Goal: Task Accomplishment & Management: Use online tool/utility

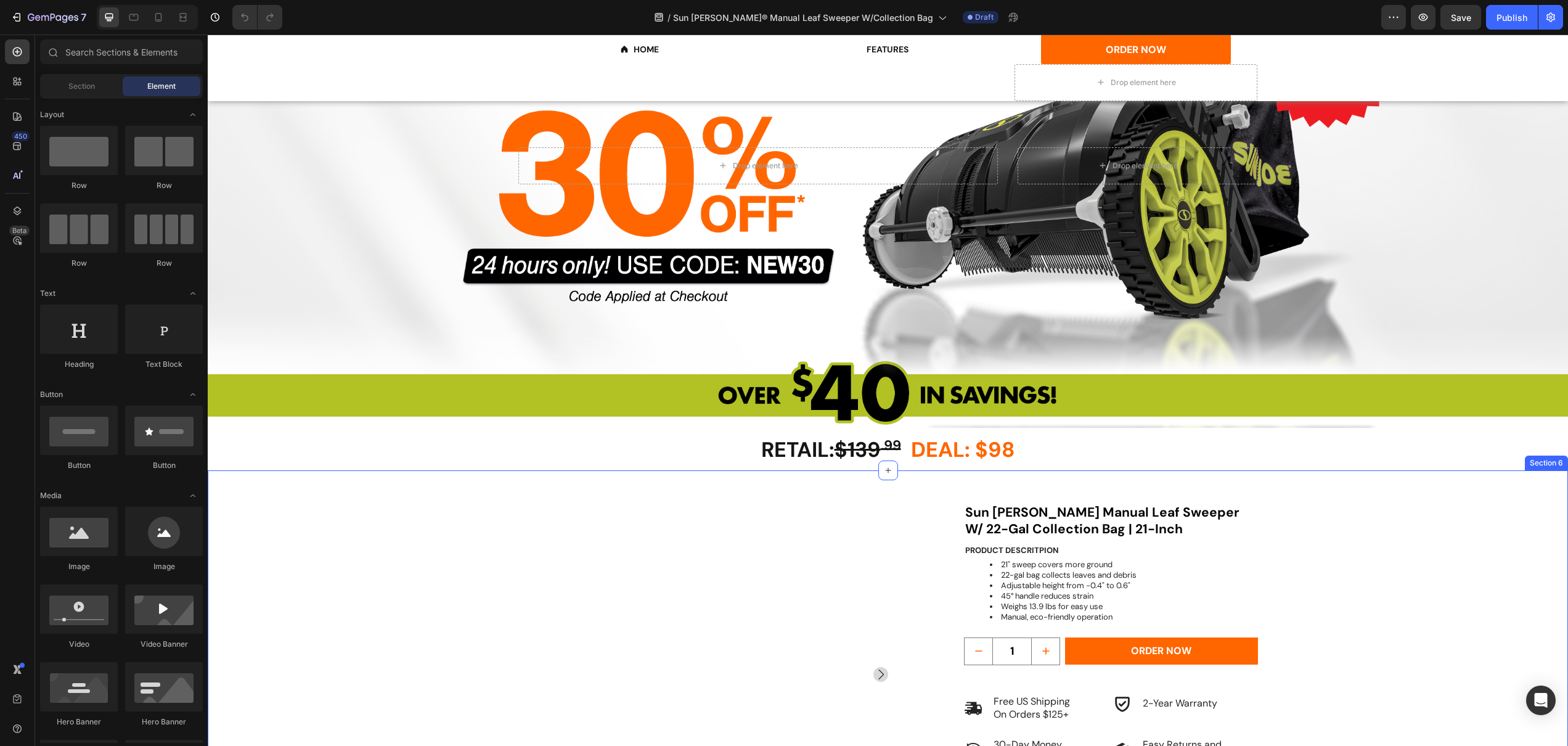
scroll to position [319, 0]
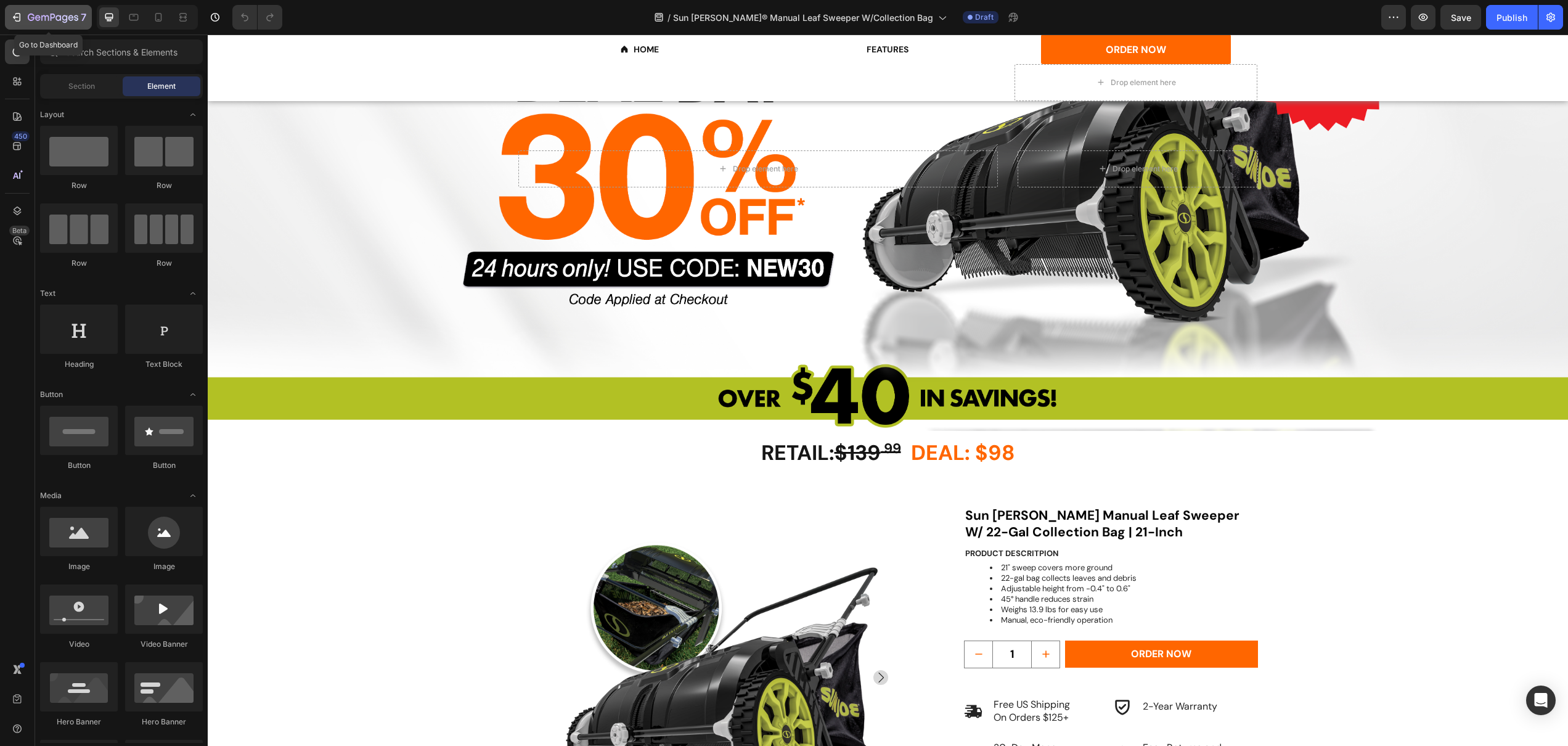
click at [67, 19] on icon "button" at bounding box center [53, 18] width 50 height 11
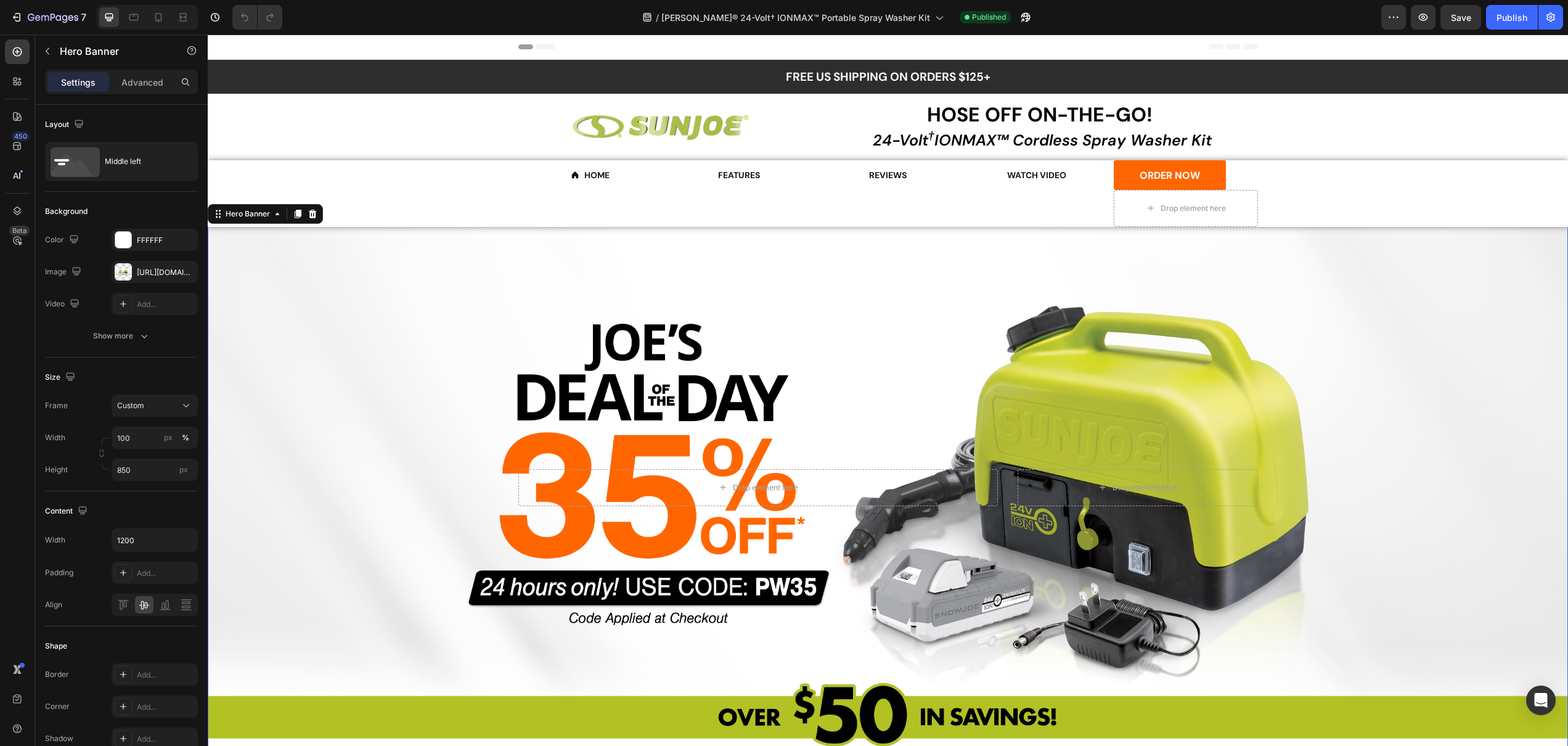
click at [521, 279] on div "Overlay" at bounding box center [888, 488] width 1360 height 524
click at [146, 269] on div "https://cdn.shopify.com/s/files/1/0630/6044/3291/files/gempages_503556048561374…" at bounding box center [154, 273] width 35 height 11
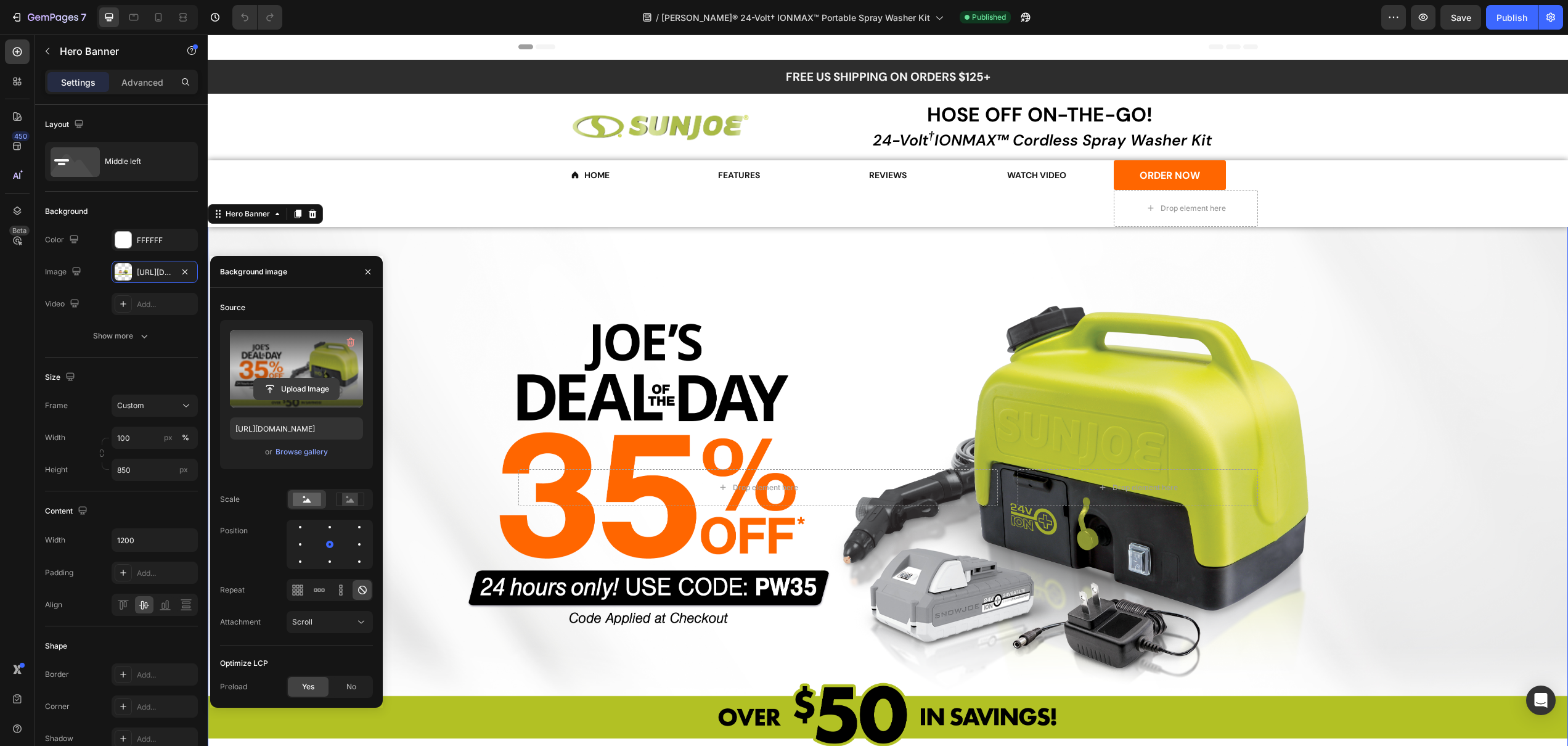
click at [288, 385] on input "file" at bounding box center [296, 389] width 85 height 21
type input "https://cdn.shopify.com/s/files/1/0630/6044/3291/files/gempages_503556048561374…"
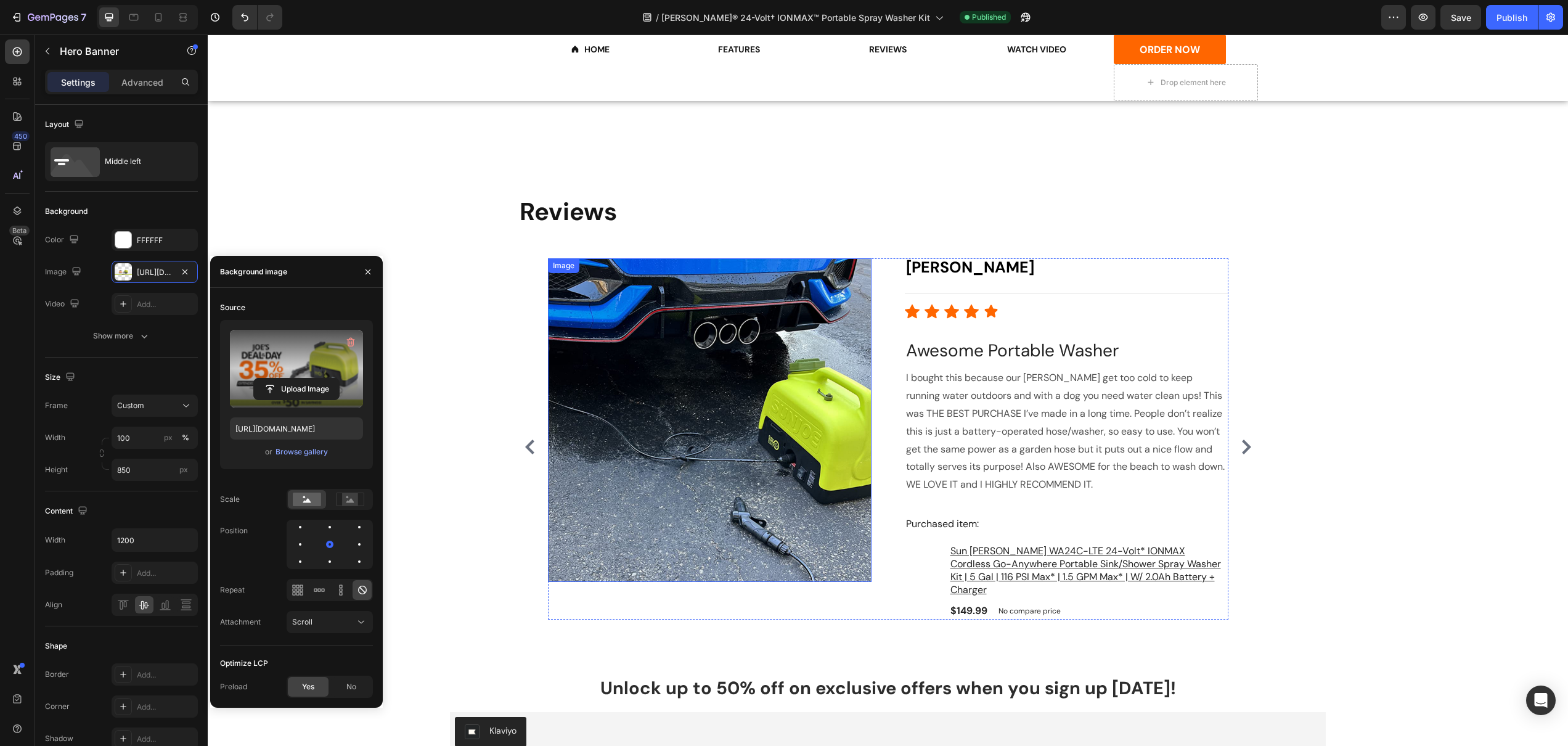
scroll to position [3533, 0]
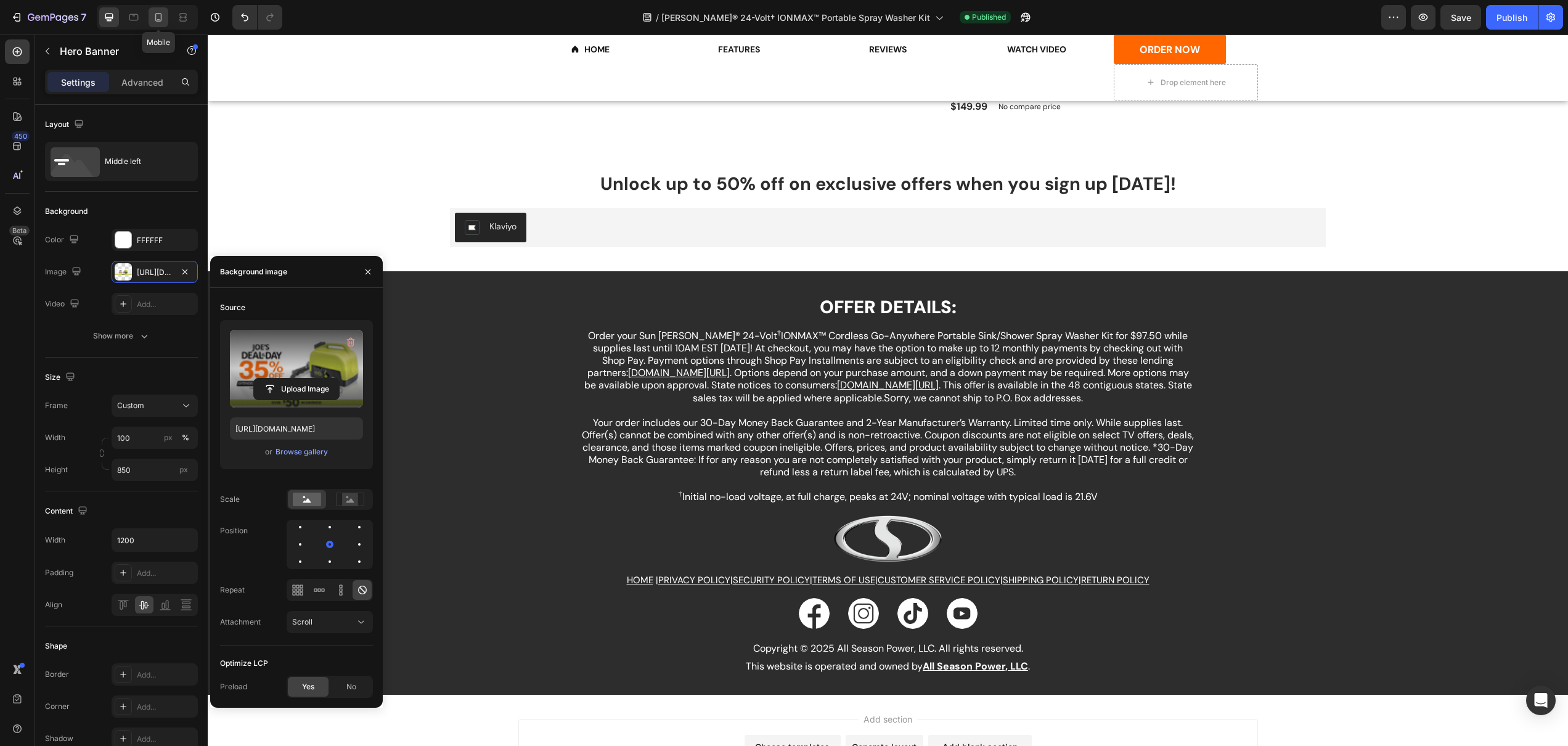
click at [149, 19] on div at bounding box center [159, 17] width 20 height 20
type input "100%"
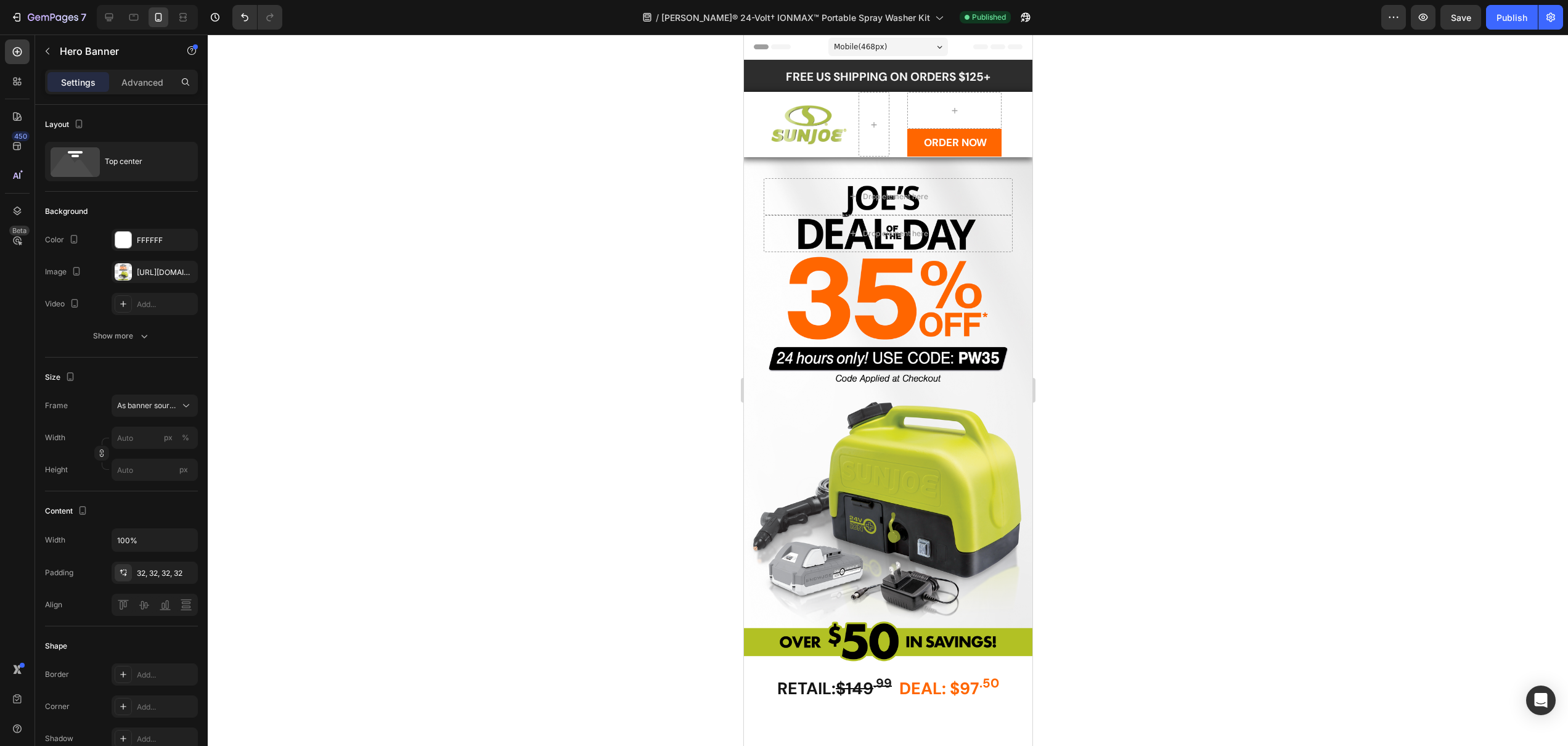
click at [833, 455] on div "Overlay" at bounding box center [888, 414] width 289 height 512
click at [139, 277] on div "https://cdn.shopify.com/s/files/1/0630/6044/3291/files/gempages_503556048561374…" at bounding box center [154, 273] width 35 height 11
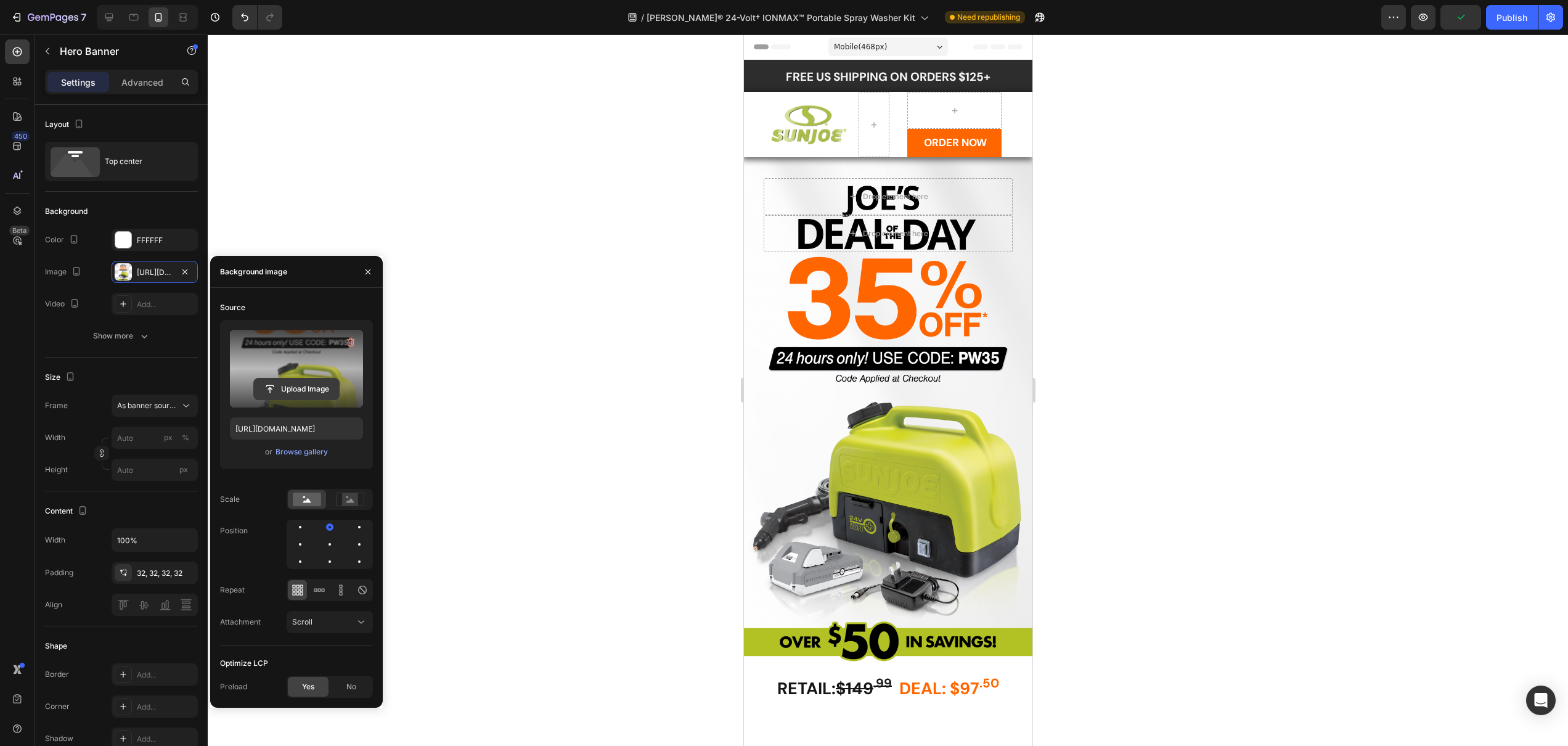
click at [277, 388] on input "file" at bounding box center [296, 389] width 85 height 21
type input "https://cdn.shopify.com/s/files/1/0630/6044/3291/files/gempages_503556048561374…"
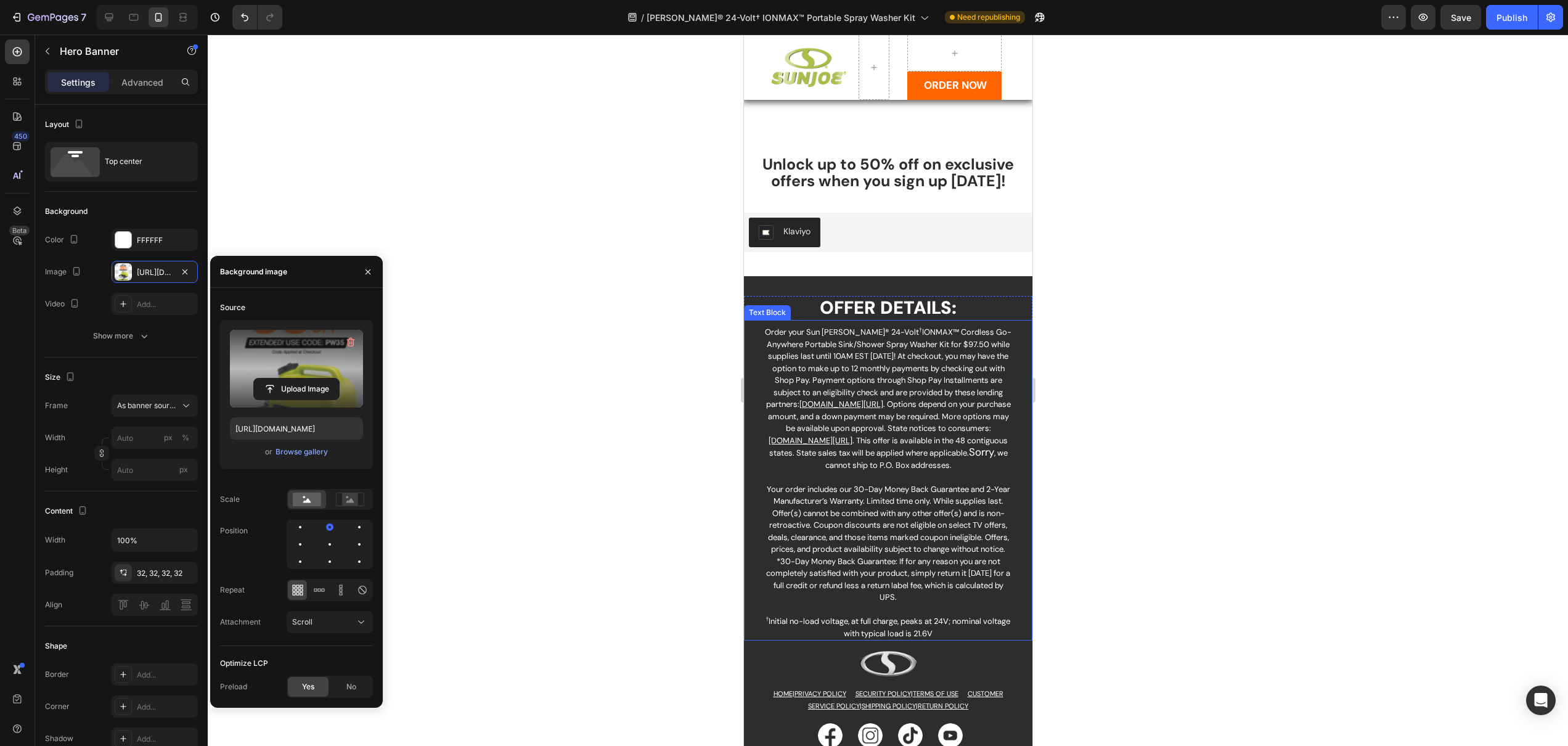
scroll to position [3549, 0]
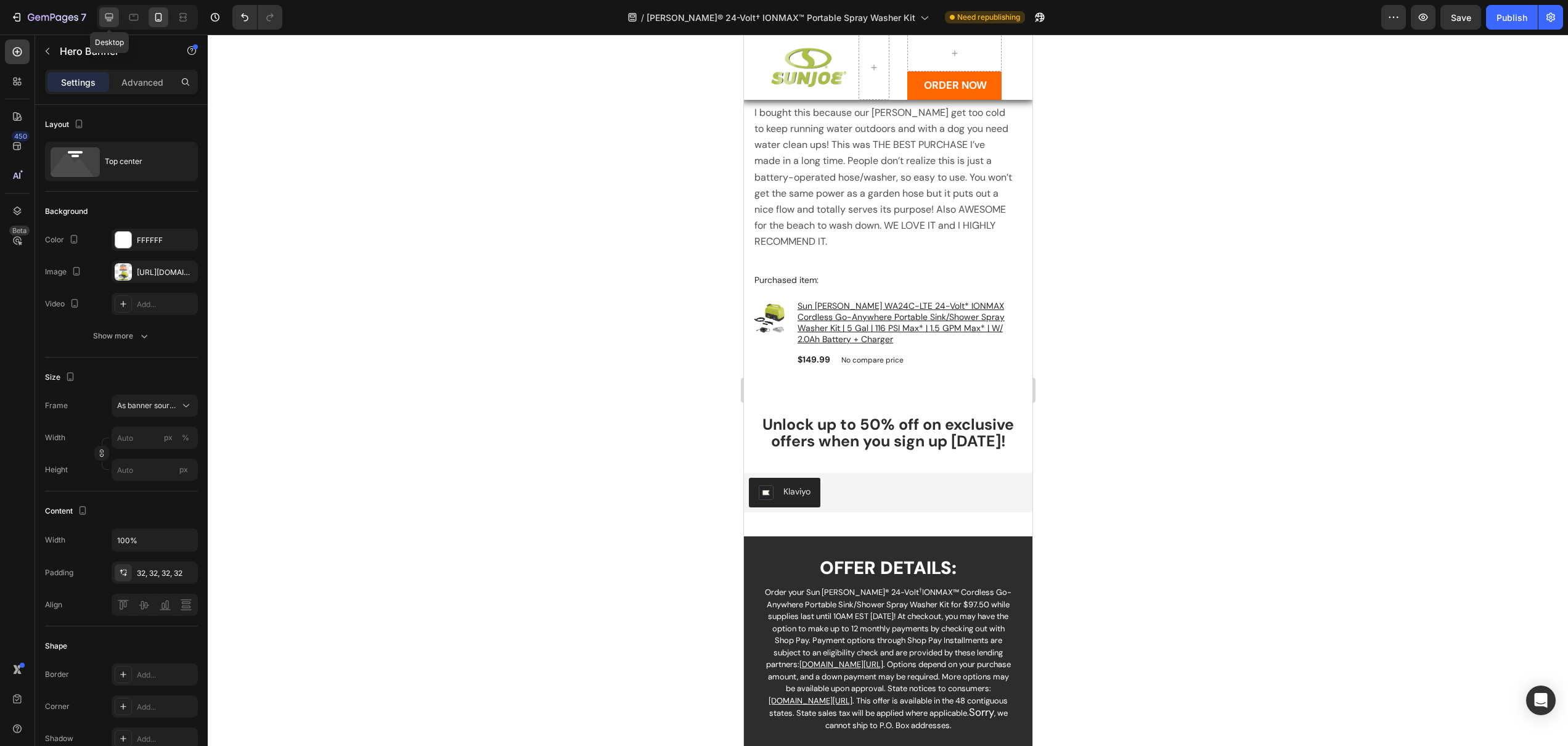
drag, startPoint x: 110, startPoint y: 19, endPoint x: 142, endPoint y: 343, distance: 325.6
click at [110, 19] on icon at bounding box center [109, 17] width 8 height 8
type input "100"
type input "850"
type input "1200"
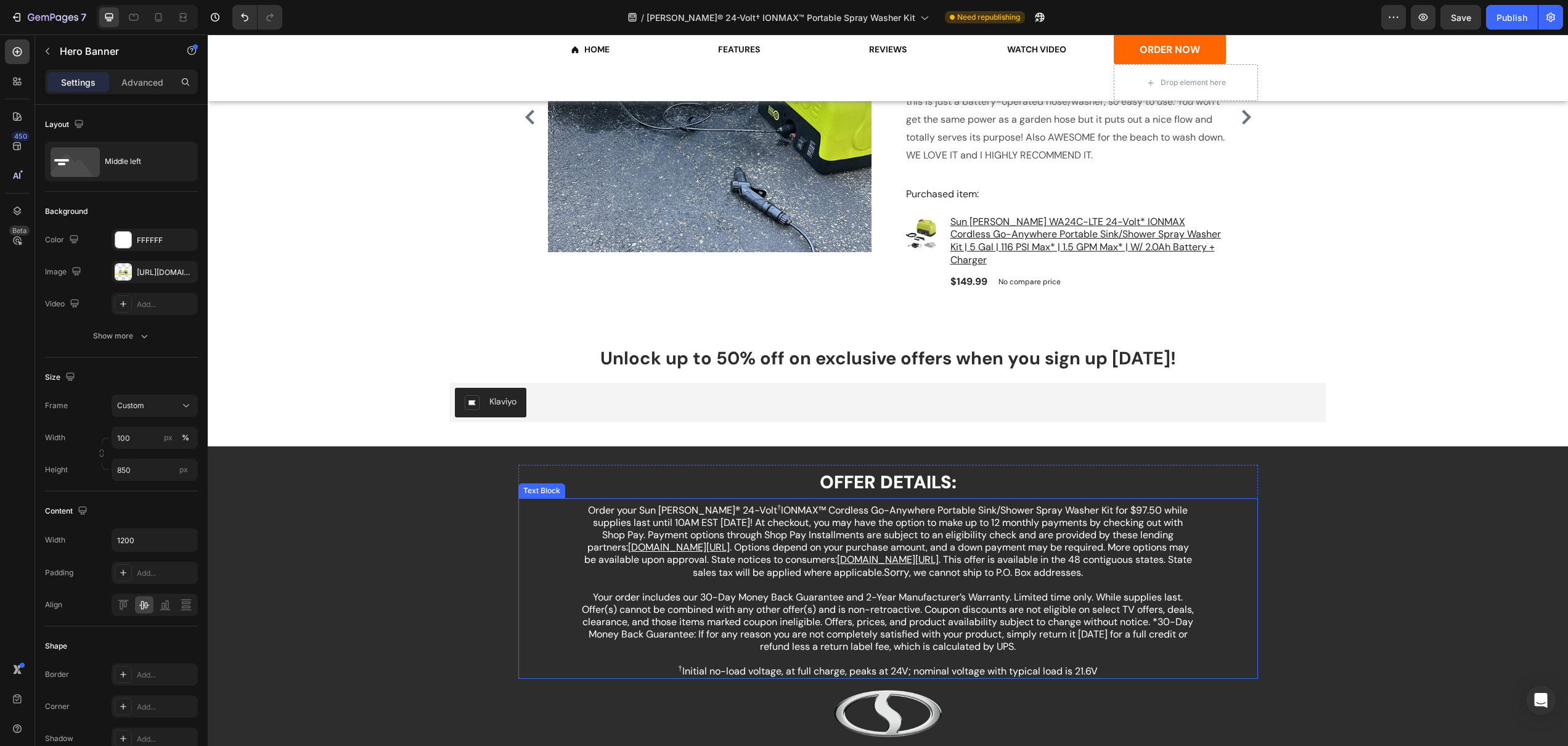
scroll to position [3593, 0]
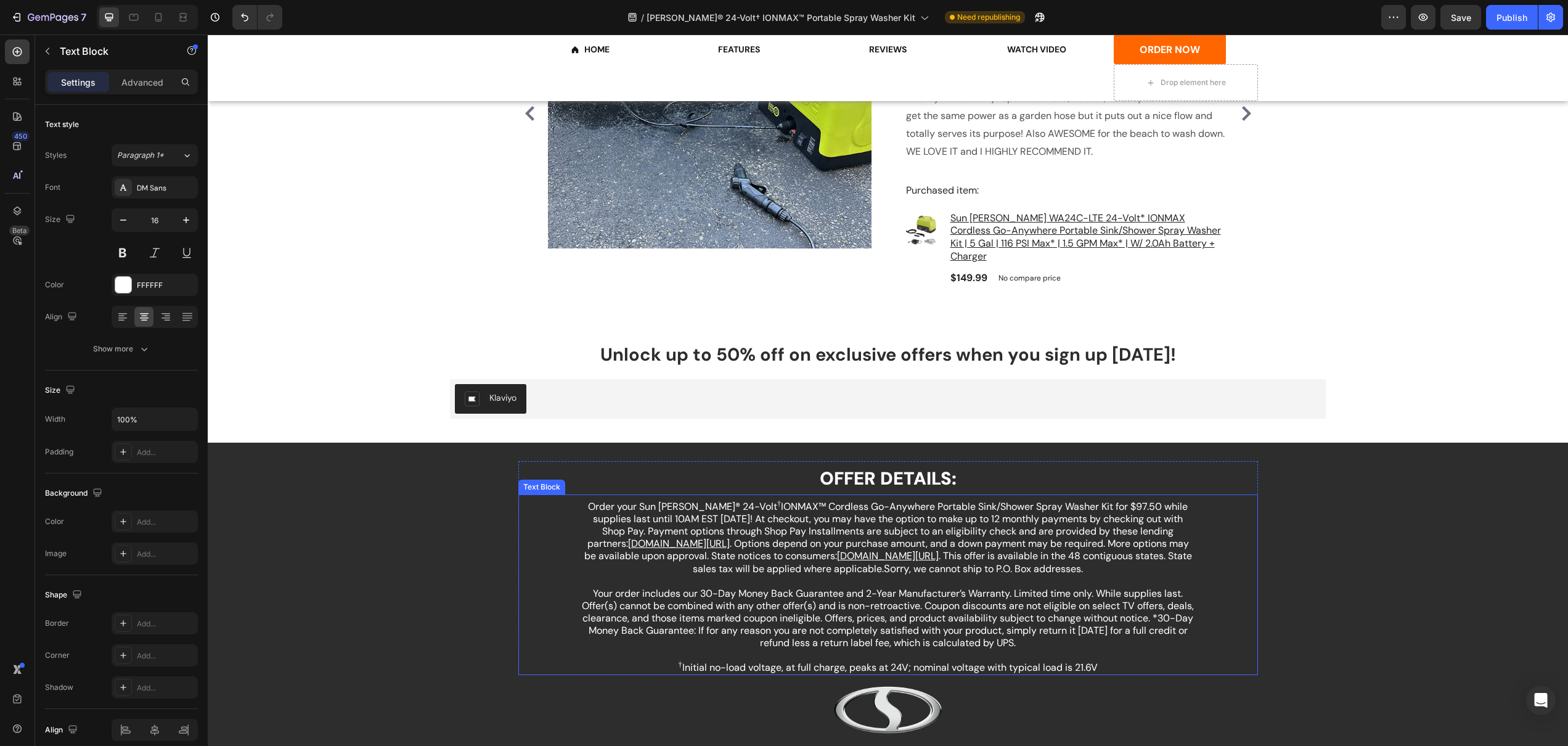
click at [670, 528] on p "Order your Sun Joe® 24-Volt † IONMAX™ Cordless Go-Anywhere Portable Sink/Shower…" at bounding box center [888, 544] width 614 height 87
click at [666, 562] on p "Order your Sun Joe® 24-Volt † IONMAX™ Cordless Go-Anywhere Portable Sink/Shower…" at bounding box center [888, 544] width 614 height 87
drag, startPoint x: 579, startPoint y: 493, endPoint x: 1067, endPoint y: 630, distance: 506.9
click at [1067, 630] on div "Order your Sun Joe® 24-Volt † IONMAX™ Cordless Go-Anywhere Portable Sink/Shower…" at bounding box center [888, 587] width 616 height 175
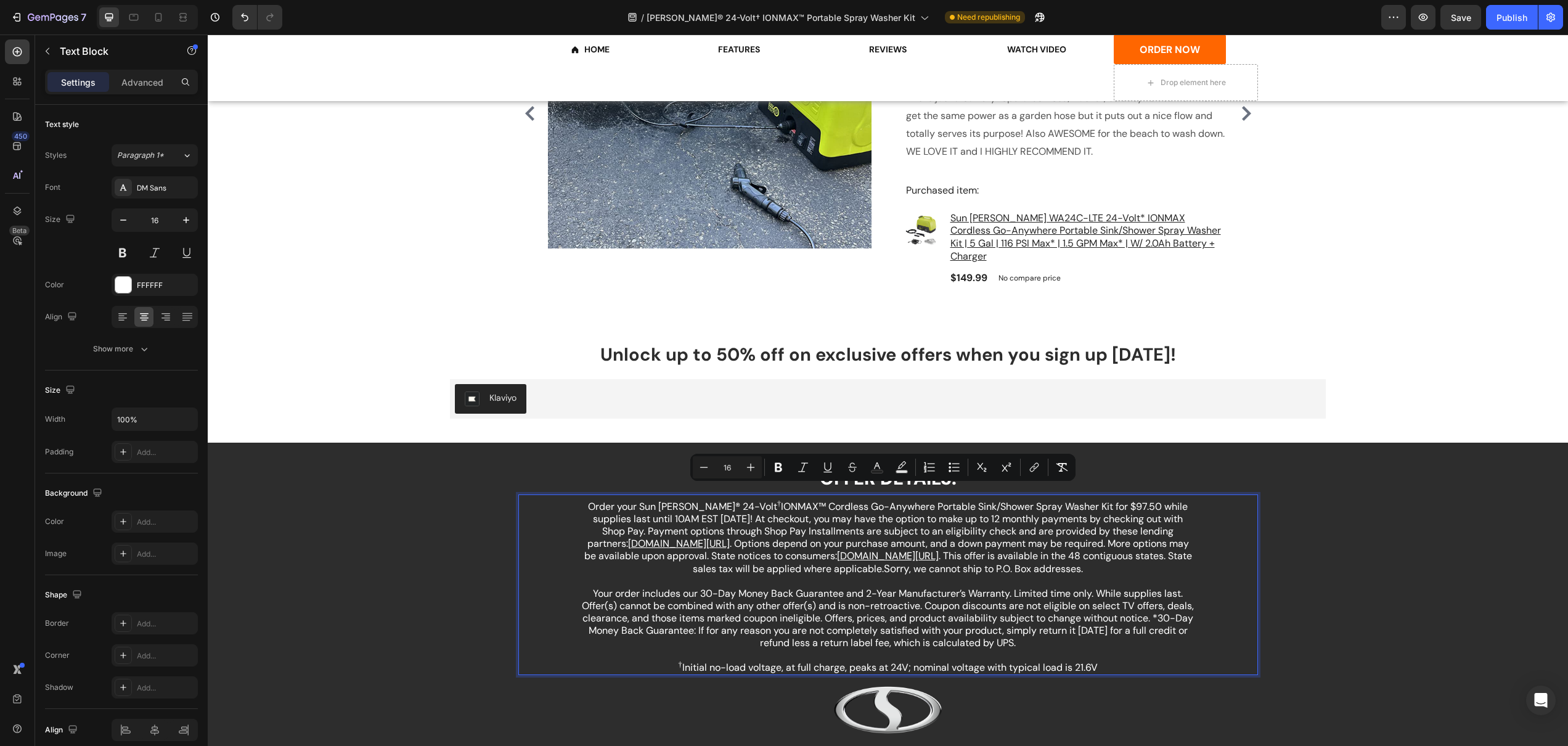
click at [1111, 661] on p "† Initial no-load voltage, at full charge, peaks at 24V; nominal voltage with t…" at bounding box center [888, 668] width 614 height 12
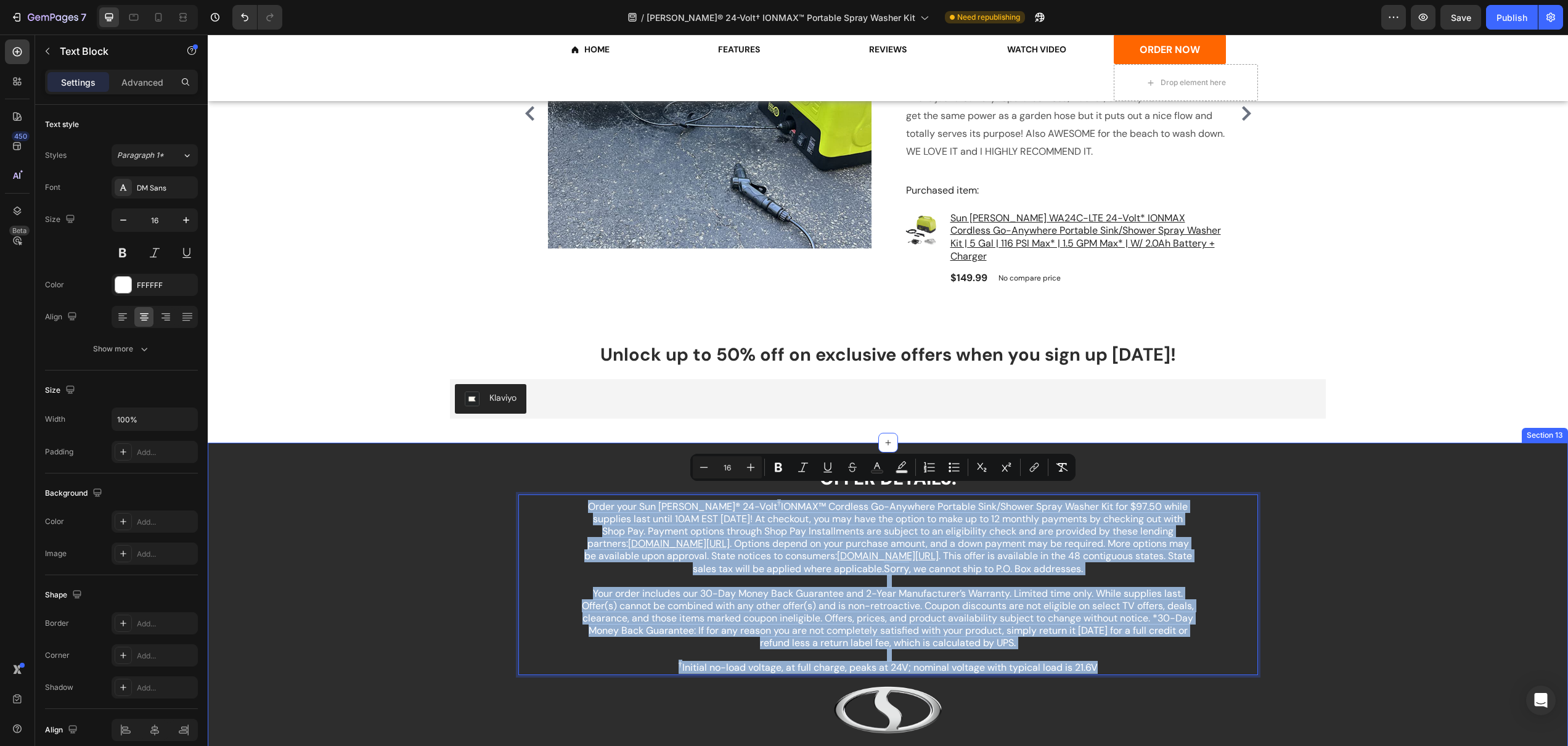
drag, startPoint x: 1080, startPoint y: 644, endPoint x: 494, endPoint y: 485, distance: 607.2
click at [494, 485] on div "OFFER DETAILS: Heading Order your Sun Joe® 24-Volt † IONMAX™ Cordless Go-Anywhe…" at bounding box center [888, 654] width 1360 height 386
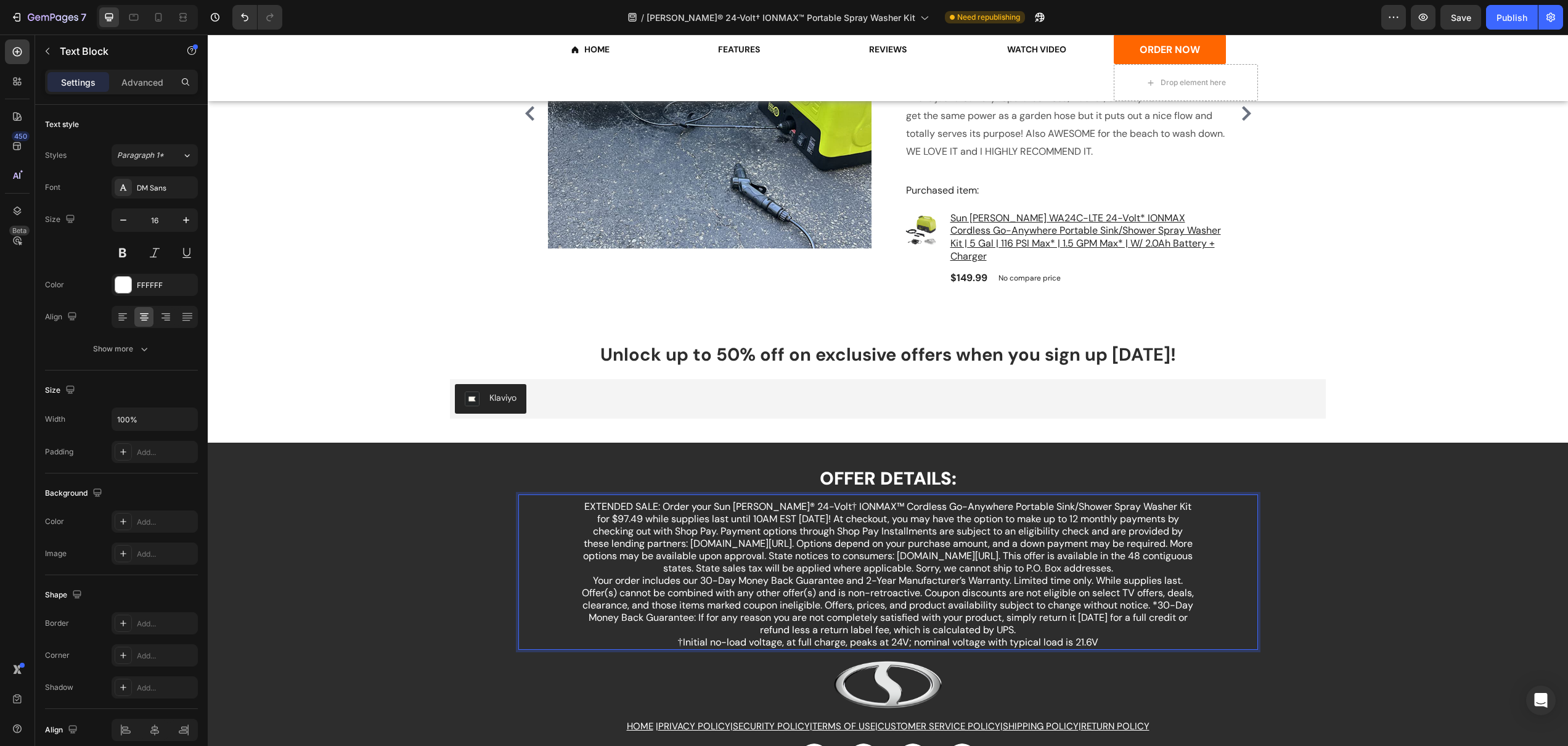
click at [1129, 556] on p "EXTENDED SALE: Order your Sun Joe® 24-Volt† IONMAX™ Cordless Go-Anywhere Portab…" at bounding box center [888, 538] width 614 height 74
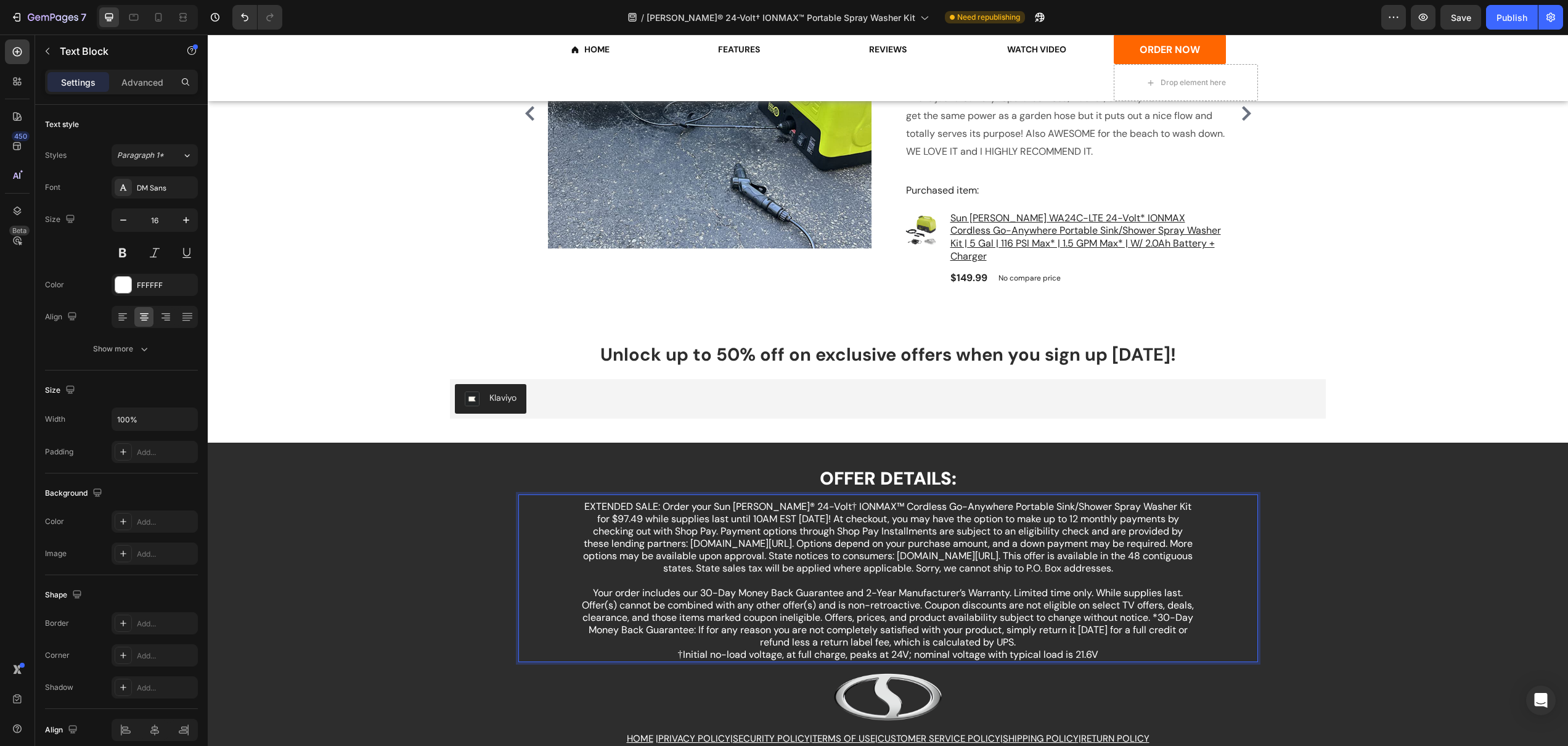
click at [1088, 625] on p "Your order includes our 30-Day Money Back Guarantee and 2-Year Manufacturer’s W…" at bounding box center [888, 617] width 614 height 62
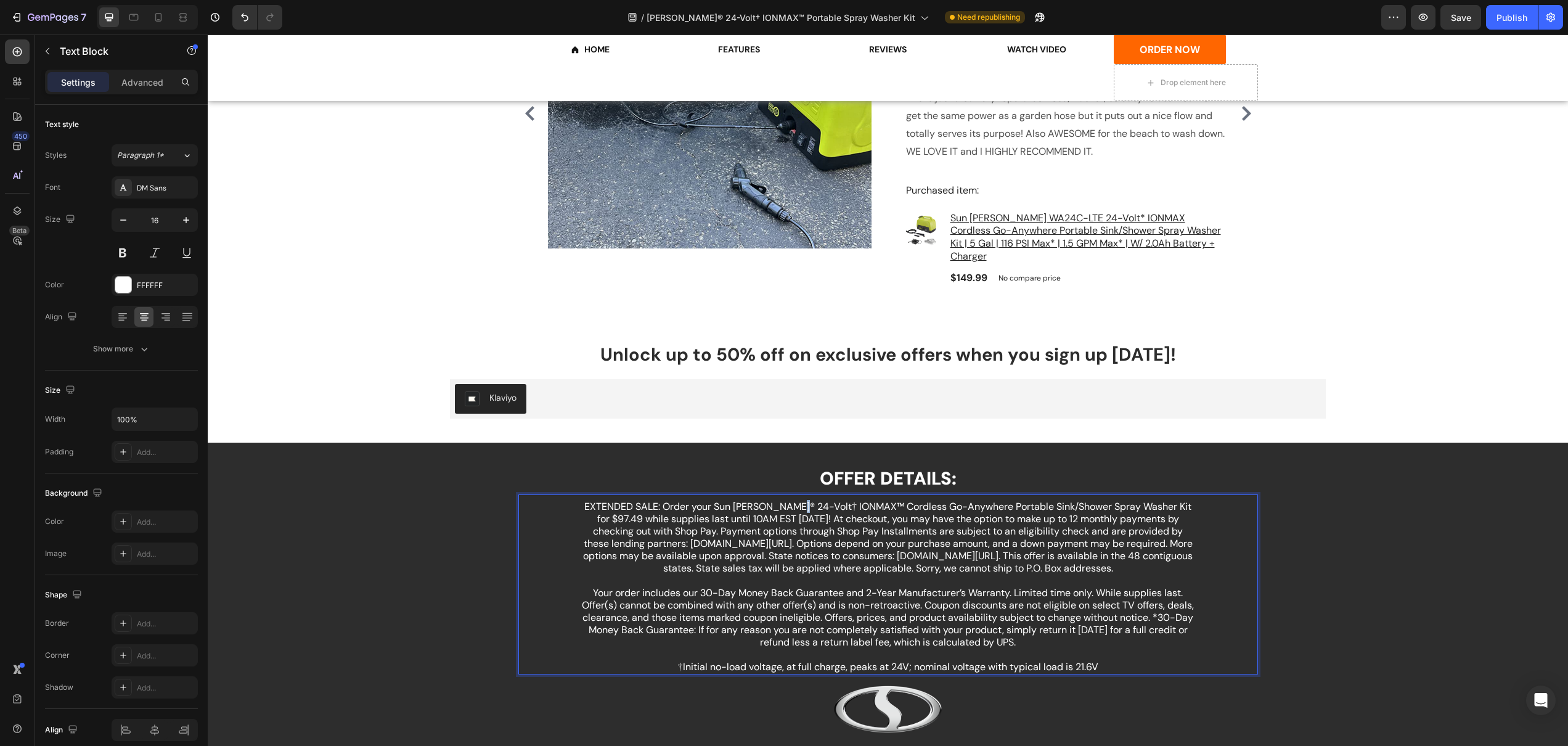
click at [797, 501] on p "EXTENDED SALE: Order your Sun Joe® 24-Volt† IONMAX™ Cordless Go-Anywhere Portab…" at bounding box center [888, 544] width 614 height 86
click at [916, 465] on icon "Editor contextual toolbar" at bounding box center [919, 469] width 12 height 12
click at [865, 548] on p "EXTENDED SALE: Order your Sun Joe® 24-Volt † IONMAX™ Cordless Go-Anywhere Porta…" at bounding box center [888, 544] width 614 height 86
drag, startPoint x: 692, startPoint y: 533, endPoint x: 777, endPoint y: 535, distance: 85.0
click at [777, 535] on p "EXTENDED SALE: Order your Sun Joe® 24-Volt † IONMAX™ Cordless Go-Anywhere Porta…" at bounding box center [888, 544] width 614 height 86
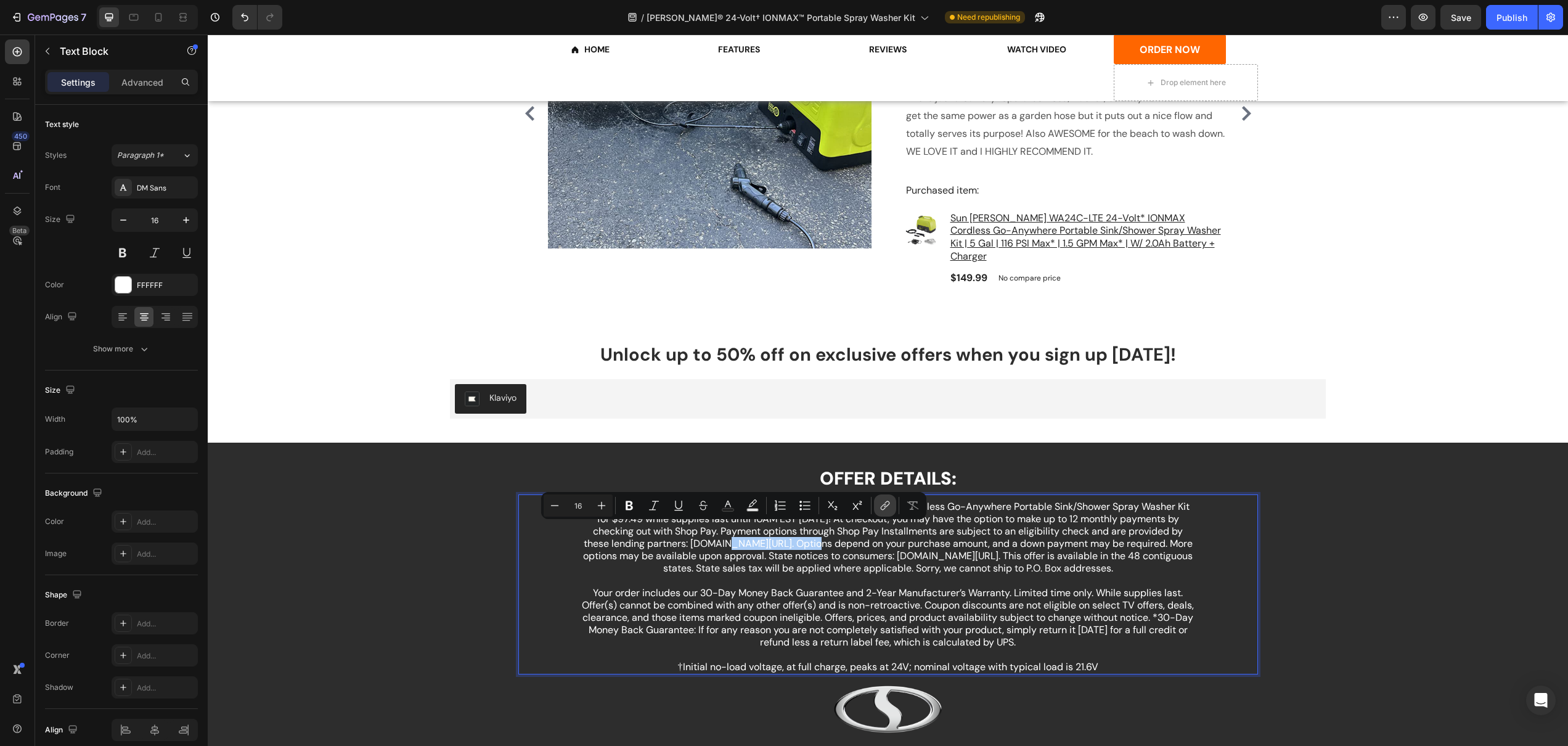
click at [879, 509] on icon "Editor contextual toolbar" at bounding box center [885, 506] width 12 height 12
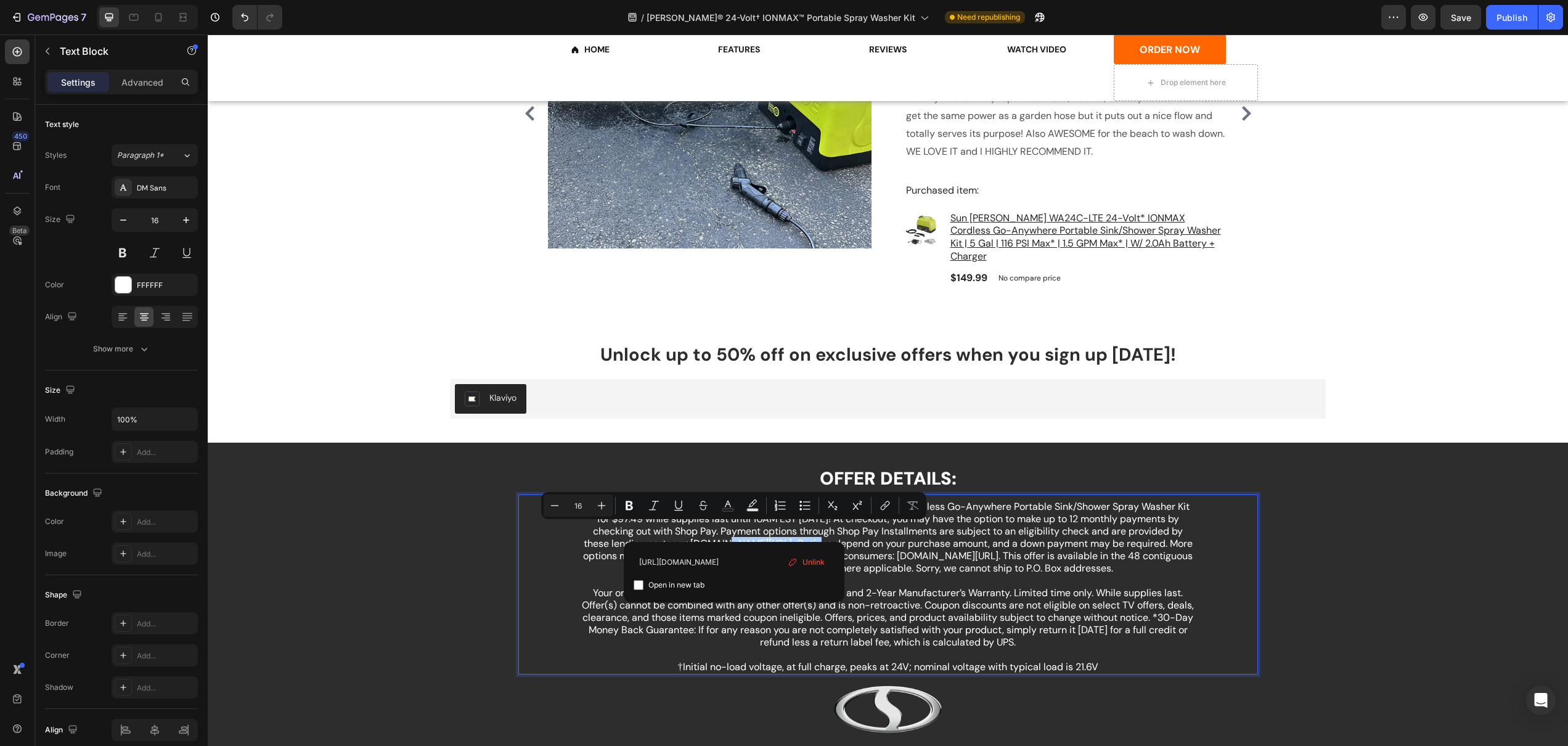
type input "https://www.affirm.com/lenders"
click at [644, 582] on label "Open in new tab" at bounding box center [674, 585] width 61 height 15
checkbox input "true"
click at [957, 587] on p "Your order includes our 30-Day Money Back Guarantee and 2-Year Manufacturer’s W…" at bounding box center [888, 623] width 614 height 74
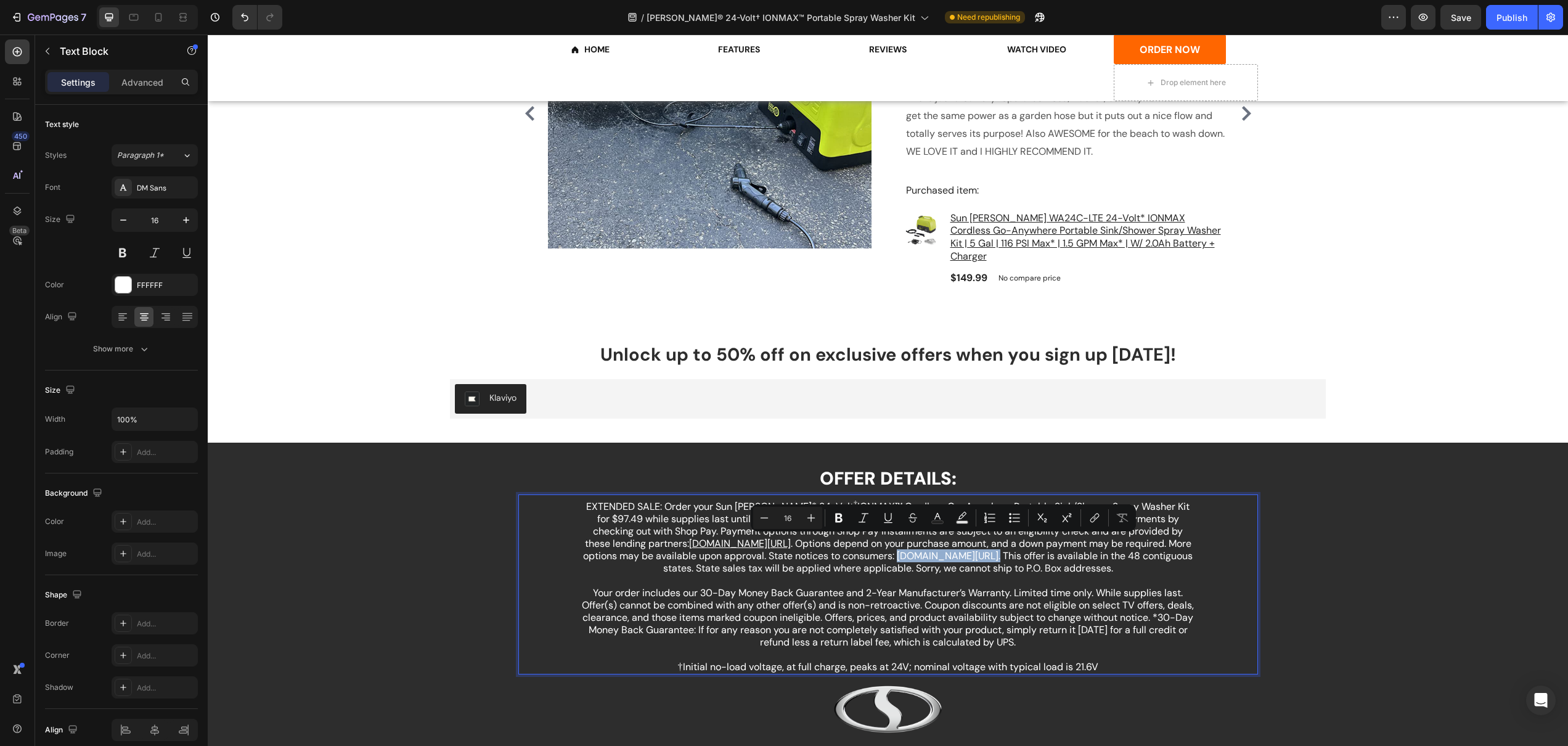
drag, startPoint x: 899, startPoint y: 544, endPoint x: 988, endPoint y: 546, distance: 89.0
click at [988, 546] on p "EXTENDED SALE: Order your Sun Joe® 24-Volt † IONMAX™ Cordless Go-Anywhere Porta…" at bounding box center [888, 544] width 614 height 86
click at [1098, 512] on icon "Editor contextual toolbar" at bounding box center [1095, 518] width 12 height 12
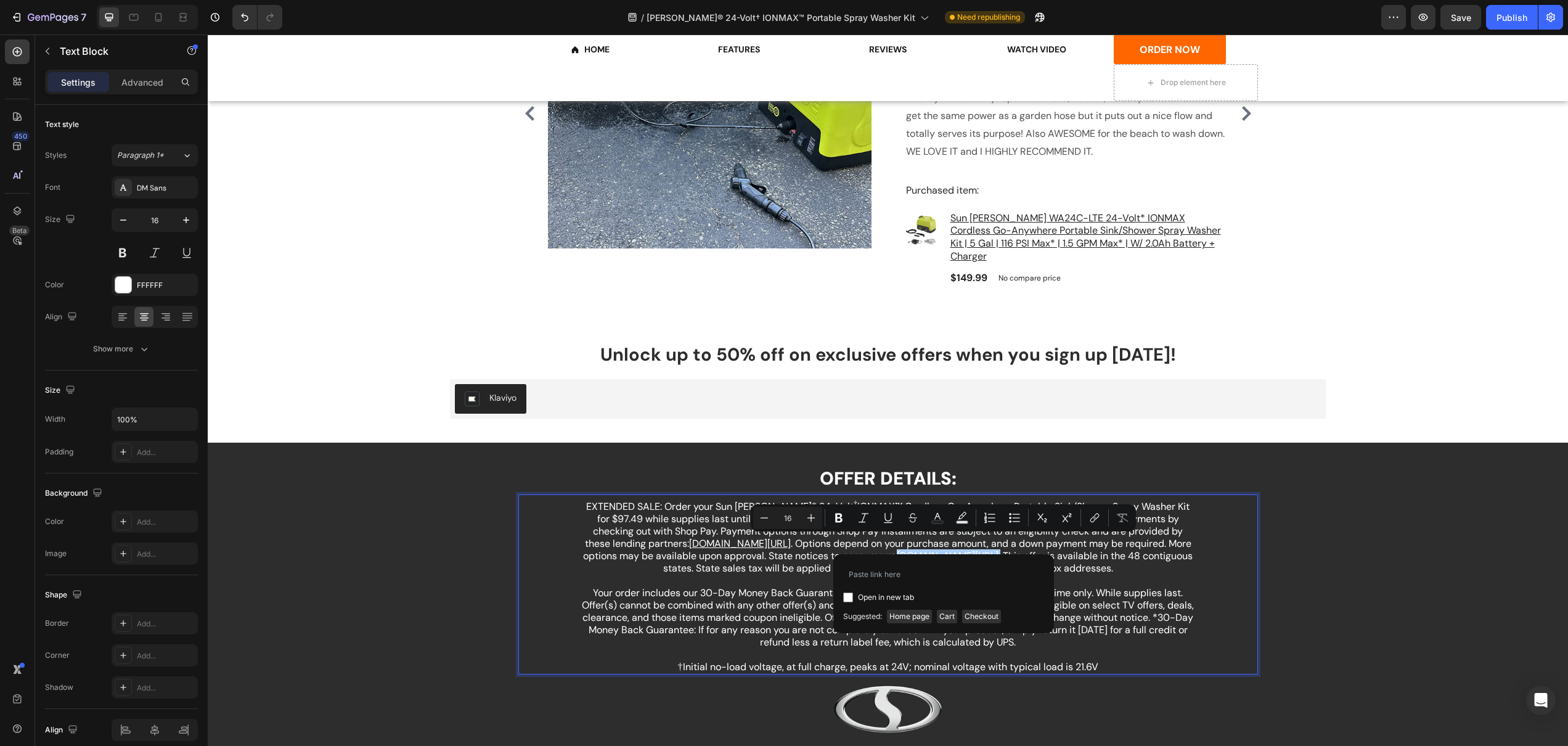
click at [853, 596] on label "Open in new tab" at bounding box center [883, 597] width 61 height 15
checkbox input "true"
click at [857, 579] on input "Editor contextual toolbar" at bounding box center [944, 574] width 201 height 20
paste input "https://www.affirm.com/licenses"
type input "https://www.affirm.com/licenses"
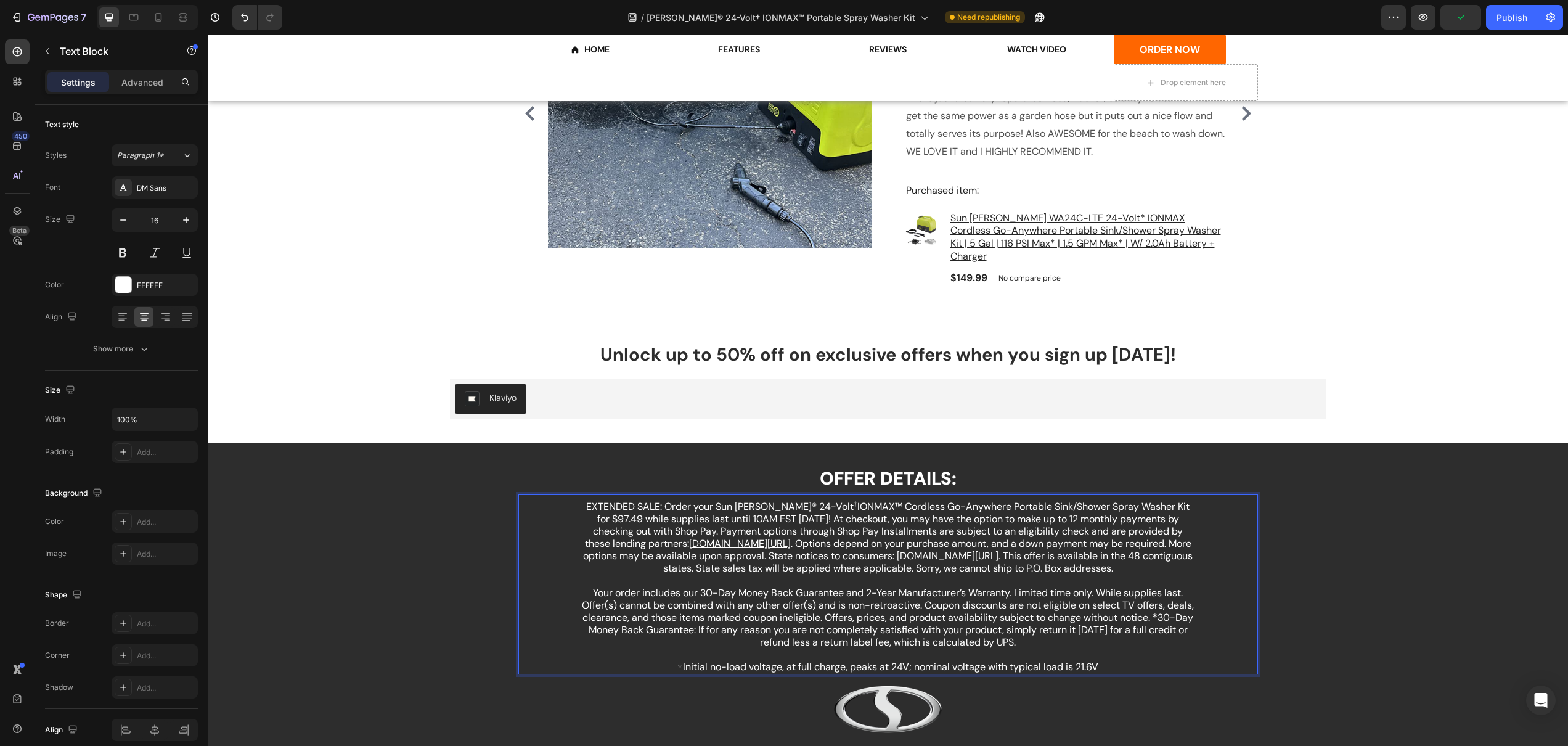
click at [1163, 593] on p "Your order includes our 30-Day Money Back Guarantee and 2-Year Manufacturer’s W…" at bounding box center [888, 623] width 614 height 74
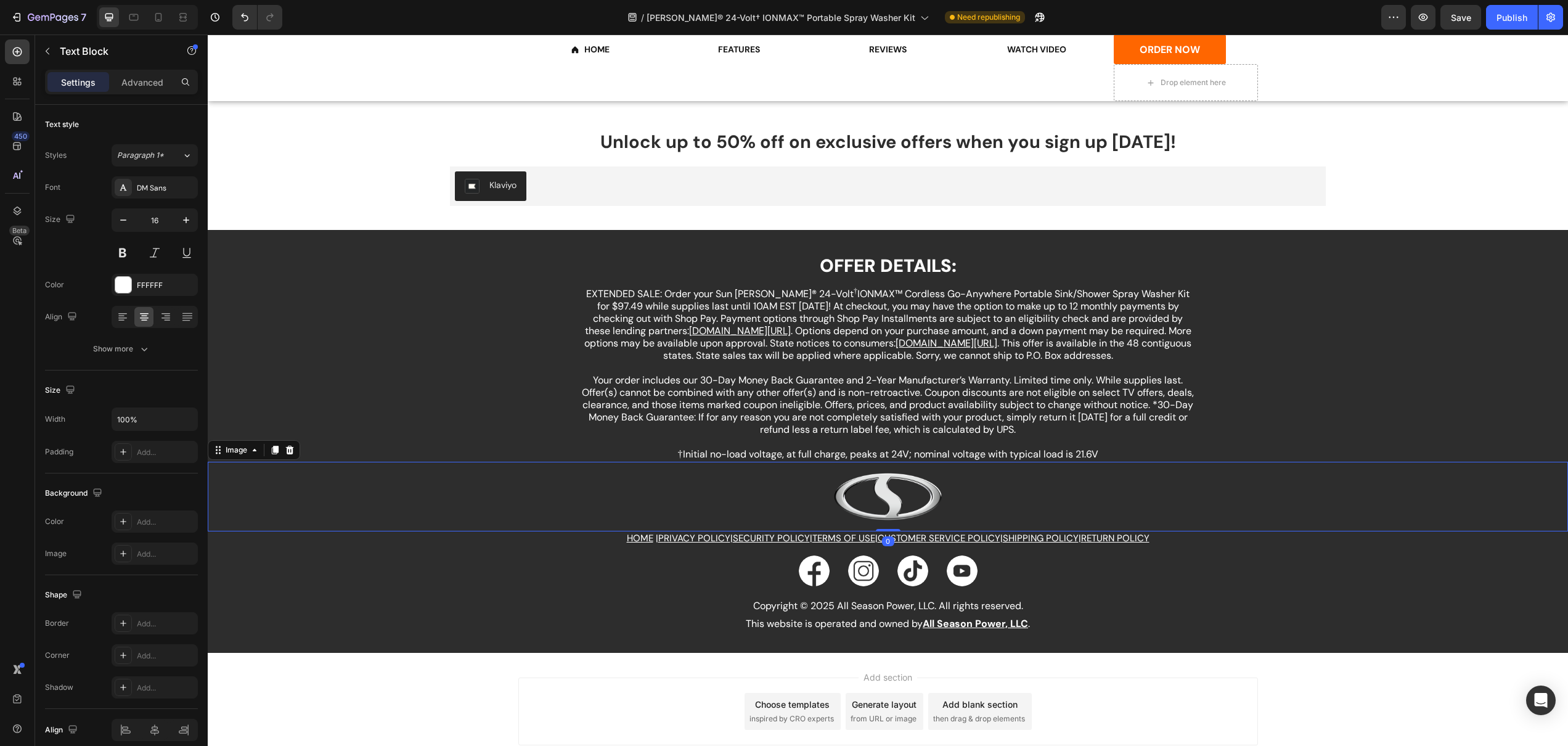
click at [1302, 472] on link at bounding box center [888, 496] width 1360 height 49
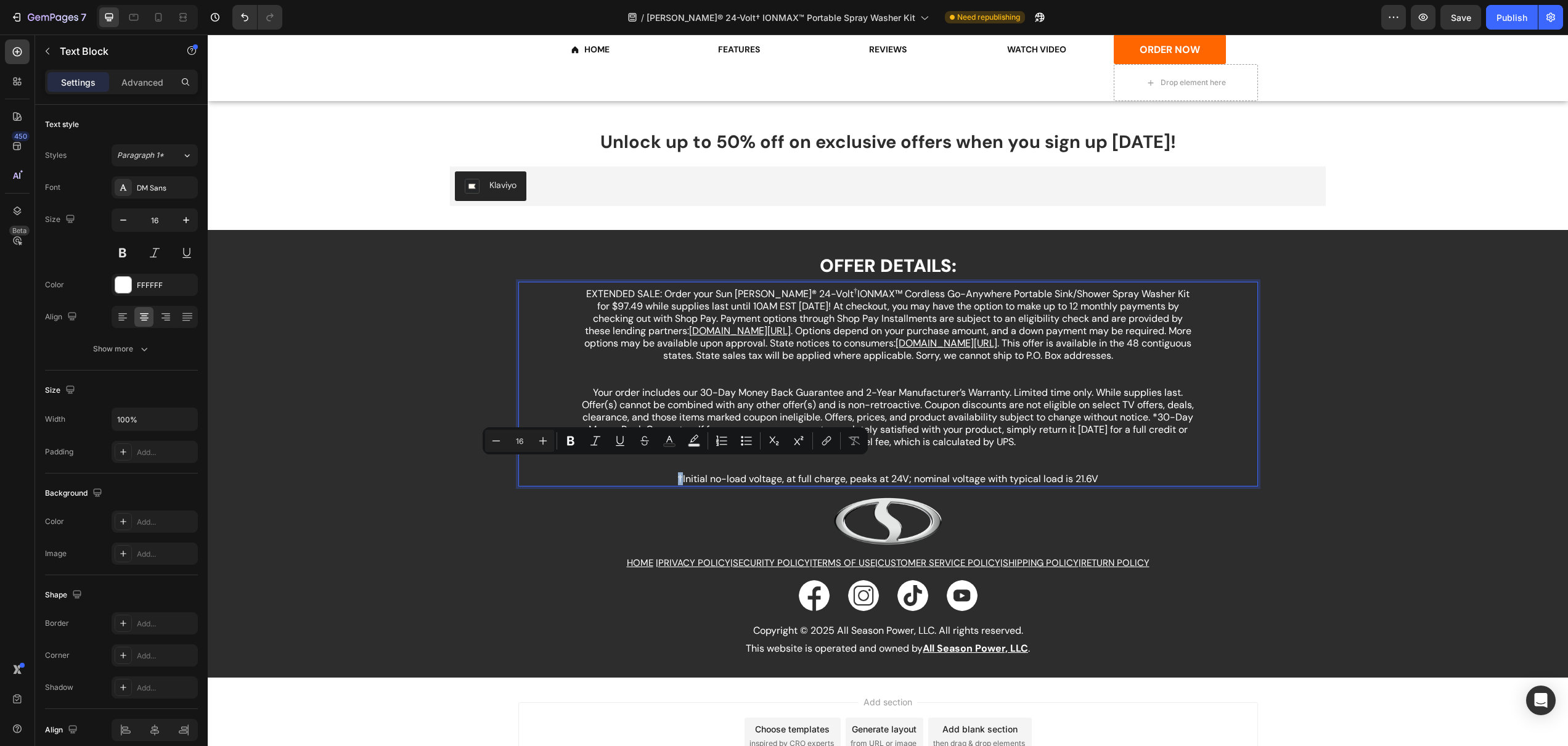
click at [674, 473] on p "†Initial no-load voltage, at full charge, peaks at 24V; nominal voltage with ty…" at bounding box center [888, 479] width 614 height 12
click at [794, 444] on icon "Editor contextual toolbar" at bounding box center [799, 441] width 9 height 9
click at [1066, 364] on p "EXTENDED SALE: Order your Sun Joe® 24-Volt † IONMAX™ Cordless Go-Anywhere Porta…" at bounding box center [888, 337] width 614 height 99
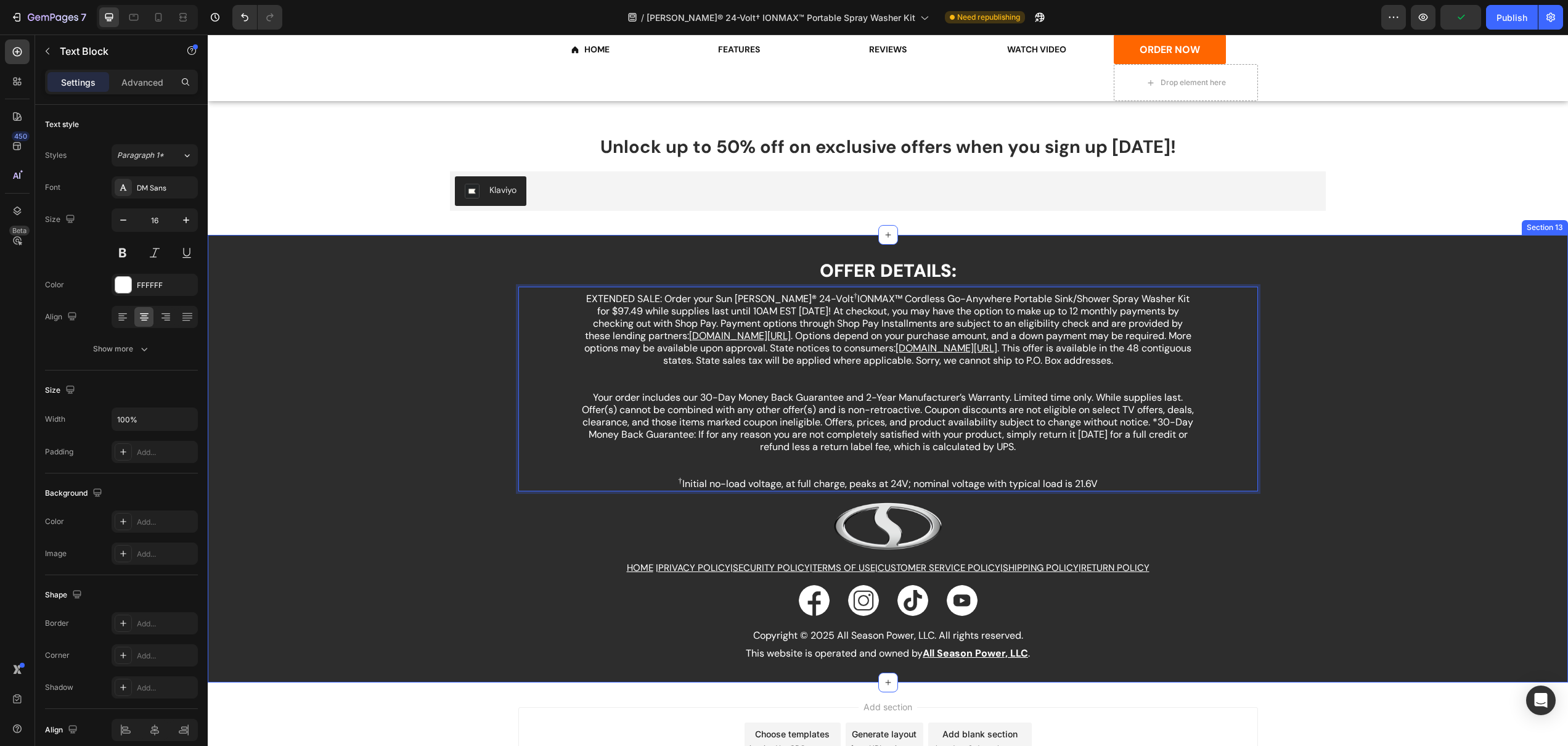
click at [1472, 412] on div "OFFER DETAILS: Heading EXTENDED SALE: Order your Sun Joe® 24-Volt † IONMAX™ Cor…" at bounding box center [888, 459] width 1360 height 411
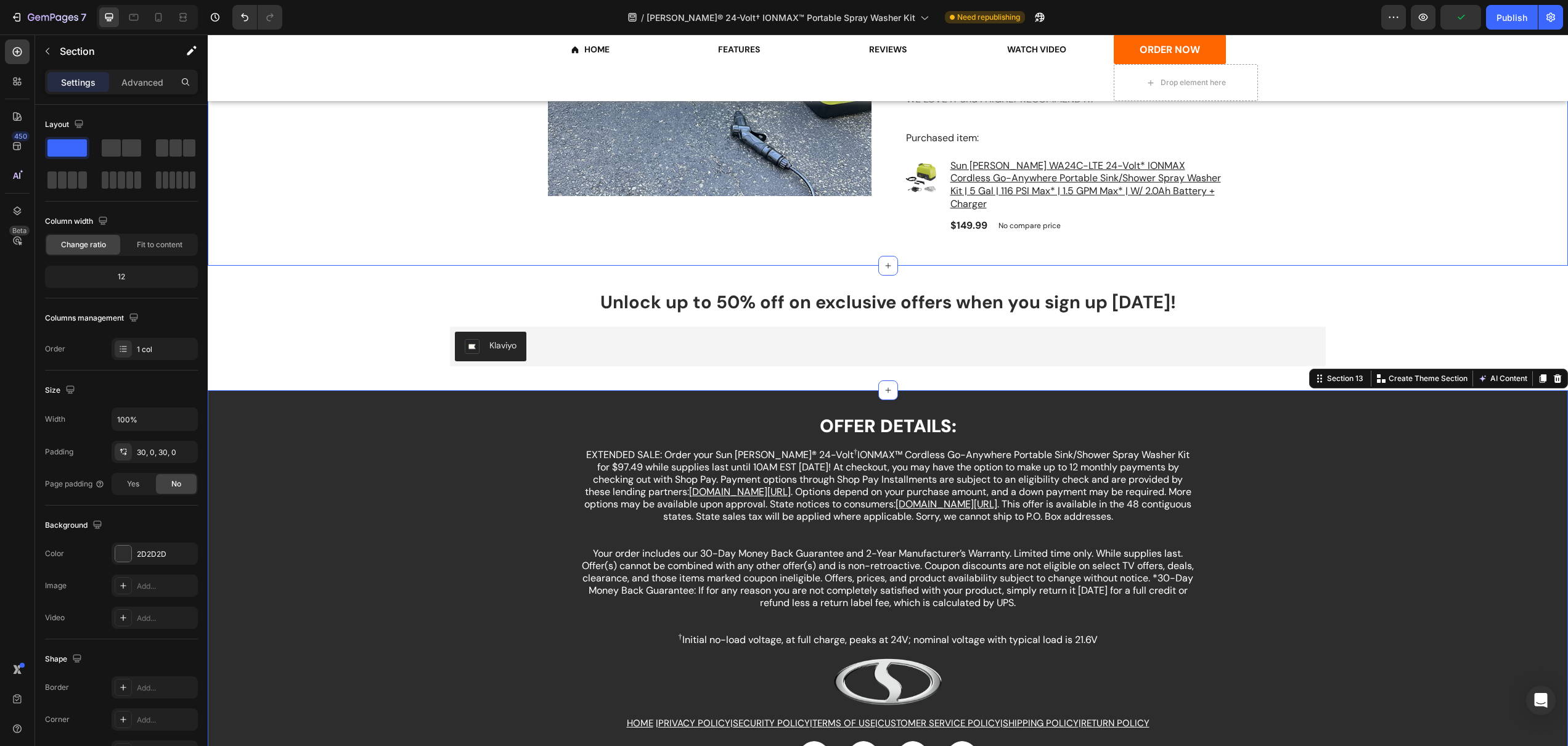
scroll to position [3253, 0]
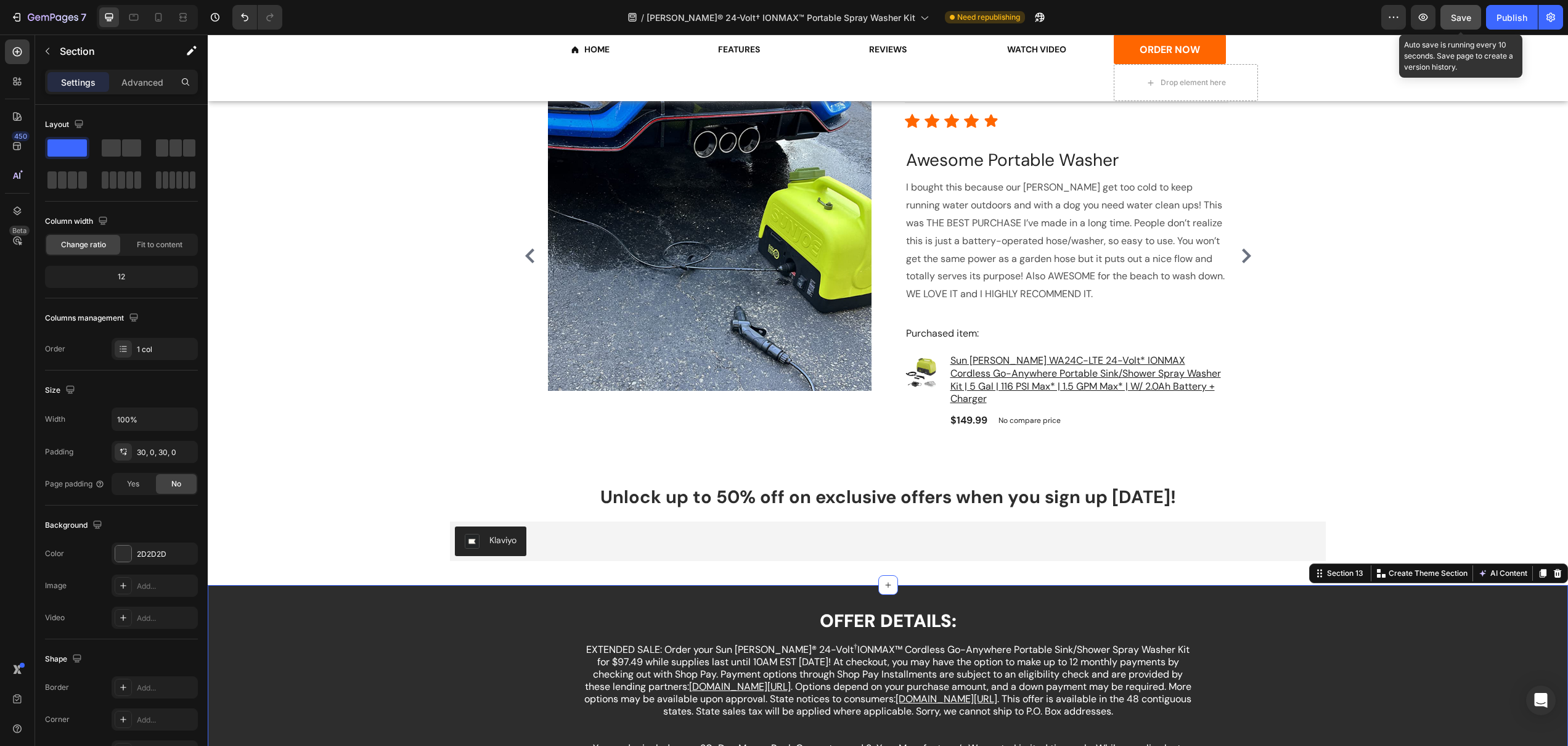
click at [1468, 14] on span "Save" at bounding box center [1461, 17] width 21 height 11
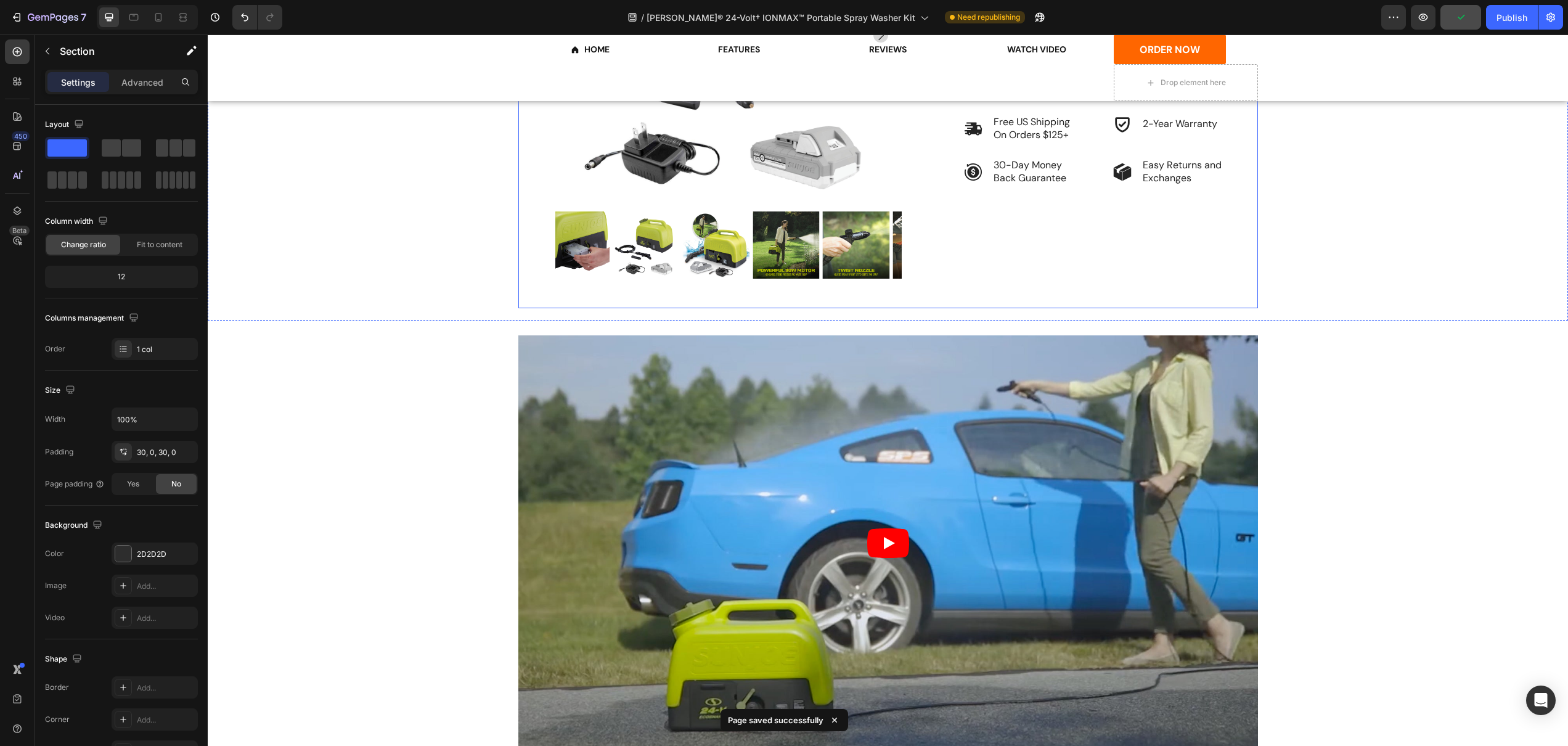
scroll to position [0, 0]
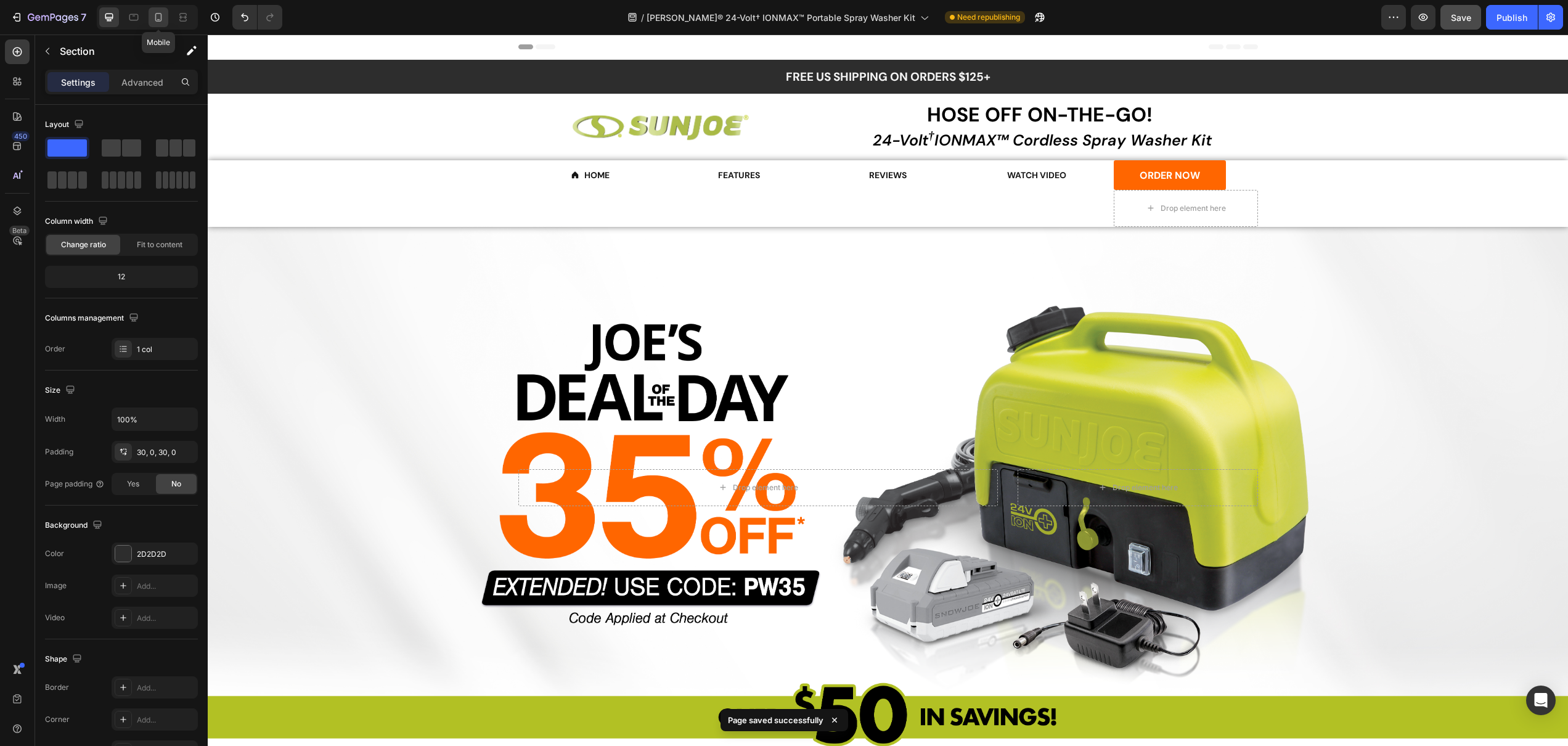
click at [157, 17] on icon at bounding box center [159, 17] width 12 height 12
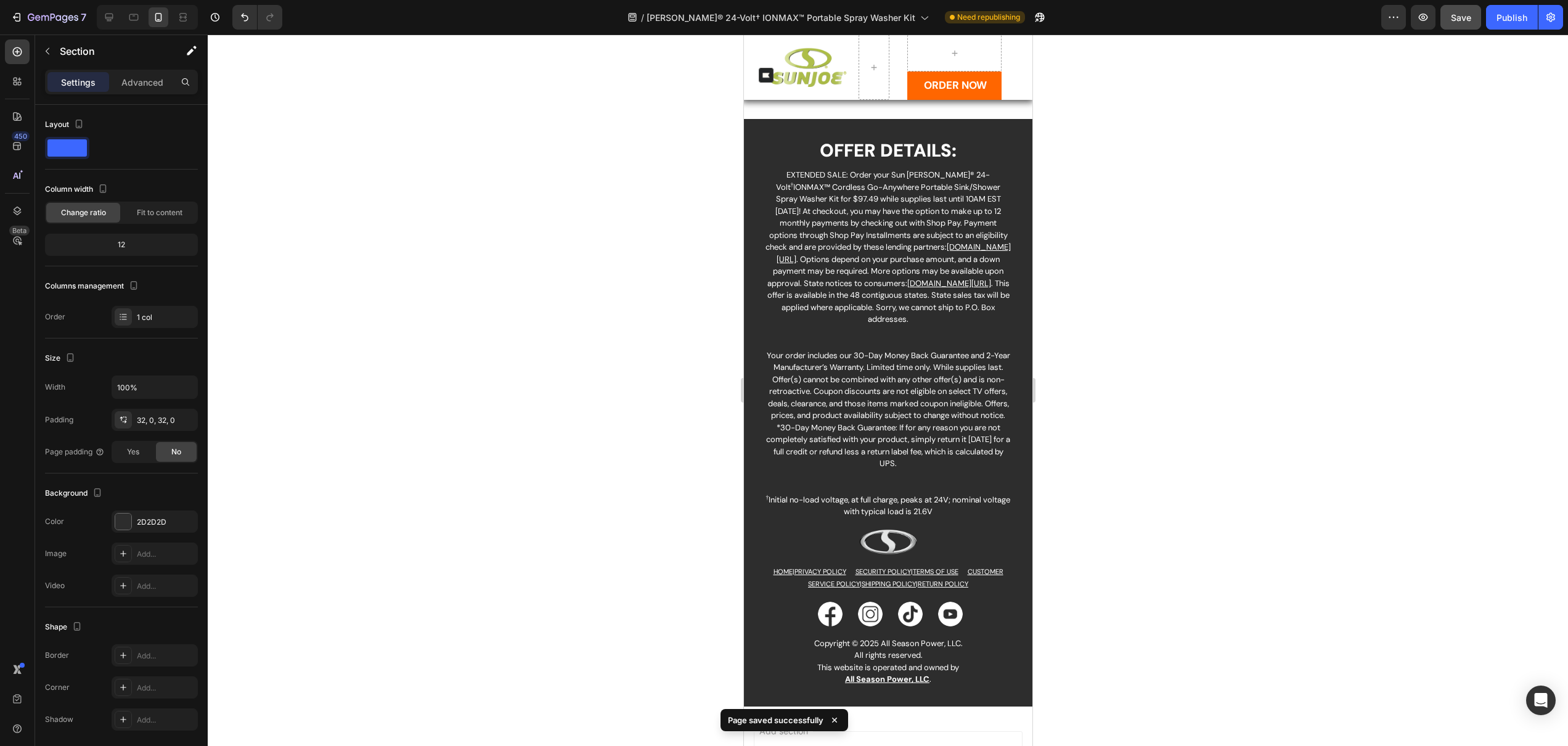
scroll to position [3974, 0]
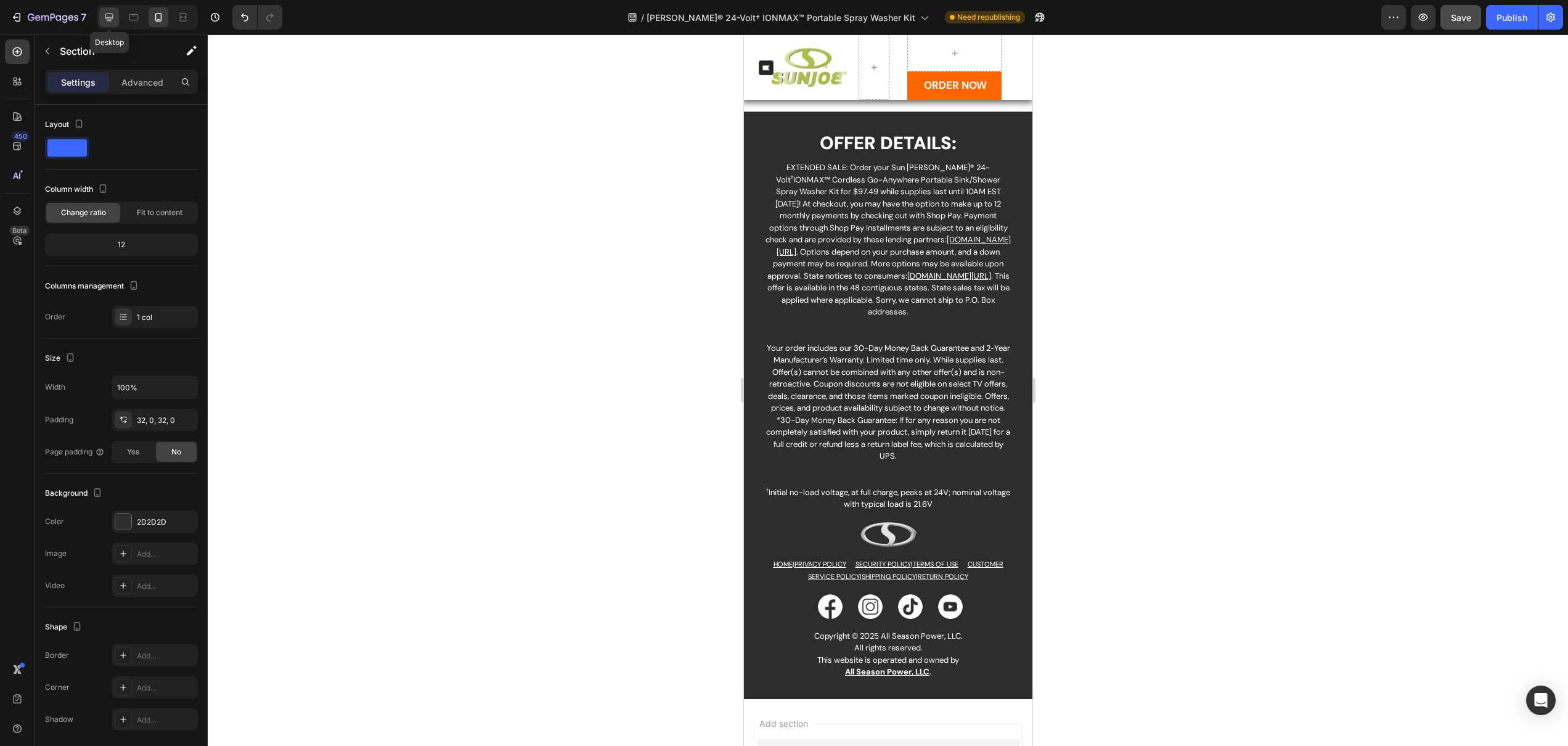
click at [114, 17] on icon at bounding box center [109, 17] width 12 height 12
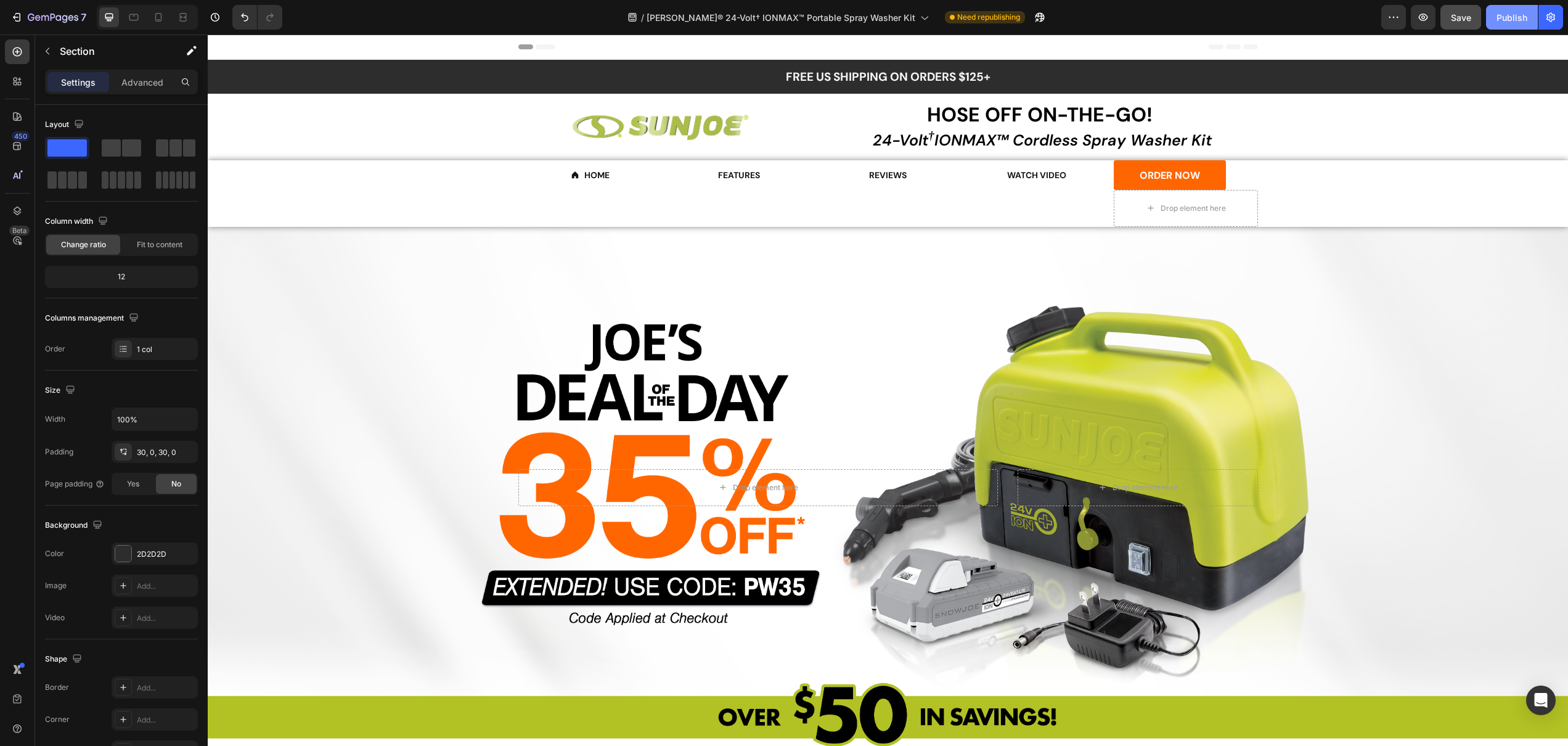
click at [1503, 13] on div "Publish" at bounding box center [1512, 17] width 31 height 13
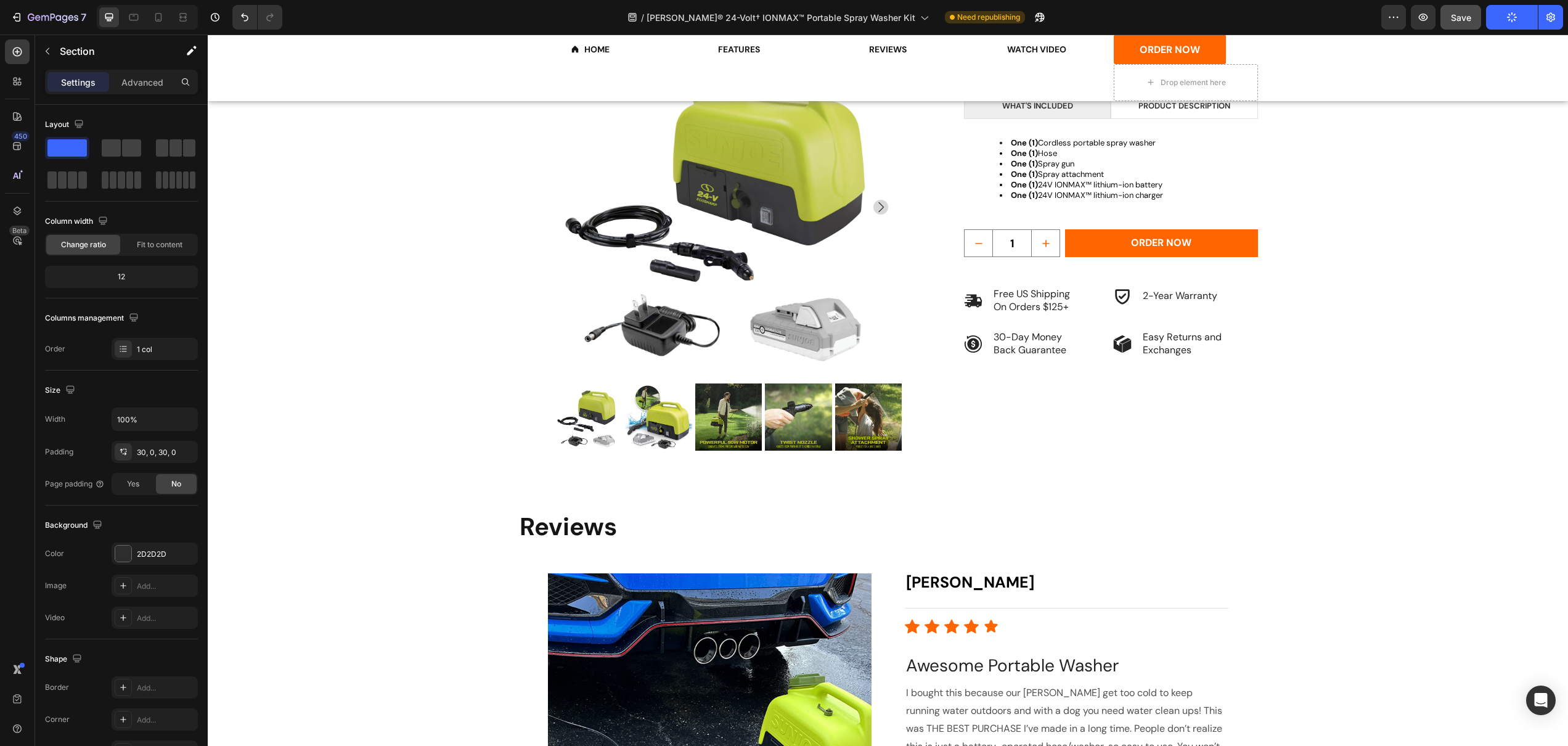
scroll to position [2769, 0]
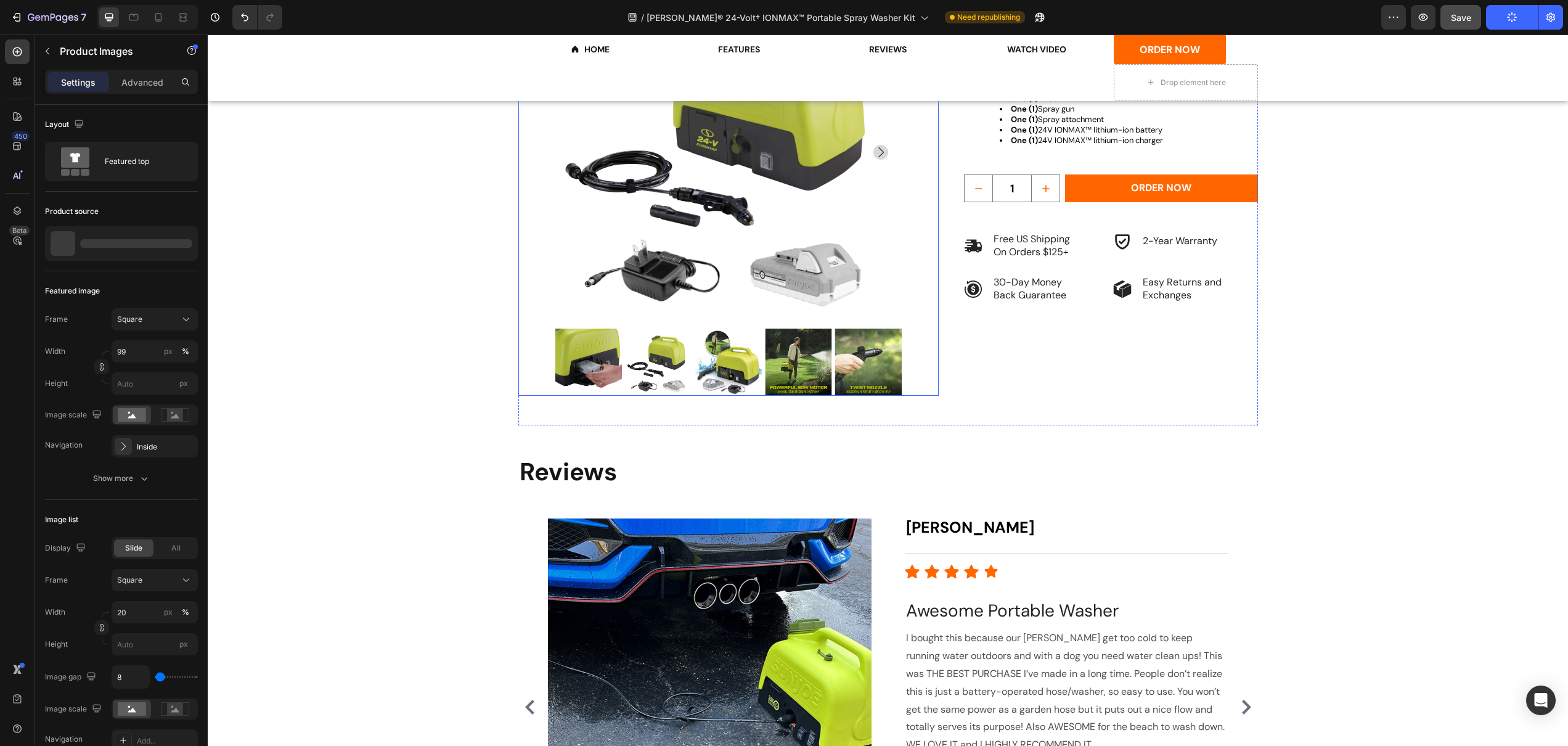
click at [887, 353] on img at bounding box center [868, 362] width 67 height 67
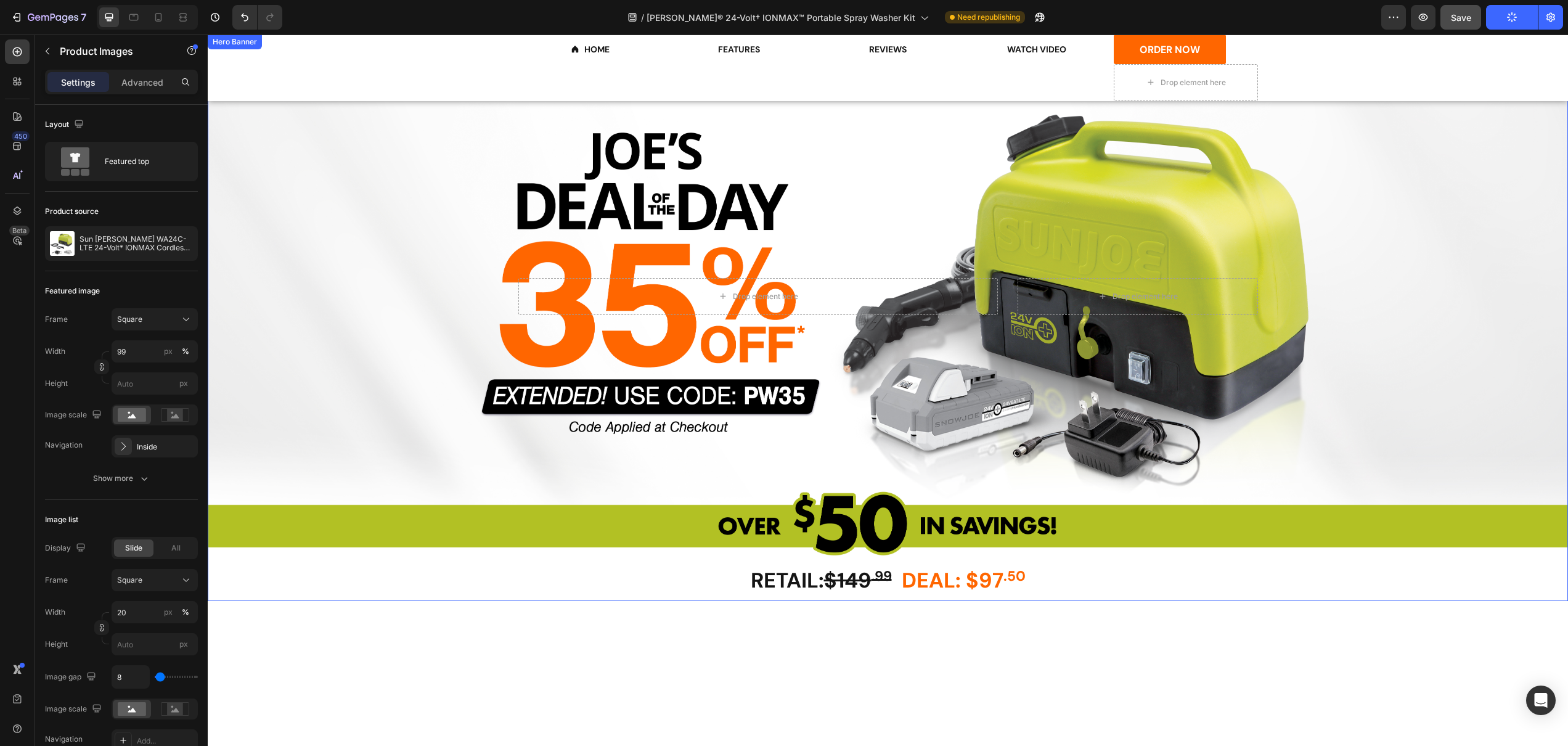
scroll to position [0, 0]
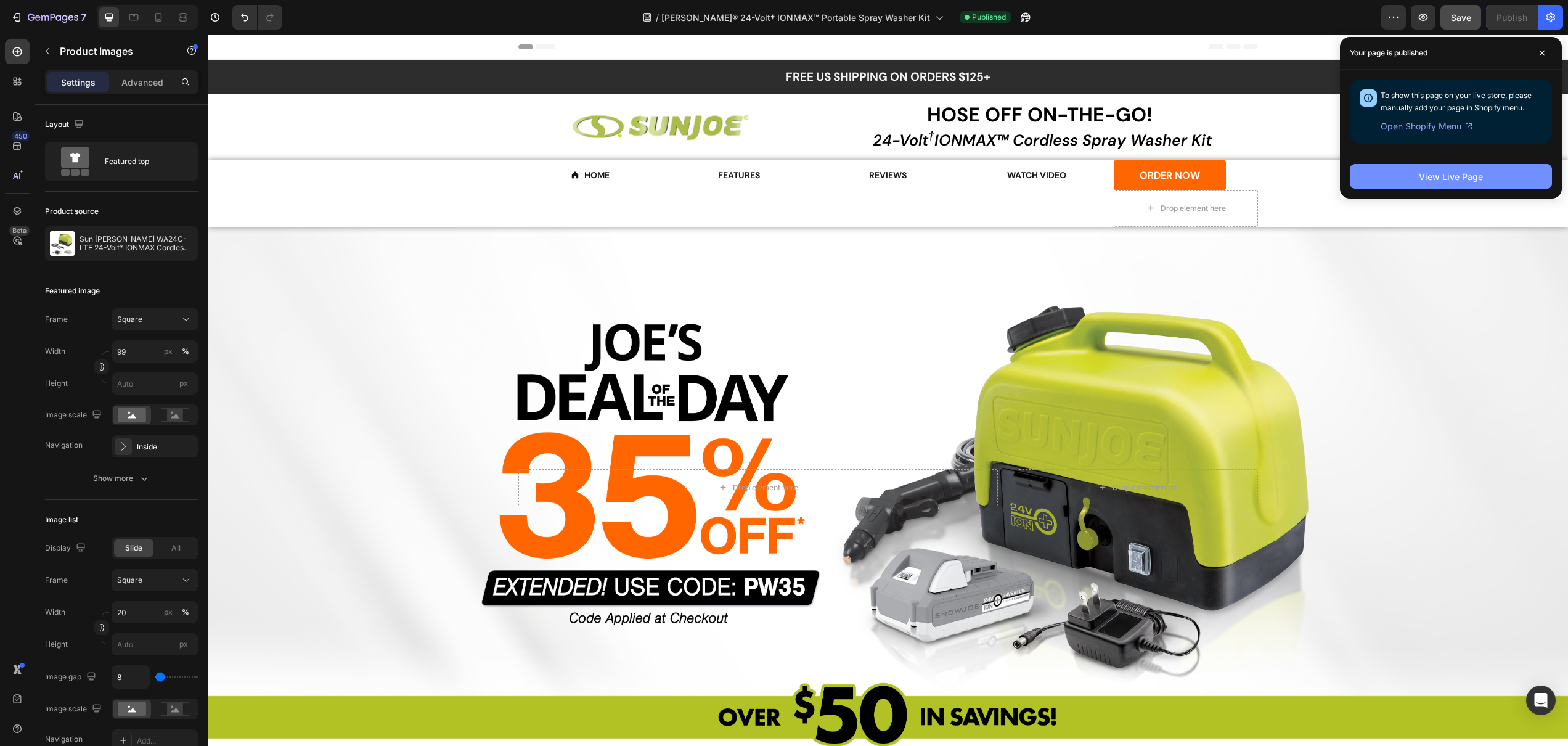
click at [1452, 179] on div "View Live Page" at bounding box center [1450, 177] width 64 height 13
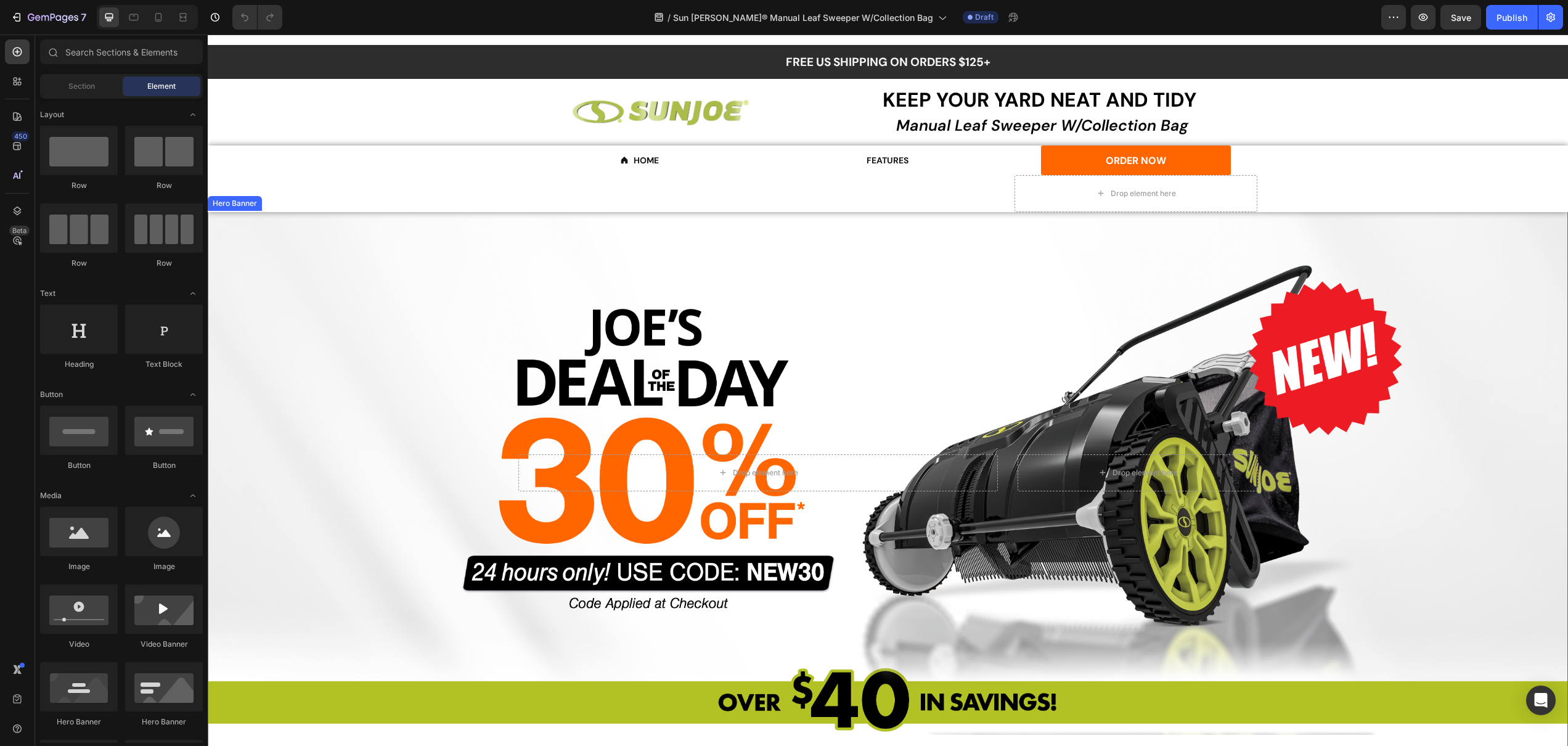
scroll to position [16, 0]
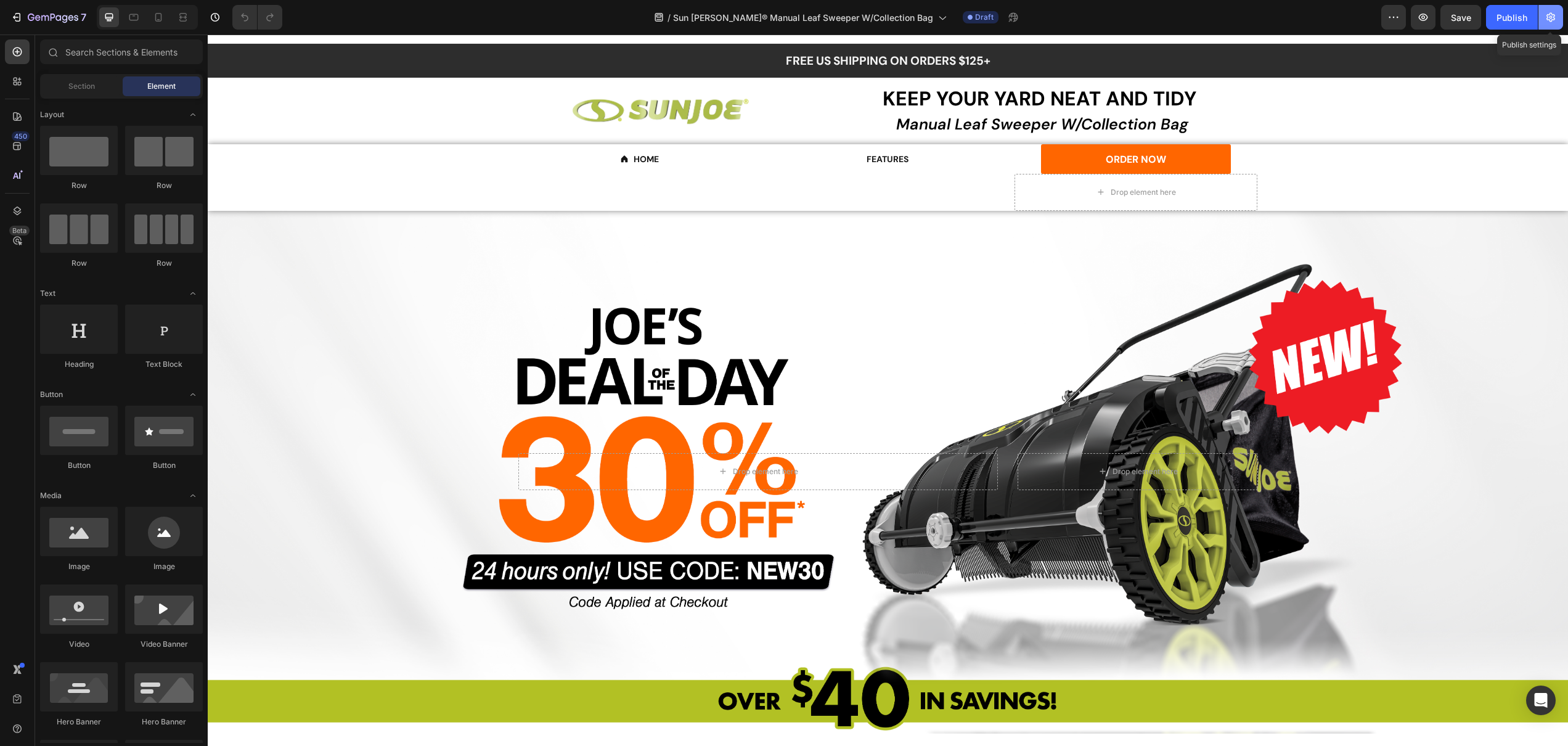
click at [1559, 18] on button "button" at bounding box center [1551, 17] width 25 height 25
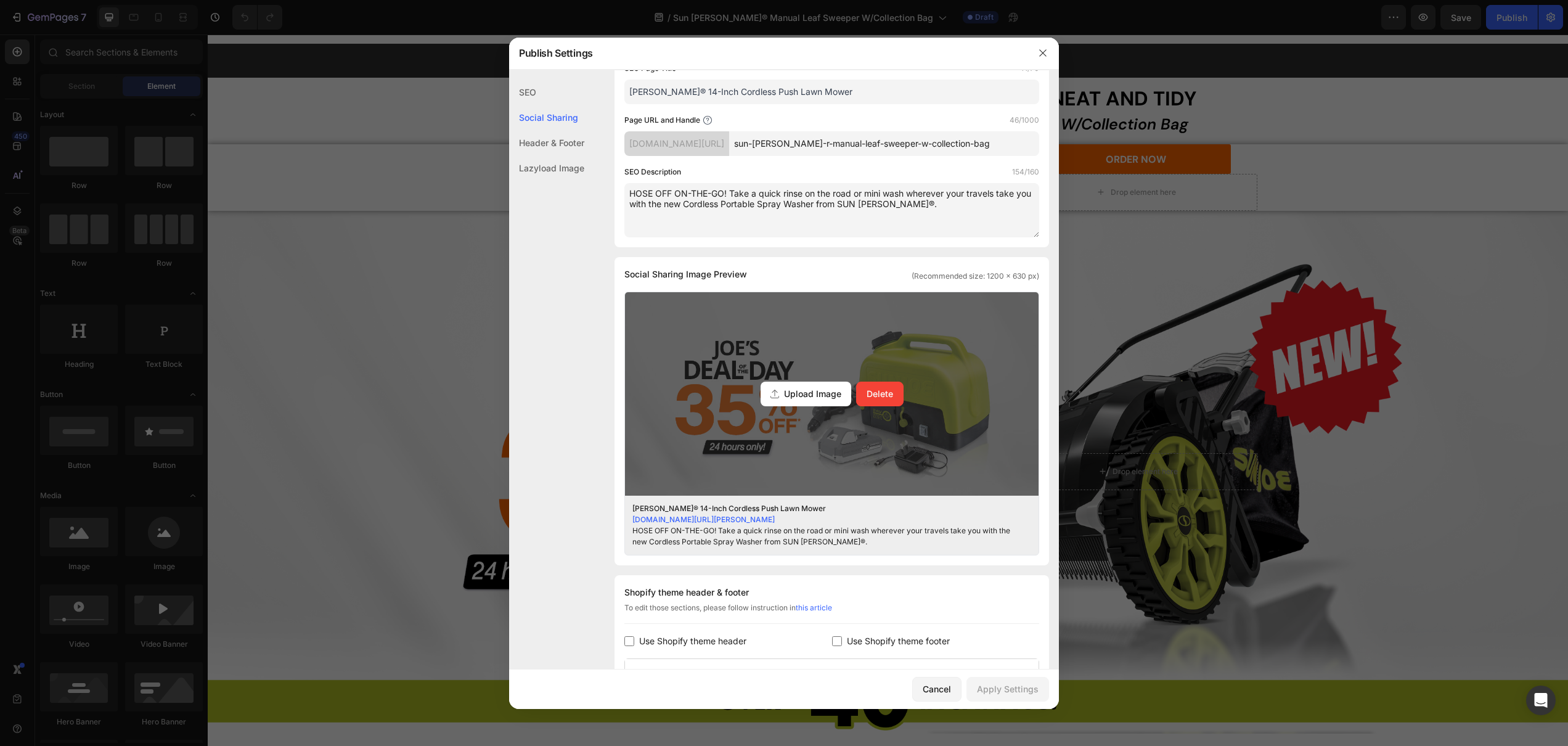
scroll to position [132, 0]
click at [812, 401] on div "Upload Image" at bounding box center [806, 393] width 91 height 25
click at [0, 0] on input "Upload Image Delete" at bounding box center [0, 0] width 0 height 0
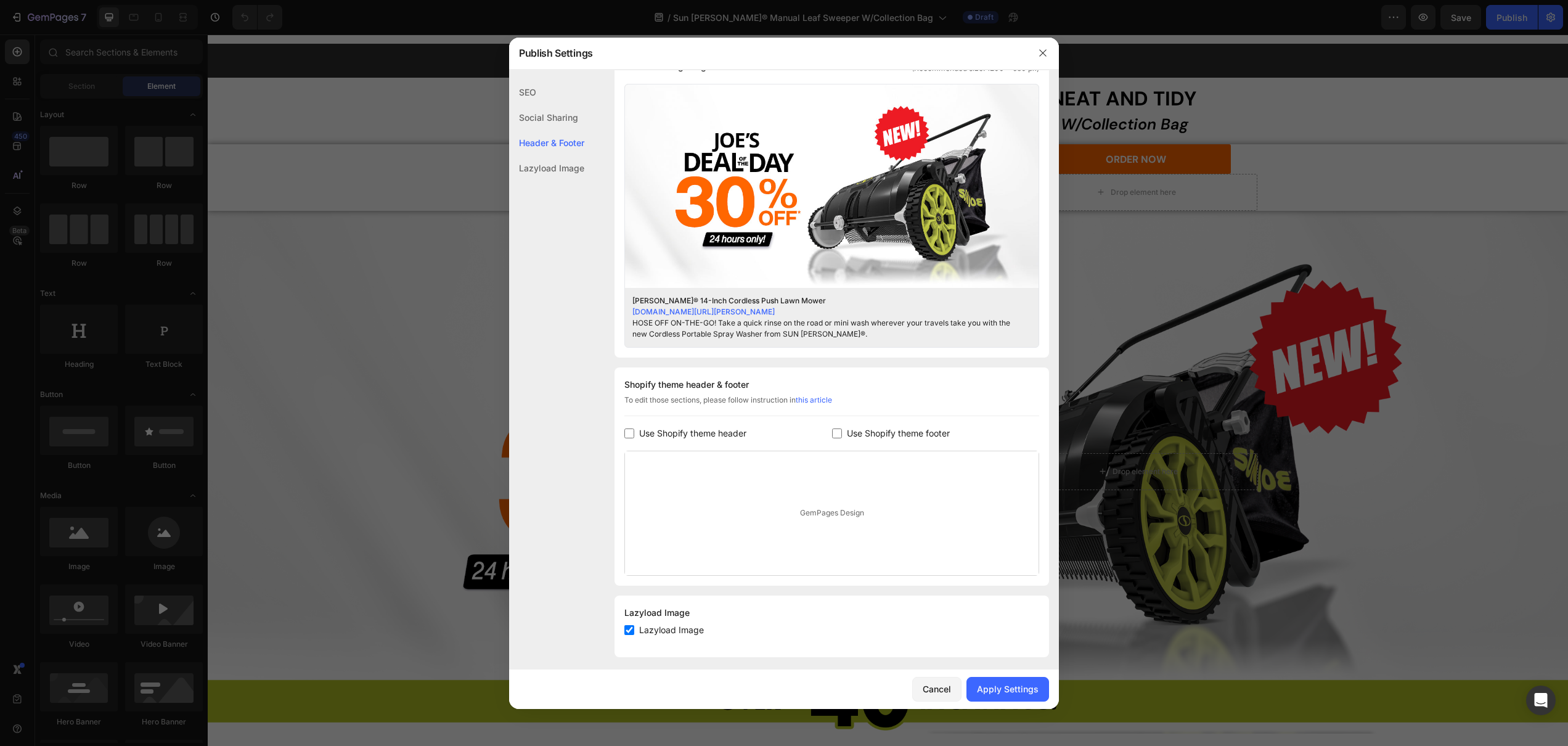
scroll to position [347, 0]
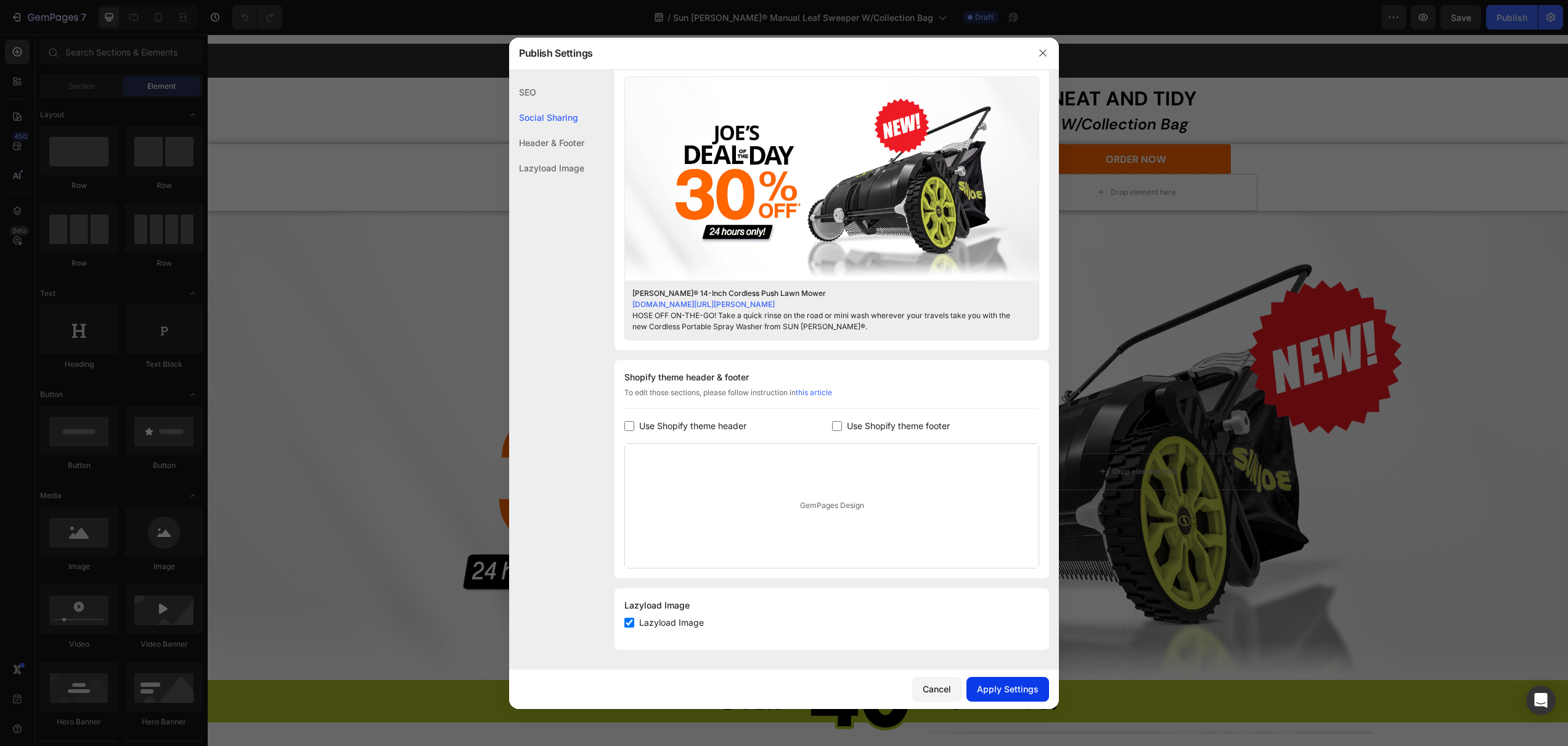
click at [998, 683] on div "Apply Settings" at bounding box center [1008, 689] width 62 height 13
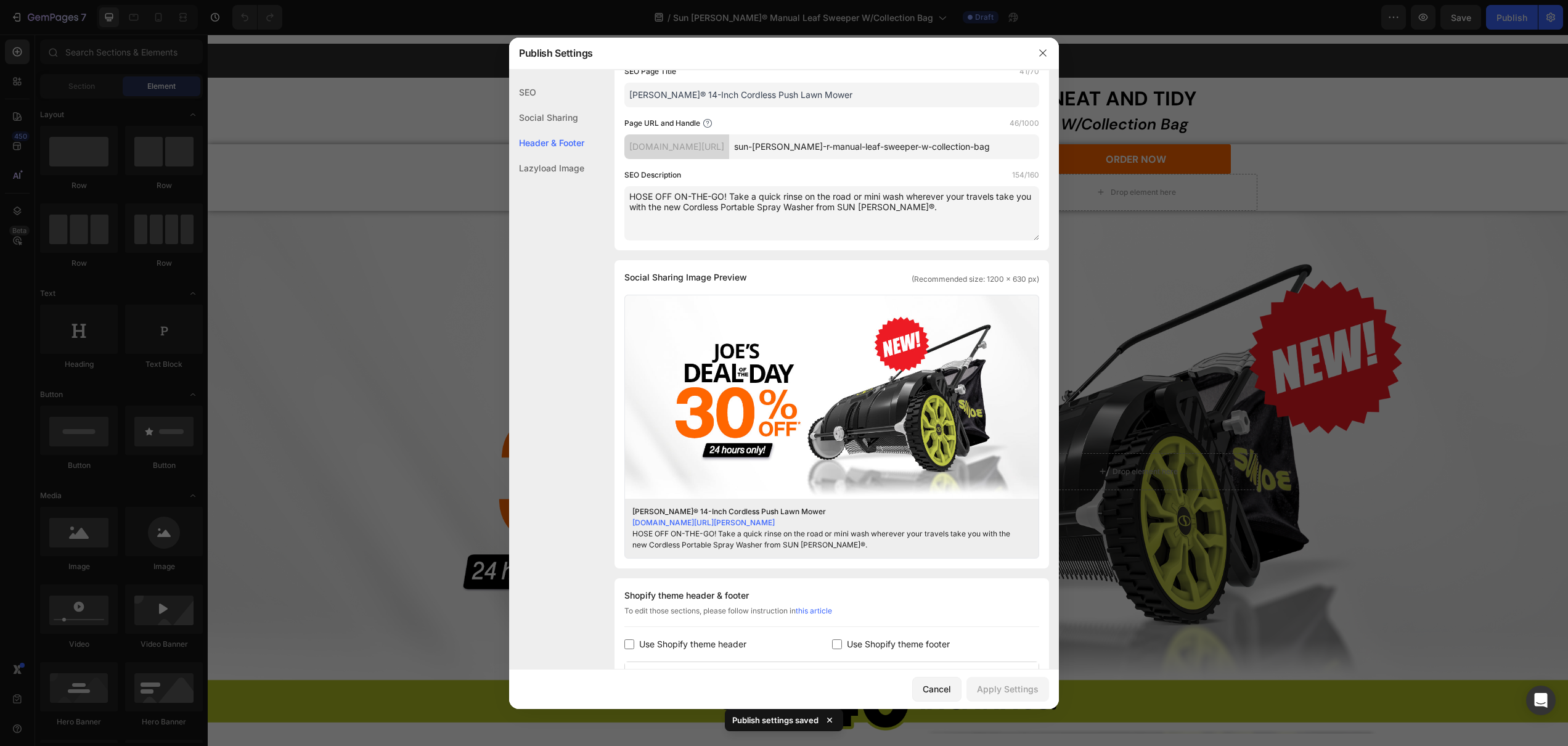
scroll to position [0, 0]
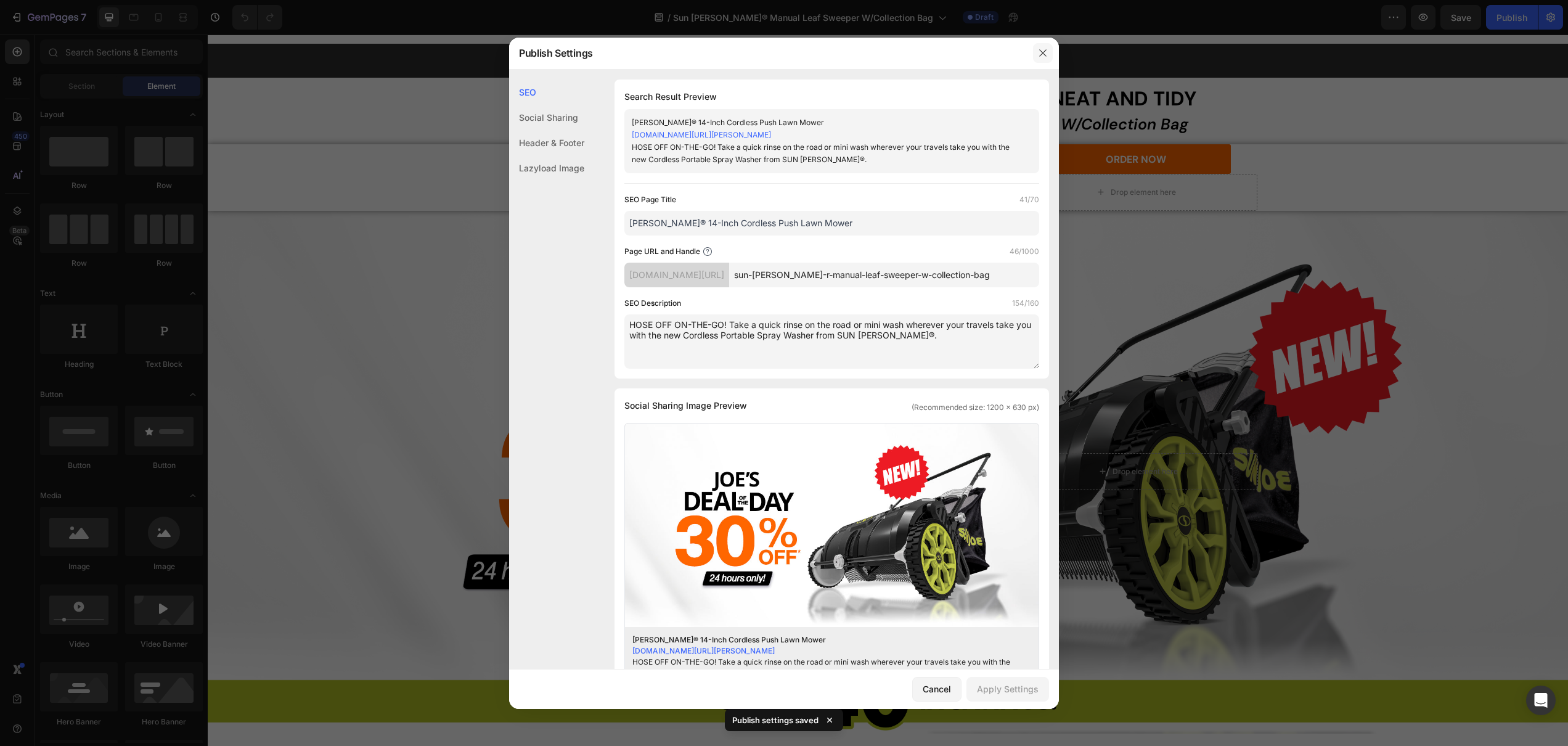
click at [1042, 55] on icon "button" at bounding box center [1043, 53] width 10 height 10
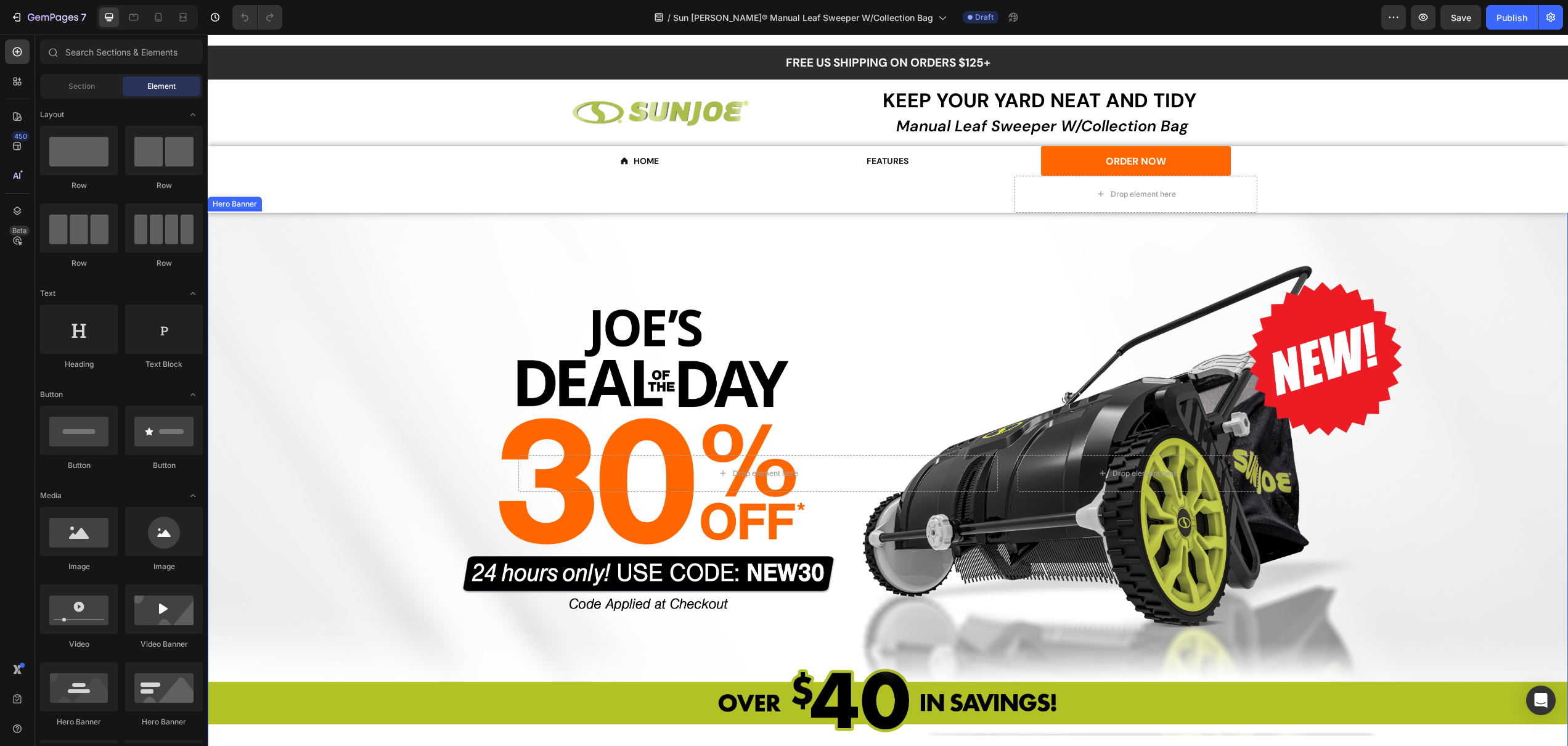
scroll to position [14, 0]
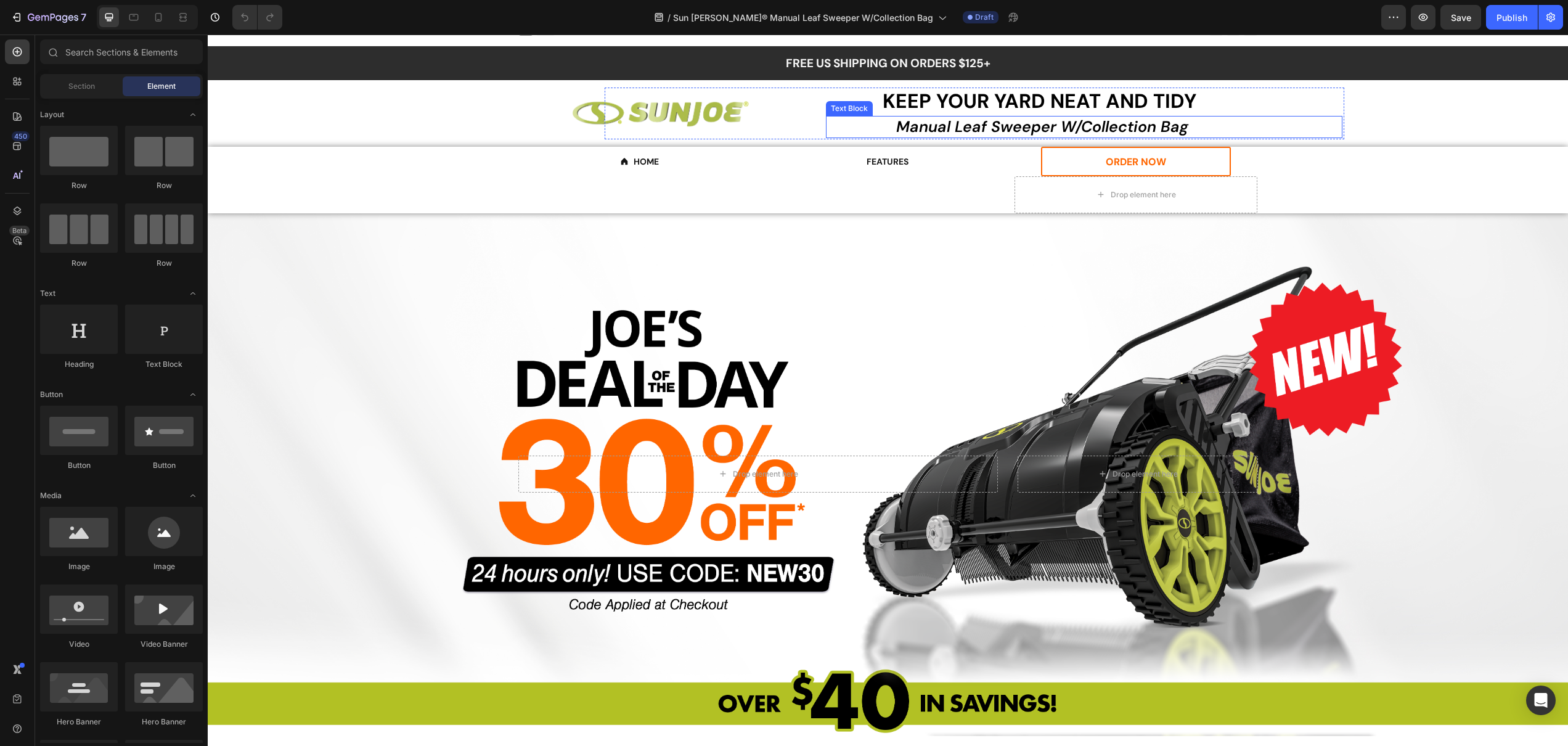
click at [1069, 151] on button "ORDER NOW" at bounding box center [1136, 162] width 190 height 30
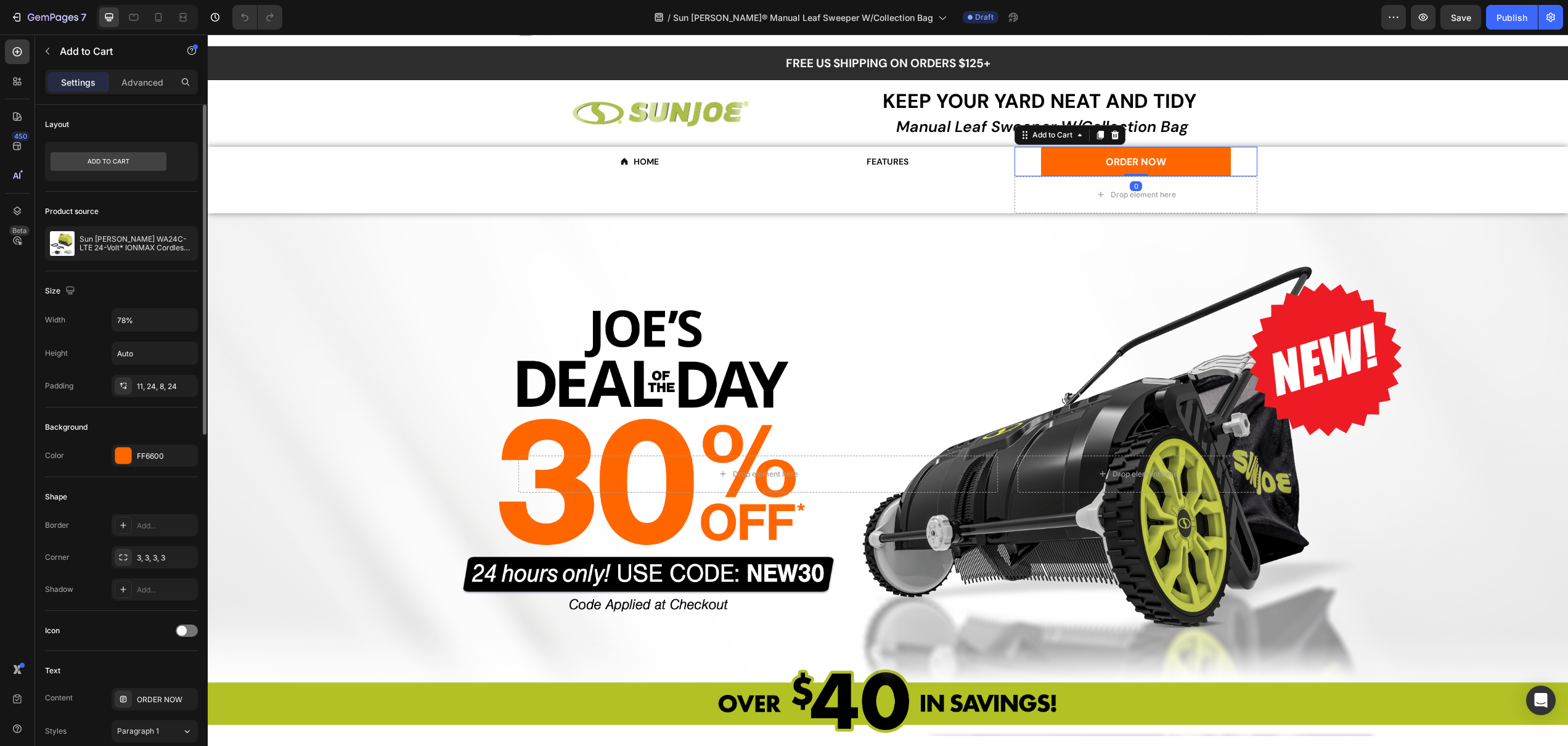
scroll to position [709, 0]
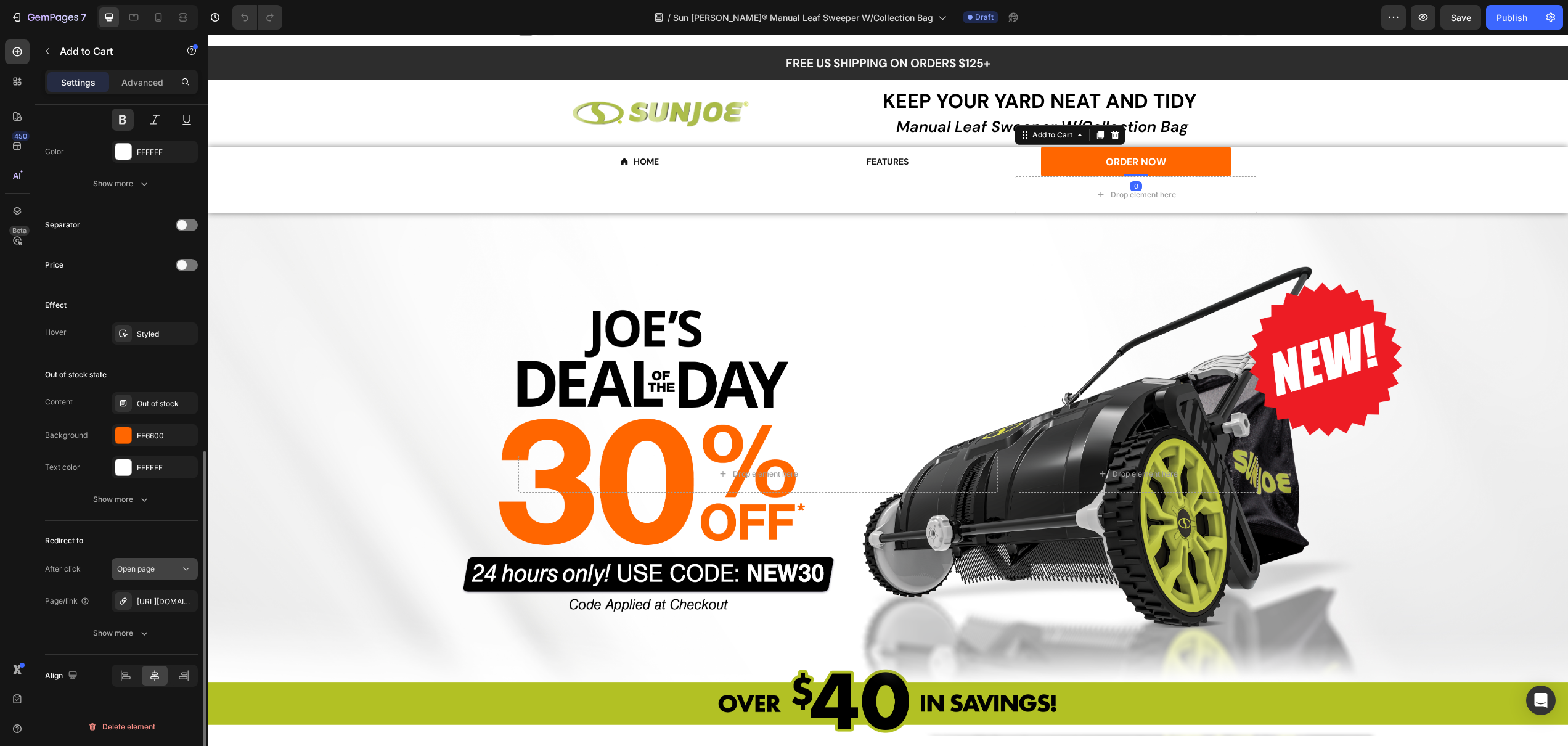
click at [159, 562] on button "Open page" at bounding box center [154, 569] width 86 height 22
click at [146, 617] on span "Go to checkout" at bounding box center [143, 623] width 53 height 11
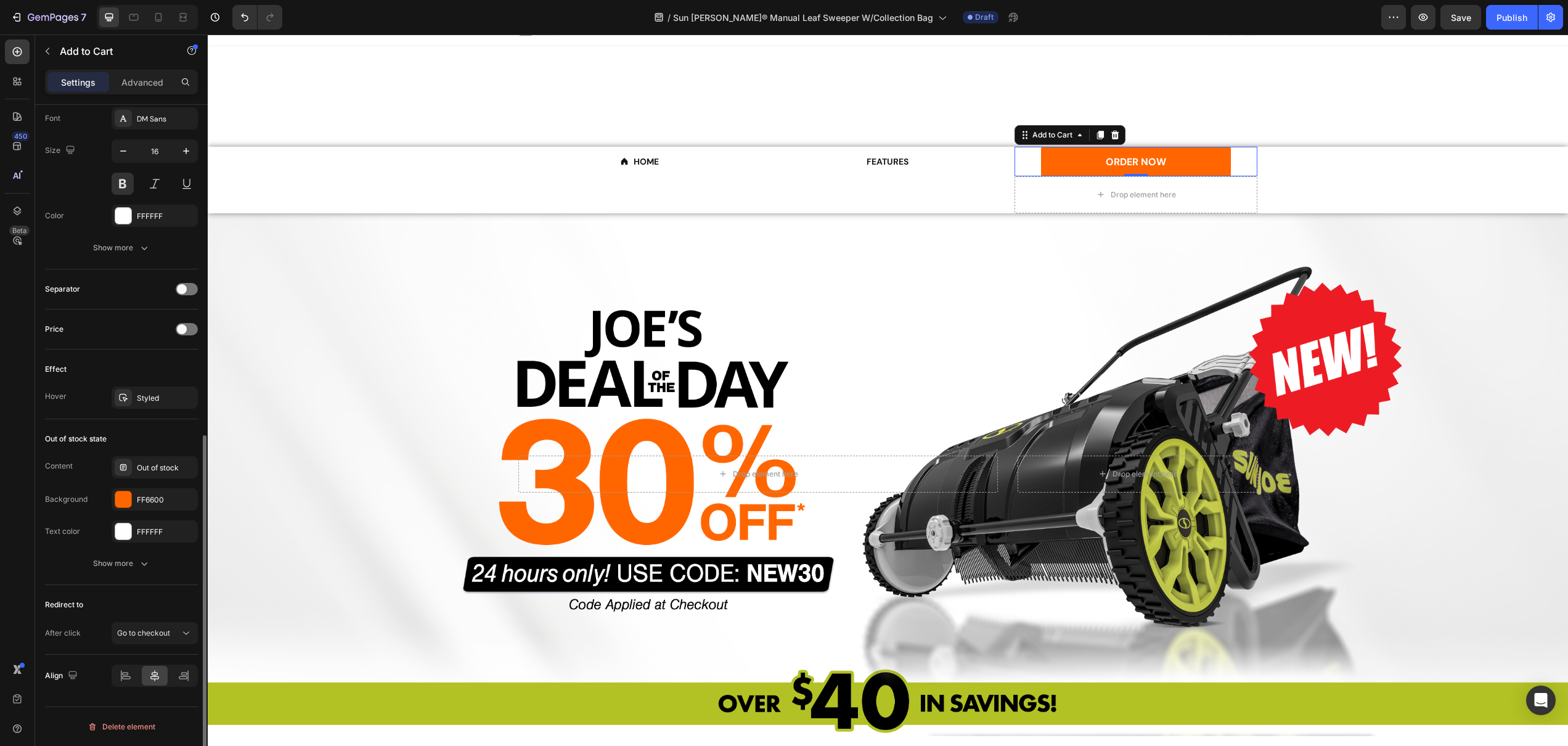
scroll to position [631, 0]
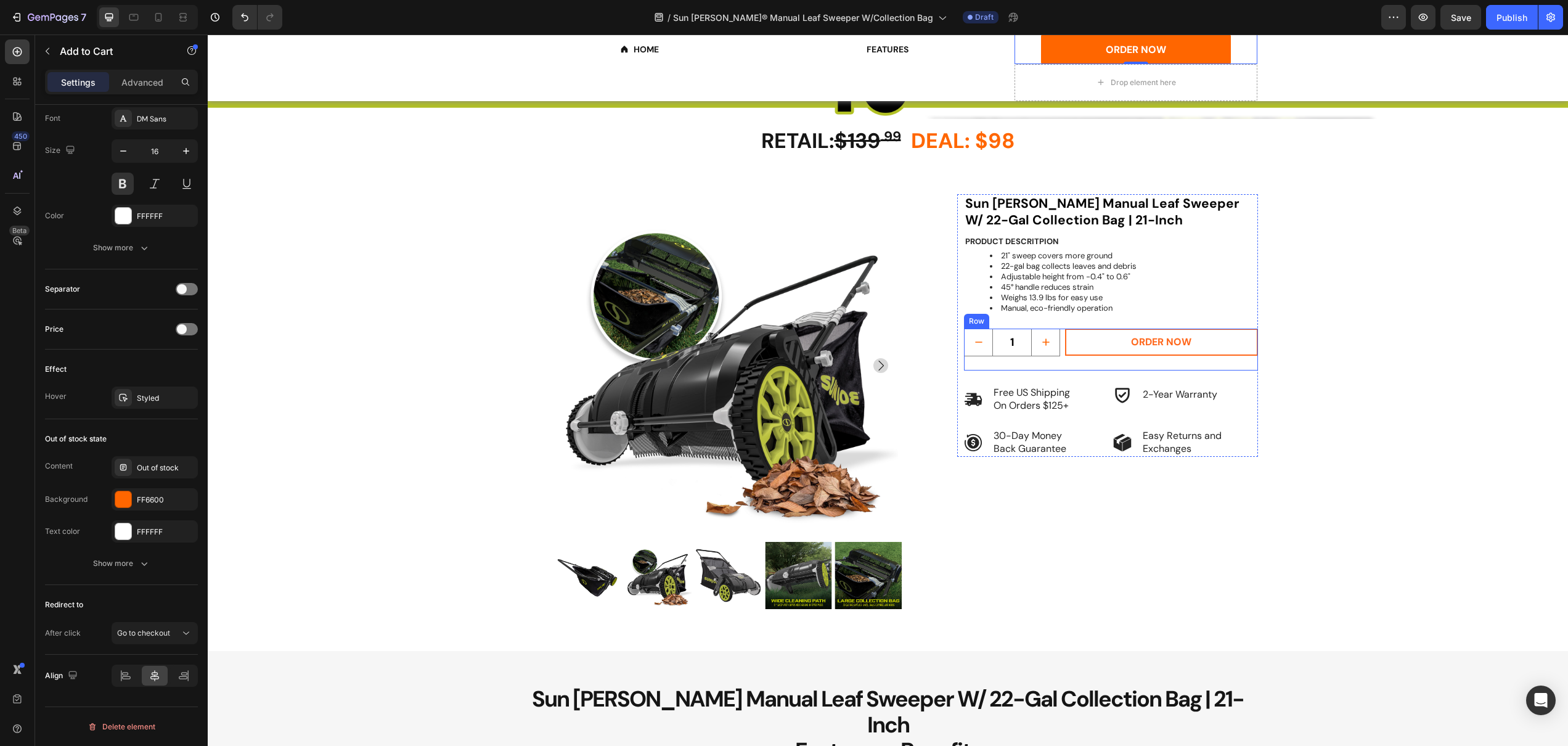
click at [1086, 355] on div "ORDER NOW Add to Cart" at bounding box center [1161, 342] width 192 height 28
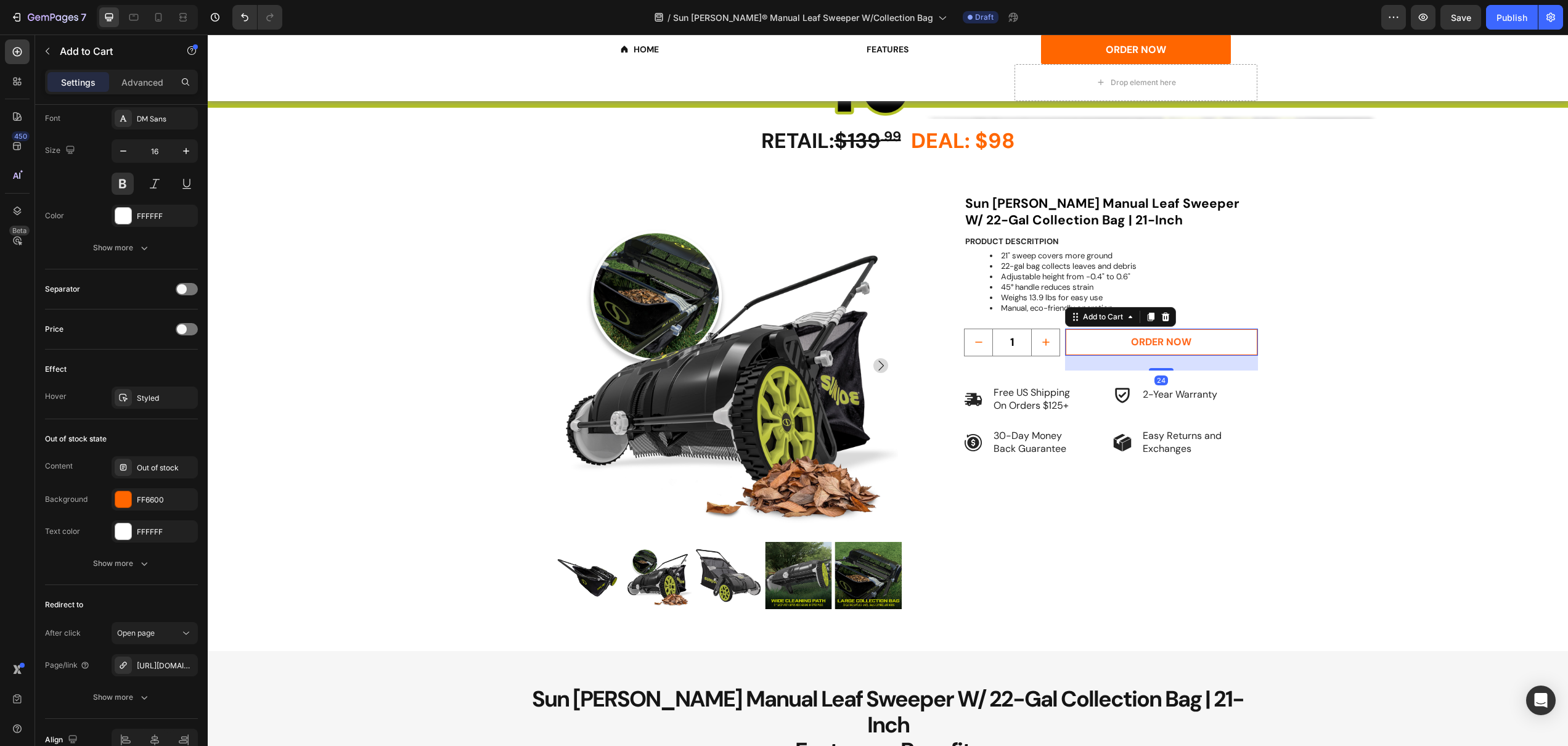
click at [1086, 350] on button "ORDER NOW" at bounding box center [1161, 342] width 192 height 28
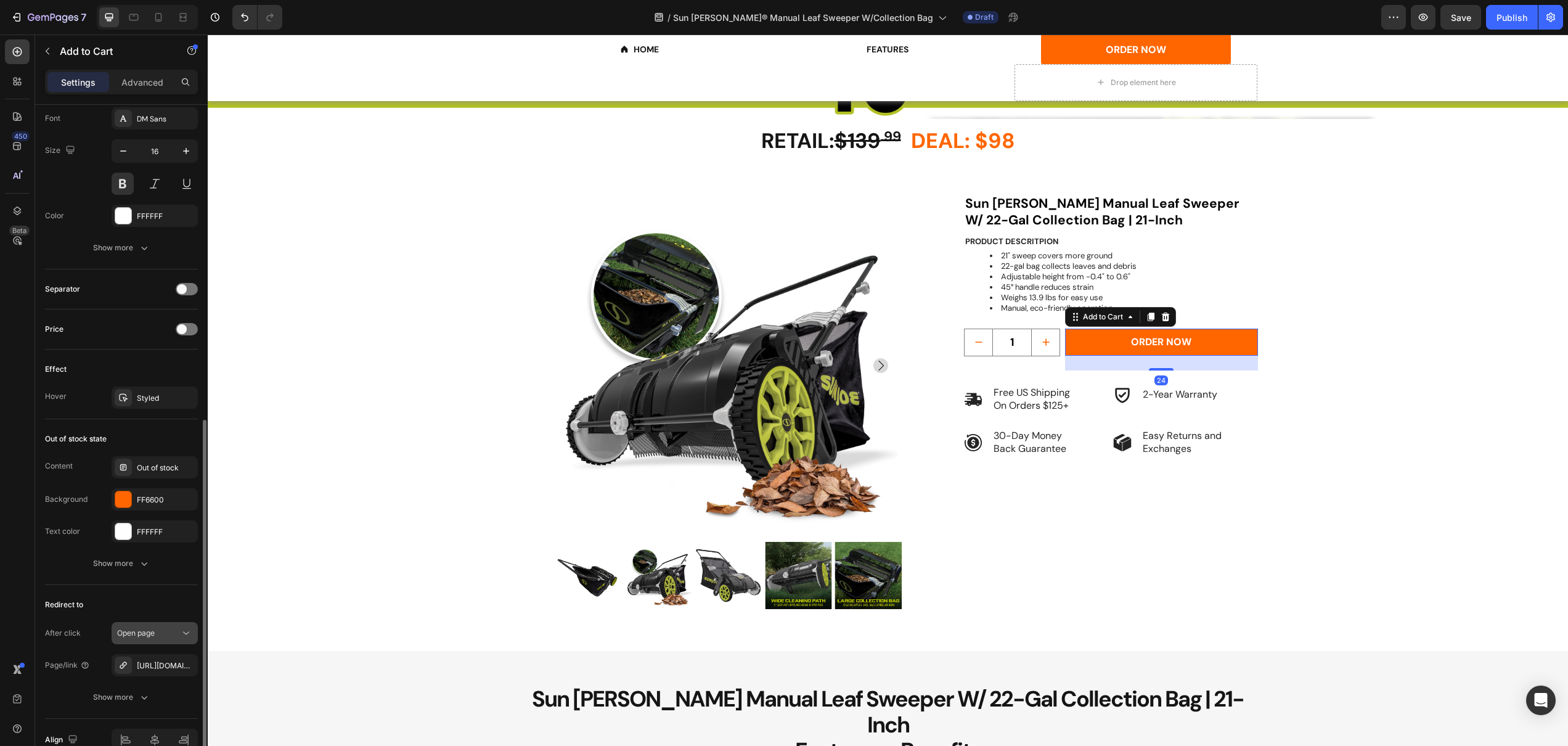
click at [124, 633] on span "Open page" at bounding box center [136, 633] width 37 height 9
drag, startPoint x: 142, startPoint y: 558, endPoint x: 345, endPoint y: 505, distance: 209.8
click at [142, 558] on span "Go to checkout" at bounding box center [143, 556] width 53 height 11
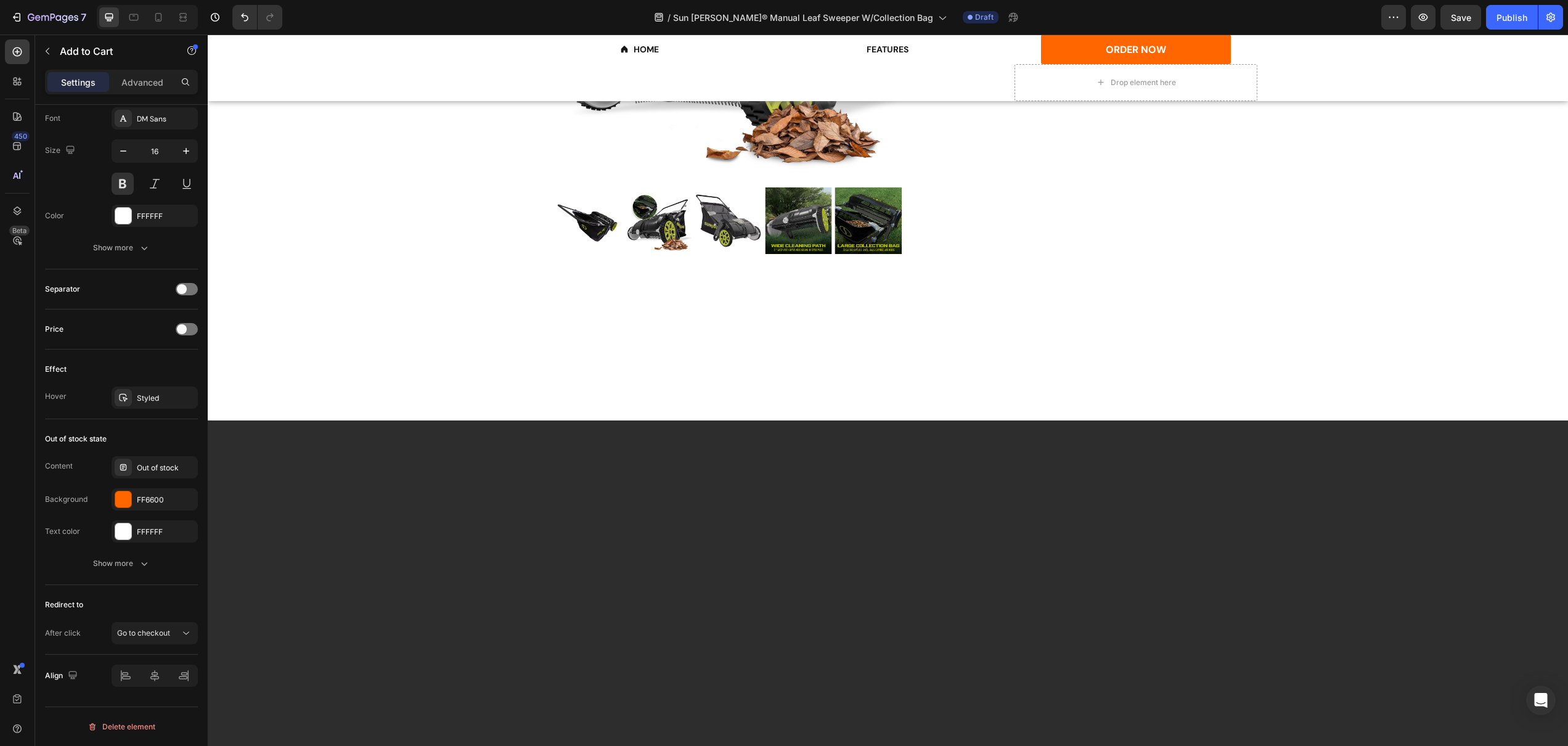
scroll to position [2155, 0]
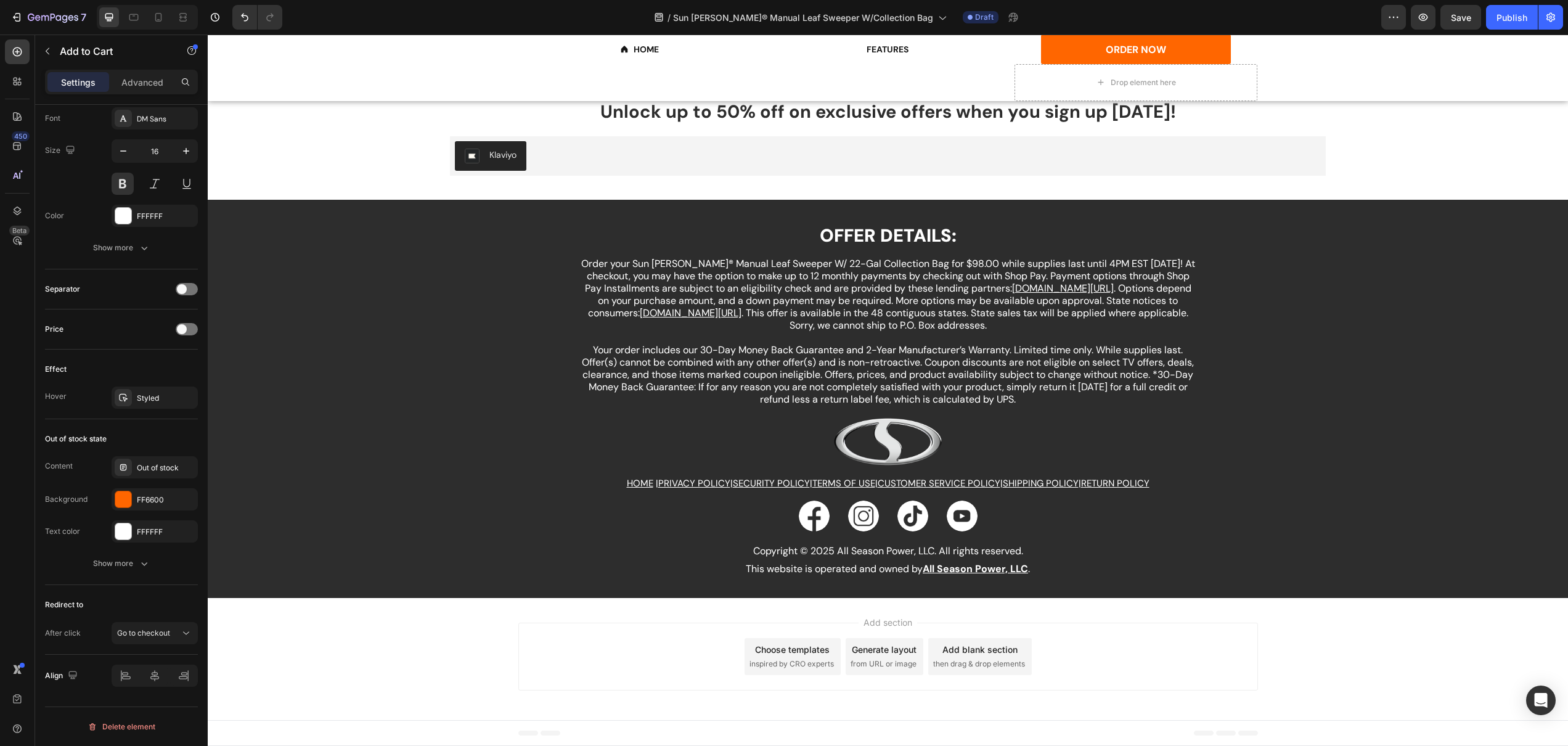
click at [181, 639] on icon at bounding box center [186, 633] width 12 height 12
click at [146, 568] on div "Go to checkout" at bounding box center [142, 580] width 101 height 24
click at [159, 19] on icon at bounding box center [159, 17] width 7 height 9
type input "18"
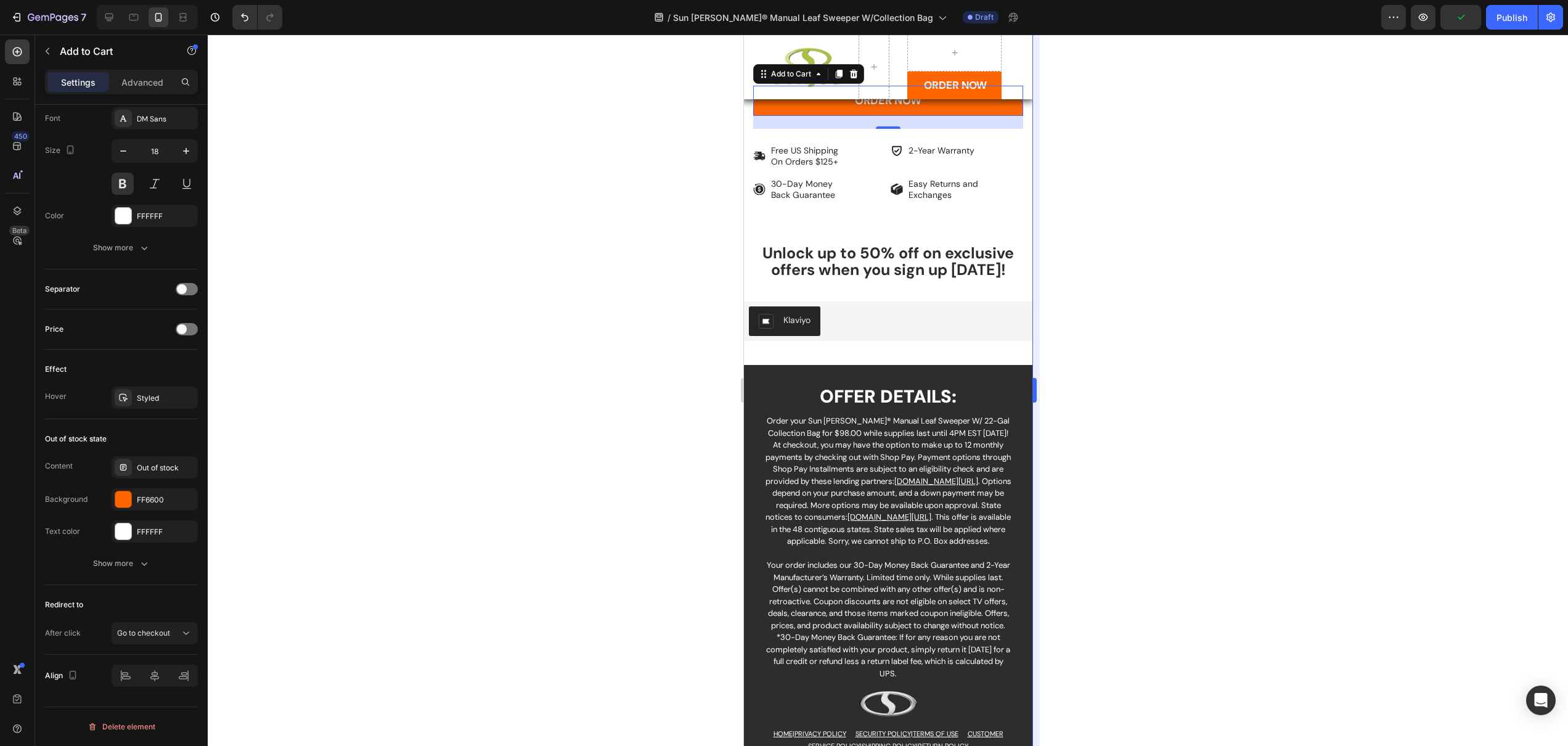
scroll to position [2112, 0]
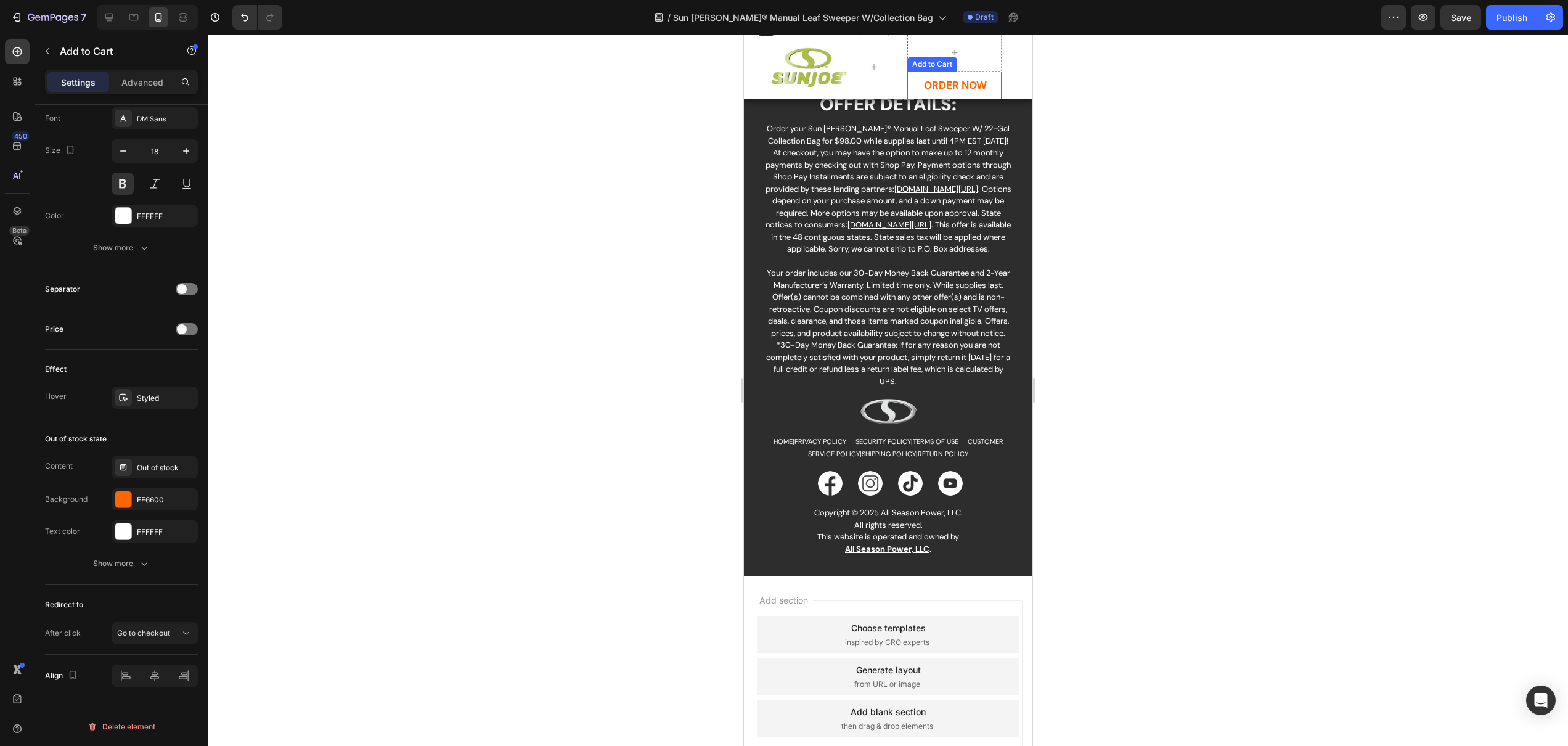
click at [990, 88] on button "ORDER NOW" at bounding box center [954, 86] width 95 height 29
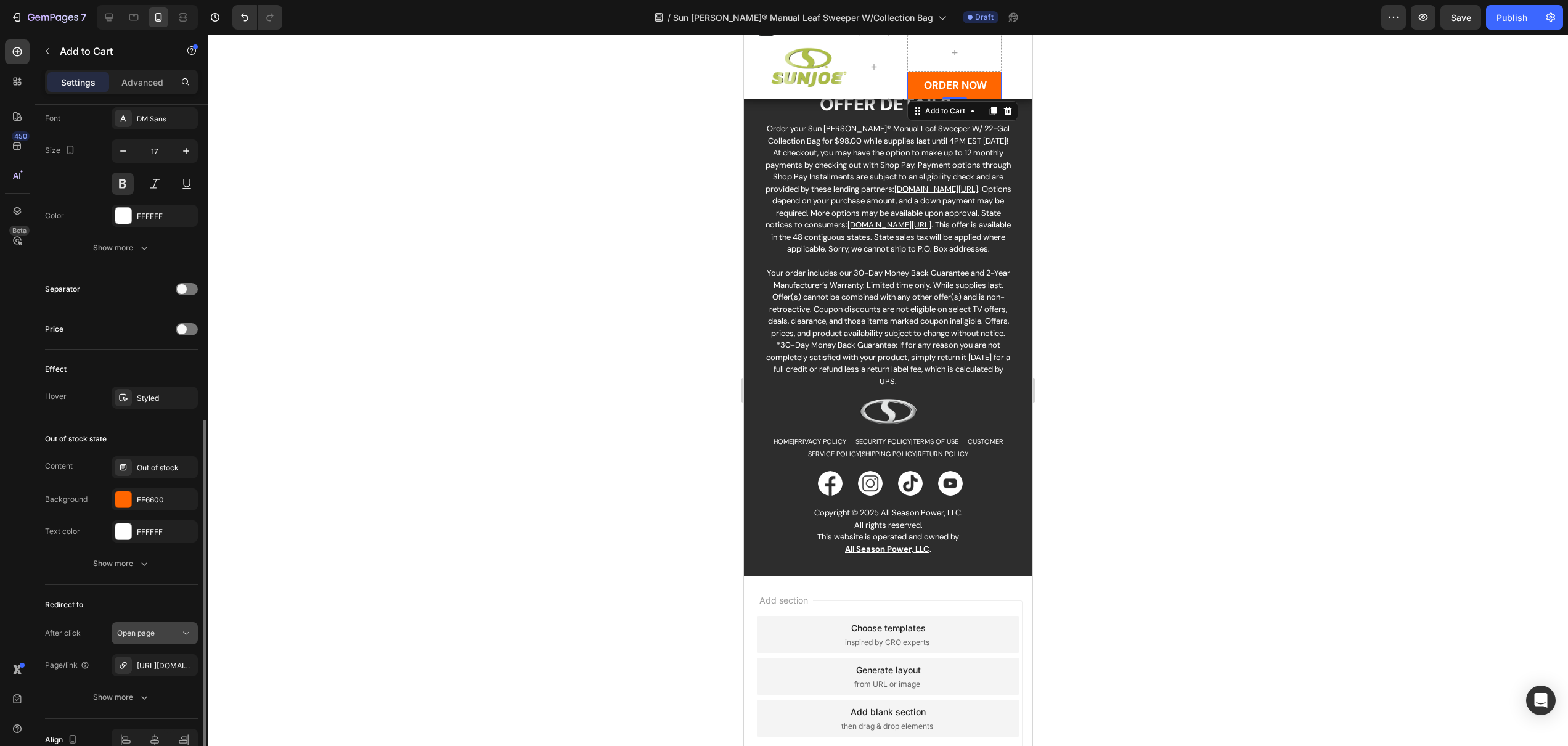
click at [165, 632] on div "Open page" at bounding box center [148, 633] width 63 height 11
click at [152, 559] on span "Go to checkout" at bounding box center [143, 556] width 53 height 11
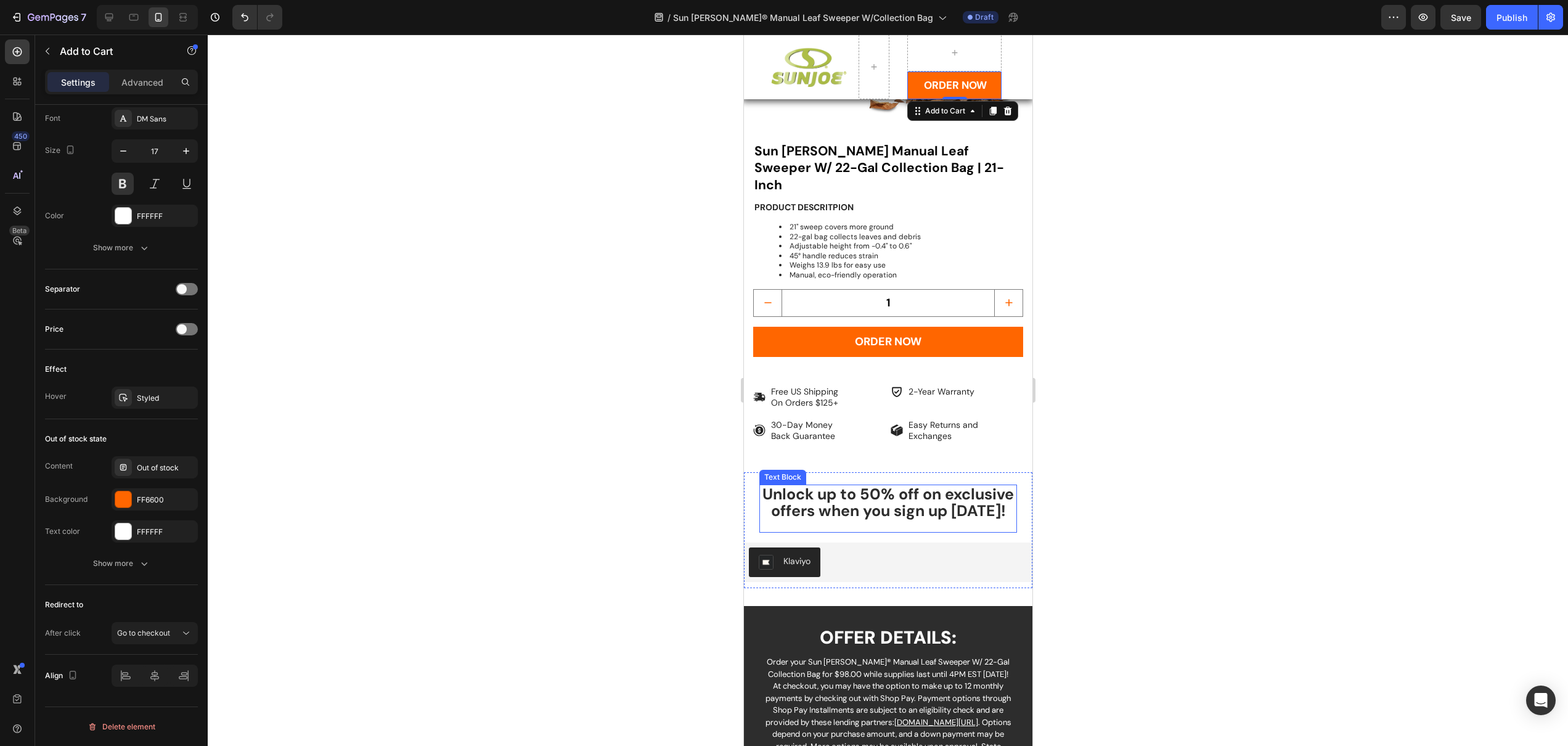
scroll to position [1567, 0]
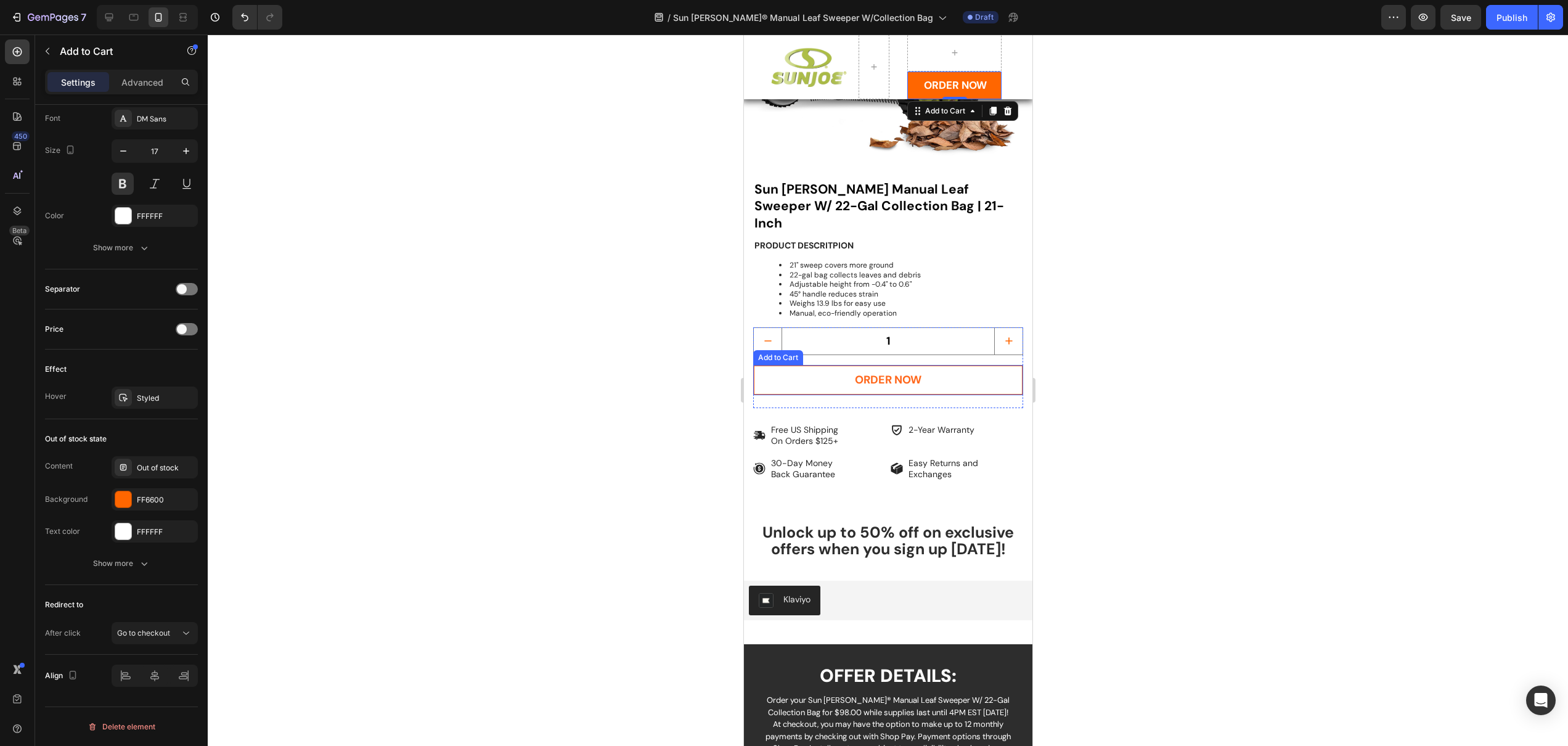
click at [819, 365] on button "ORDER NOW" at bounding box center [888, 380] width 270 height 30
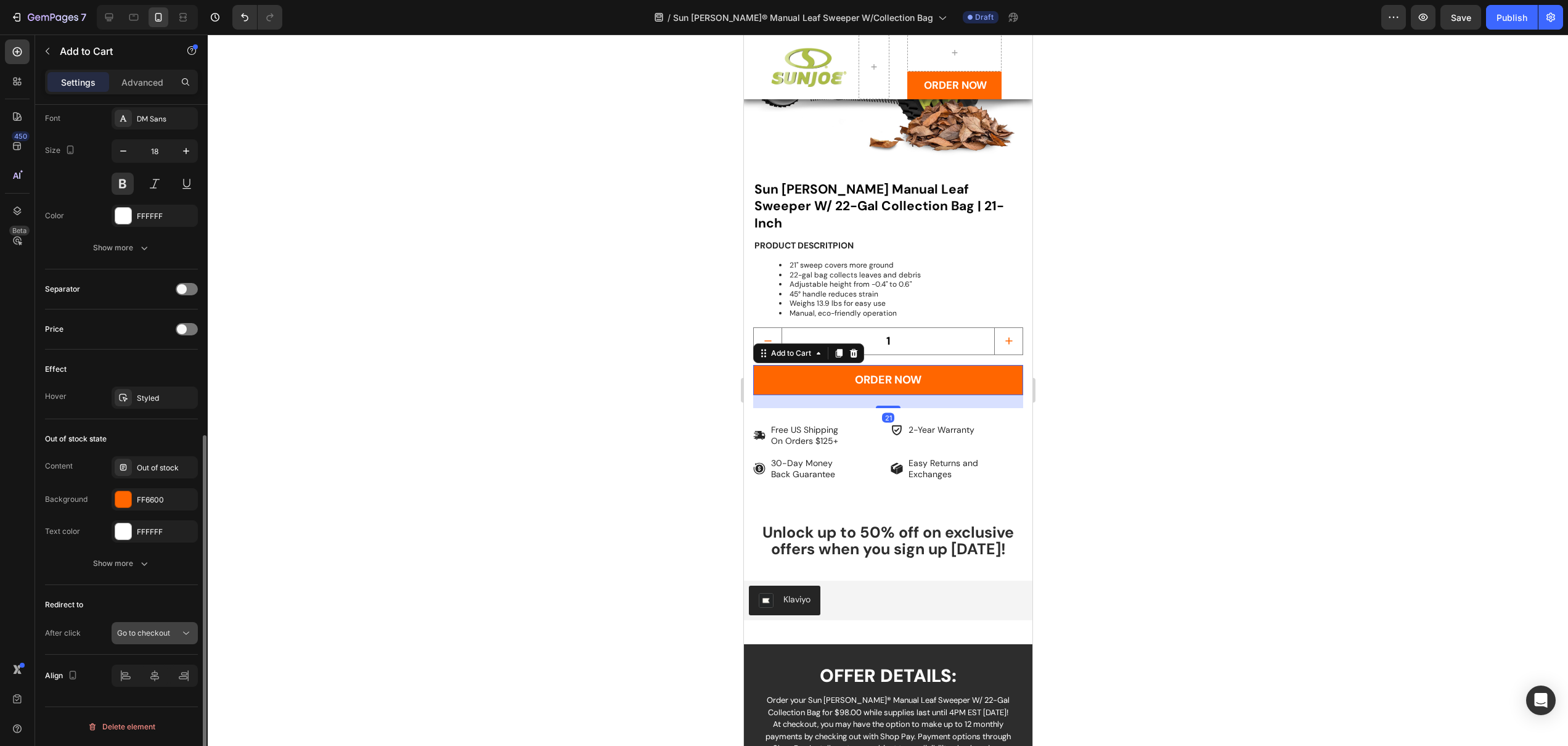
click at [165, 633] on span "Go to checkout" at bounding box center [143, 633] width 53 height 9
click at [311, 613] on div at bounding box center [888, 390] width 1360 height 712
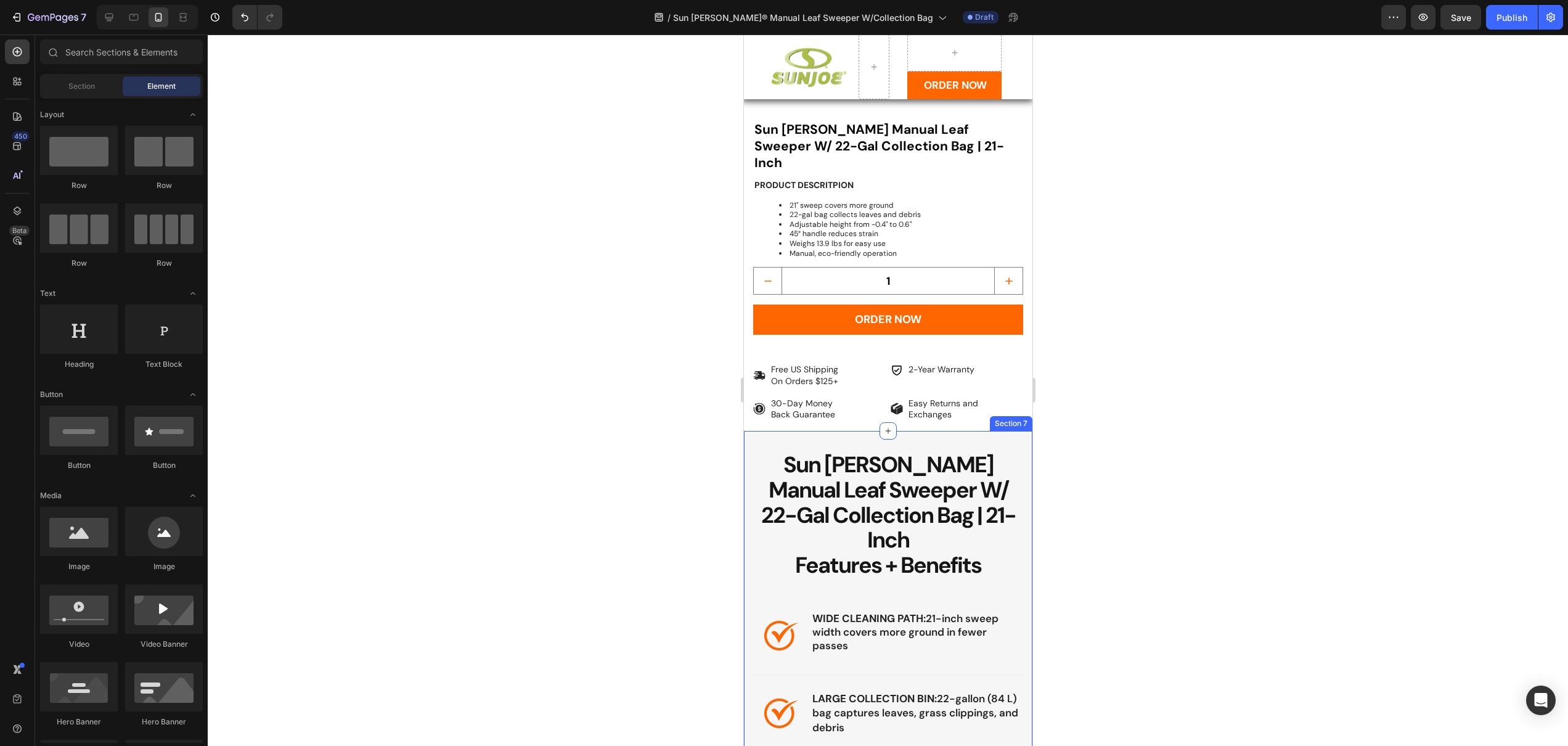
scroll to position [887, 0]
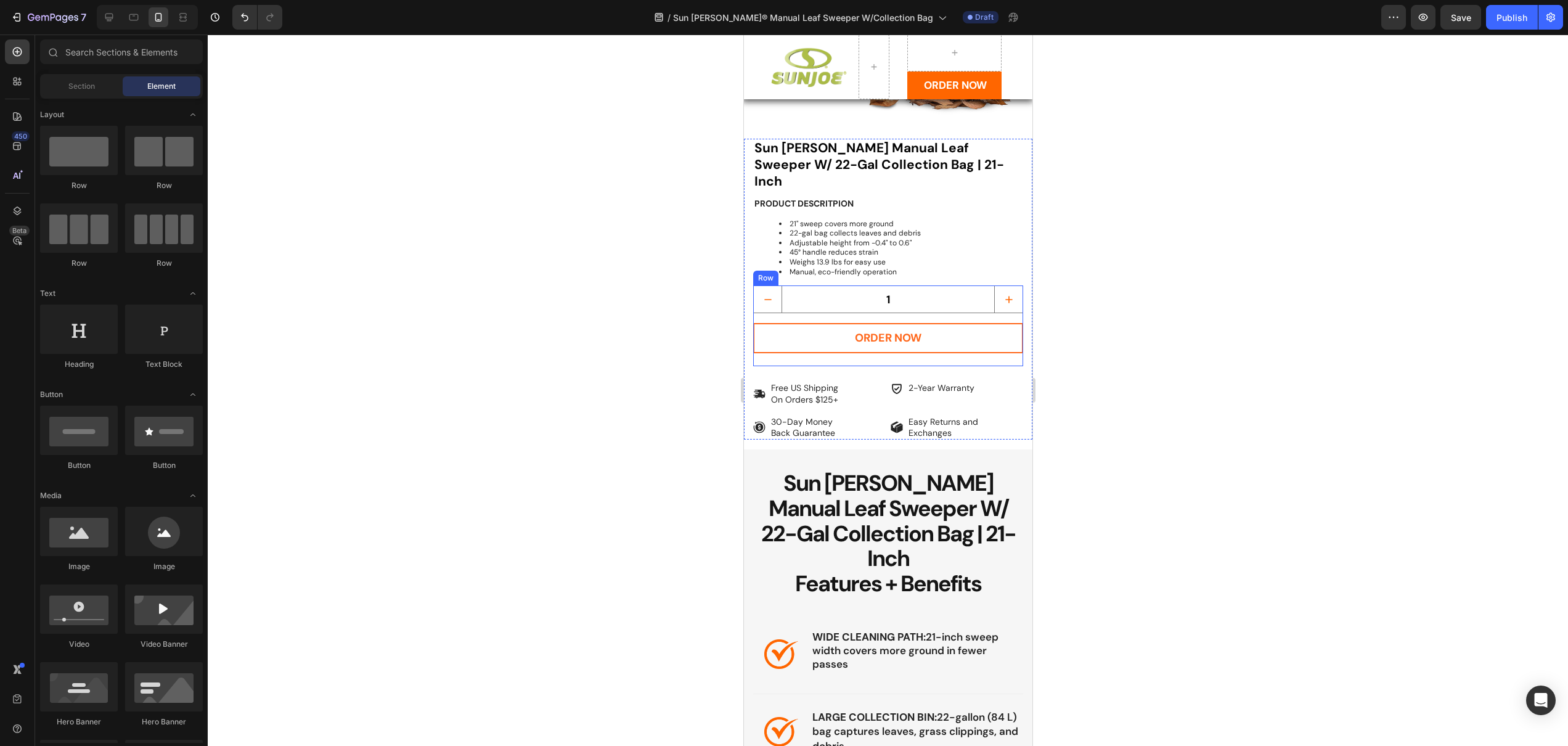
click at [834, 323] on button "ORDER NOW" at bounding box center [888, 338] width 270 height 30
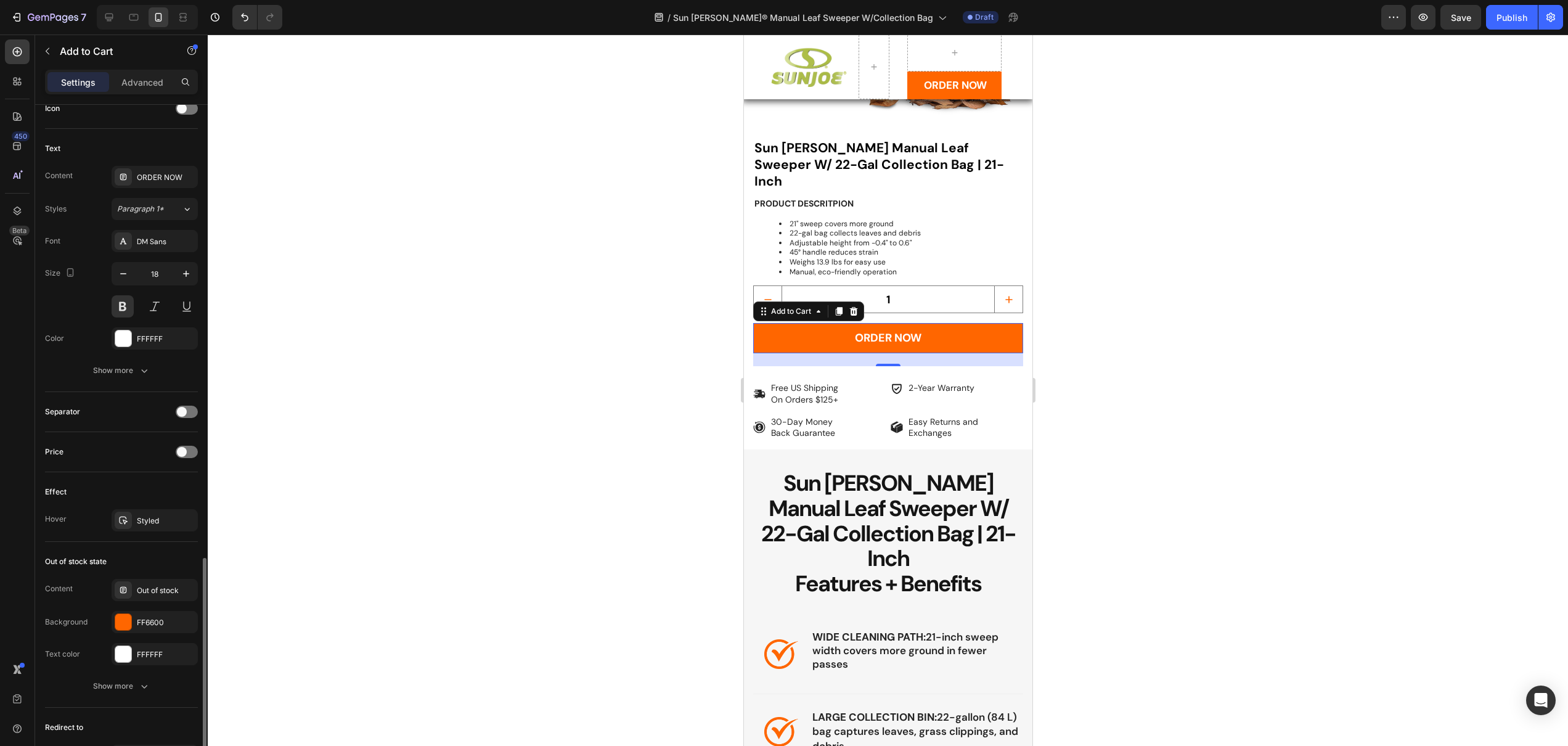
scroll to position [645, 0]
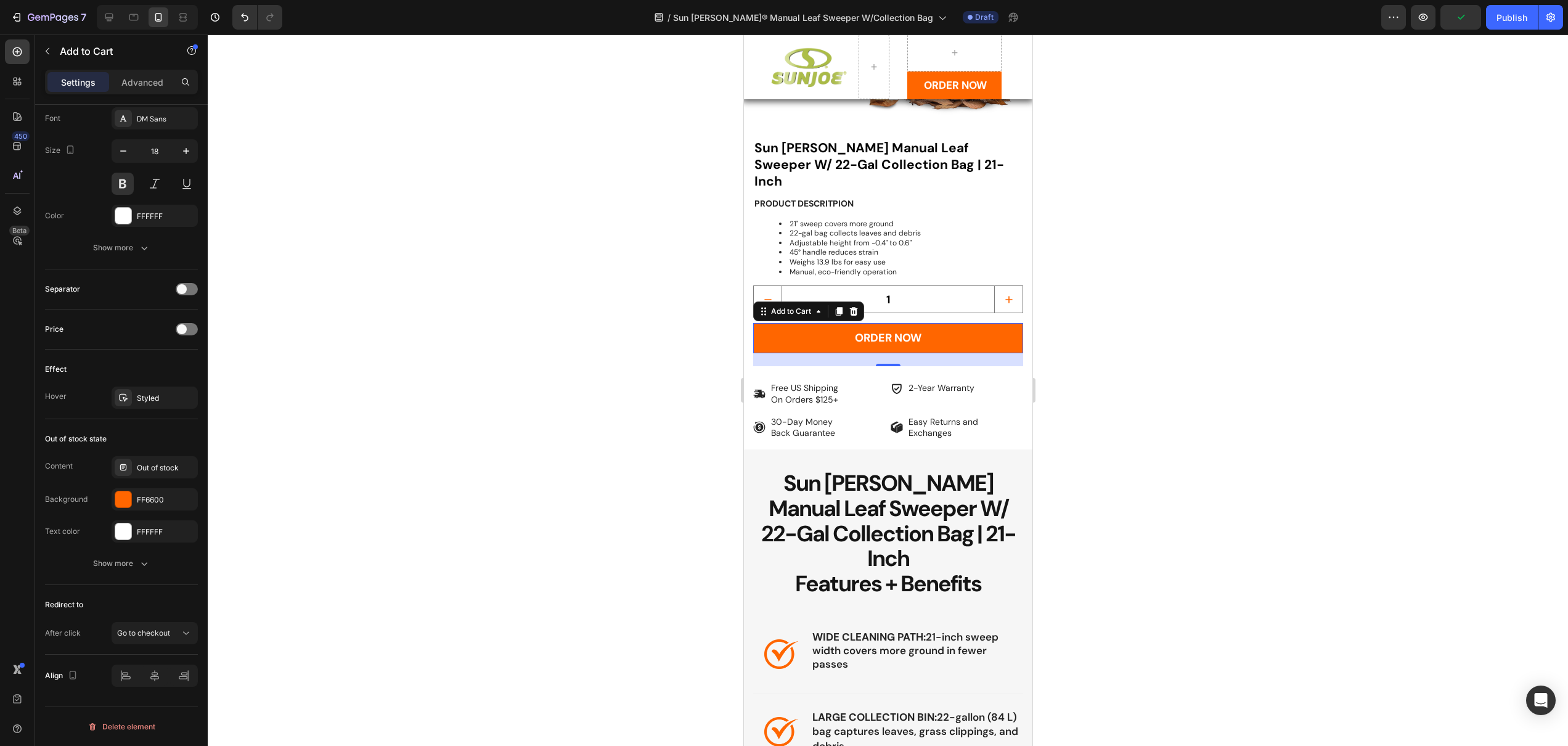
click at [407, 544] on div at bounding box center [888, 390] width 1360 height 712
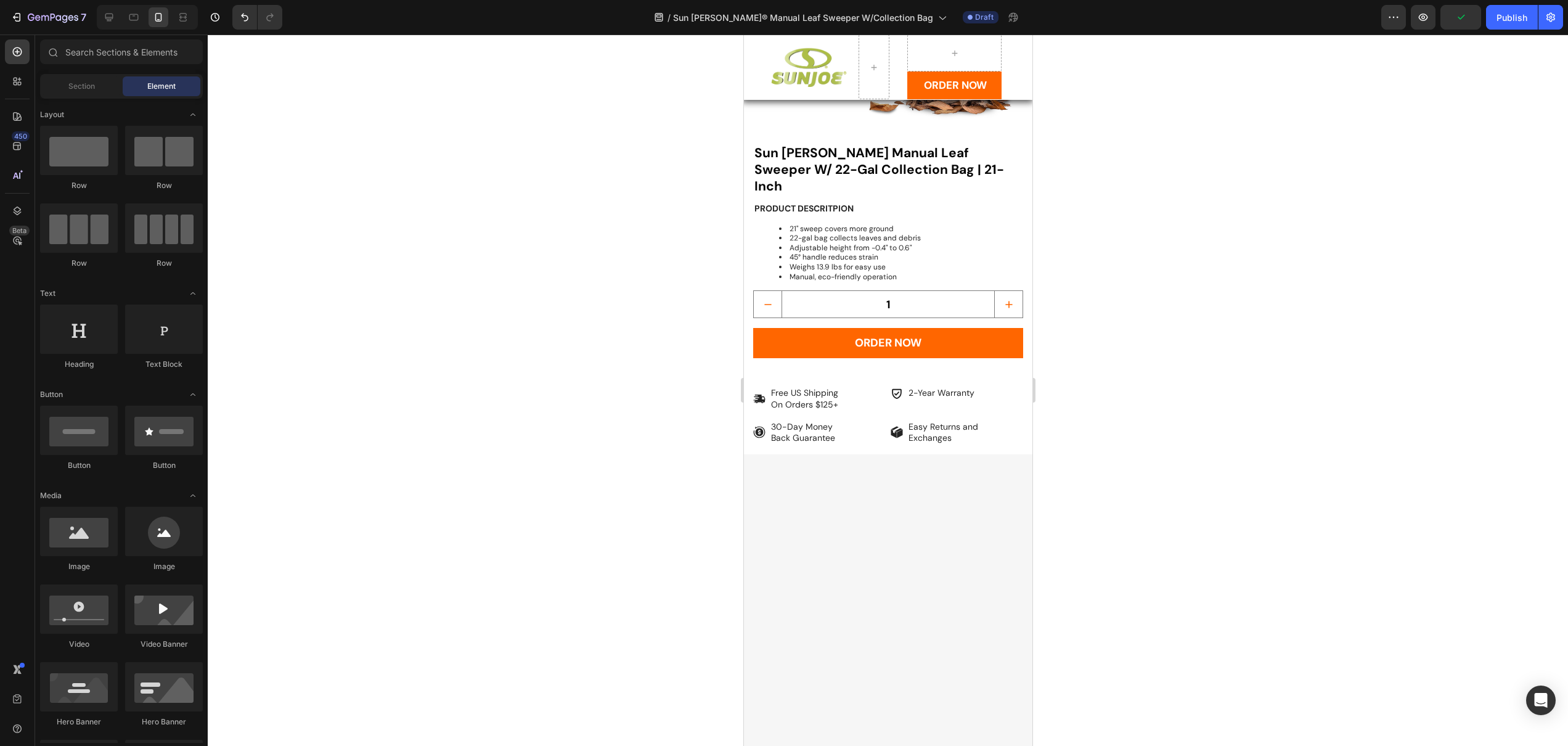
scroll to position [0, 0]
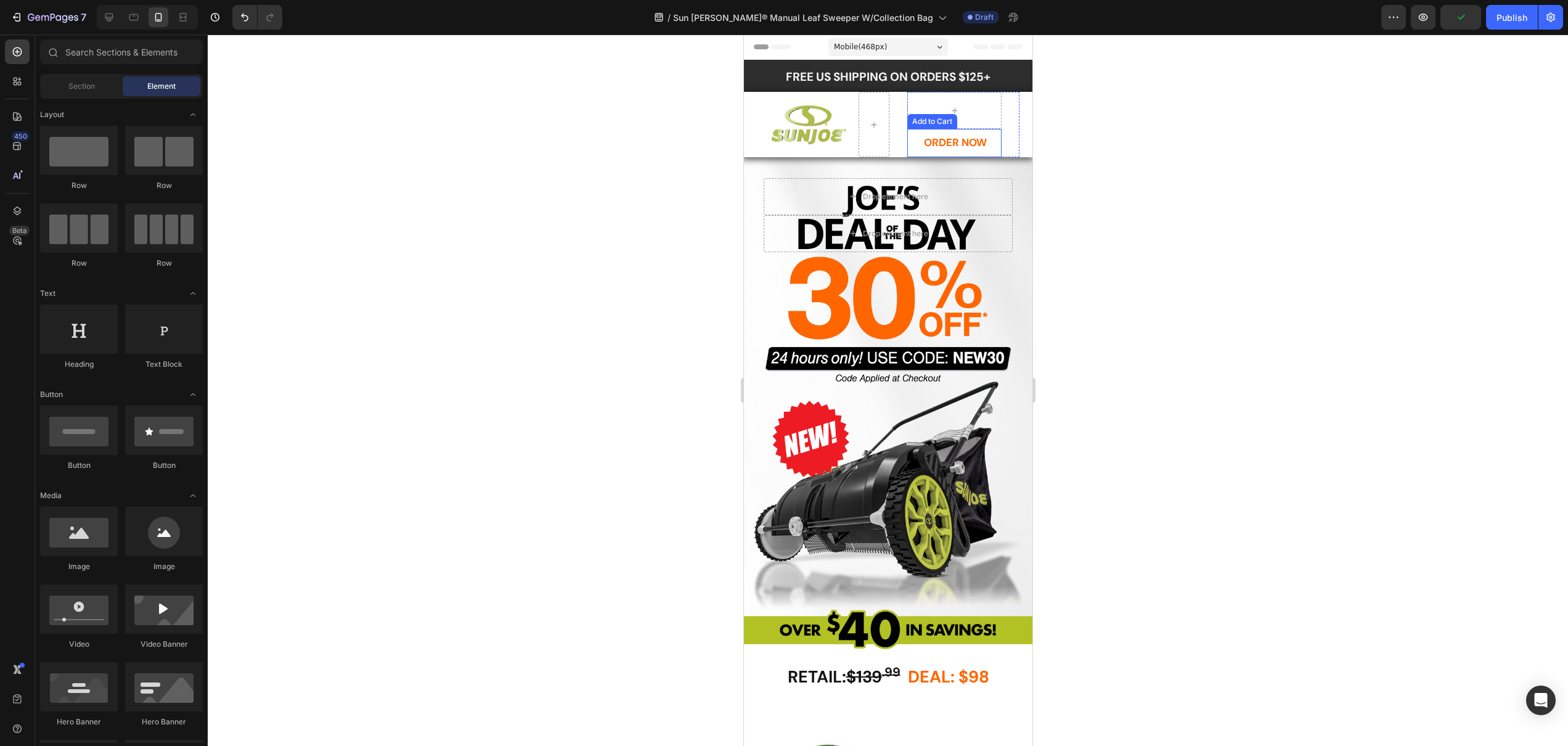
click at [920, 132] on button "ORDER NOW" at bounding box center [954, 143] width 95 height 29
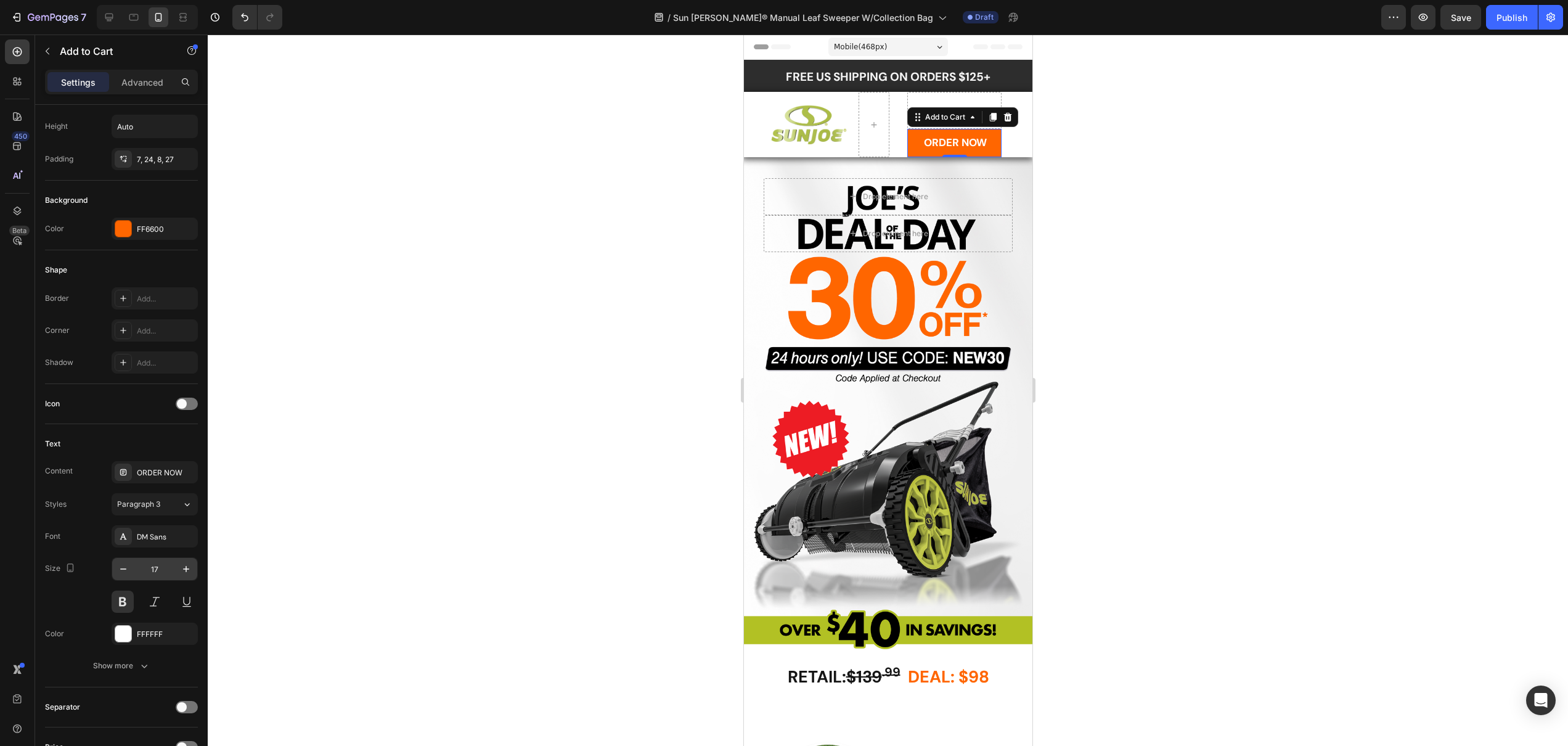
scroll to position [645, 0]
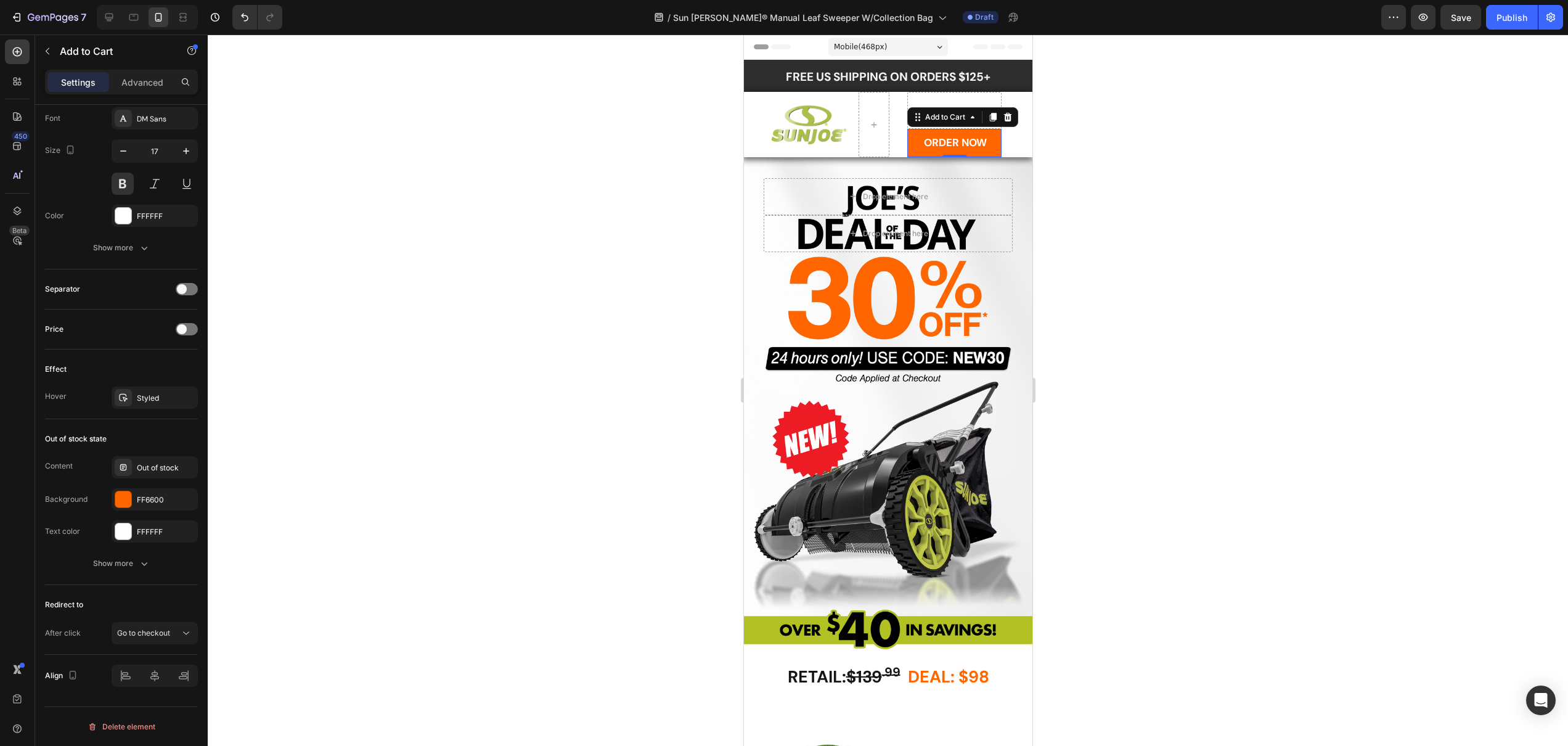
click at [492, 433] on div at bounding box center [888, 390] width 1360 height 712
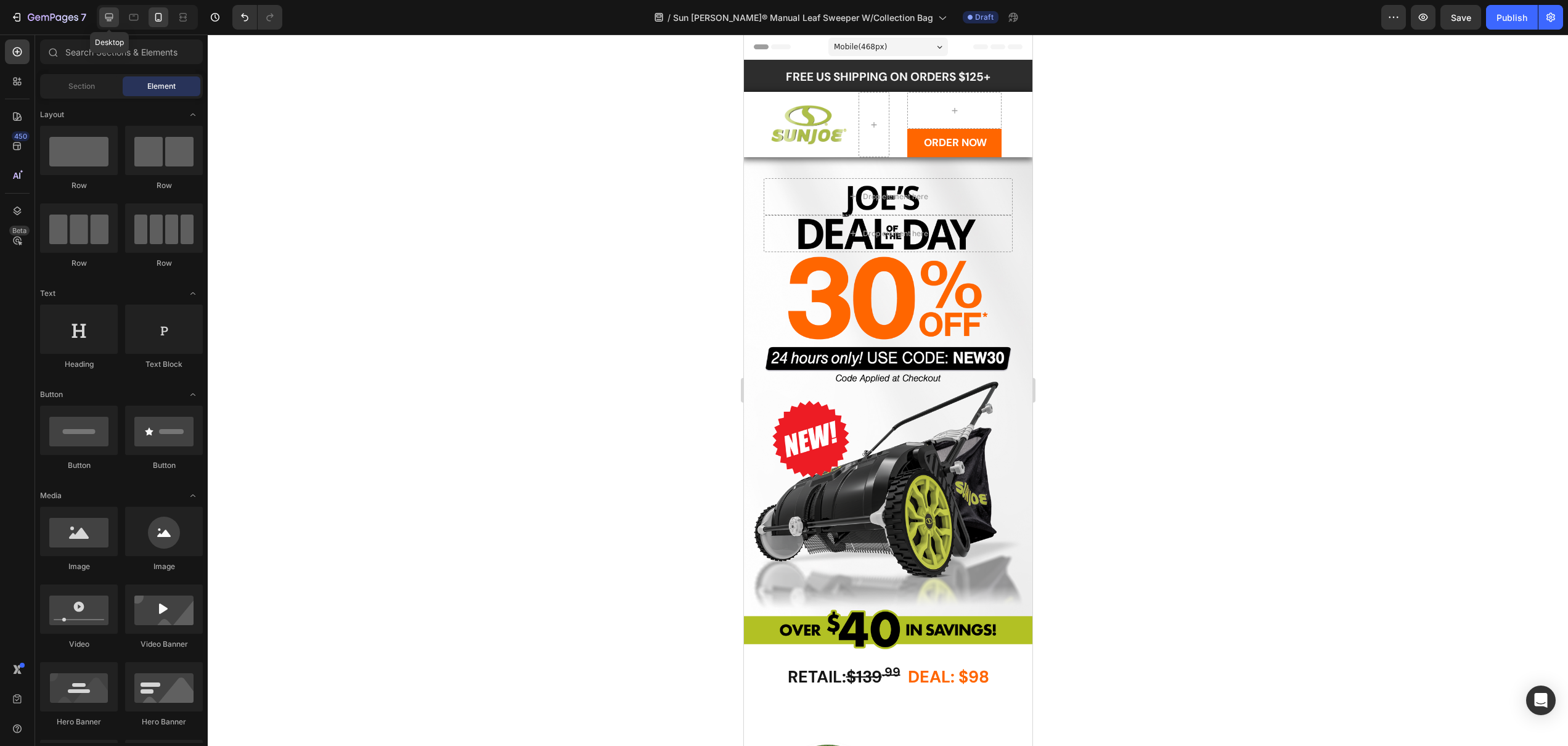
click at [111, 20] on icon at bounding box center [109, 17] width 12 height 12
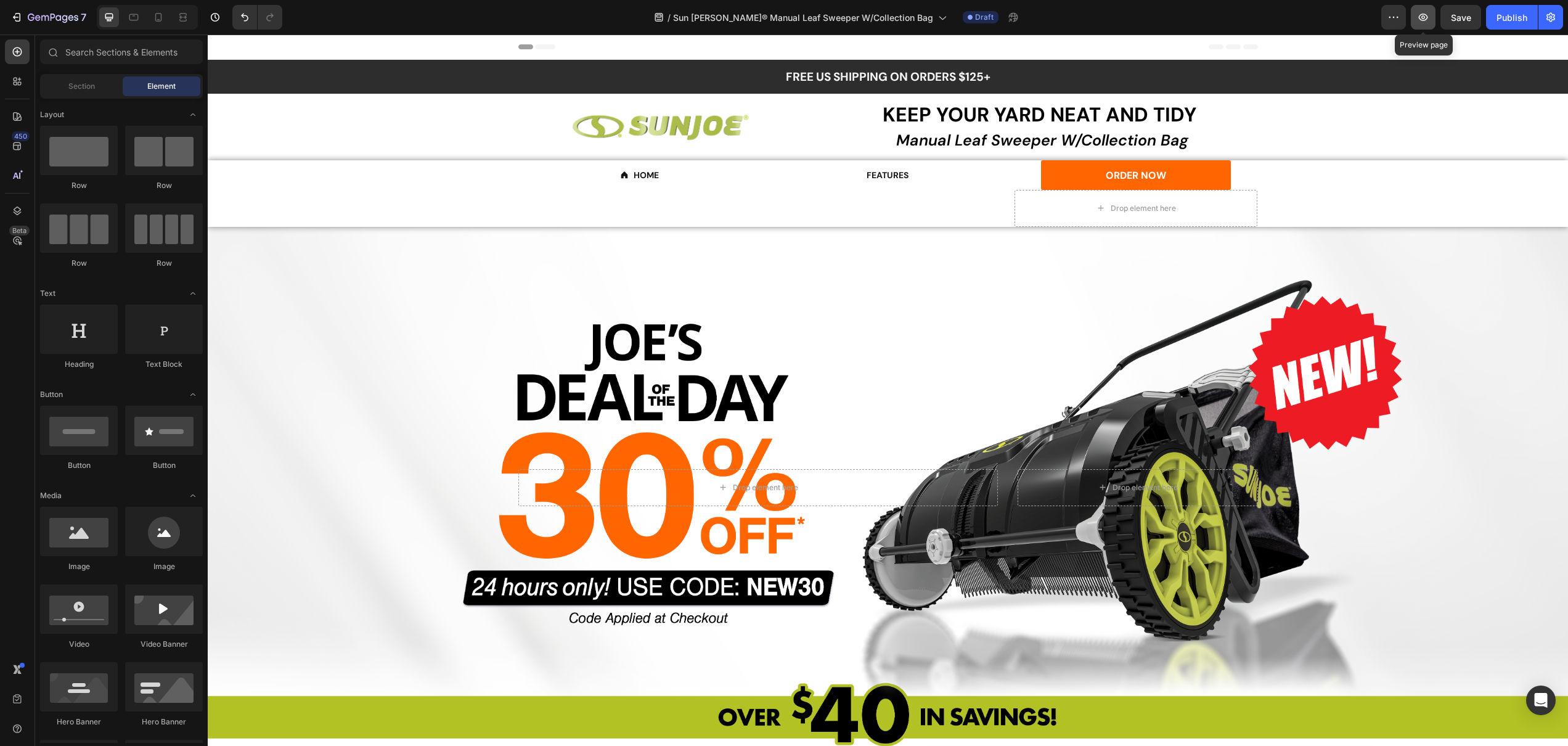
click at [1419, 19] on icon "button" at bounding box center [1423, 17] width 12 height 12
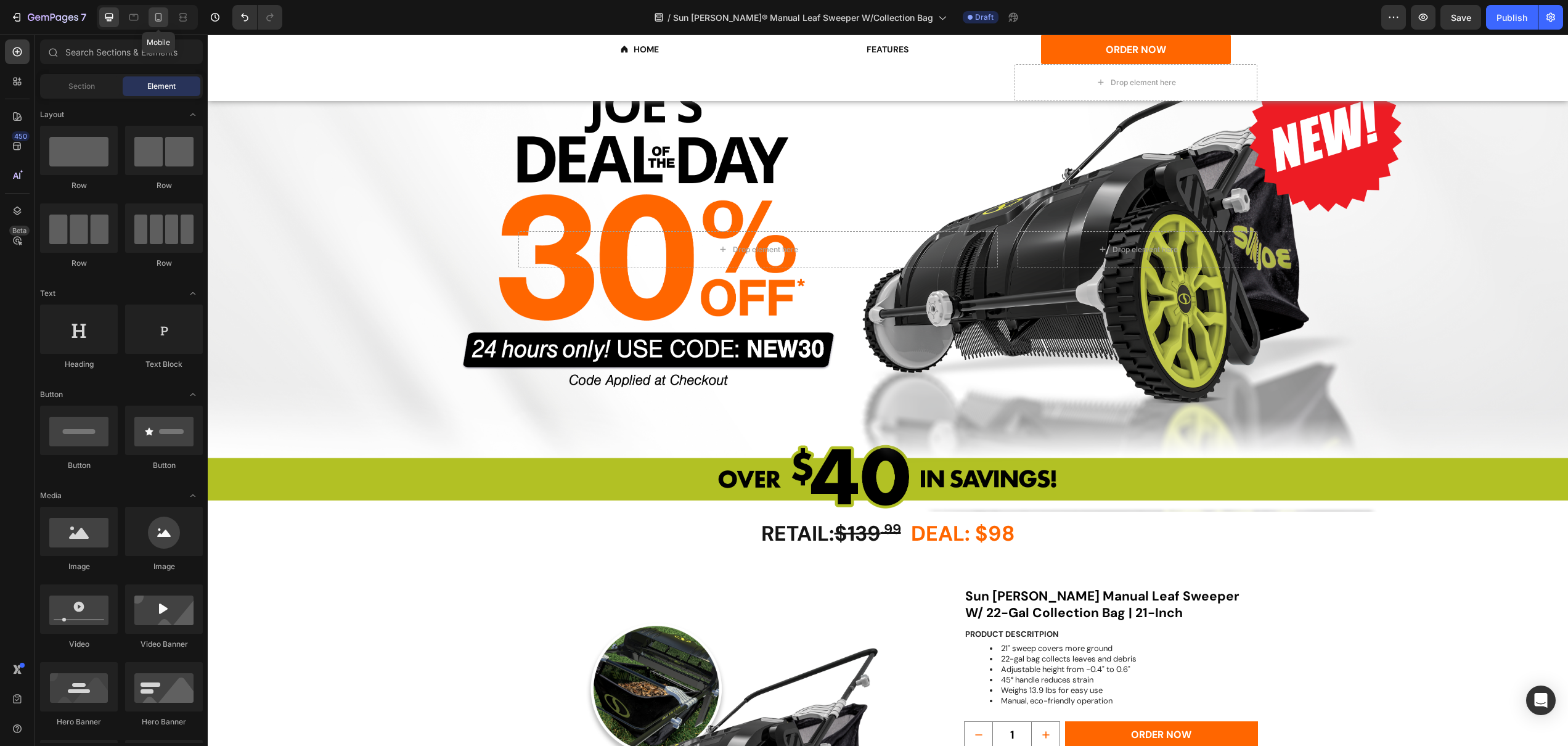
click at [167, 22] on div at bounding box center [159, 17] width 20 height 20
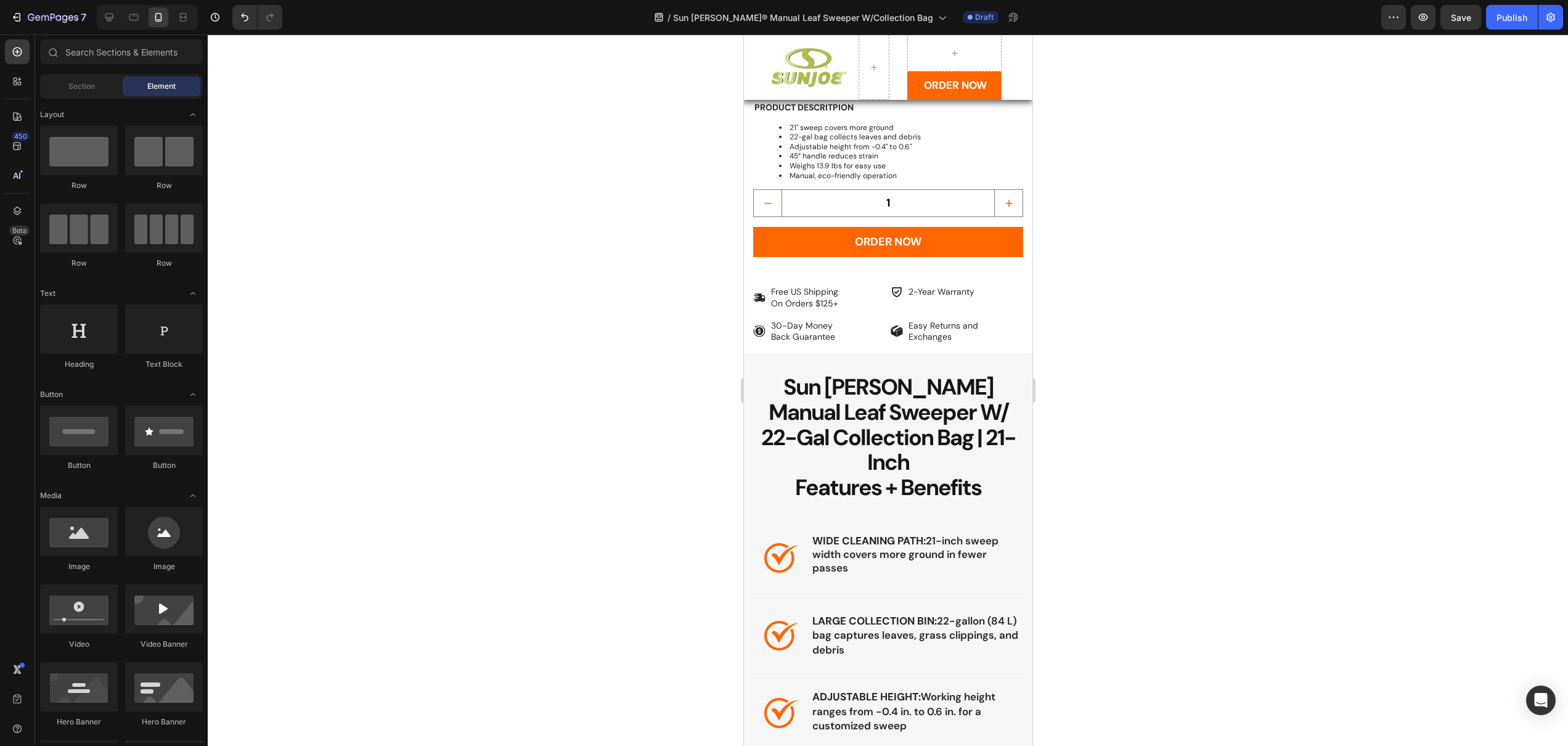
scroll to position [976, 0]
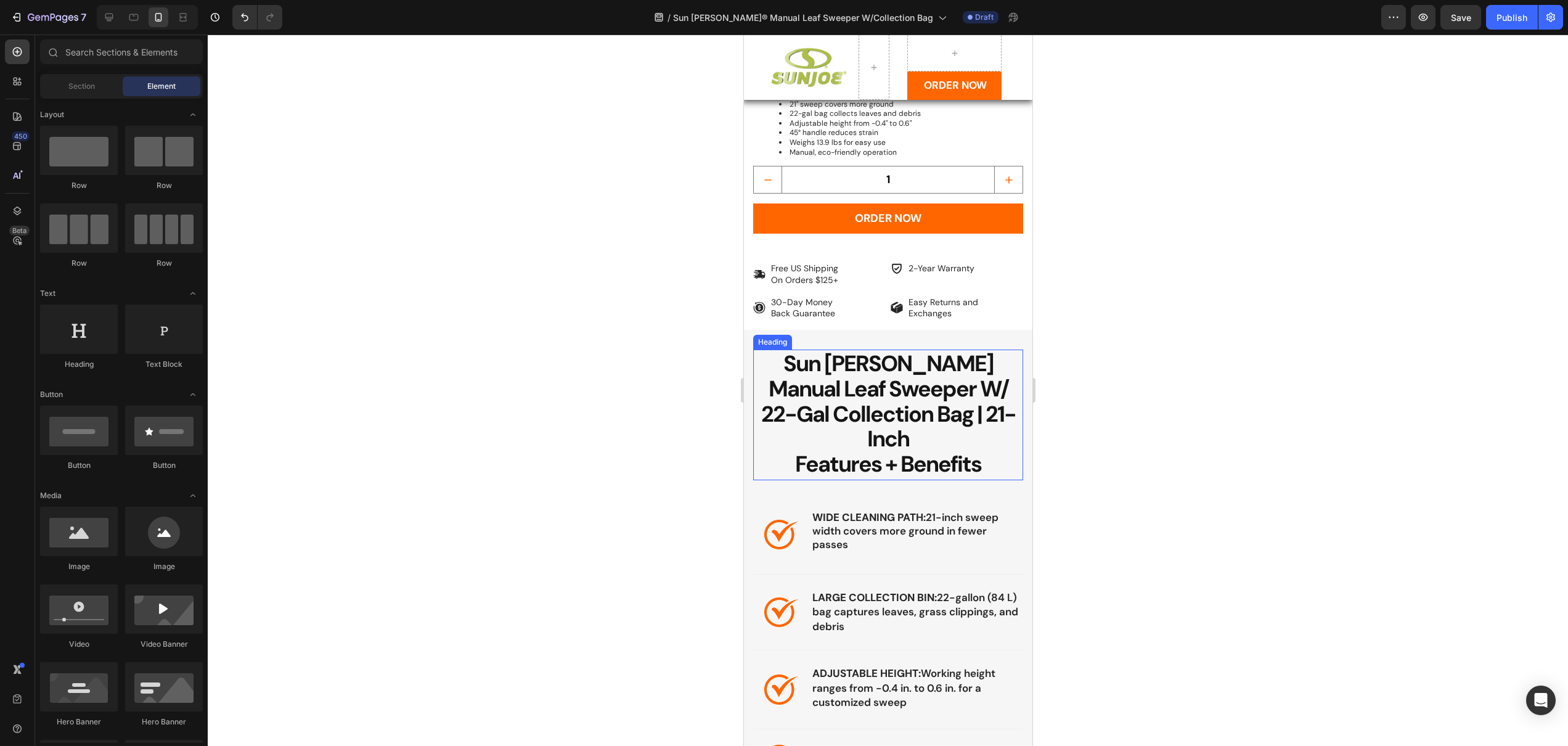
click at [893, 363] on span "Sun [PERSON_NAME] Manual Leaf Sweeper W/ 22-Gal Collection Bag | 21-Inch" at bounding box center [888, 401] width 254 height 104
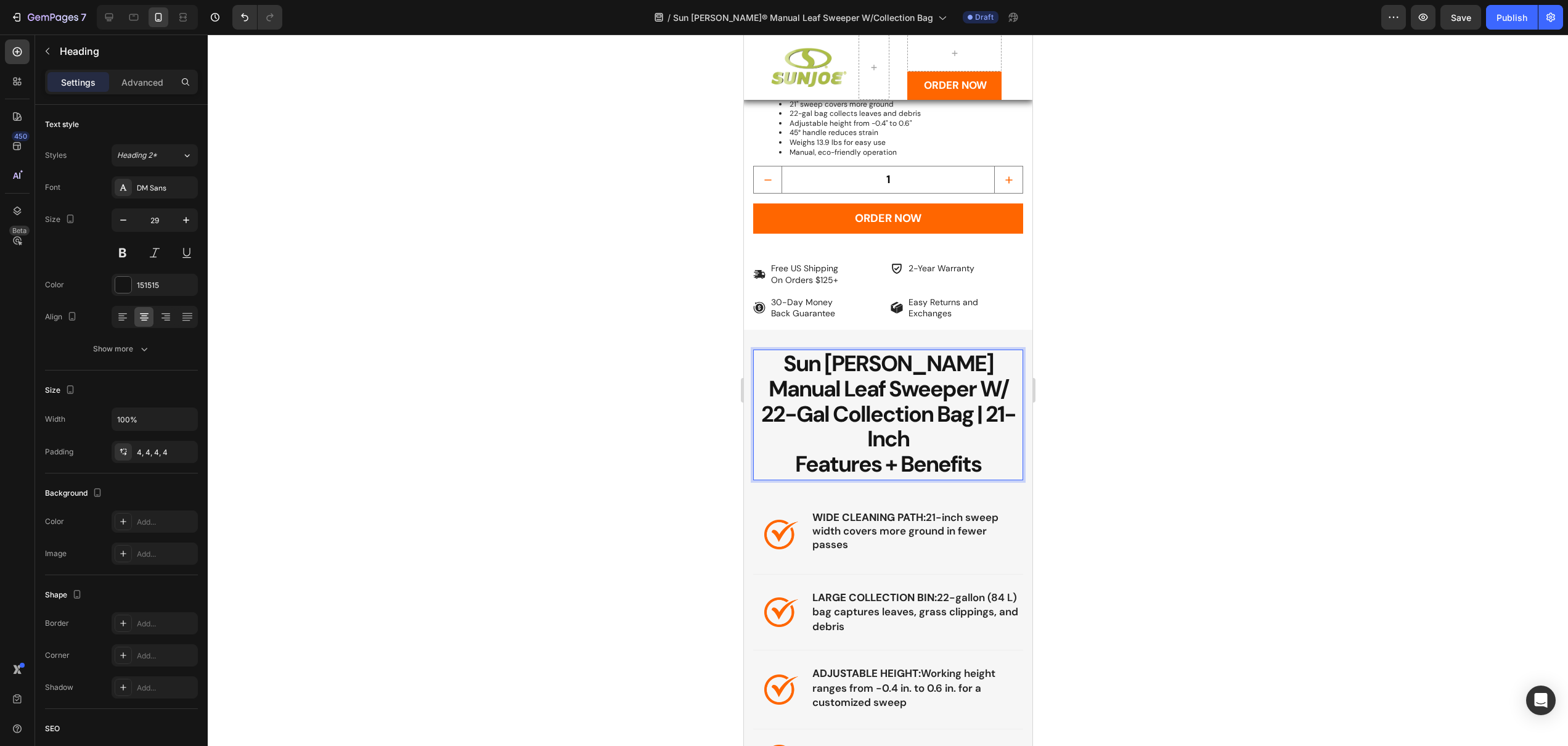
click at [955, 449] on span "Features + Benefits" at bounding box center [887, 464] width 186 height 29
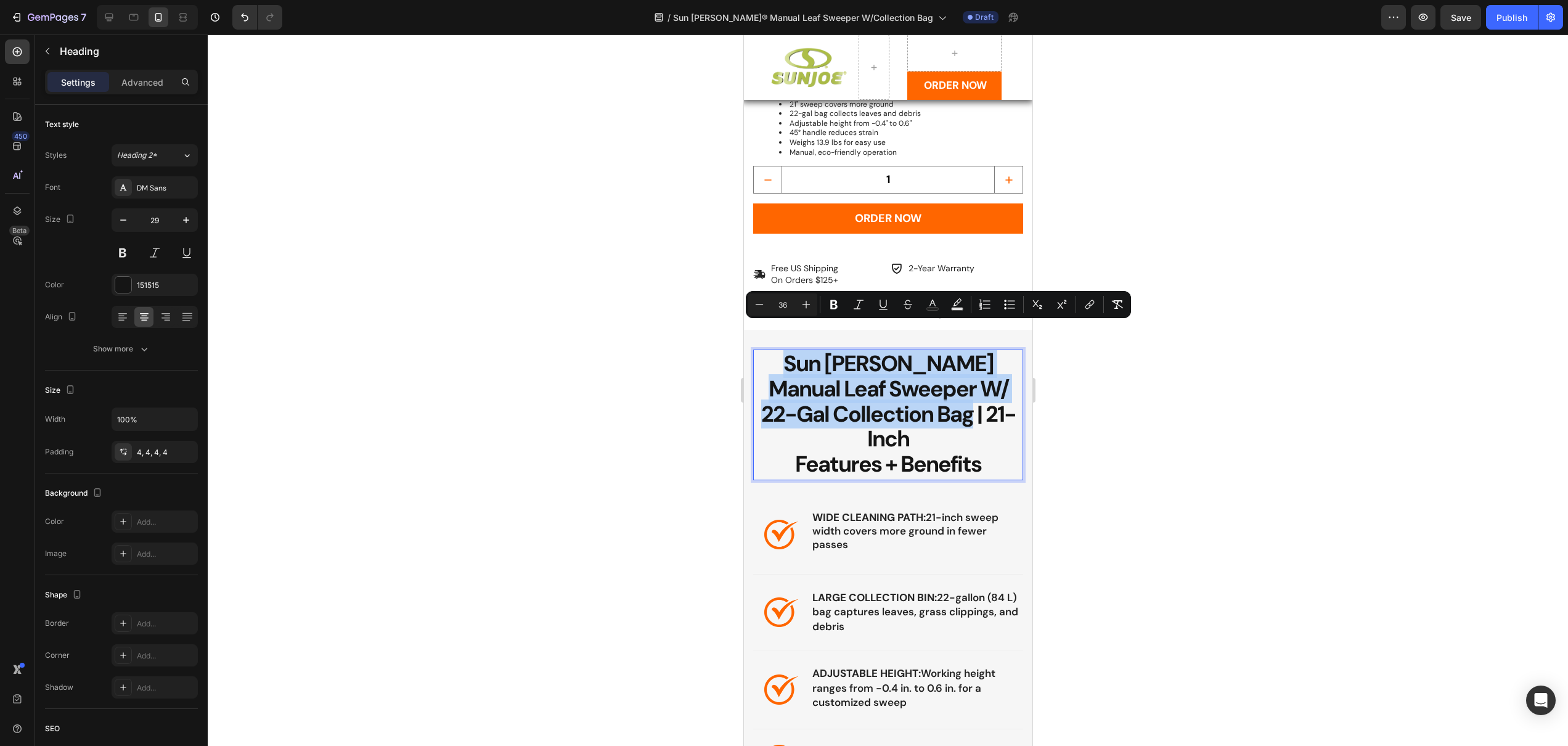
drag, startPoint x: 994, startPoint y: 389, endPoint x: 768, endPoint y: 345, distance: 230.2
click at [768, 352] on p "Sun Joe Manual Leaf Sweeper W/ 22-Gal Collection Bag | 21-Inch Features + Benef…" at bounding box center [888, 415] width 265 height 126
click at [123, 225] on icon "button" at bounding box center [123, 220] width 12 height 12
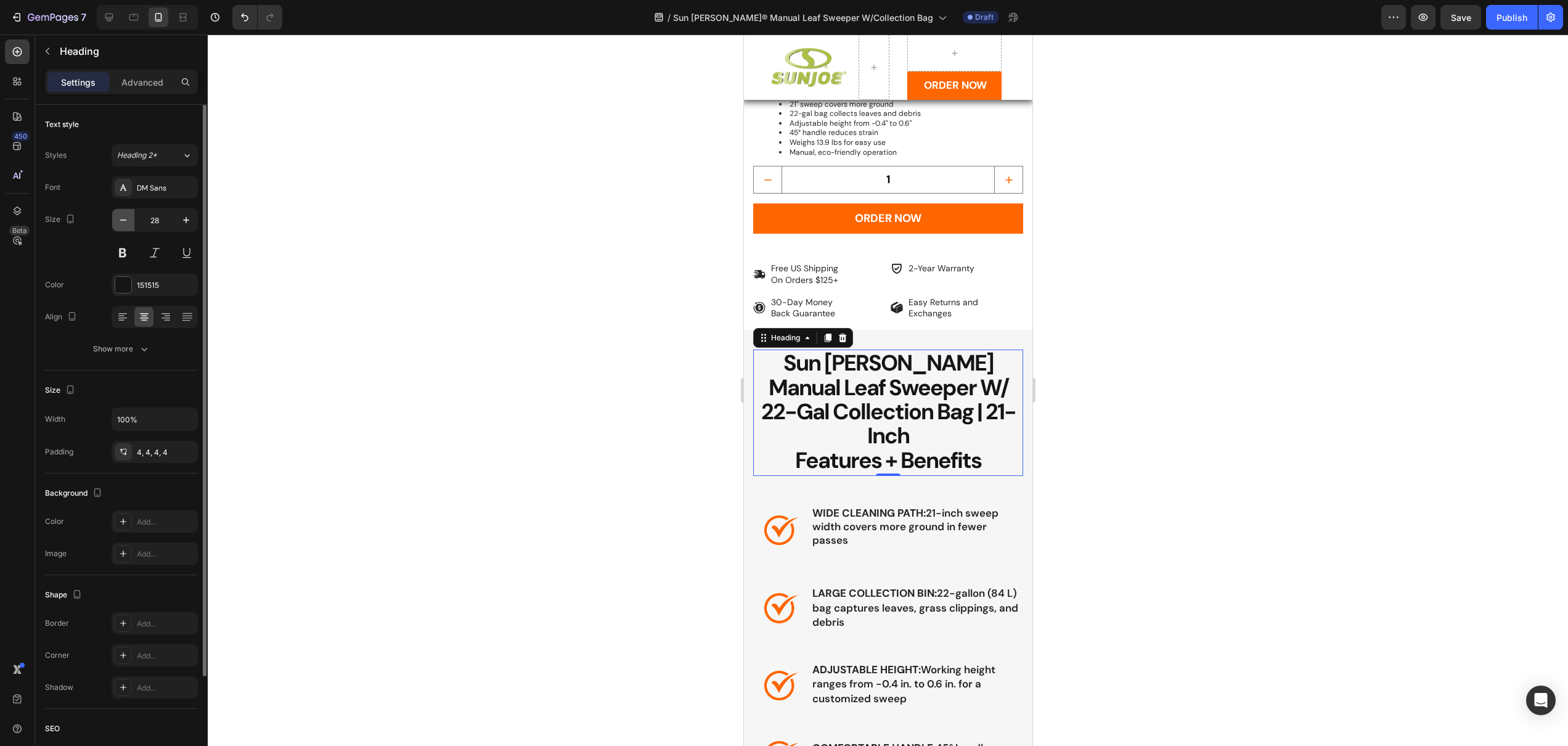
click at [123, 225] on icon "button" at bounding box center [123, 220] width 12 height 12
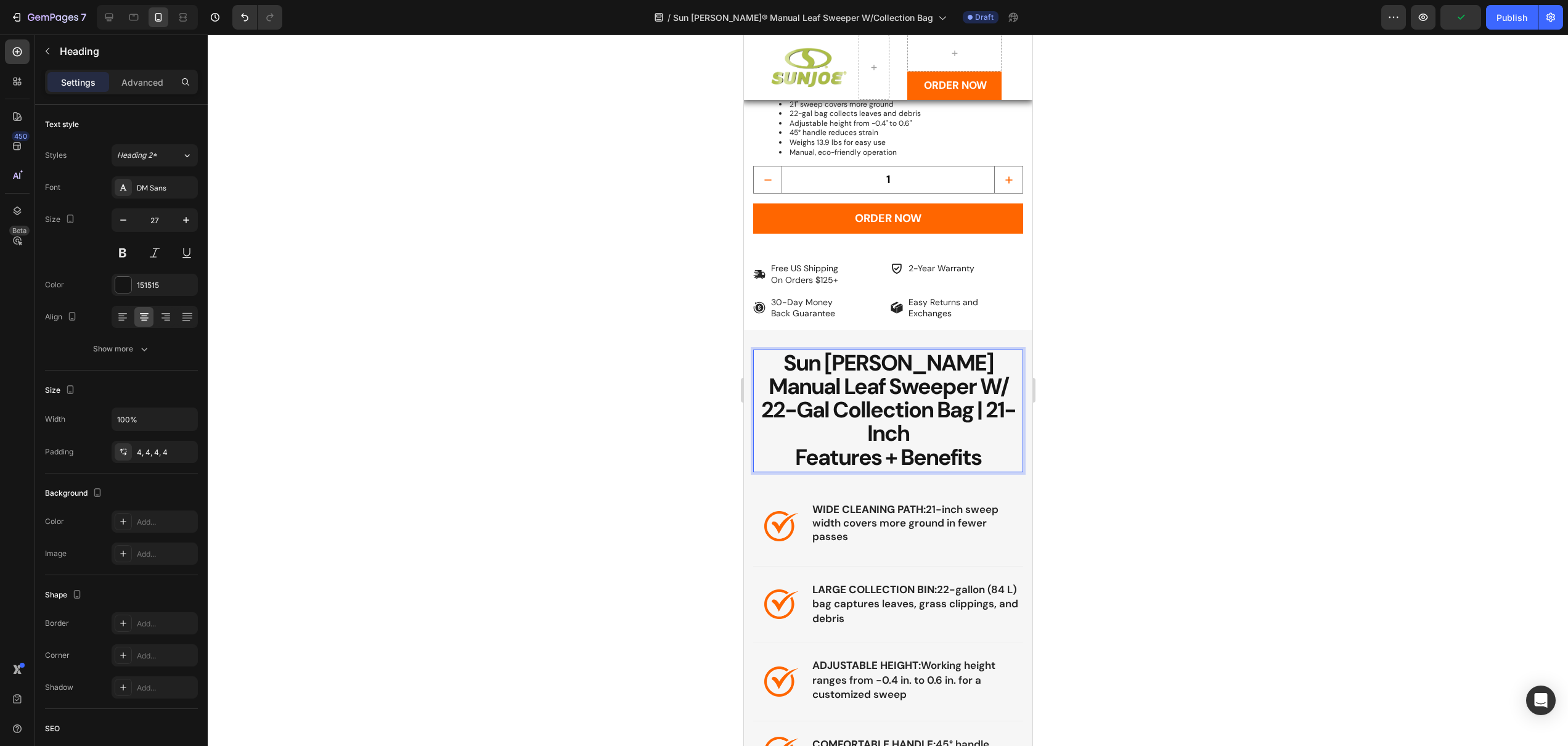
click at [876, 385] on span "Sun [PERSON_NAME] Manual Leaf Sweeper W/ 22-Gal Collection Bag | 21-Inch" at bounding box center [888, 398] width 254 height 100
click at [874, 385] on span "Sun [PERSON_NAME] Manual Leaf Sweeper W/ 22-Gal Collection Bag | 21-Inch" at bounding box center [888, 398] width 254 height 100
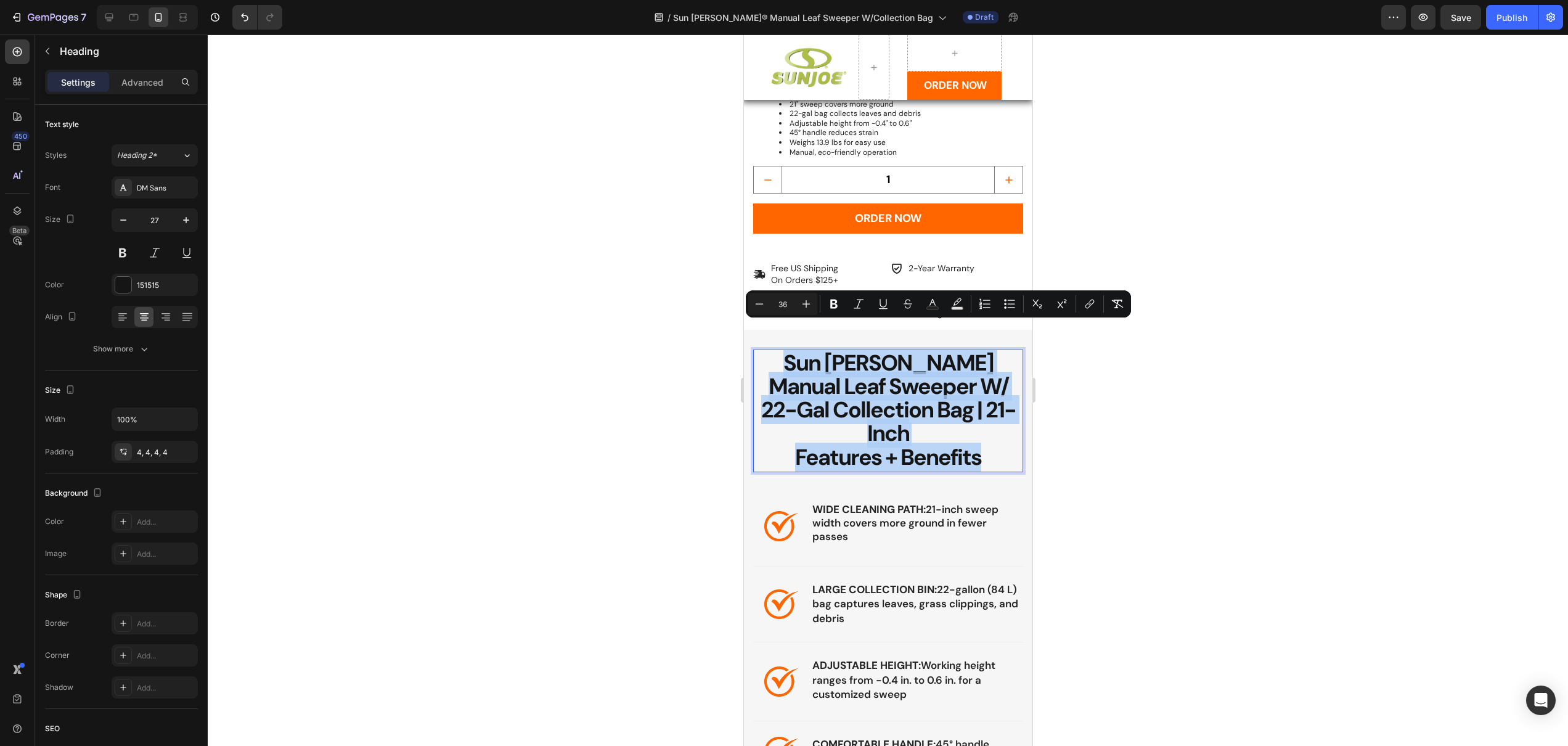
drag, startPoint x: 983, startPoint y: 406, endPoint x: 787, endPoint y: 338, distance: 207.5
click at [787, 352] on p "Sun Joe Manual Leaf Sweeper W/ 22-Gal Collection Bag | 21-Inch Features + Benef…" at bounding box center [888, 411] width 265 height 117
click at [182, 223] on icon "button" at bounding box center [186, 220] width 12 height 12
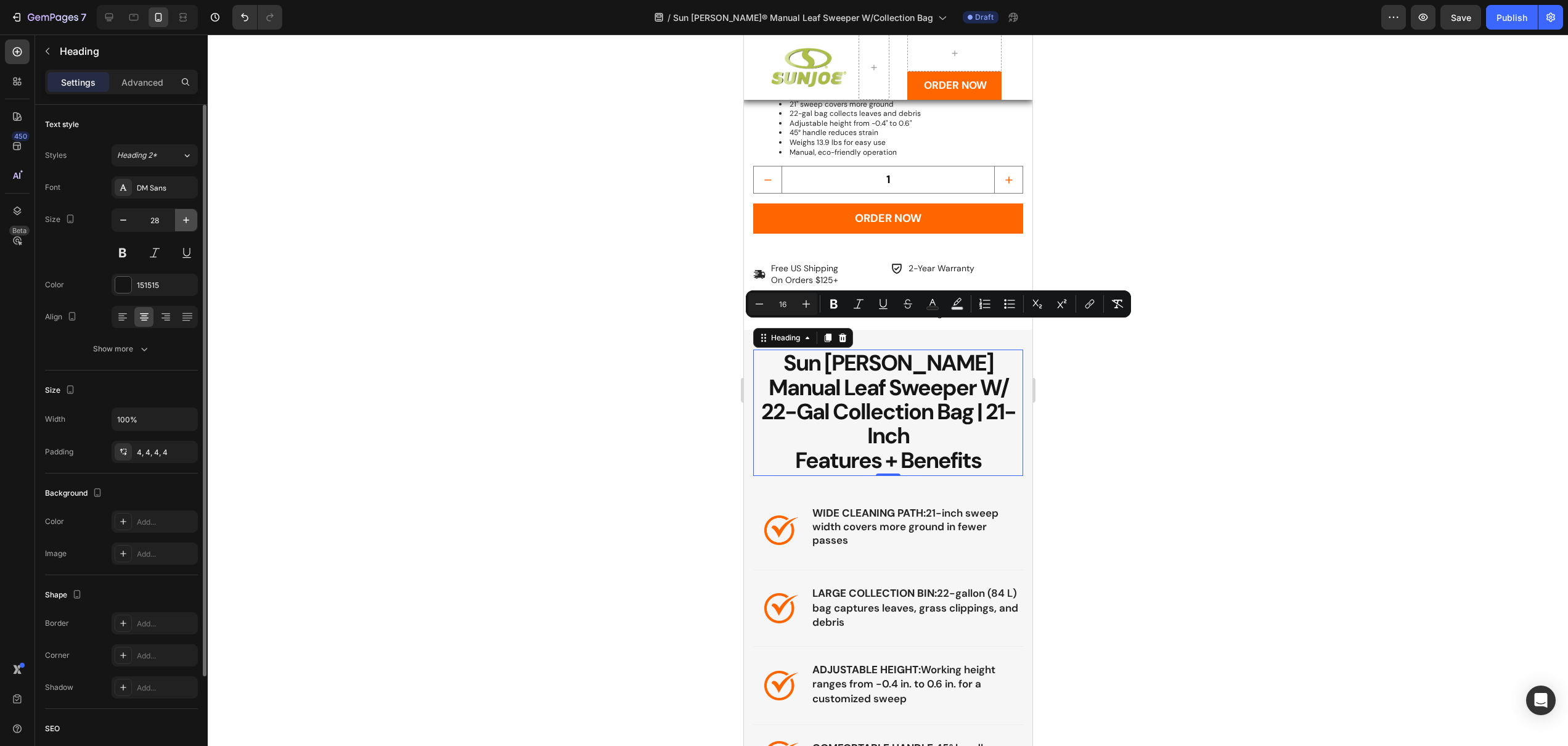
type input "29"
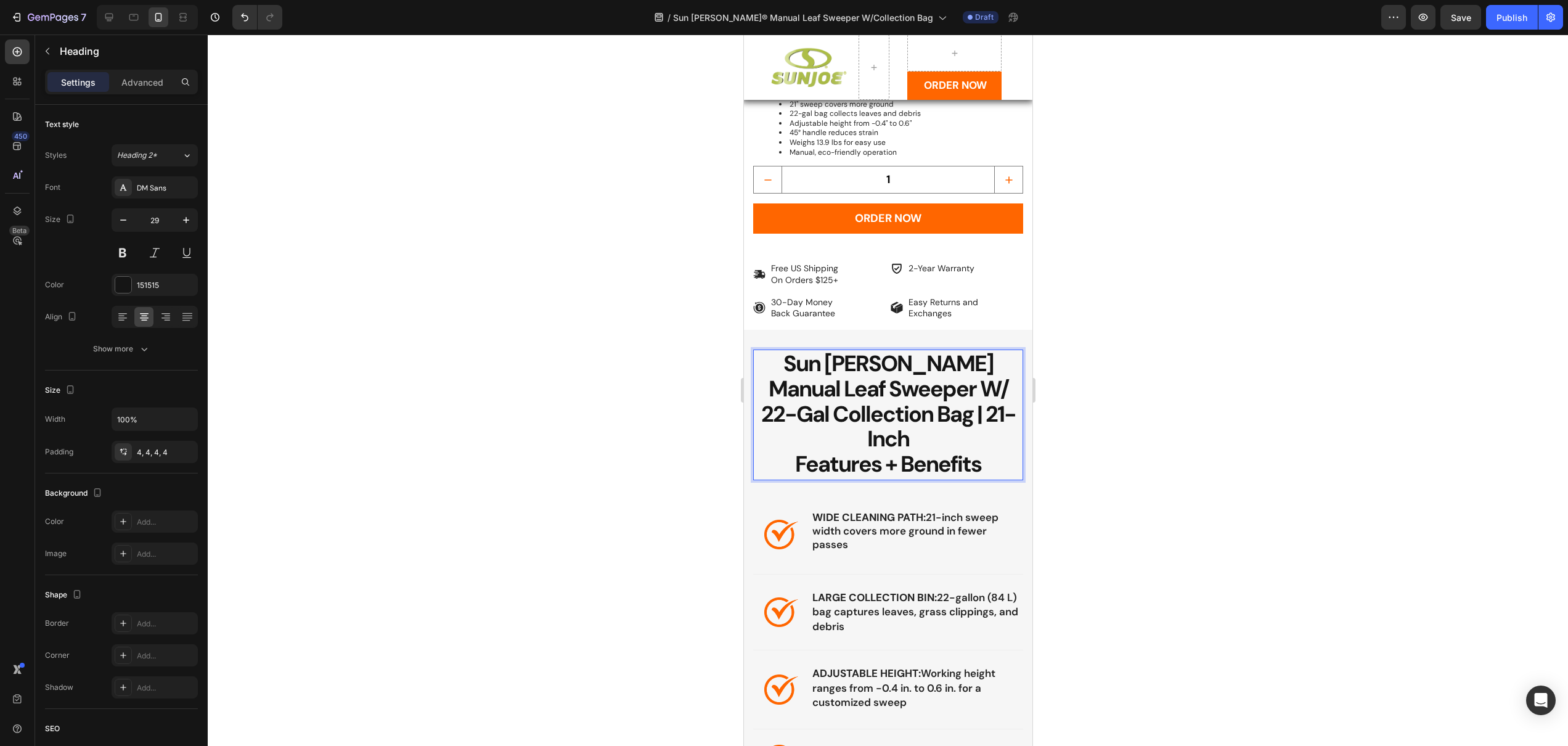
click at [880, 396] on span "Sun [PERSON_NAME] Manual Leaf Sweeper W/ 22-Gal Collection Bag | 21-Inch" at bounding box center [888, 401] width 254 height 104
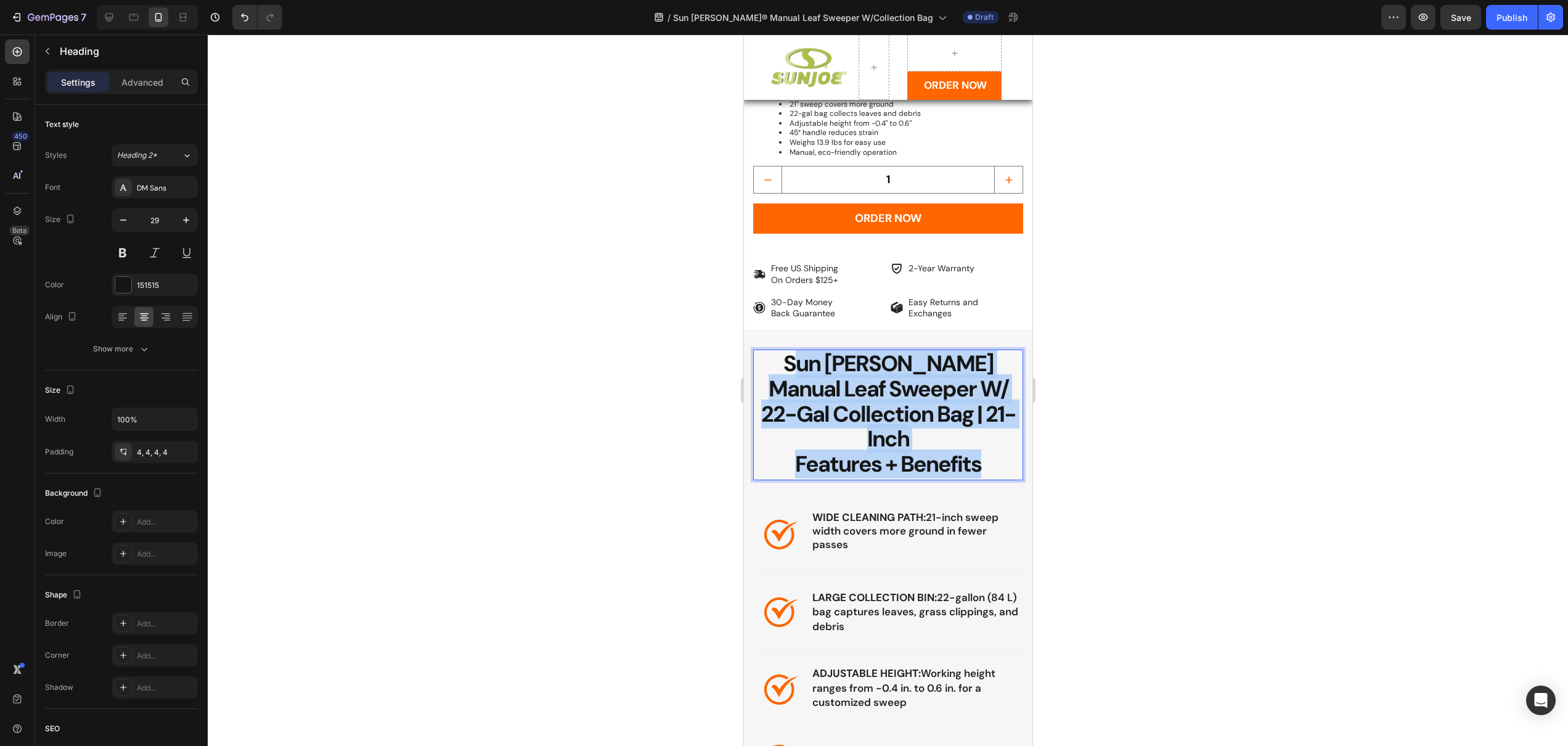
drag, startPoint x: 972, startPoint y: 414, endPoint x: 793, endPoint y: 345, distance: 191.8
click at [793, 352] on p "Sun Joe Manual Leaf Sweeper W/ 22-Gal Collection Bag | 21-Inch Features + Benef…" at bounding box center [888, 415] width 265 height 126
drag, startPoint x: 784, startPoint y: 339, endPoint x: 972, endPoint y: 417, distance: 203.5
click at [972, 417] on p "Sun Joe Manual Leaf Sweeper W/ 22-Gal Collection Bag | 21-Inch Features + Benef…" at bounding box center [888, 415] width 265 height 126
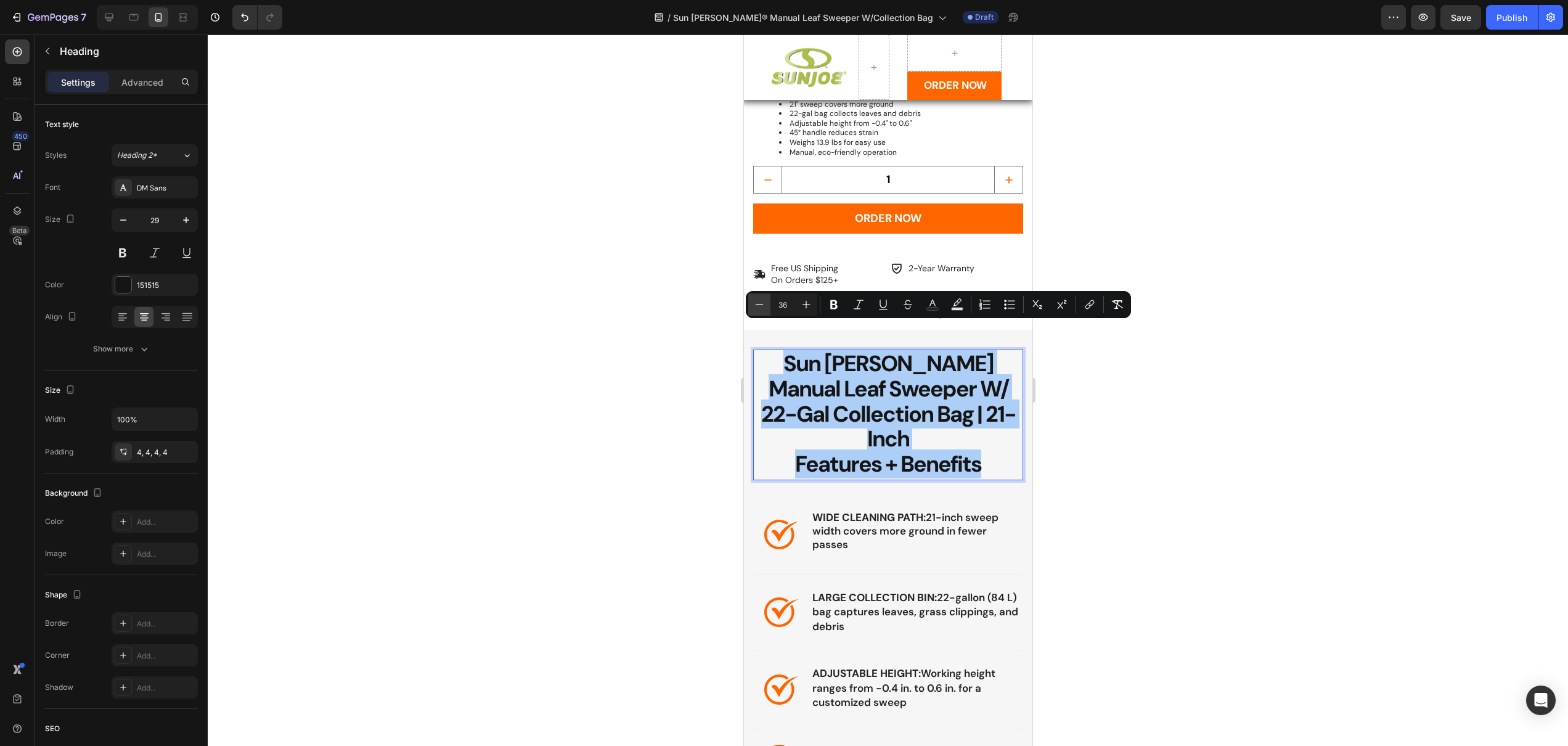
click at [762, 303] on icon "Editor contextual toolbar" at bounding box center [759, 305] width 12 height 12
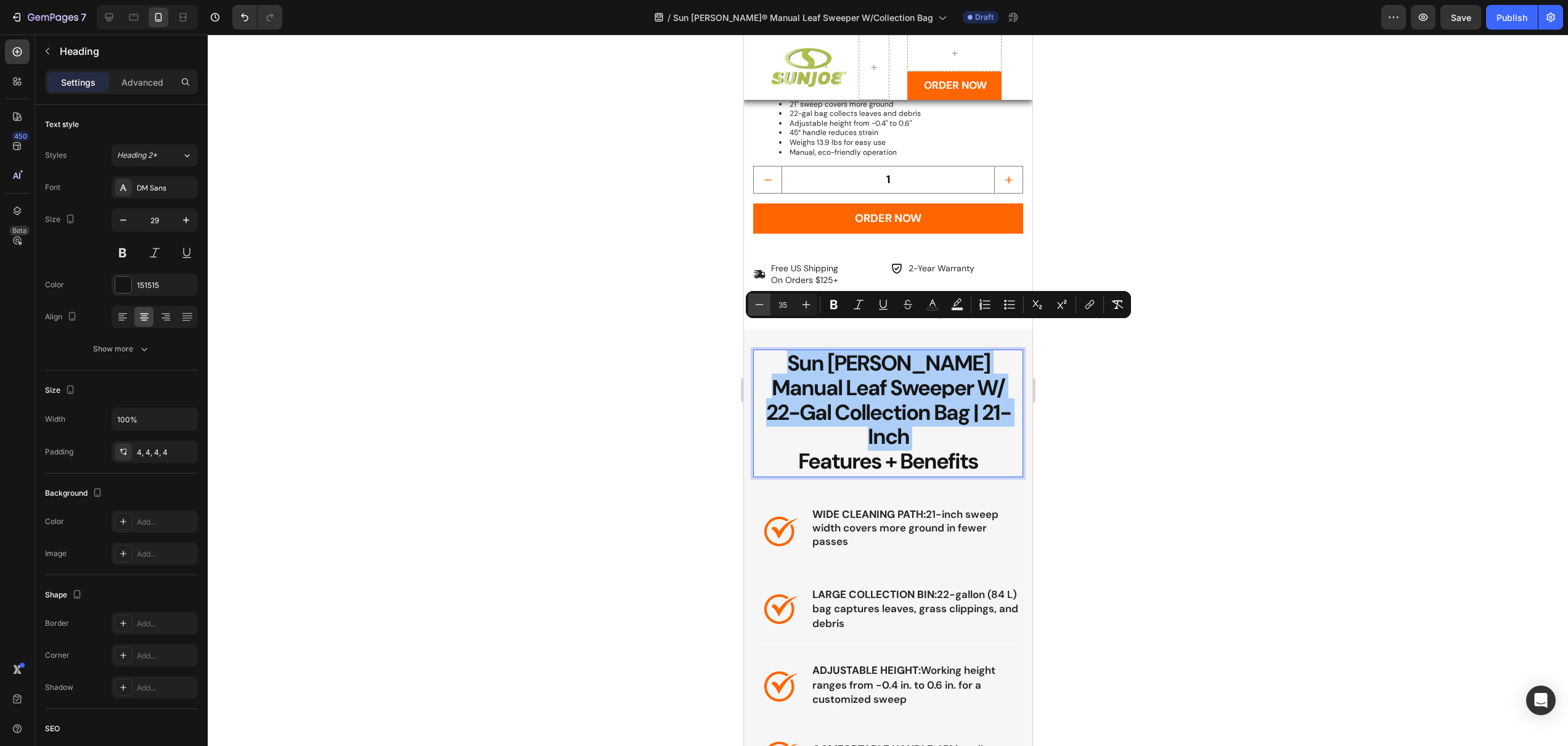
click at [762, 303] on icon "Editor contextual toolbar" at bounding box center [759, 305] width 12 height 12
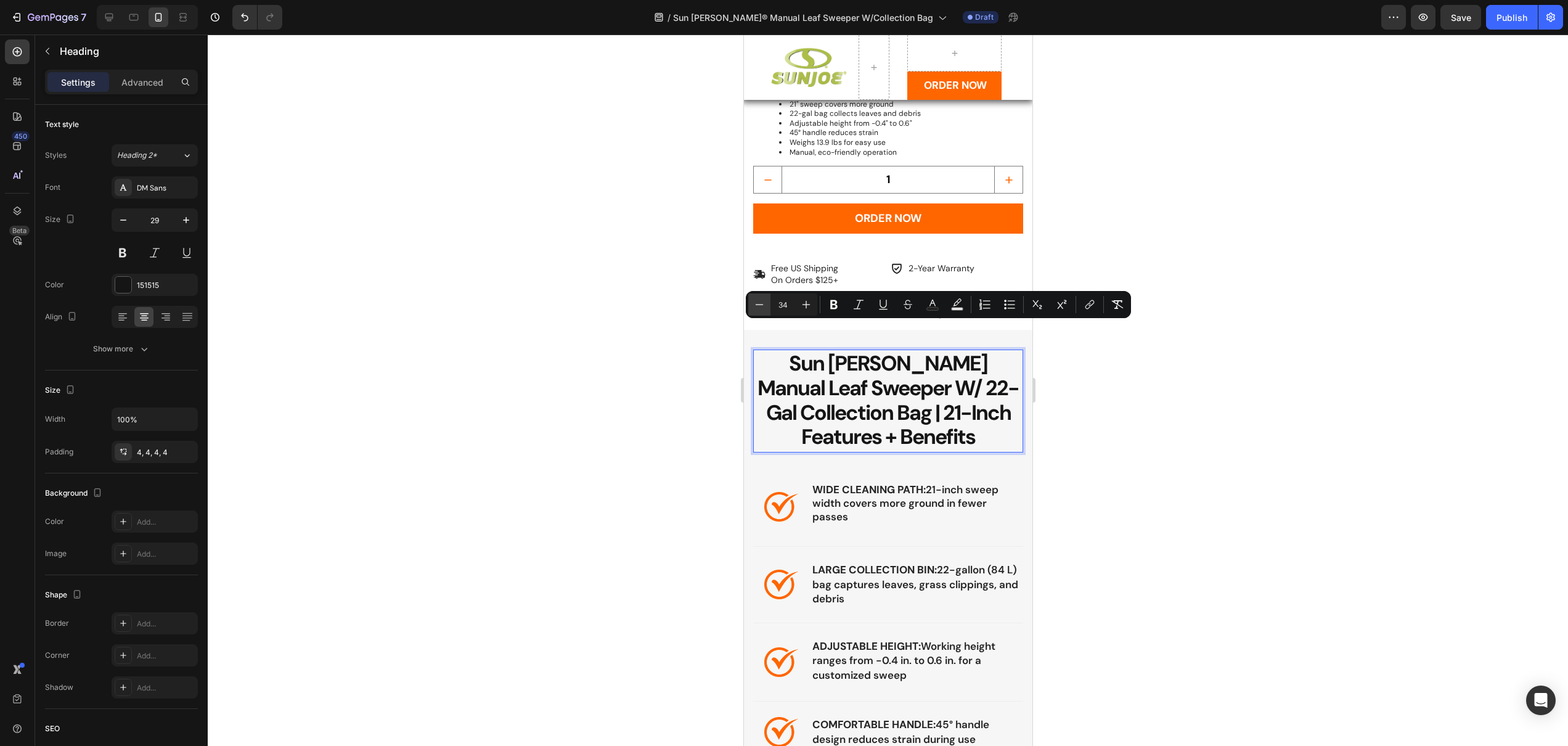
click at [762, 303] on icon "Editor contextual toolbar" at bounding box center [759, 305] width 12 height 12
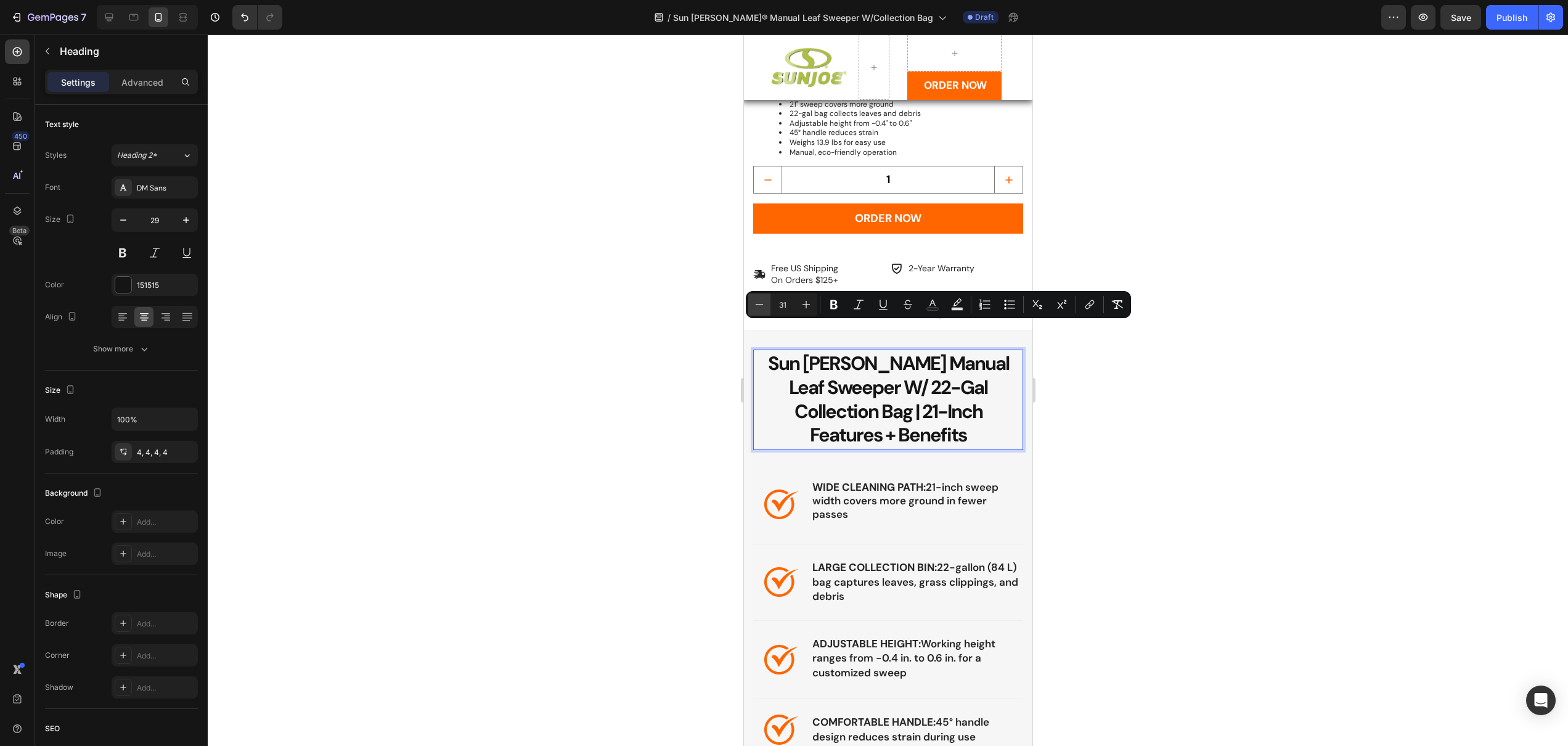
click at [762, 303] on icon "Editor contextual toolbar" at bounding box center [759, 305] width 12 height 12
type input "29"
click at [674, 353] on div at bounding box center [888, 390] width 1360 height 712
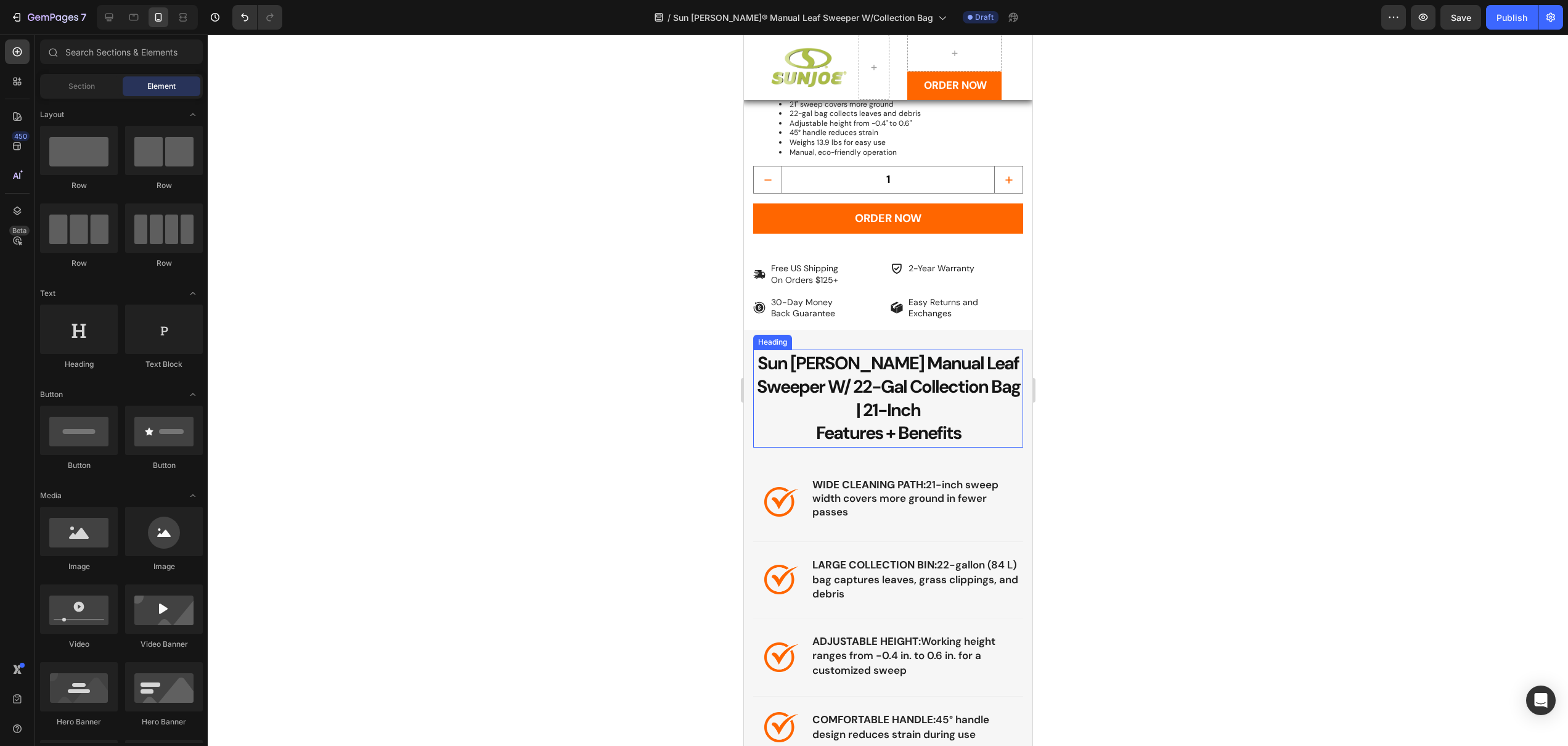
click at [818, 355] on span "Sun [PERSON_NAME] Manual Leaf Sweeper W/ 22-Gal Collection Bag | 21-Inch" at bounding box center [888, 386] width 263 height 70
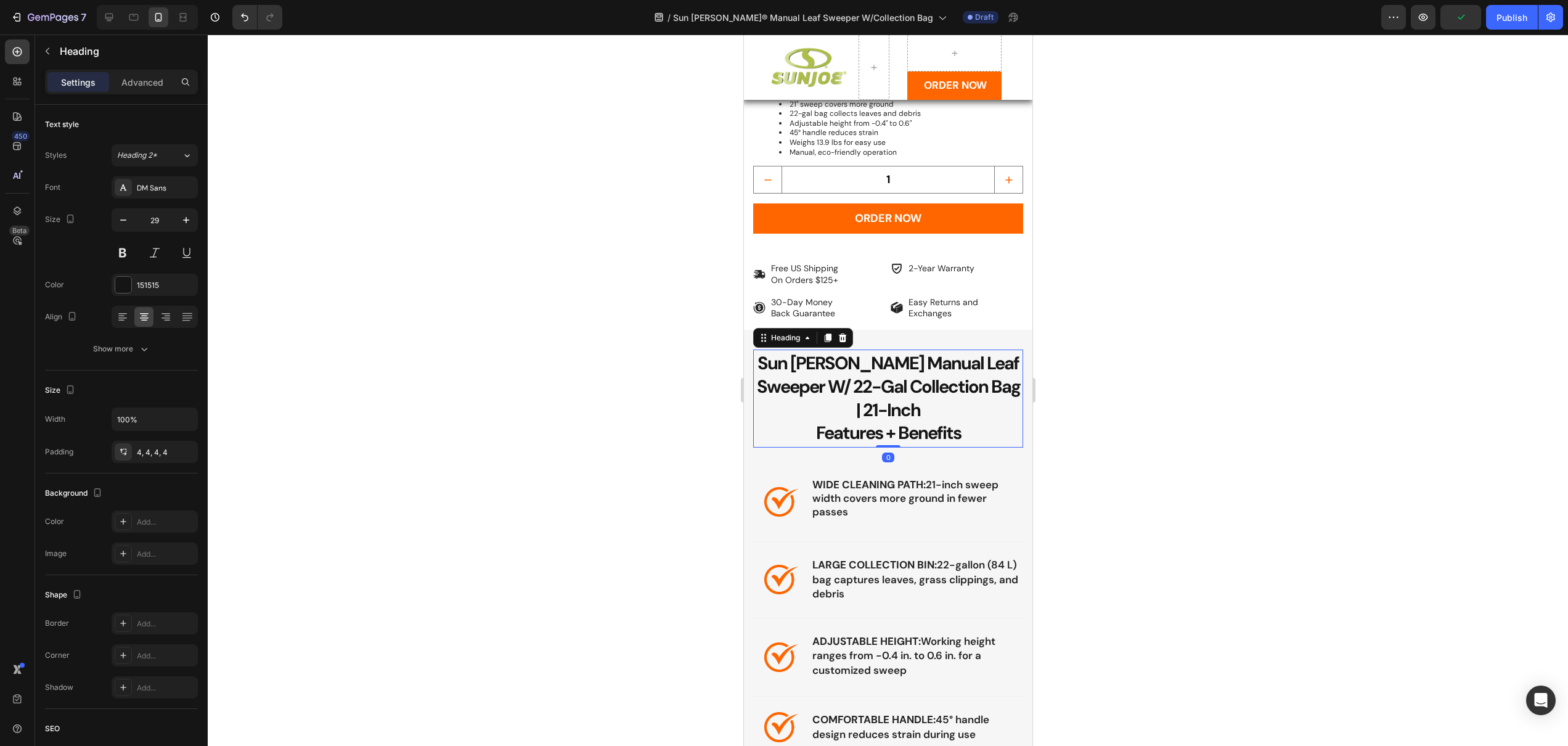
click at [680, 337] on div at bounding box center [888, 390] width 1360 height 712
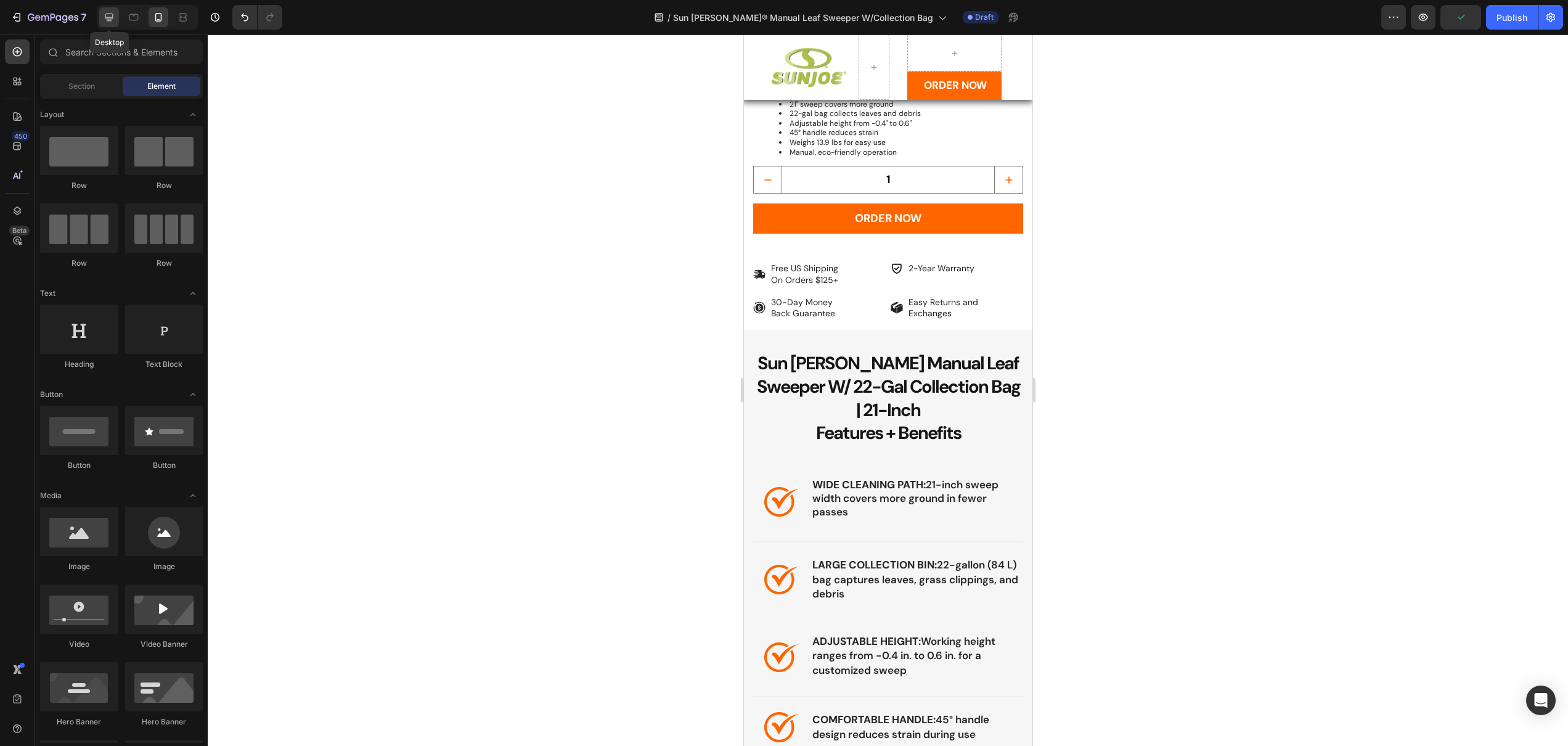
drag, startPoint x: 110, startPoint y: 20, endPoint x: 30, endPoint y: 117, distance: 125.7
click at [110, 20] on icon at bounding box center [109, 17] width 12 height 12
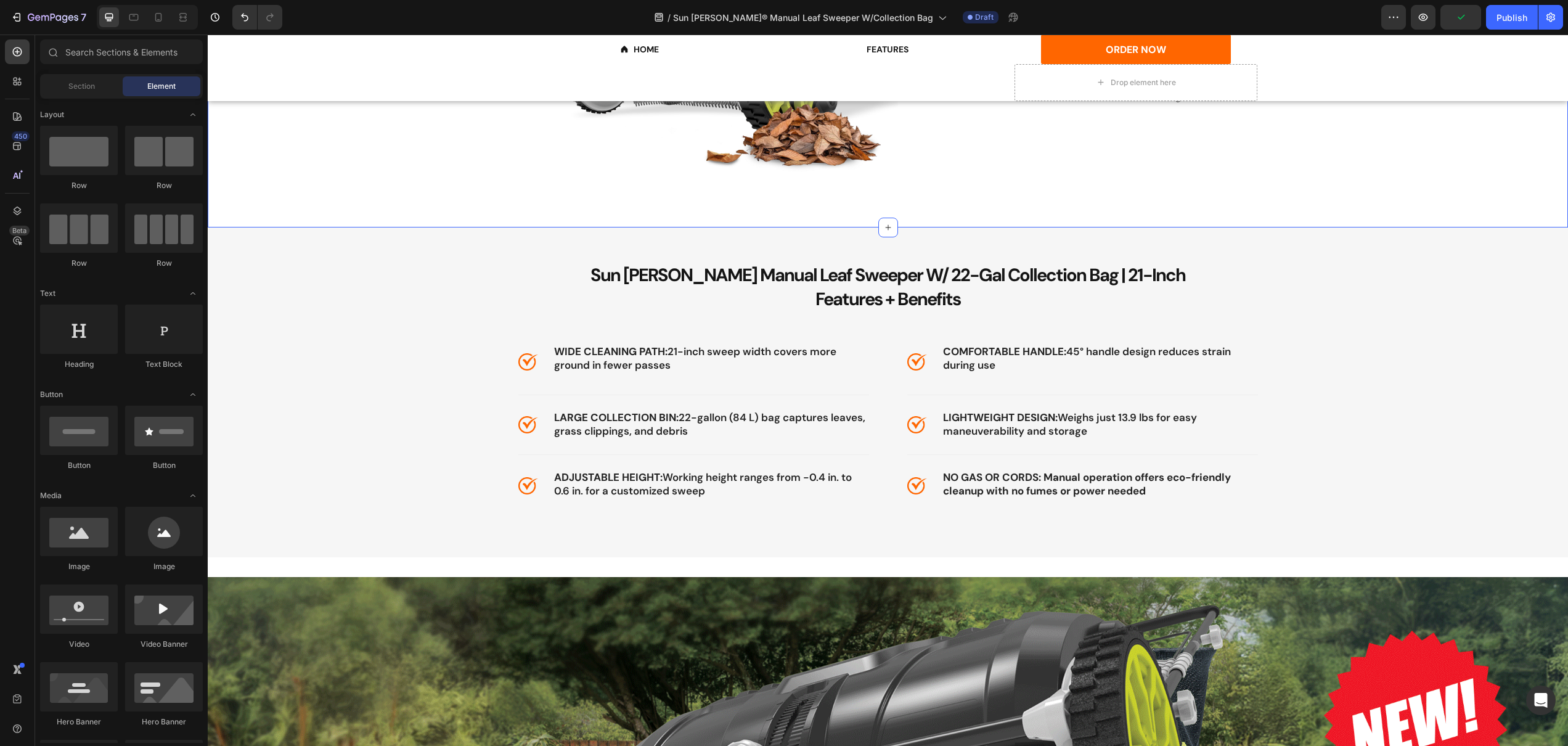
scroll to position [985, 0]
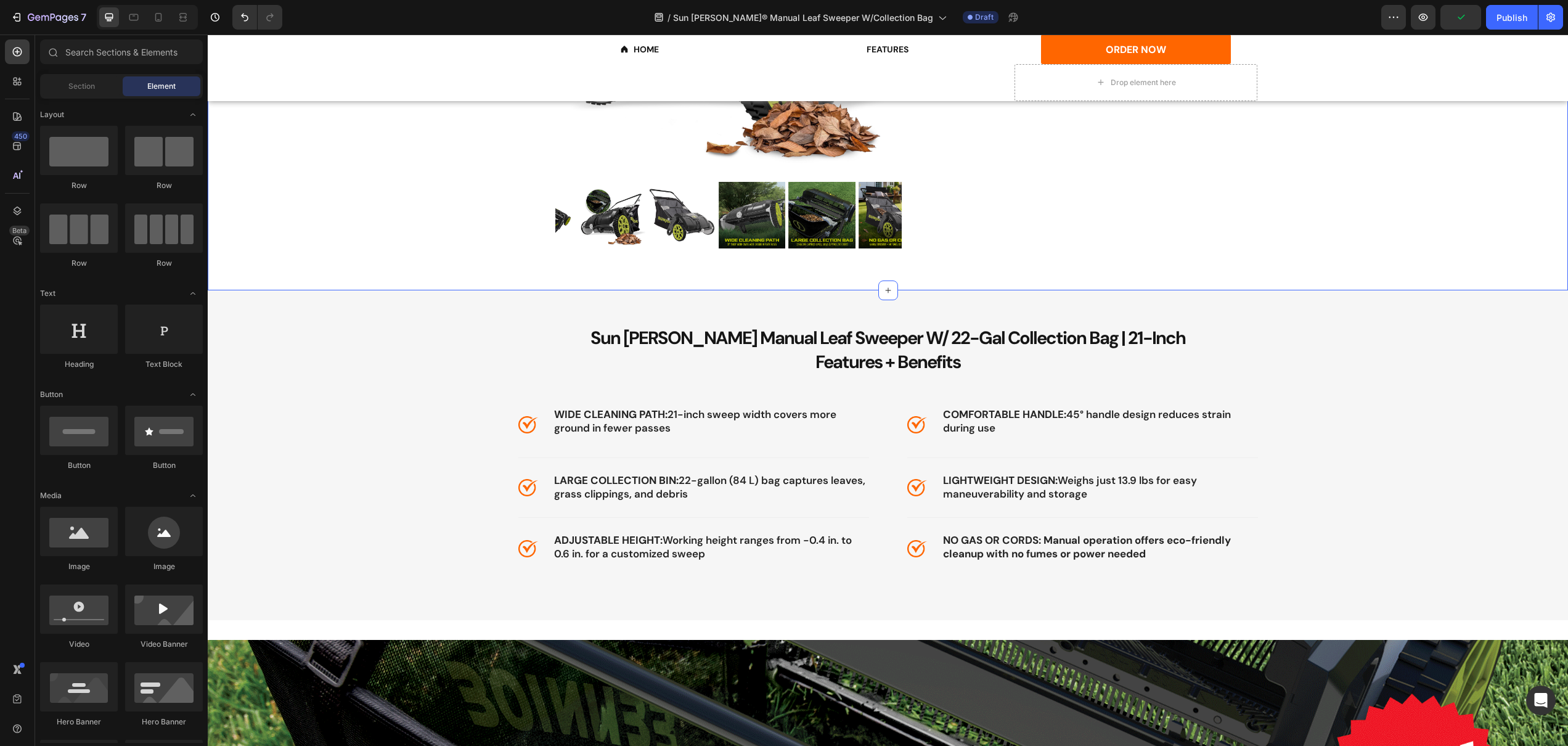
click at [756, 281] on div "RETAIL: $139 .99 DEAL: $98 Heading Product Images Sun Joe Manual Leaf Sweeper W…" at bounding box center [888, 62] width 1286 height 457
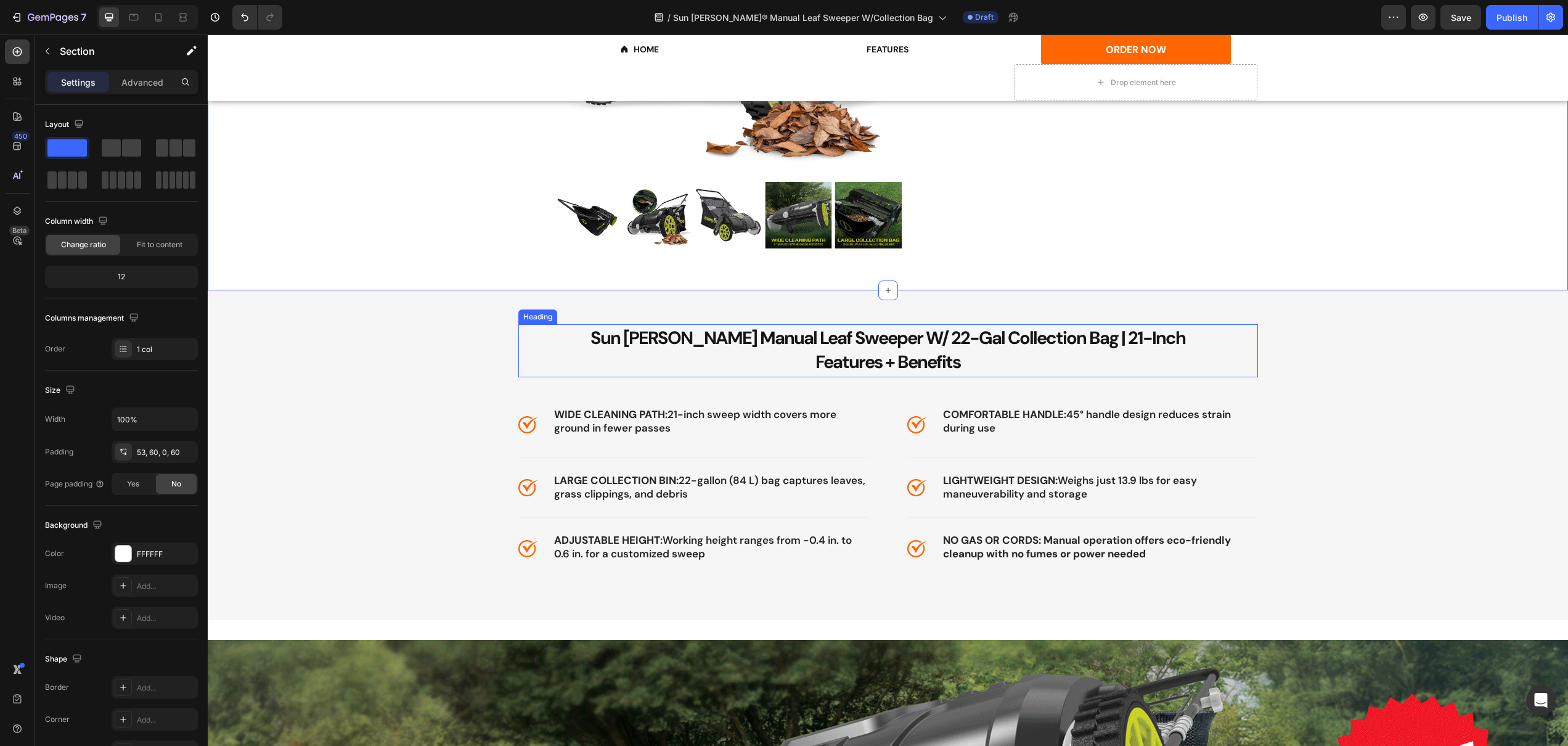
click at [781, 337] on span "Sun [PERSON_NAME] Manual Leaf Sweeper W/ 22-Gal Collection Bag | 21-Inch" at bounding box center [888, 338] width 595 height 24
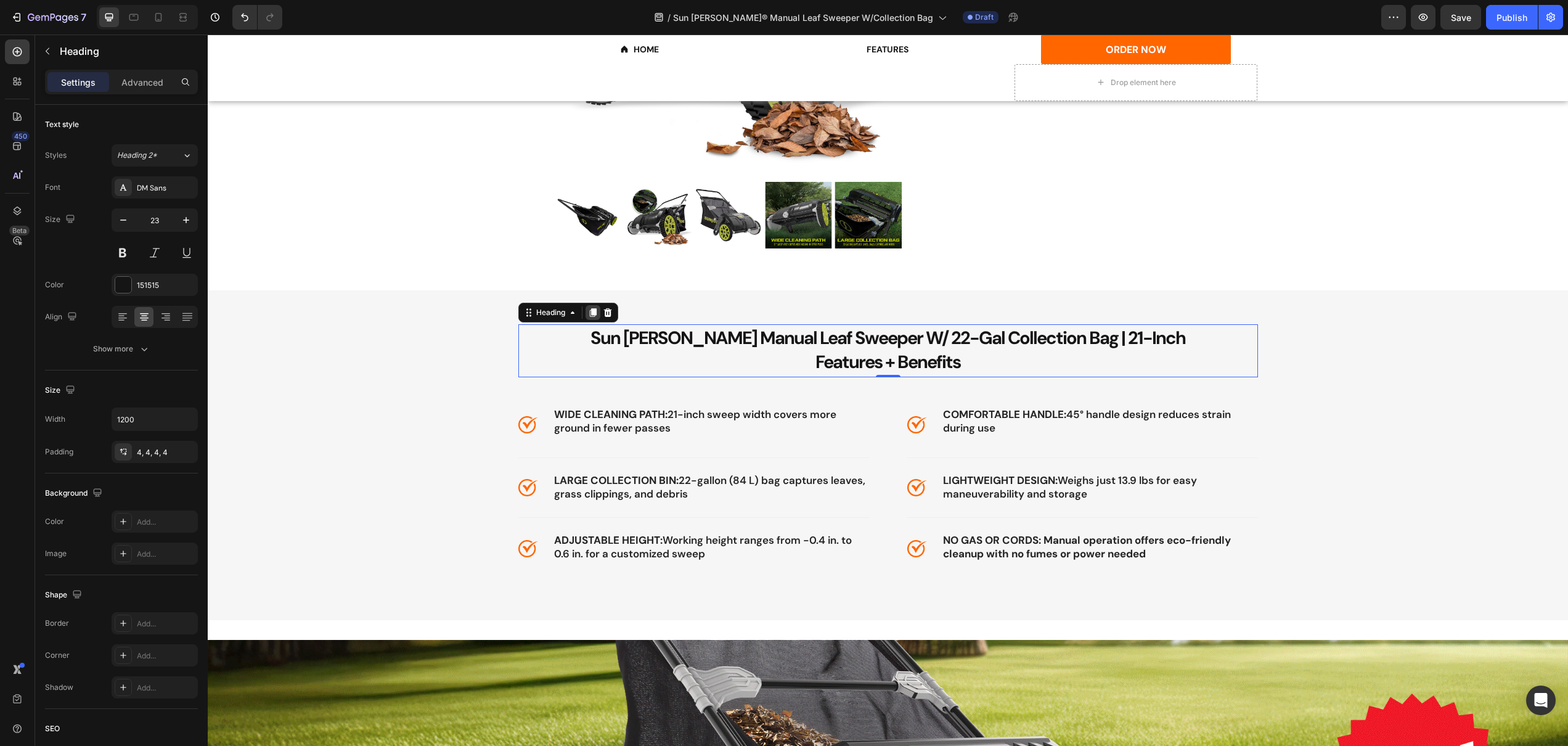
click at [588, 311] on icon at bounding box center [593, 312] width 10 height 10
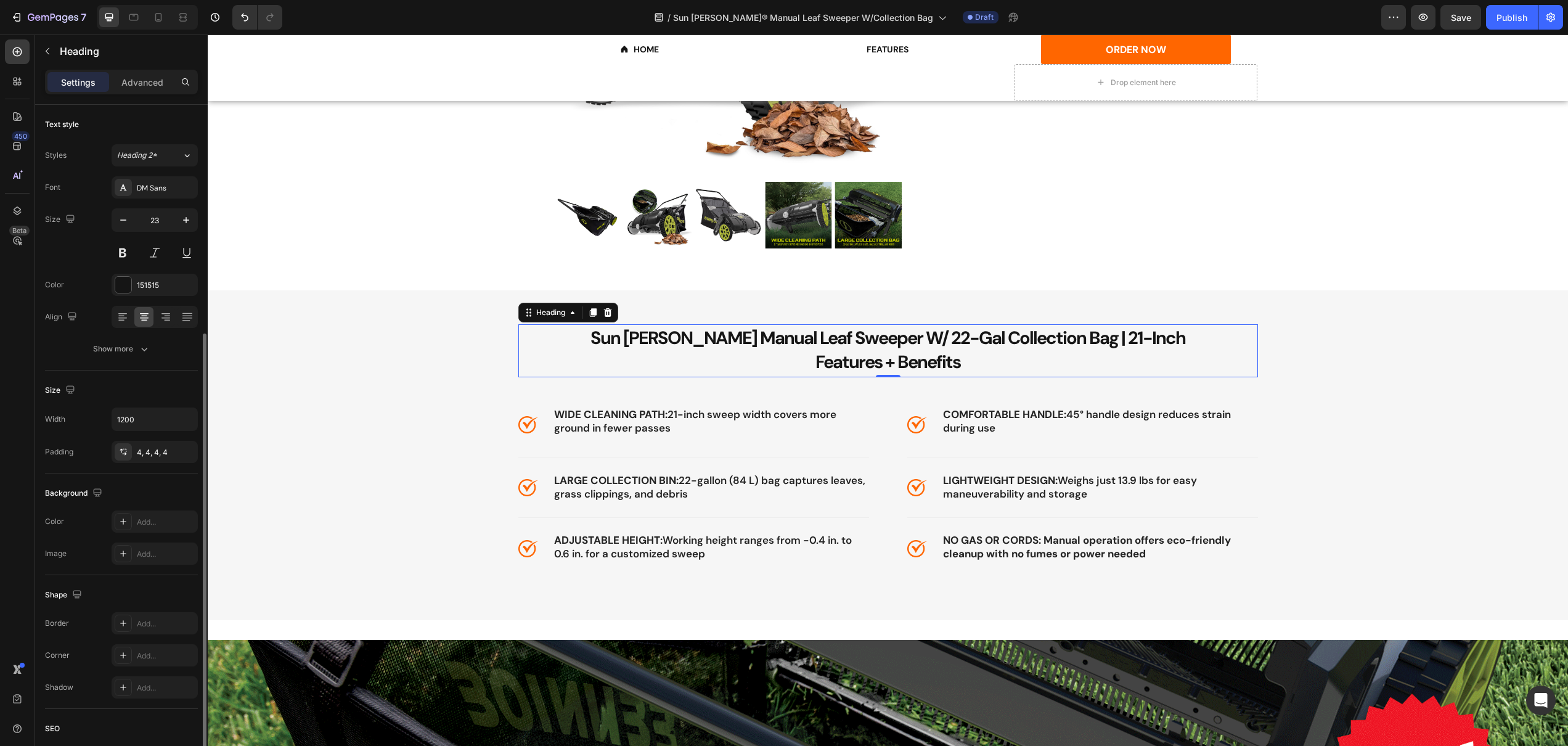
scroll to position [124, 0]
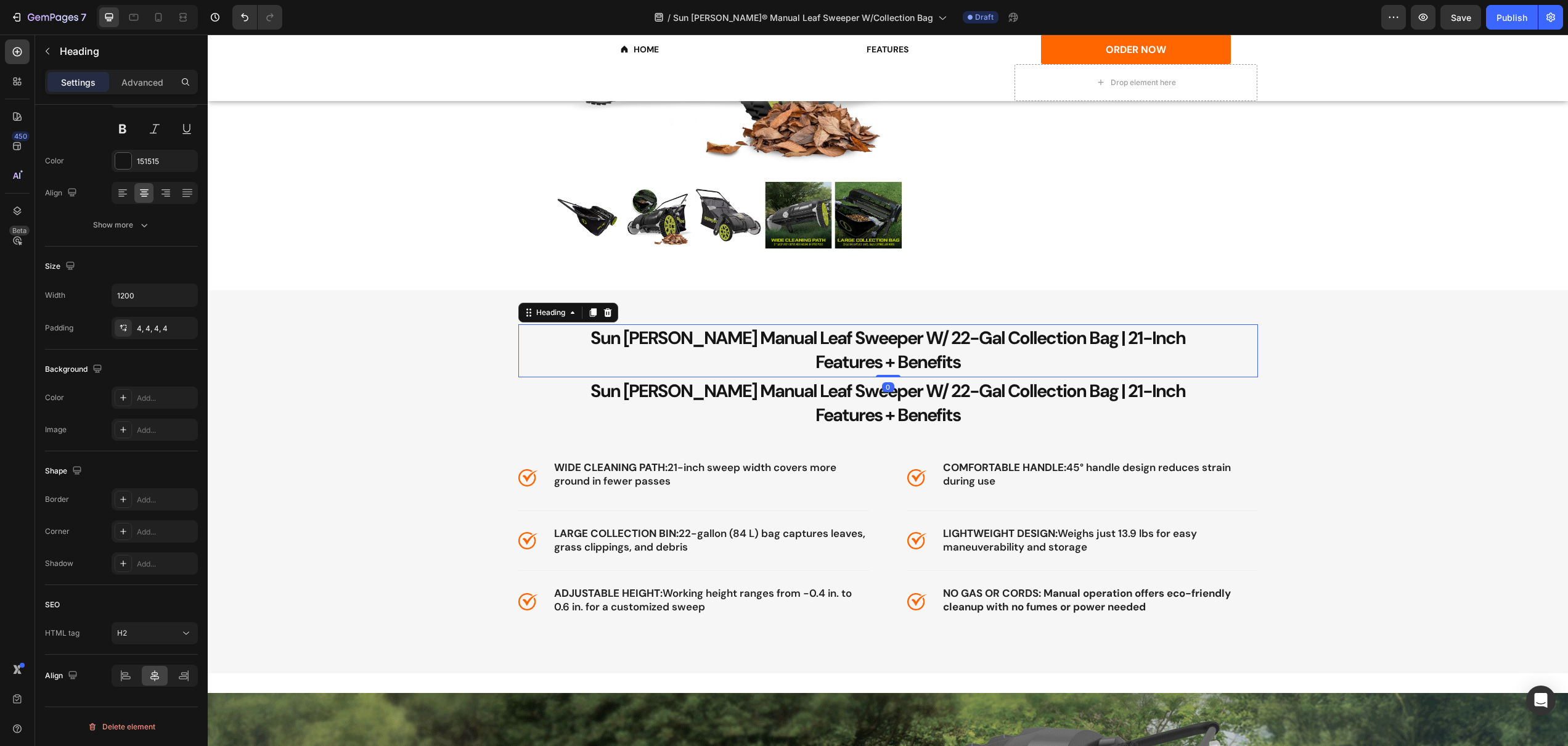
click at [709, 355] on p "⁠⁠⁠⁠⁠⁠⁠ Sun Joe Manual Leaf Sweeper W/ 22-Gal Collection Bag | 21-Inch Features…" at bounding box center [888, 350] width 735 height 48
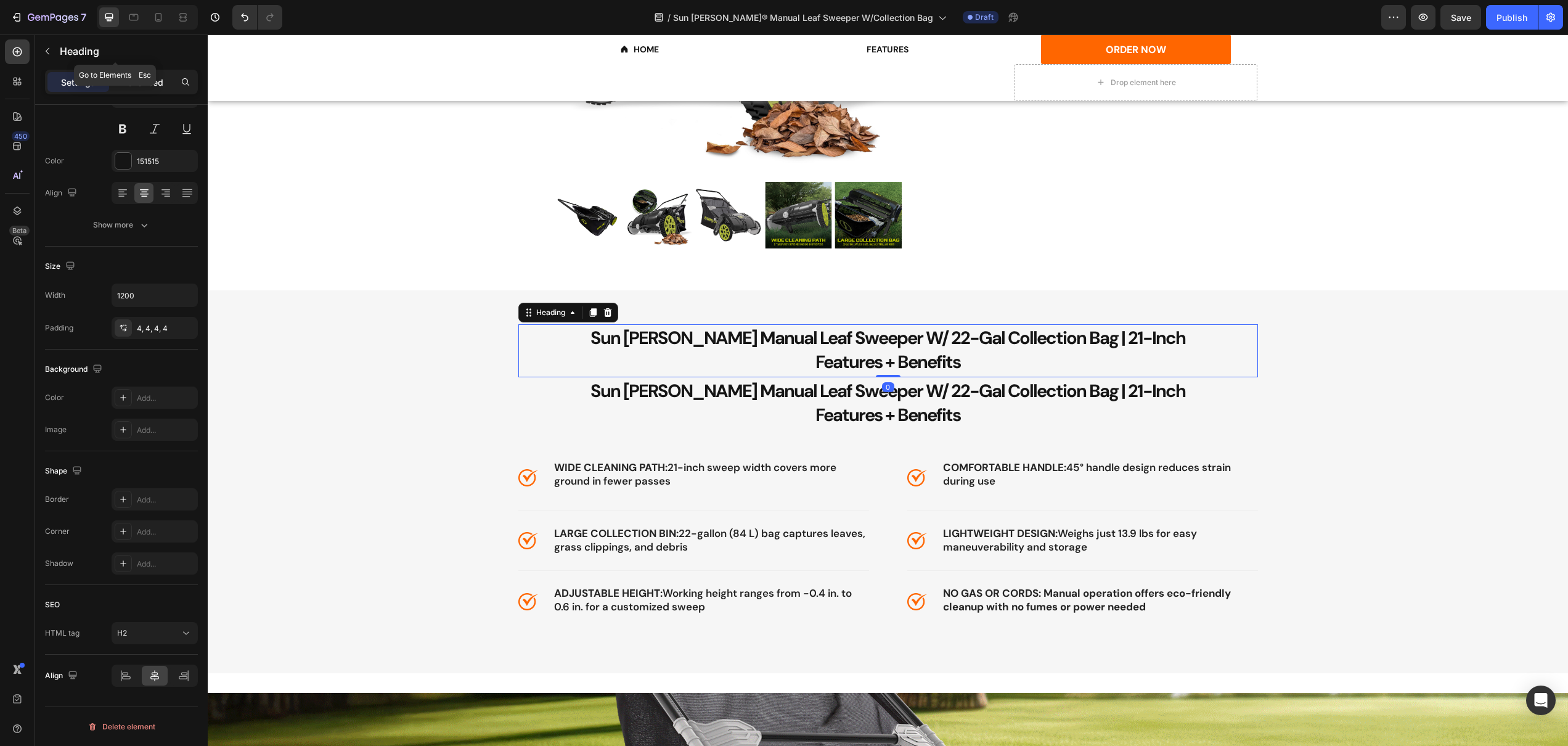
click at [147, 74] on div "Advanced" at bounding box center [142, 82] width 62 height 20
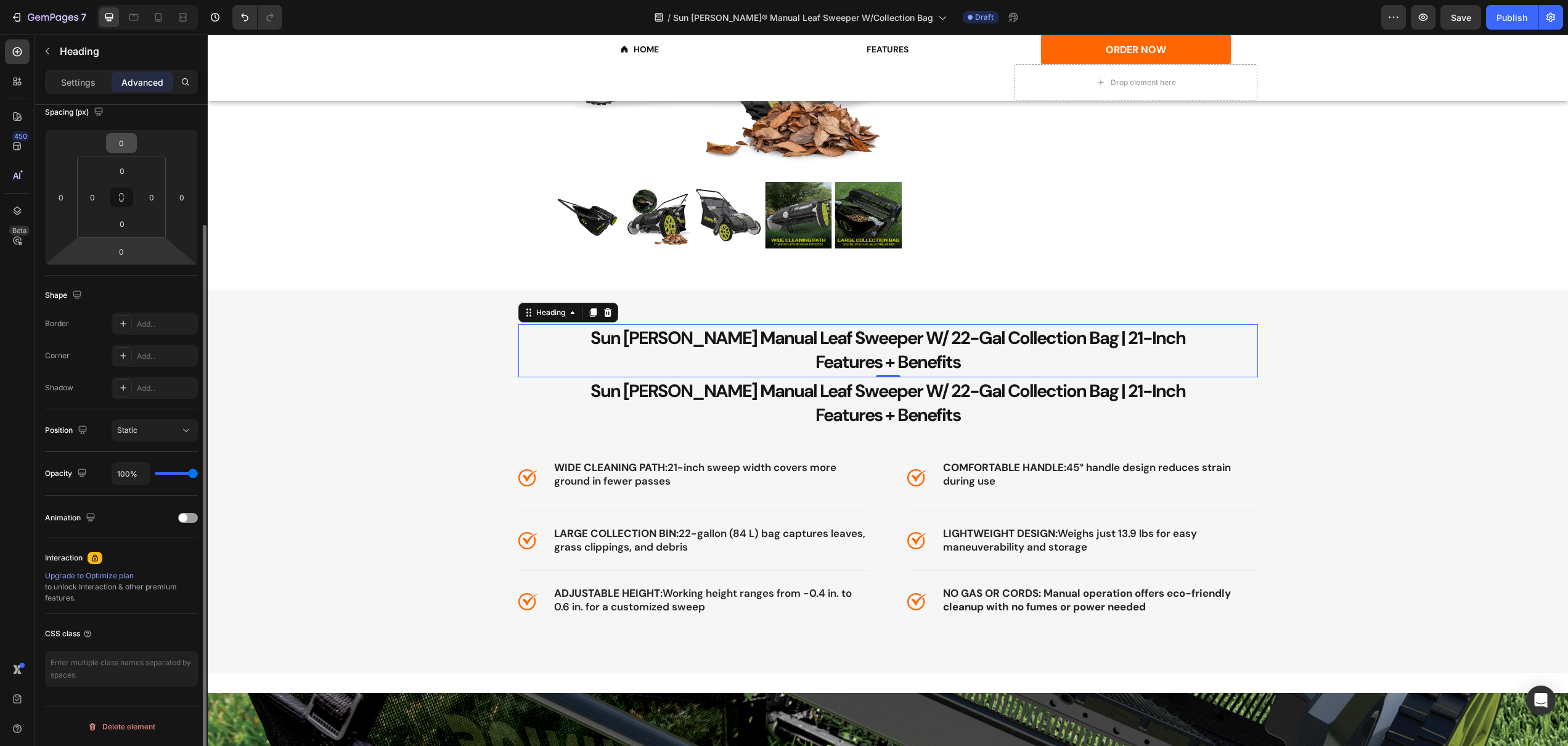
scroll to position [0, 0]
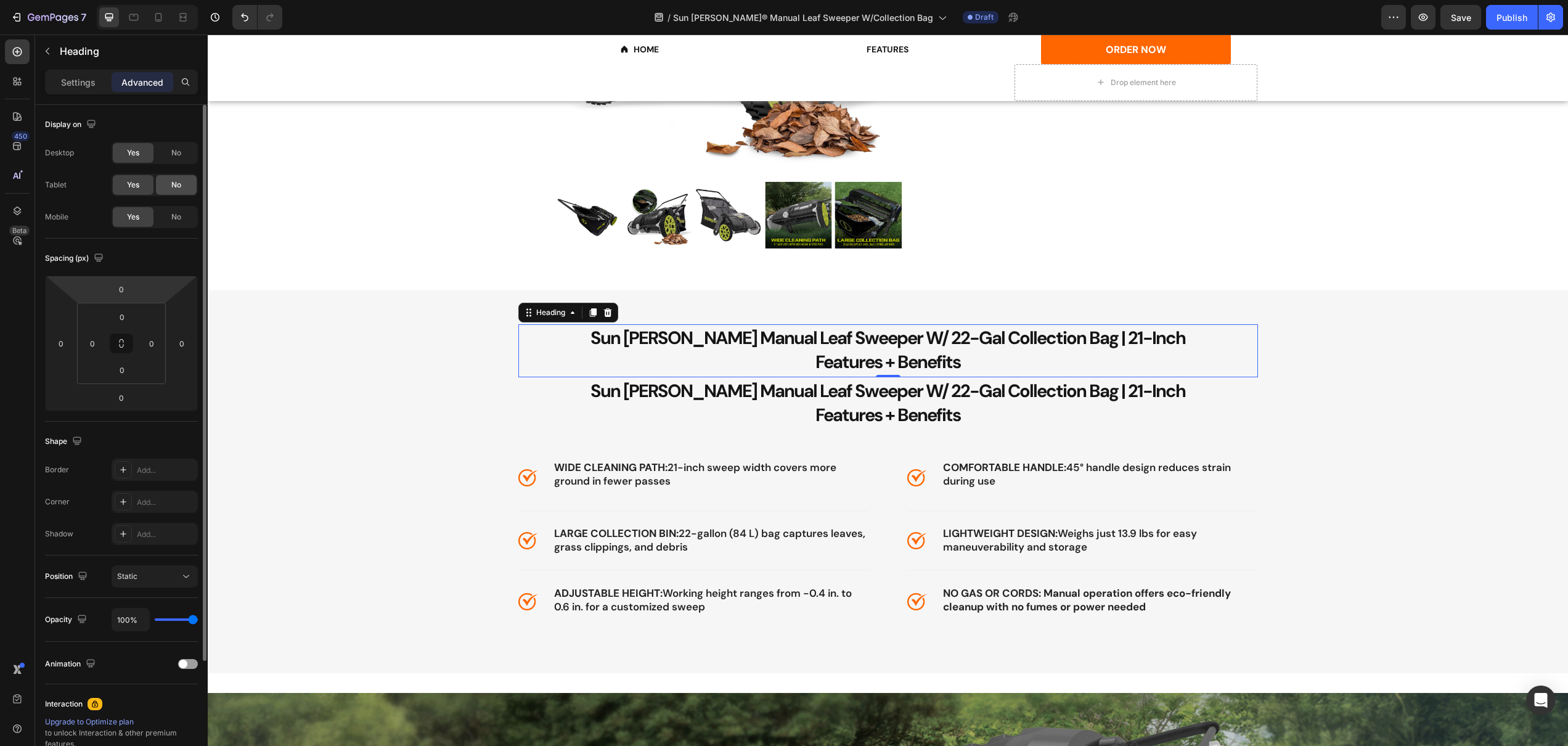
click at [167, 187] on div "No" at bounding box center [176, 185] width 40 height 20
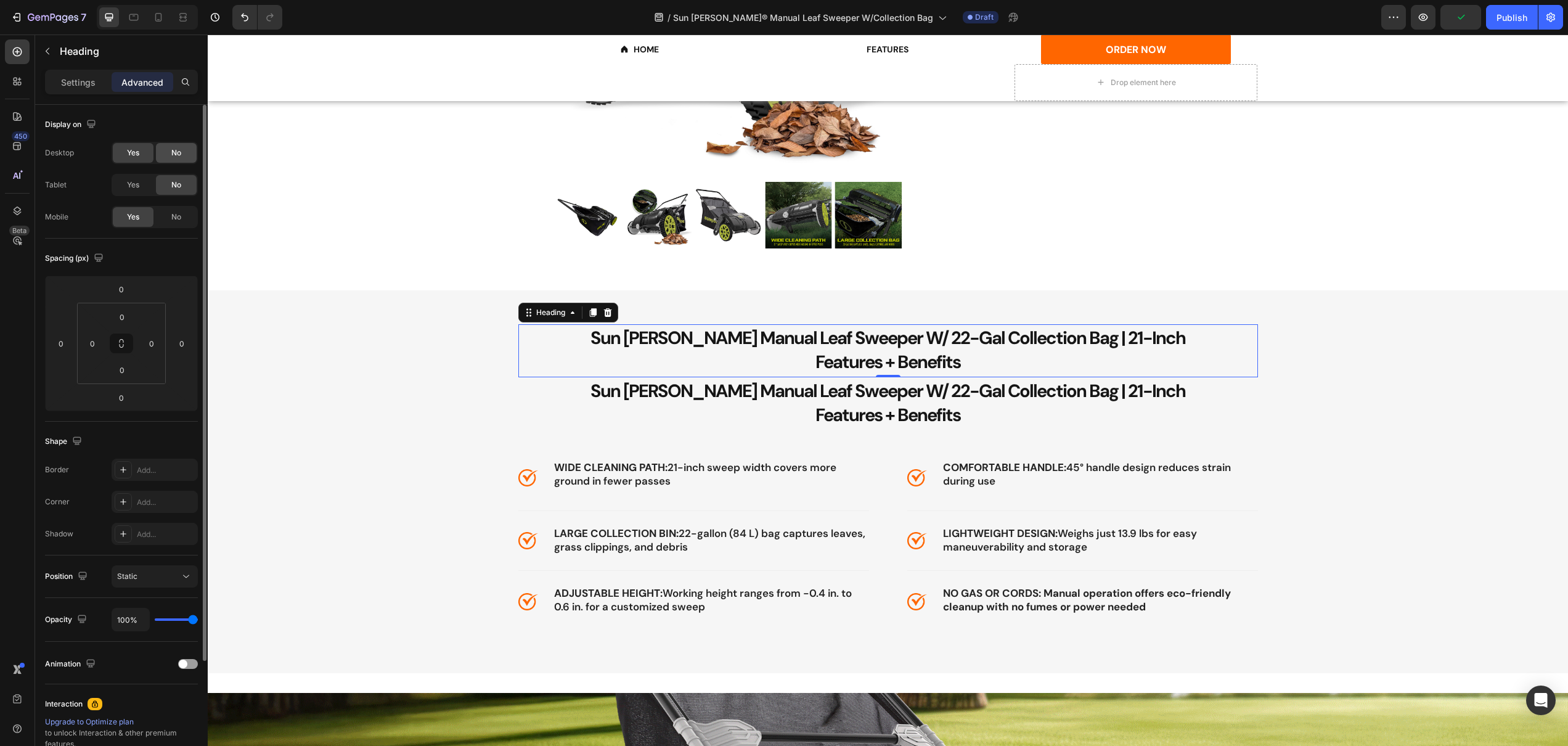
drag, startPoint x: 167, startPoint y: 157, endPoint x: 14, endPoint y: 124, distance: 156.5
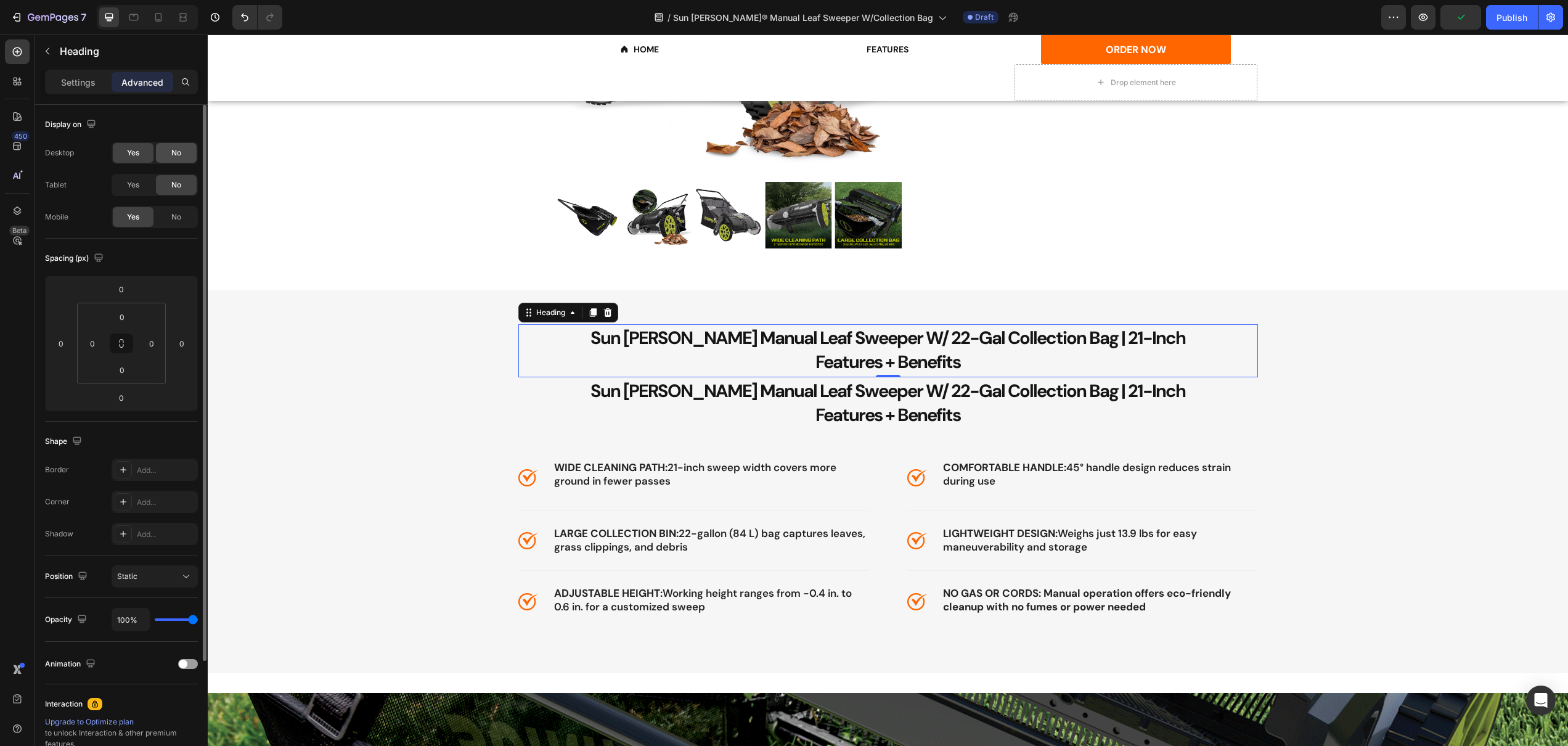
click at [167, 157] on div "No" at bounding box center [176, 153] width 40 height 20
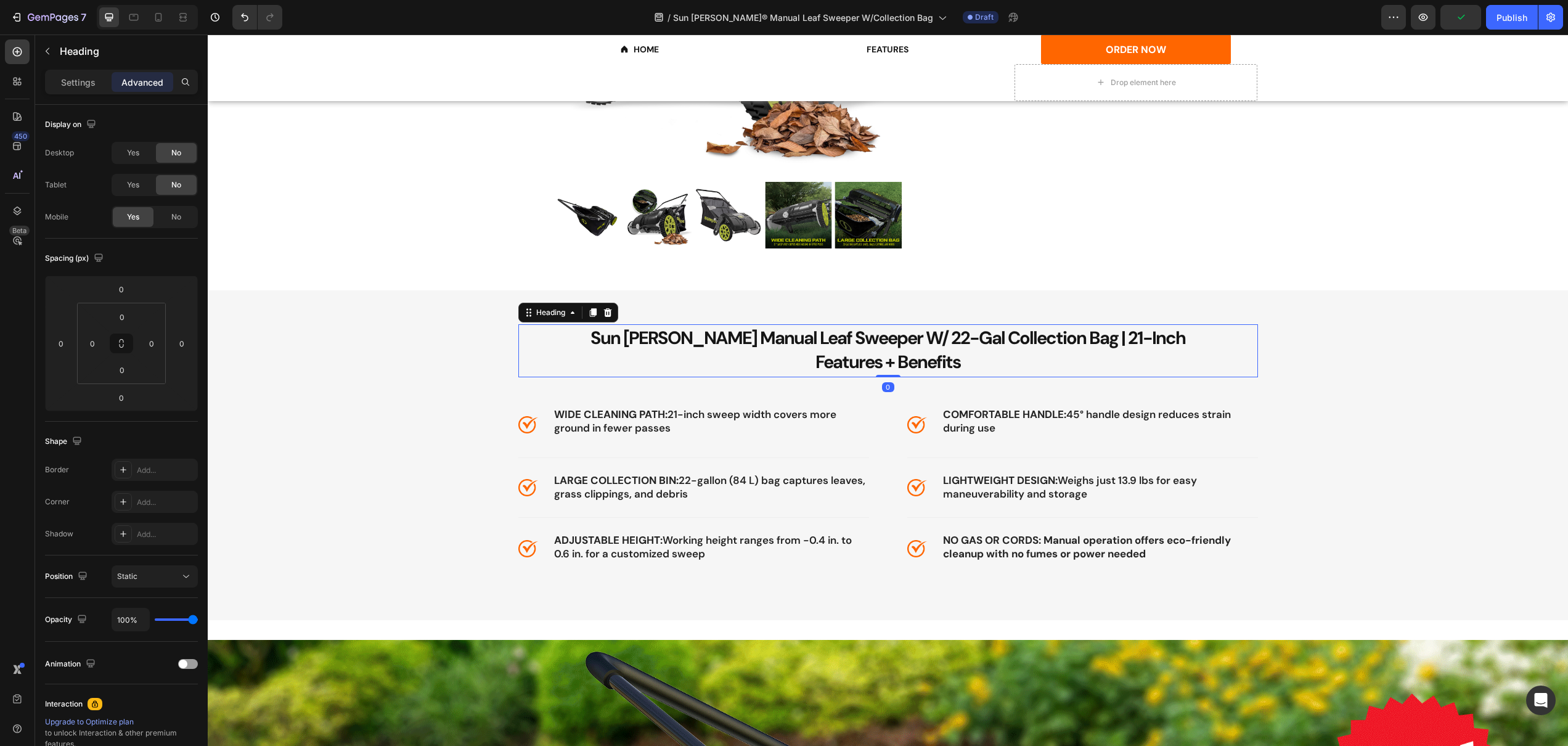
click at [700, 343] on span "Sun [PERSON_NAME] Manual Leaf Sweeper W/ 22-Gal Collection Bag | 21-Inch" at bounding box center [888, 338] width 595 height 24
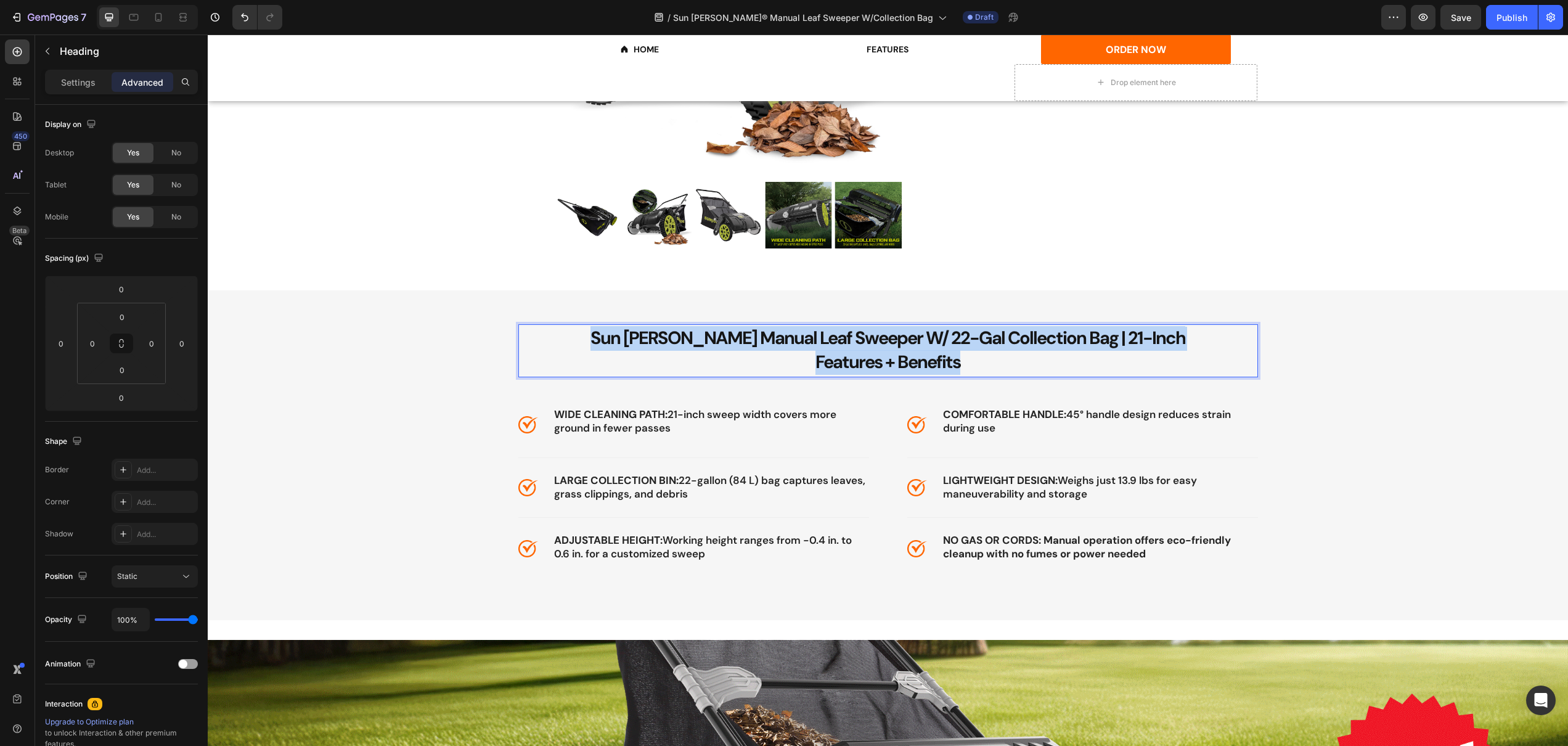
drag, startPoint x: 640, startPoint y: 340, endPoint x: 1161, endPoint y: 361, distance: 521.4
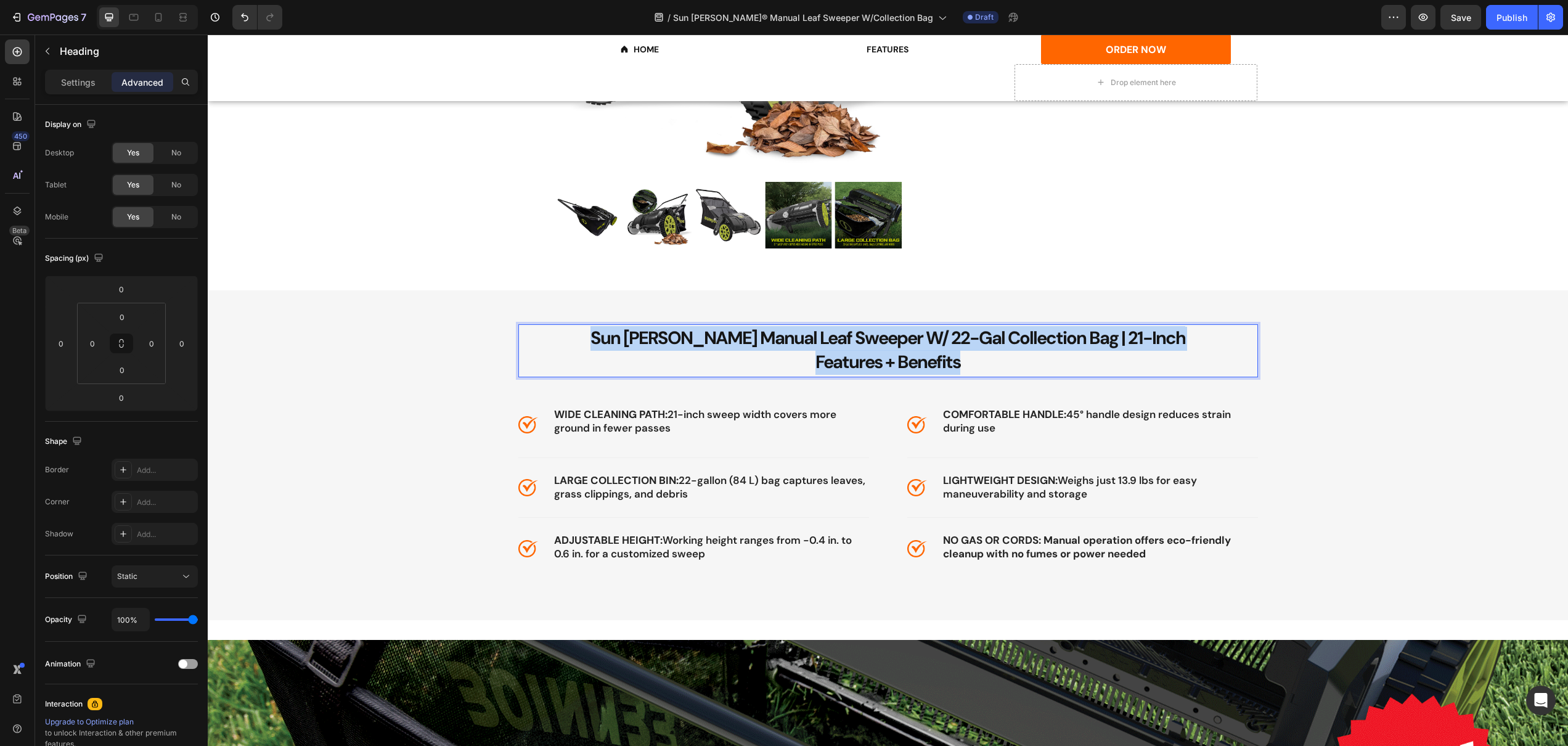
click at [1161, 361] on p "Sun Joe Manual Leaf Sweeper W/ 22-Gal Collection Bag | 21-Inch Features + Benef…" at bounding box center [888, 350] width 735 height 48
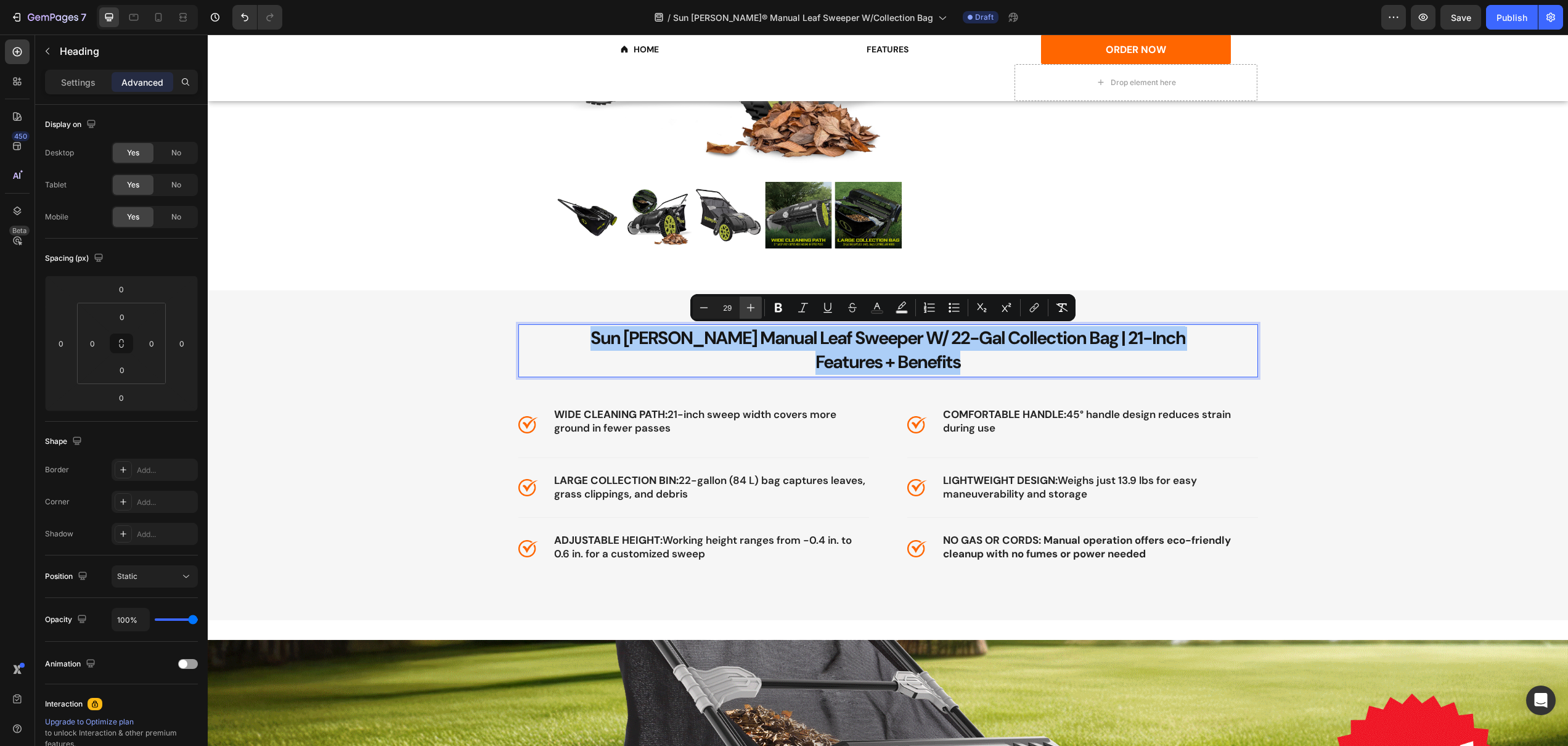
click at [743, 309] on button "Plus" at bounding box center [751, 308] width 22 height 22
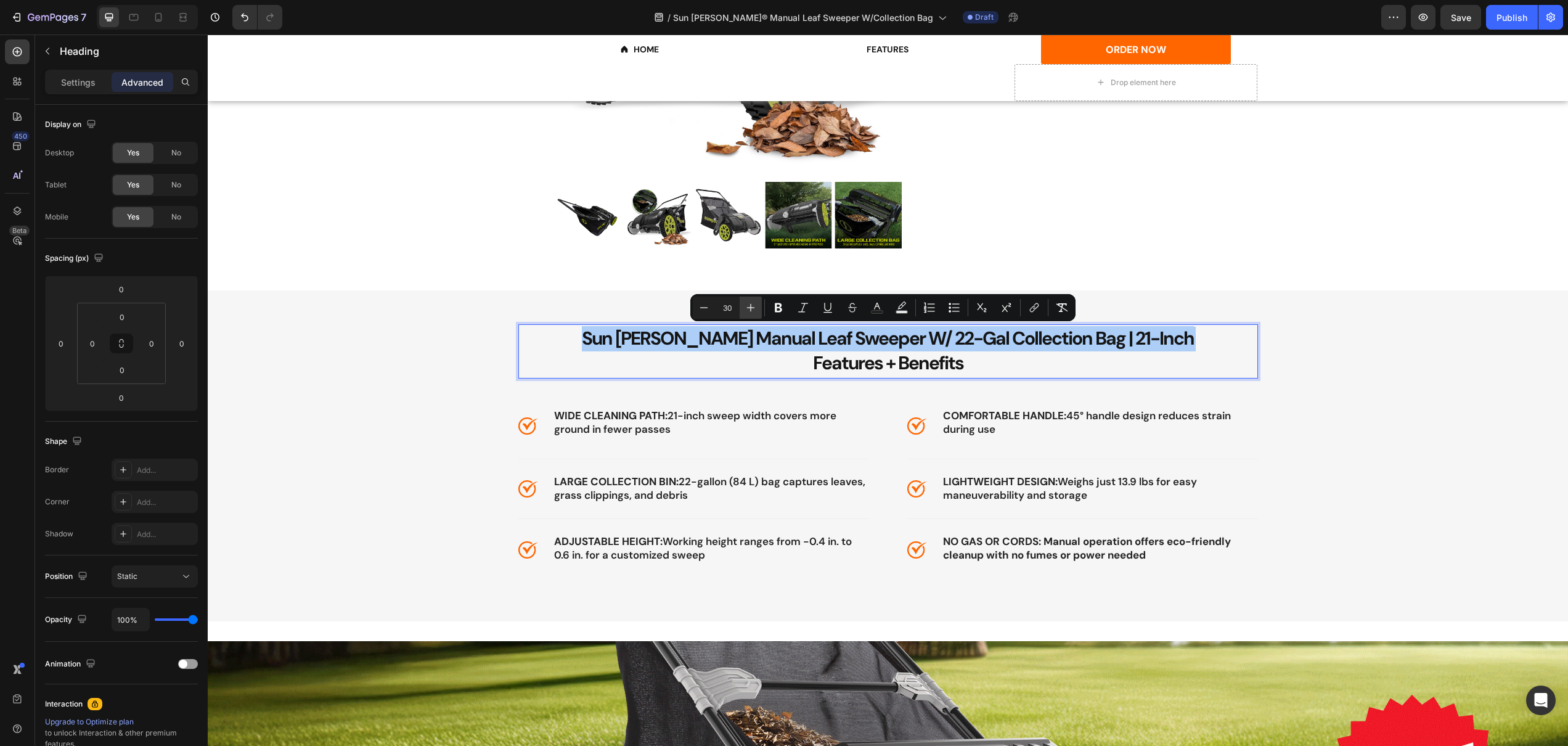
click at [743, 309] on button "Plus" at bounding box center [751, 308] width 22 height 22
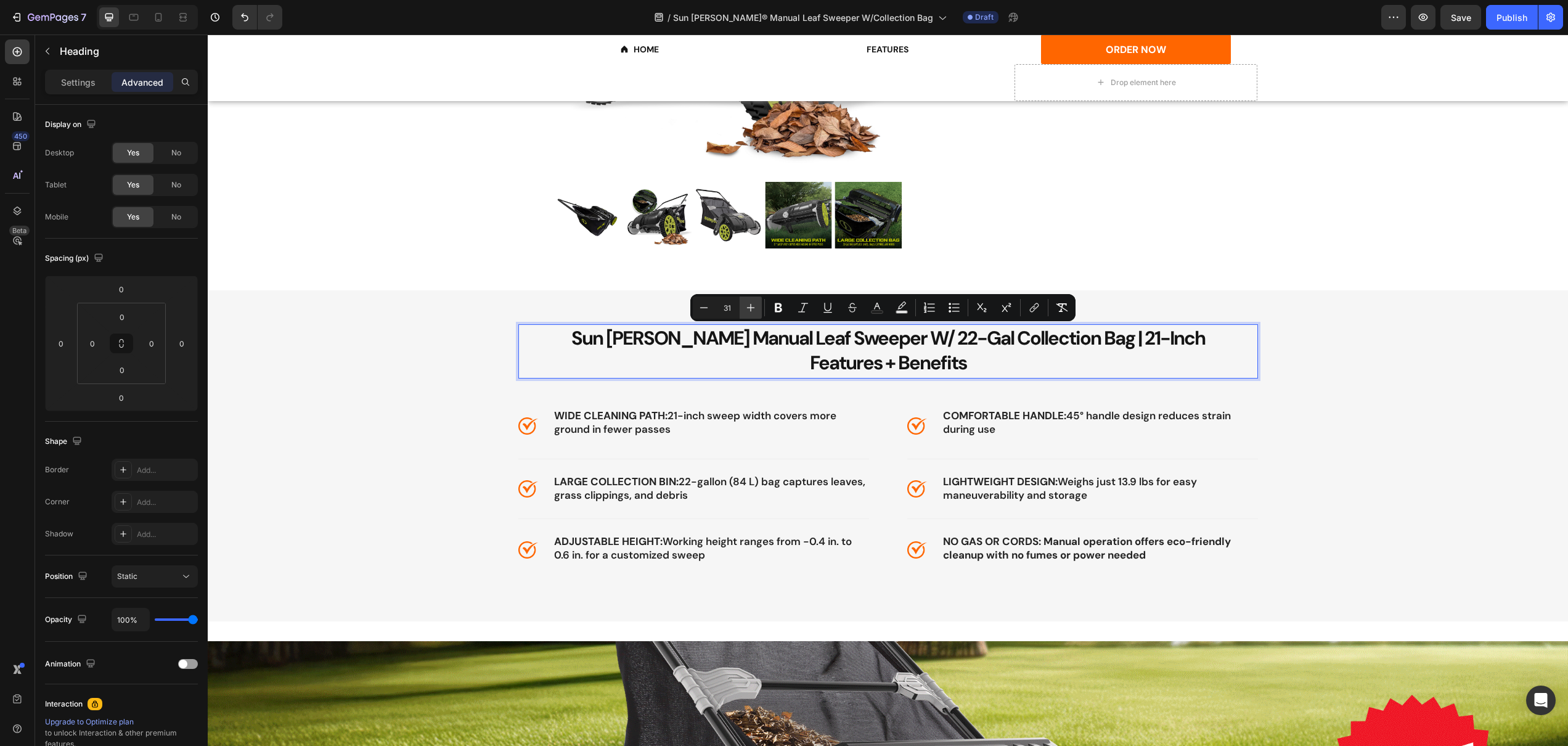
click at [745, 309] on icon "Editor contextual toolbar" at bounding box center [751, 308] width 12 height 12
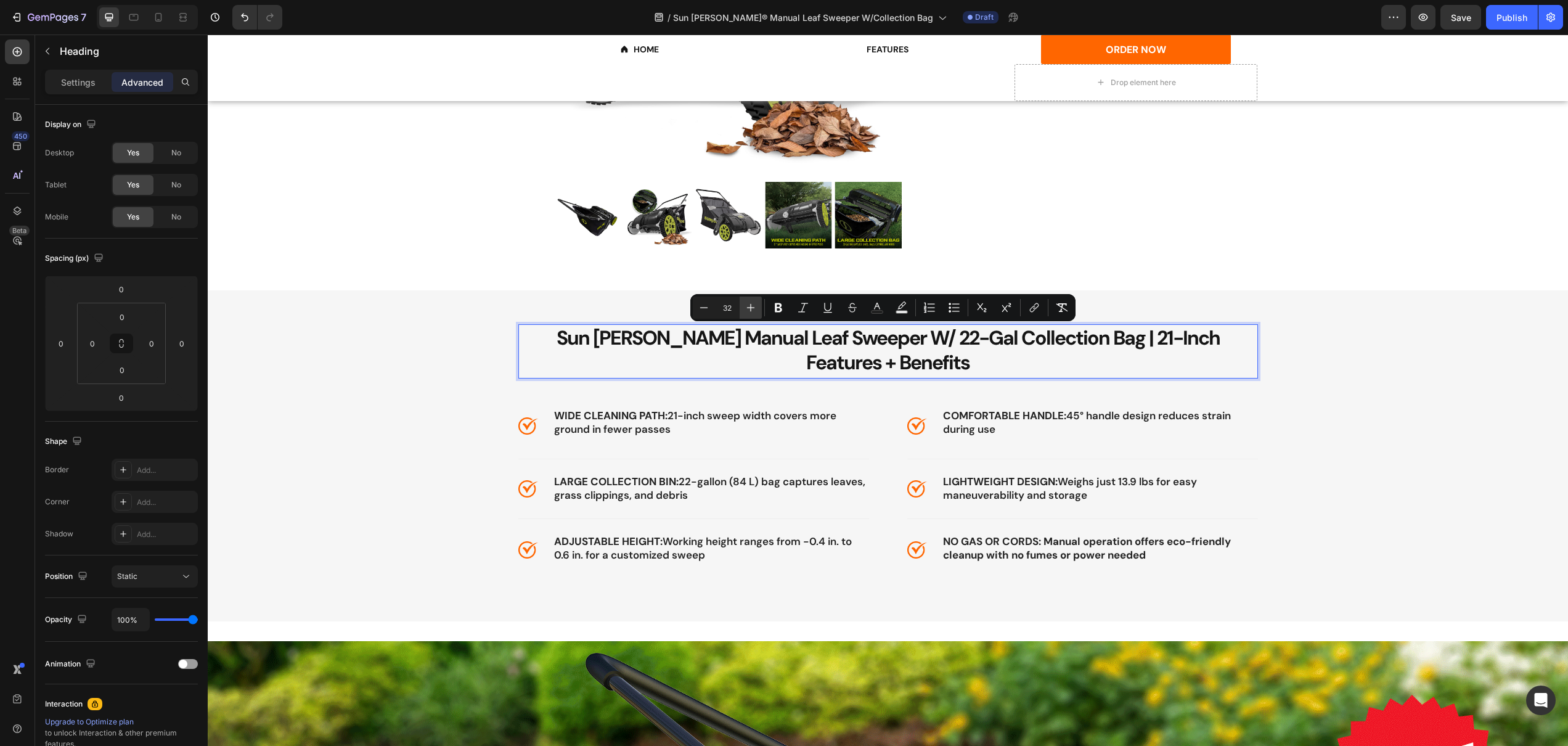
click at [745, 309] on icon "Editor contextual toolbar" at bounding box center [751, 308] width 12 height 12
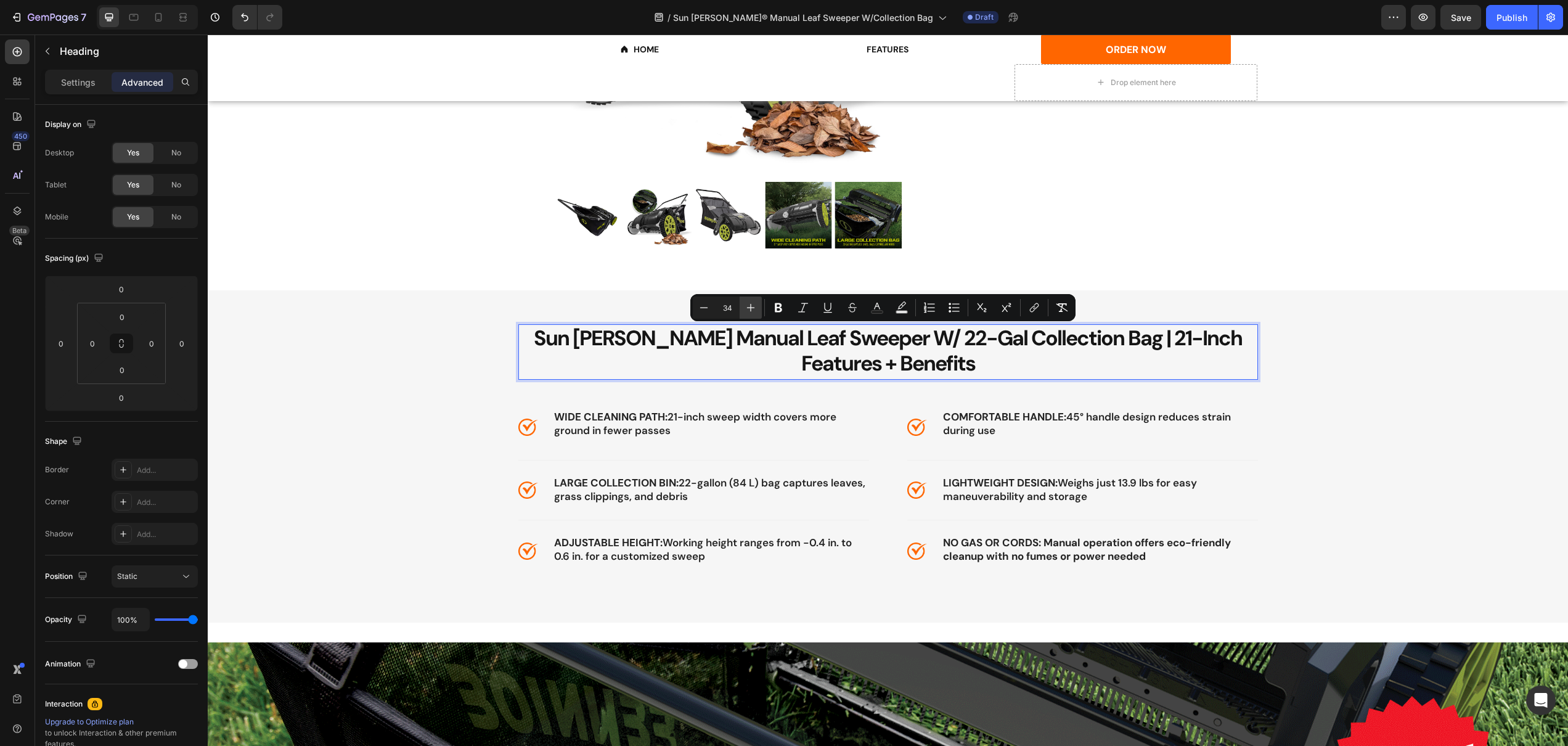
click at [745, 309] on icon "Editor contextual toolbar" at bounding box center [751, 308] width 12 height 12
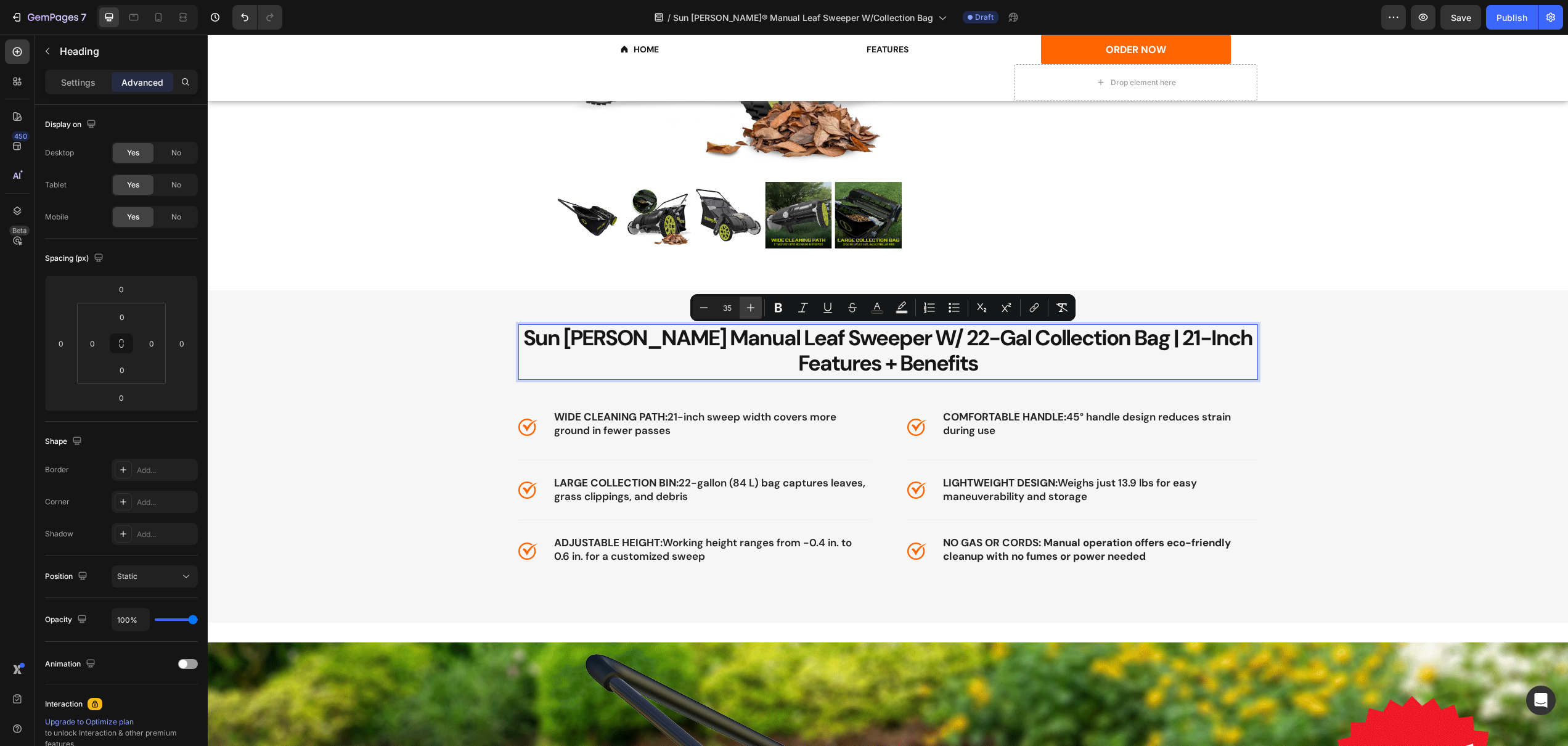
click at [745, 309] on icon "Editor contextual toolbar" at bounding box center [751, 308] width 12 height 12
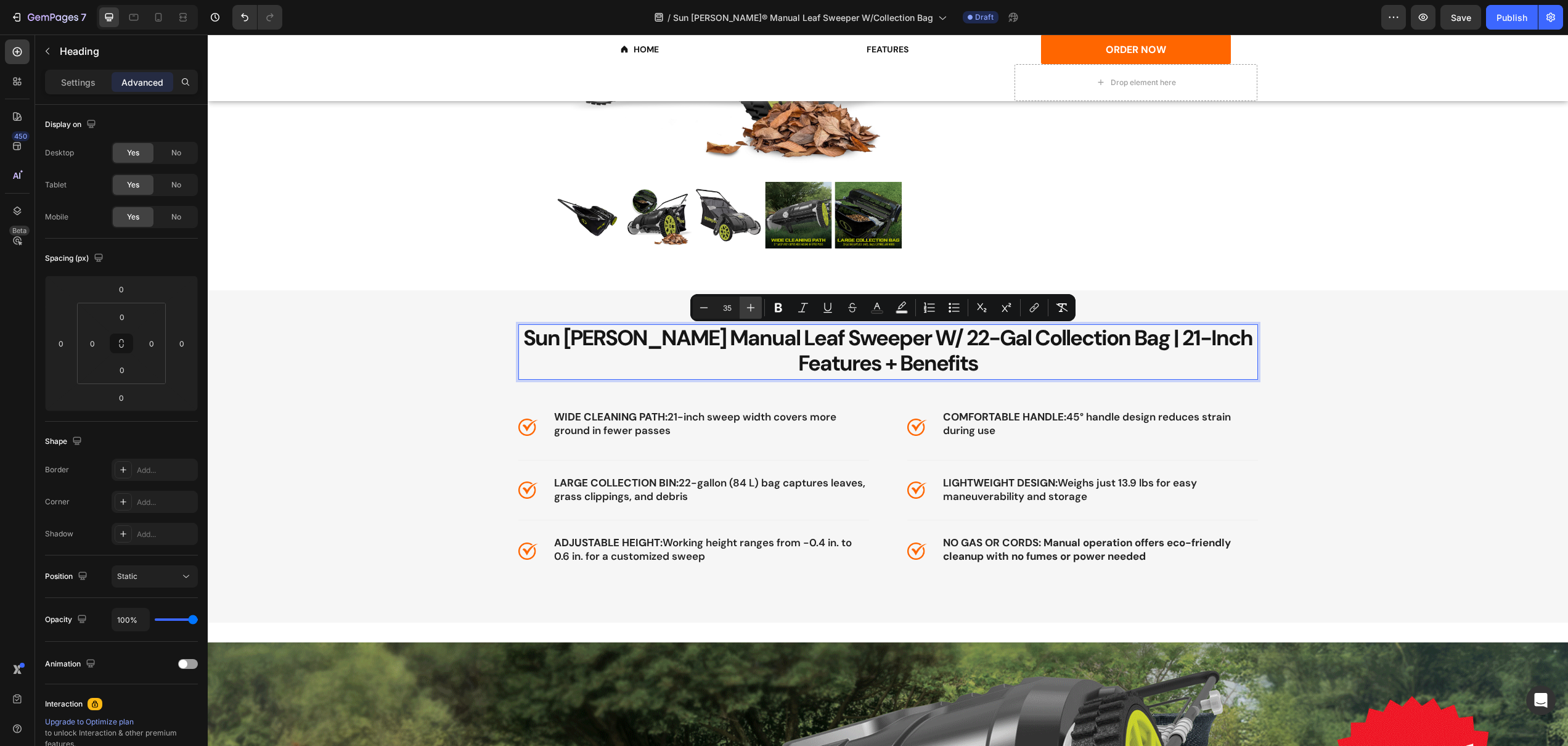
type input "36"
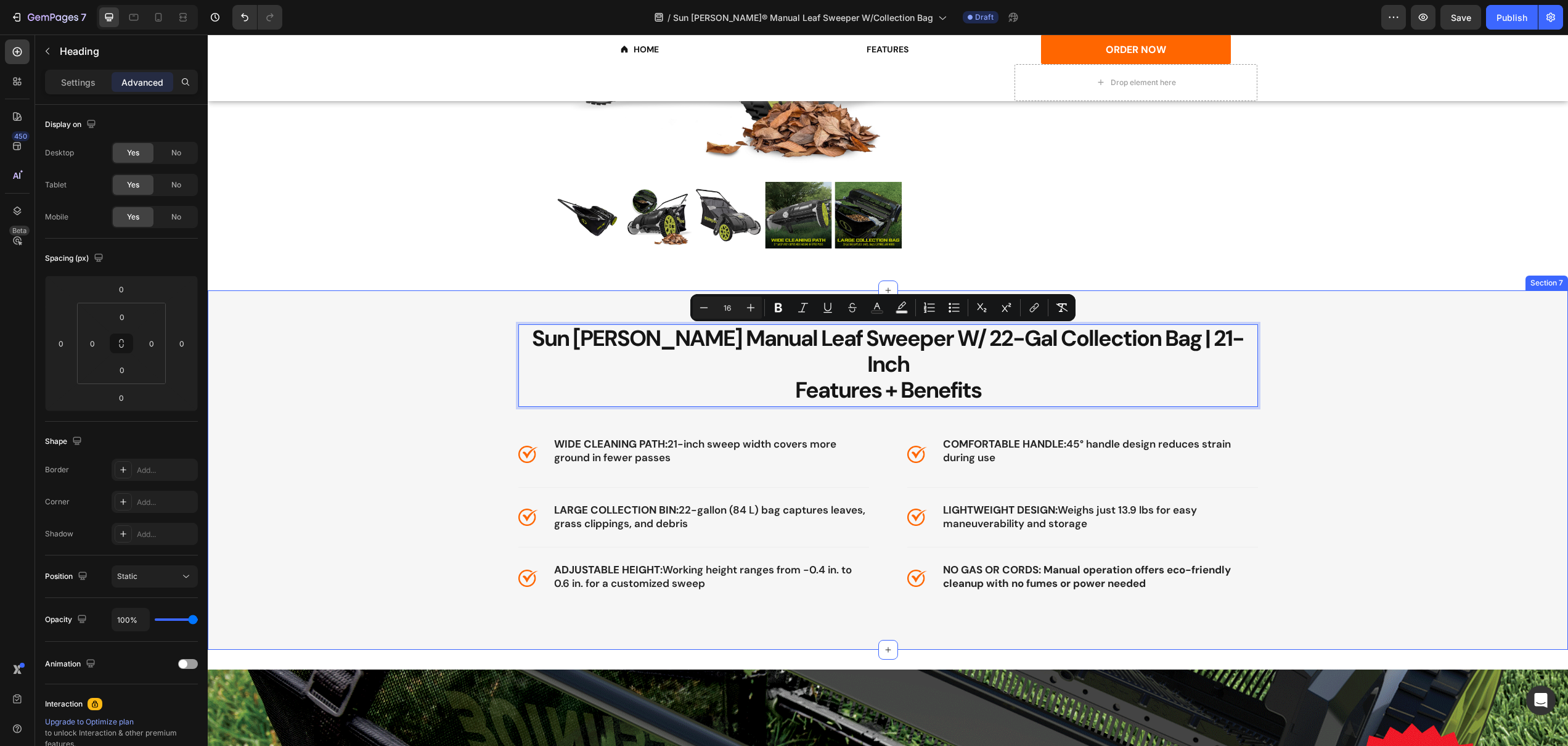
click at [479, 350] on div "⁠⁠⁠⁠⁠⁠⁠ Sun Joe Manual Leaf Sweeper W/ 22-Gal Collection Bag | 21-Inch Features…" at bounding box center [888, 459] width 1342 height 270
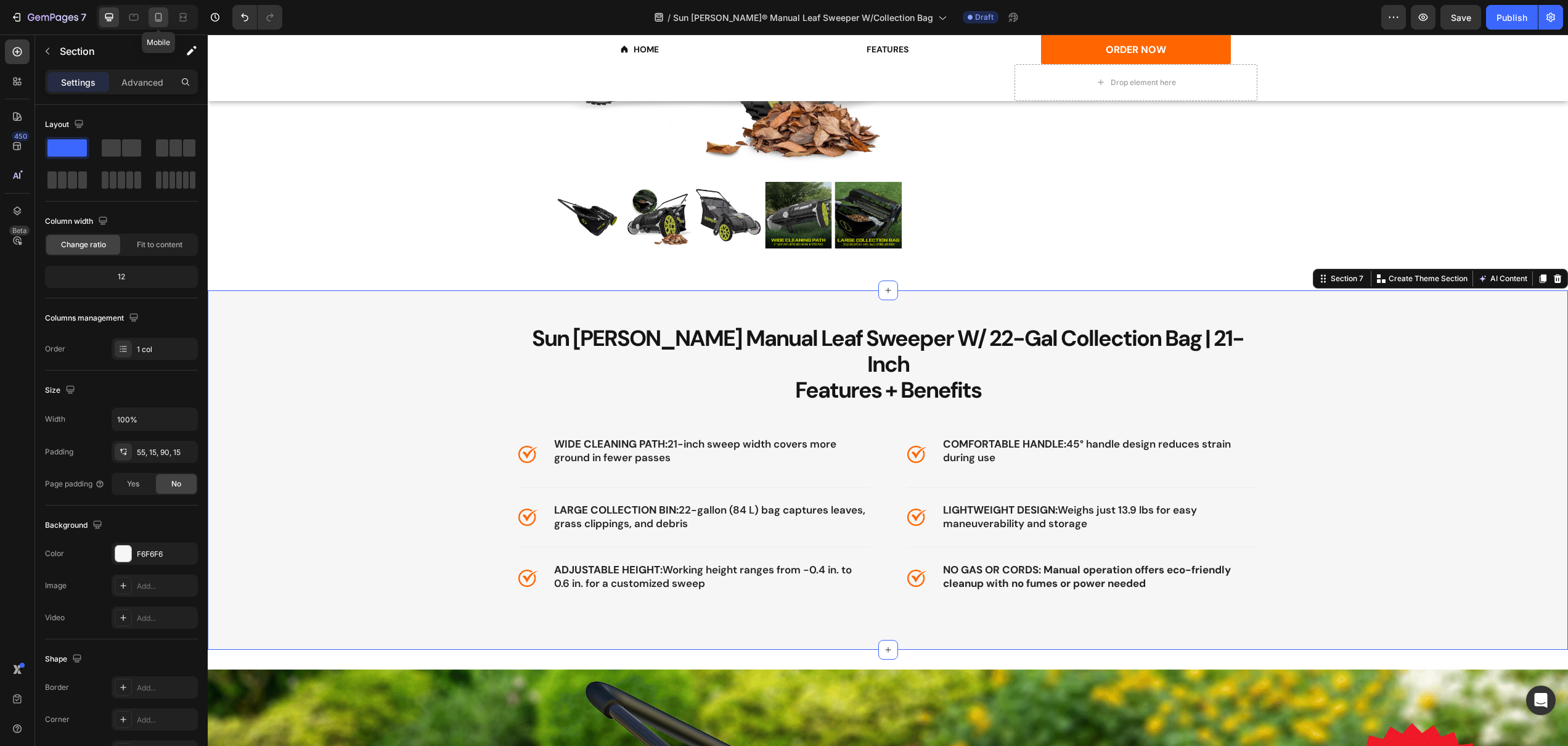
click at [162, 16] on icon at bounding box center [159, 17] width 12 height 12
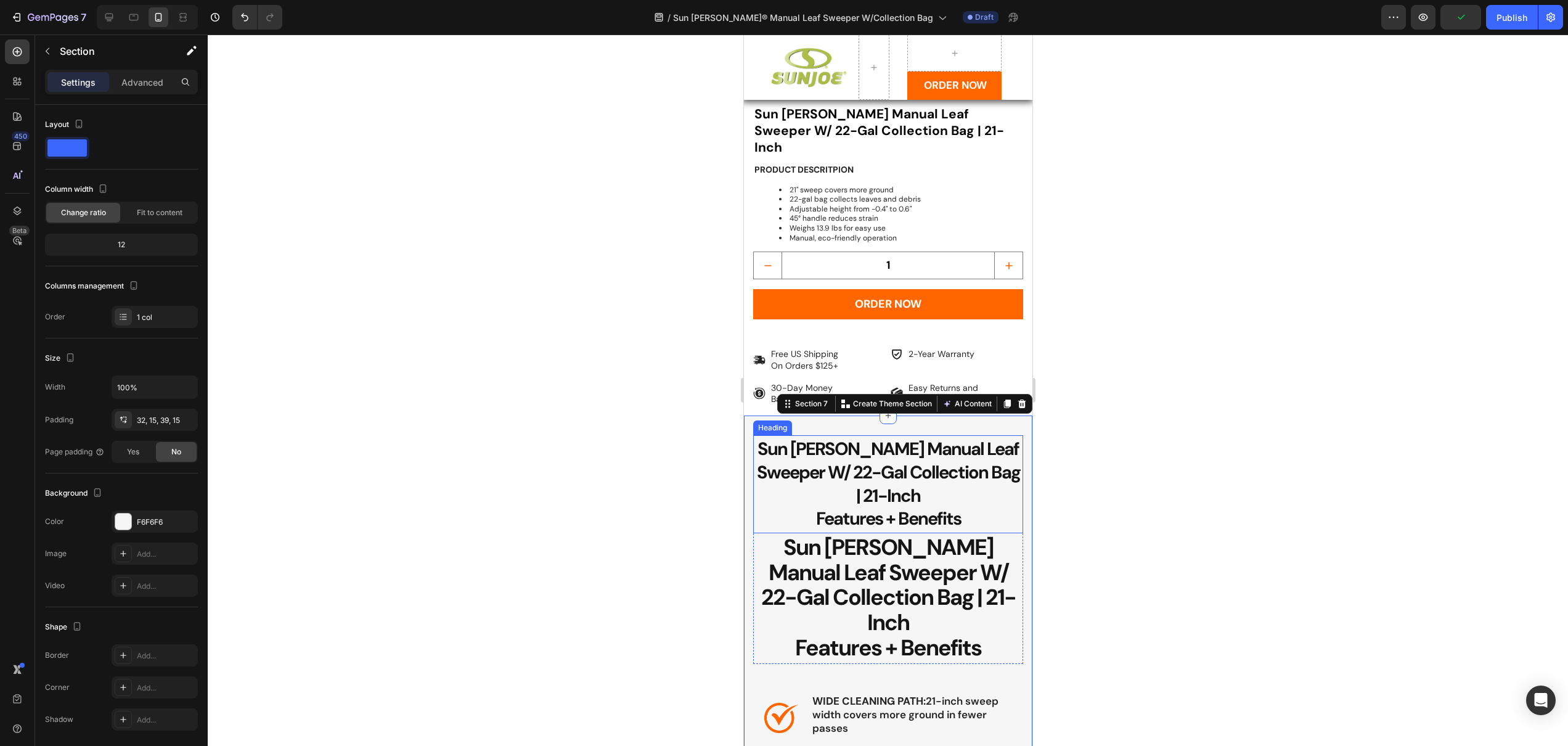
scroll to position [892, 0]
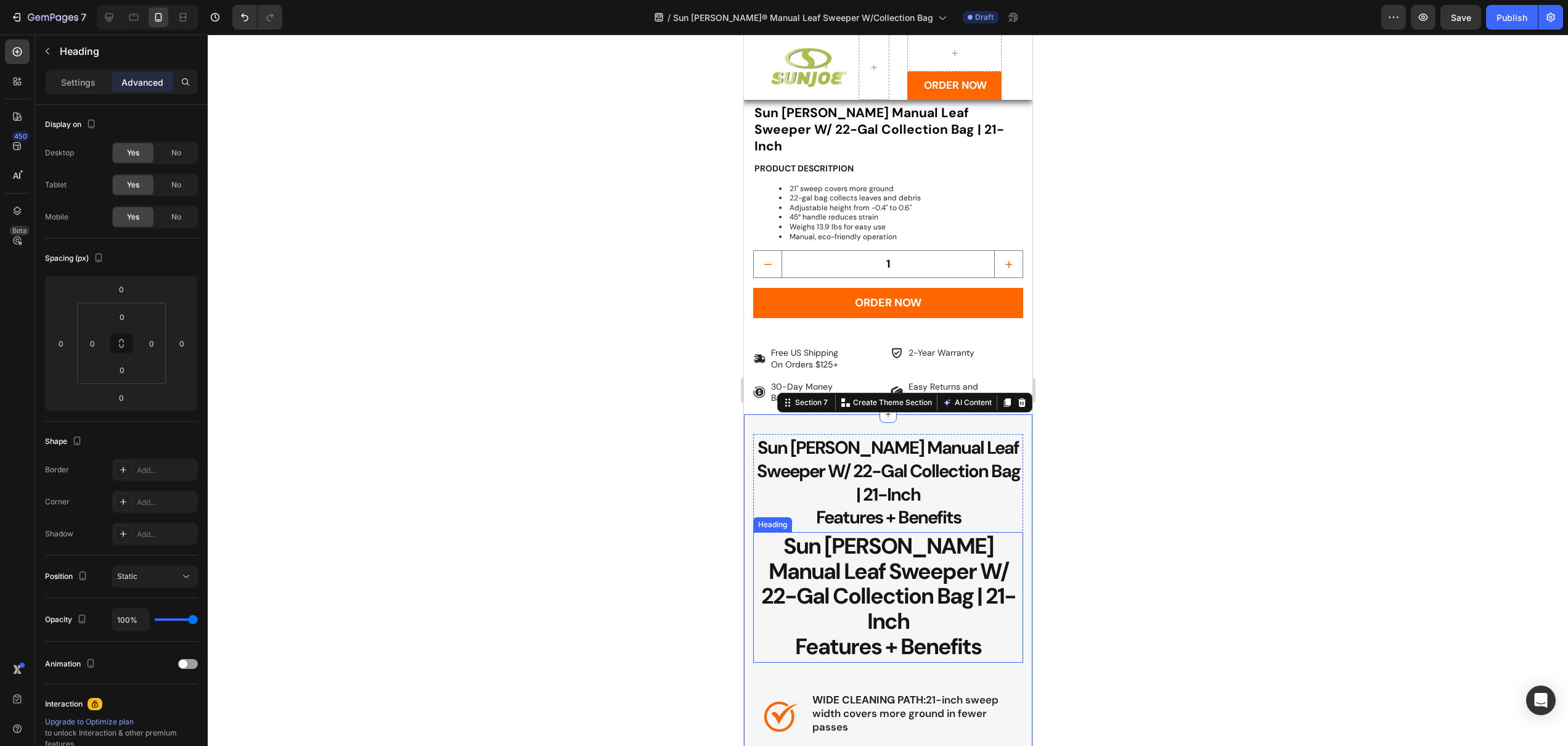
click at [896, 531] on span "Sun [PERSON_NAME] Manual Leaf Sweeper W/ 22-Gal Collection Bag | 21-Inch" at bounding box center [888, 583] width 254 height 104
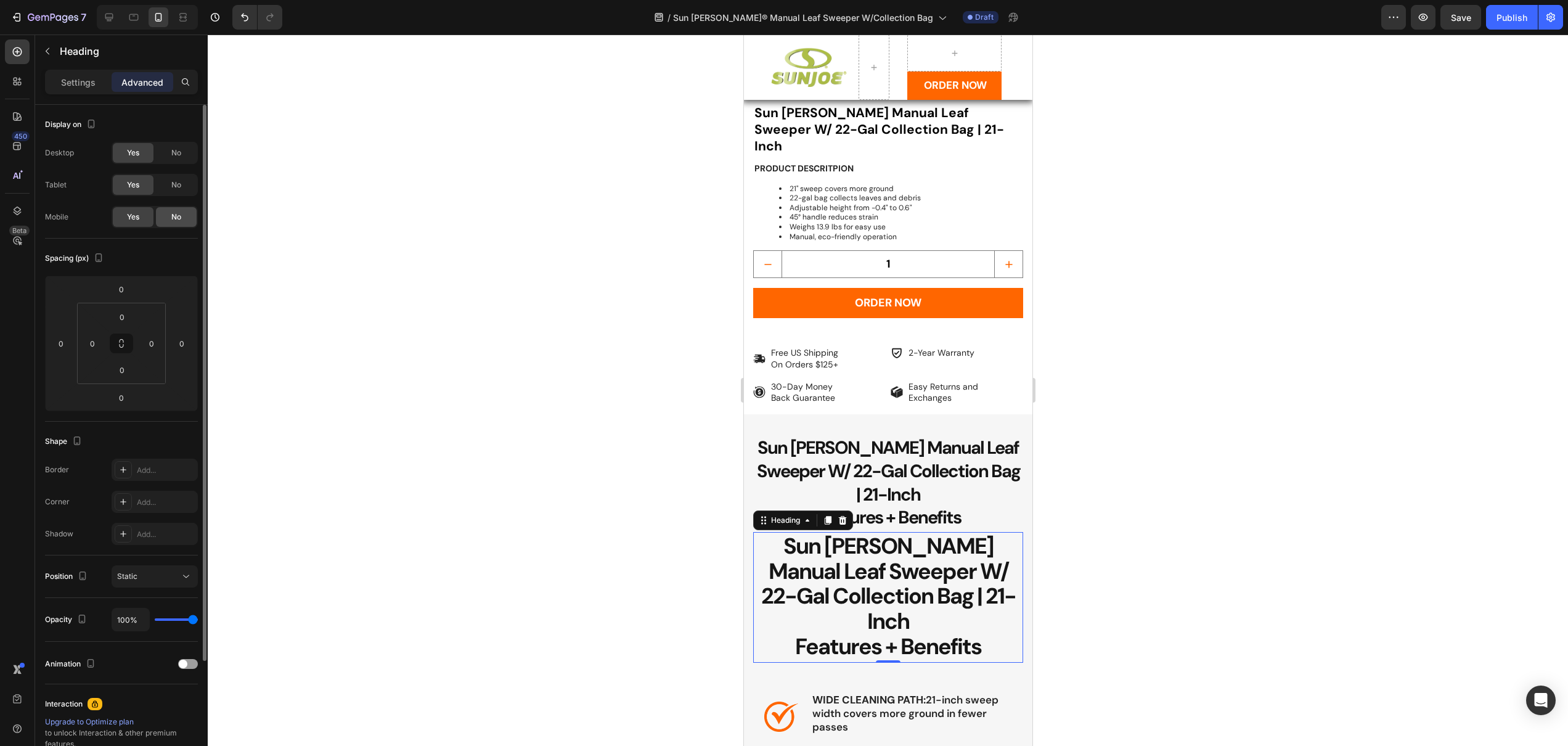
click at [178, 218] on span "No" at bounding box center [176, 217] width 10 height 11
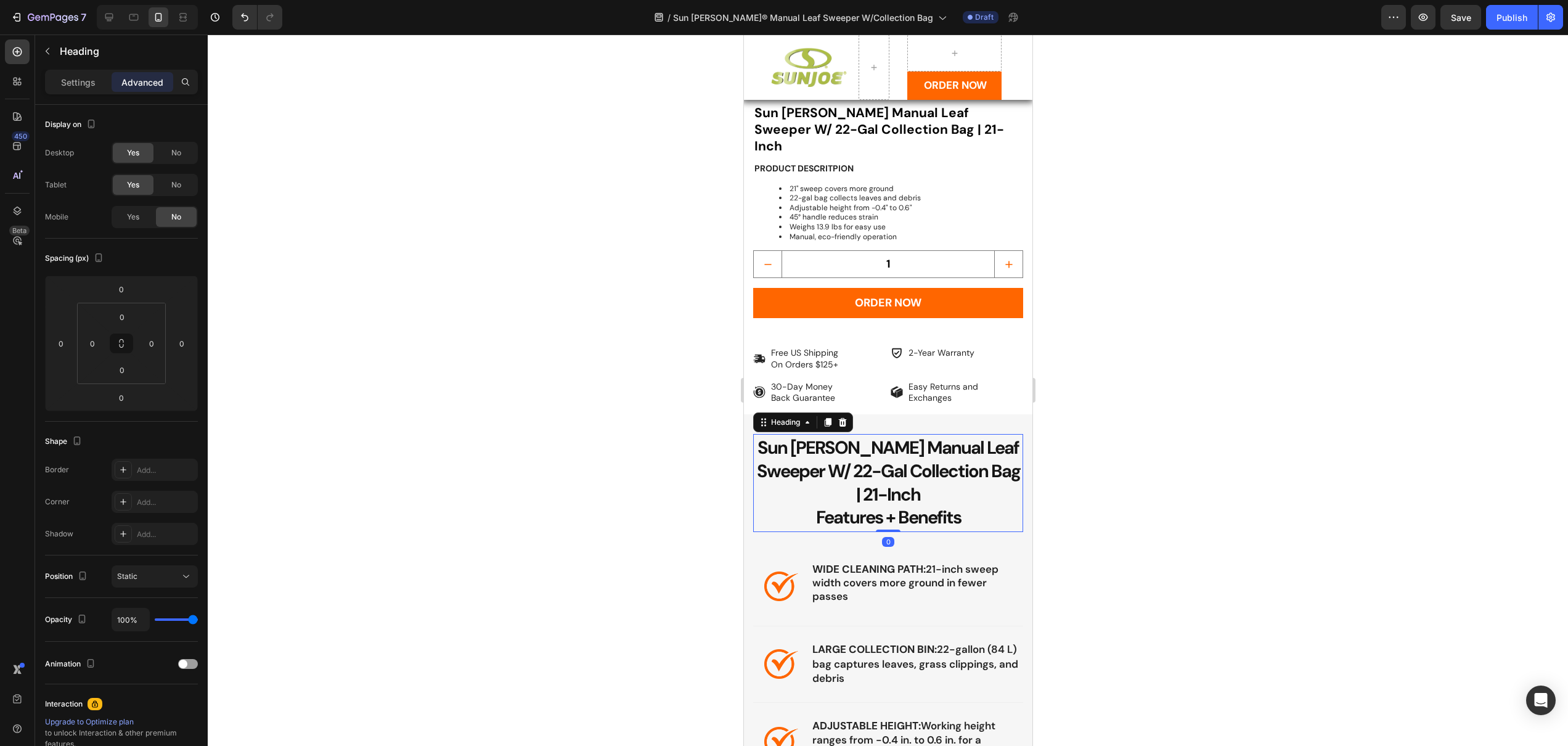
click at [832, 441] on span "Sun [PERSON_NAME] Manual Leaf Sweeper W/ 22-Gal Collection Bag | 21-Inch" at bounding box center [888, 471] width 263 height 70
click at [804, 436] on span "Sun [PERSON_NAME] Manual Leaf Sweeper W/ 22-Gal Collection Bag | 21-Inch" at bounding box center [888, 471] width 263 height 70
click at [768, 436] on span "Sun [PERSON_NAME] Manual Leaf Sweeper W/ 22-Gal Collection Bag | 21-Inch" at bounding box center [888, 471] width 263 height 70
click at [654, 425] on div at bounding box center [888, 390] width 1360 height 712
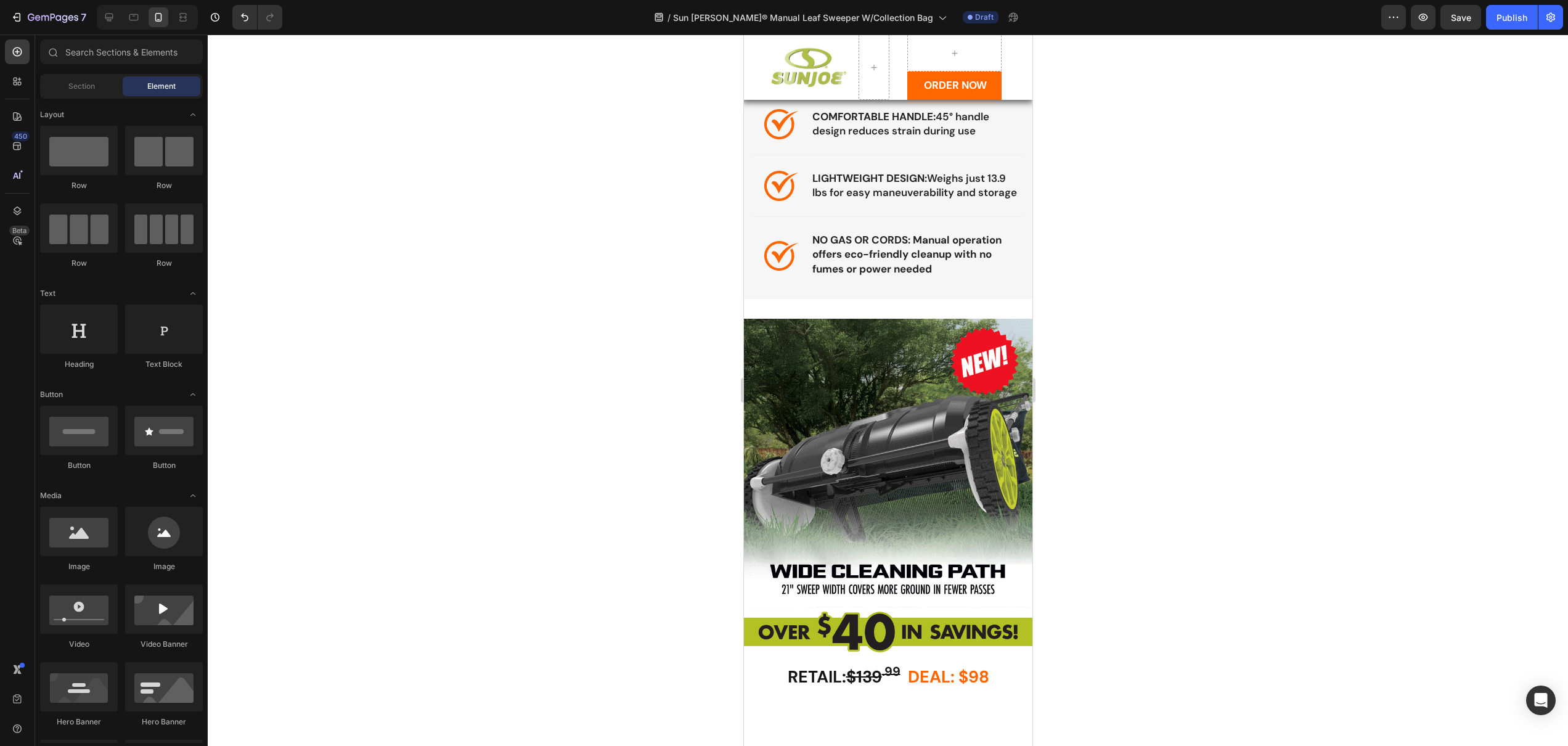
scroll to position [554, 0]
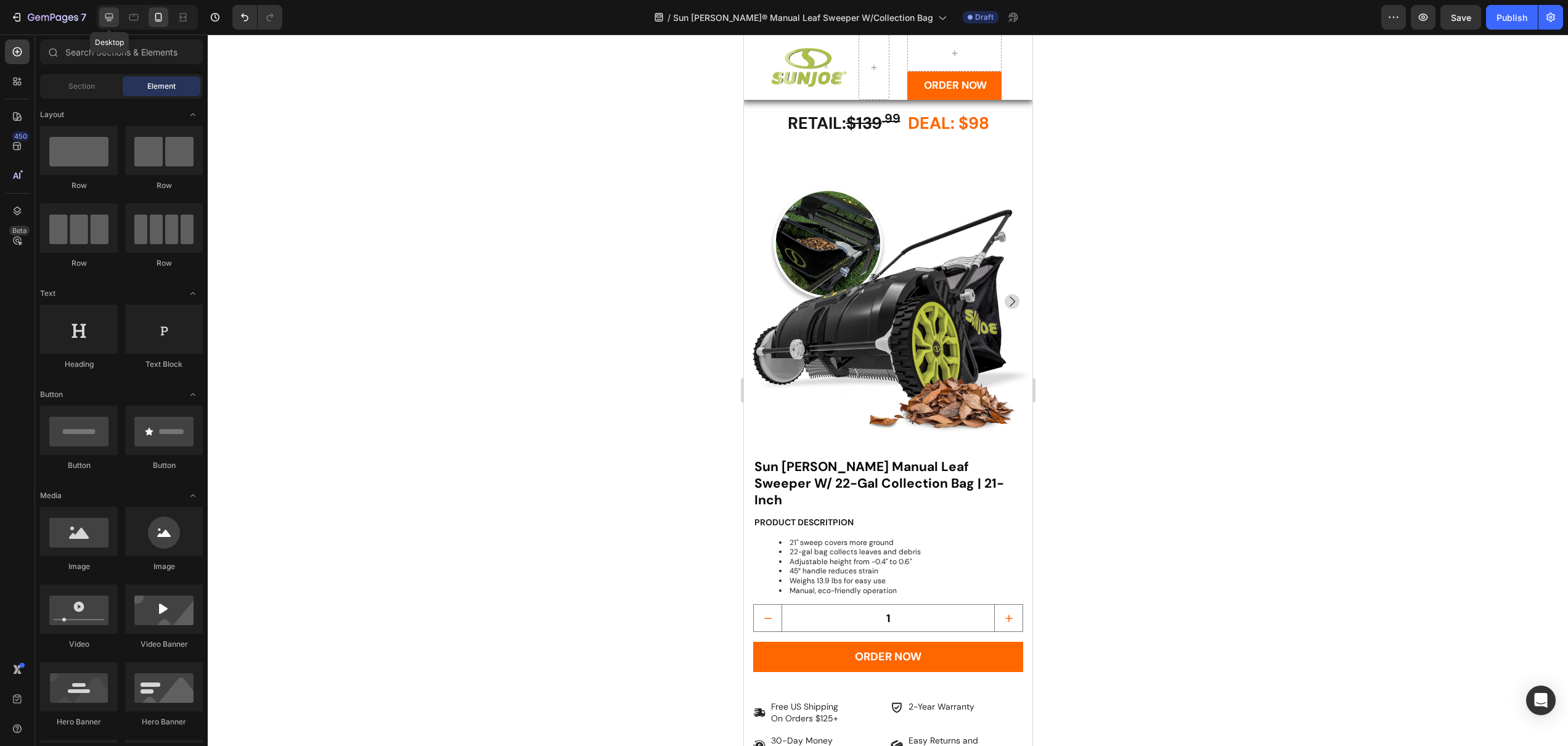
click at [114, 12] on icon at bounding box center [109, 17] width 12 height 12
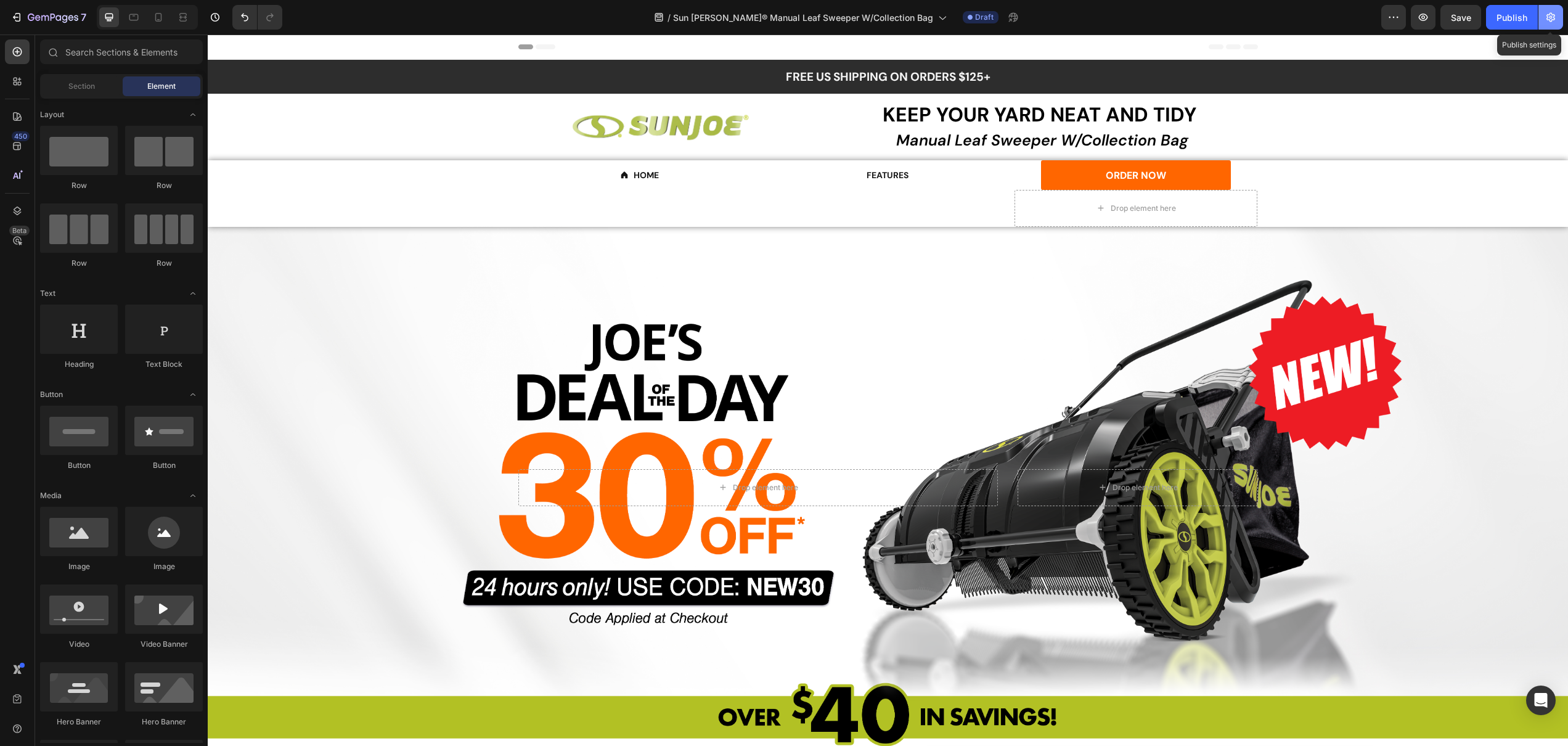
click at [1552, 21] on icon "button" at bounding box center [1551, 17] width 9 height 9
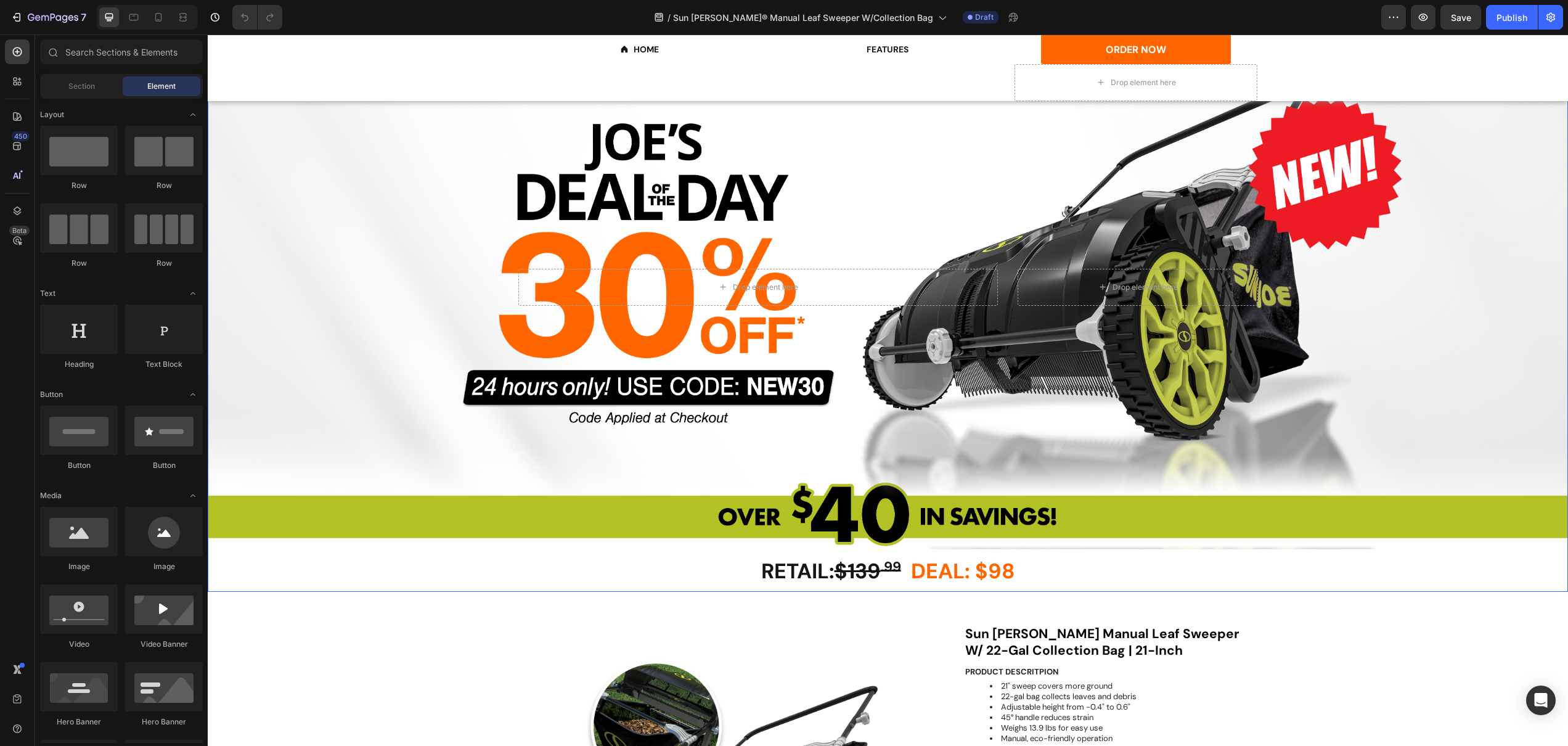
scroll to position [234, 0]
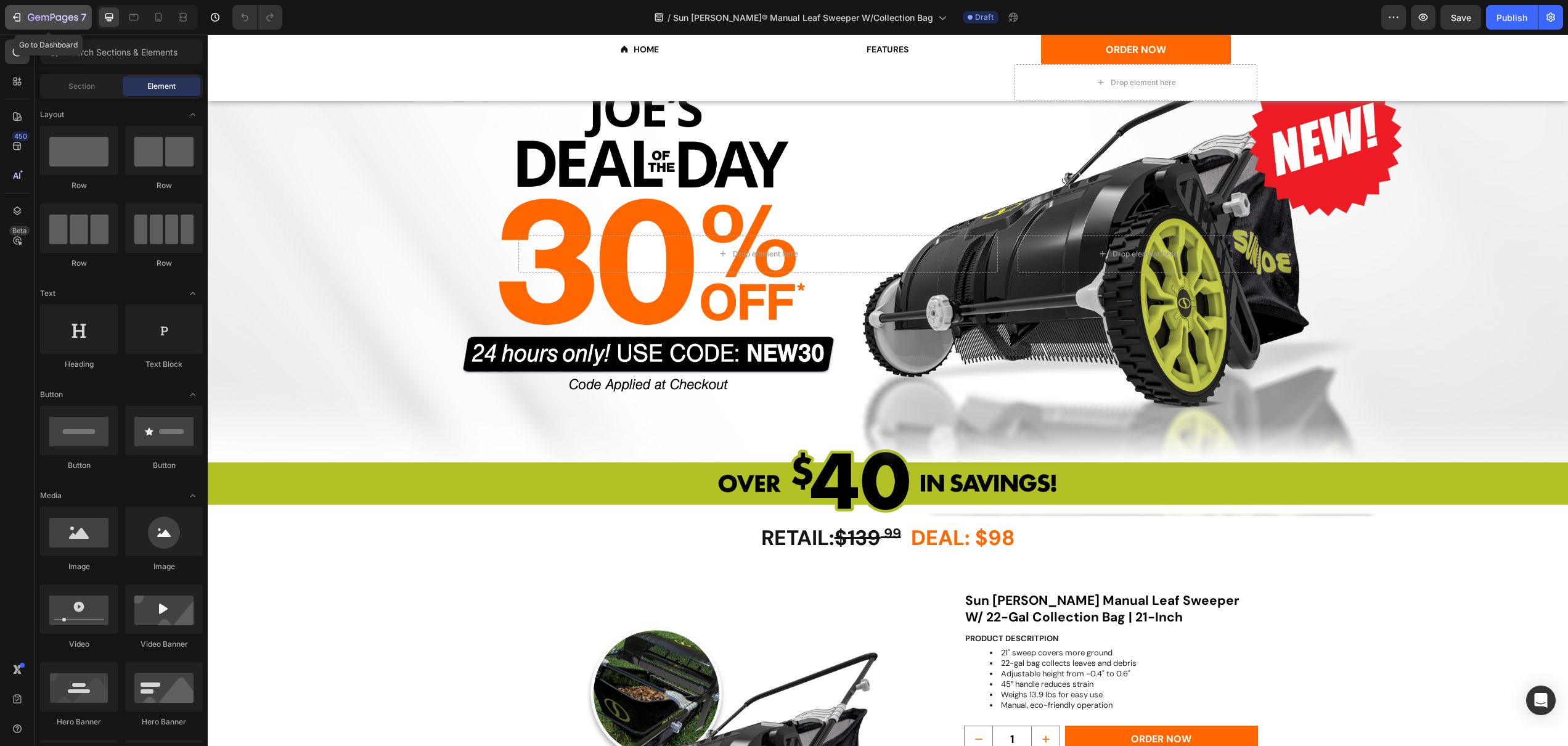
click at [55, 16] on icon "button" at bounding box center [53, 18] width 50 height 11
